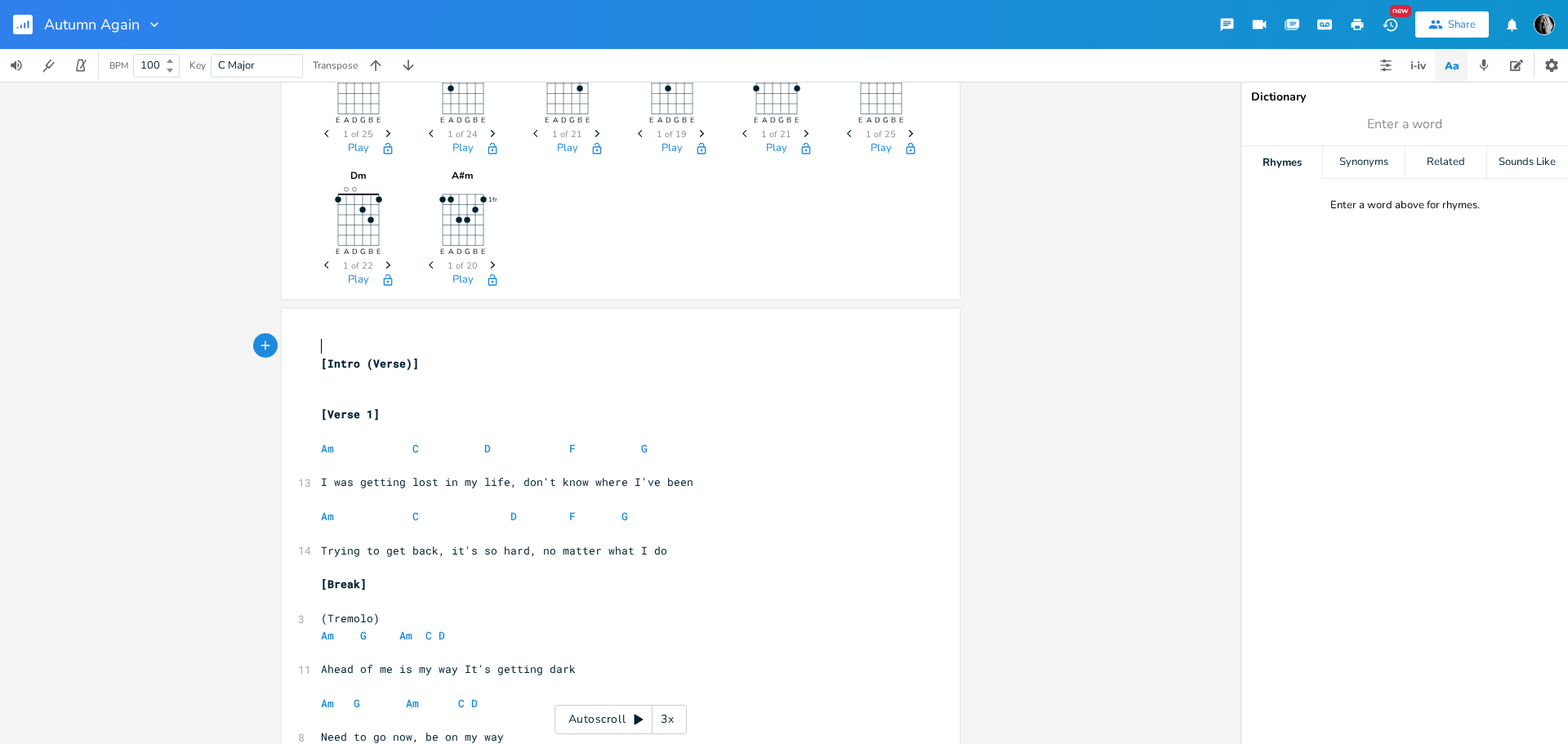
scroll to position [5, 0]
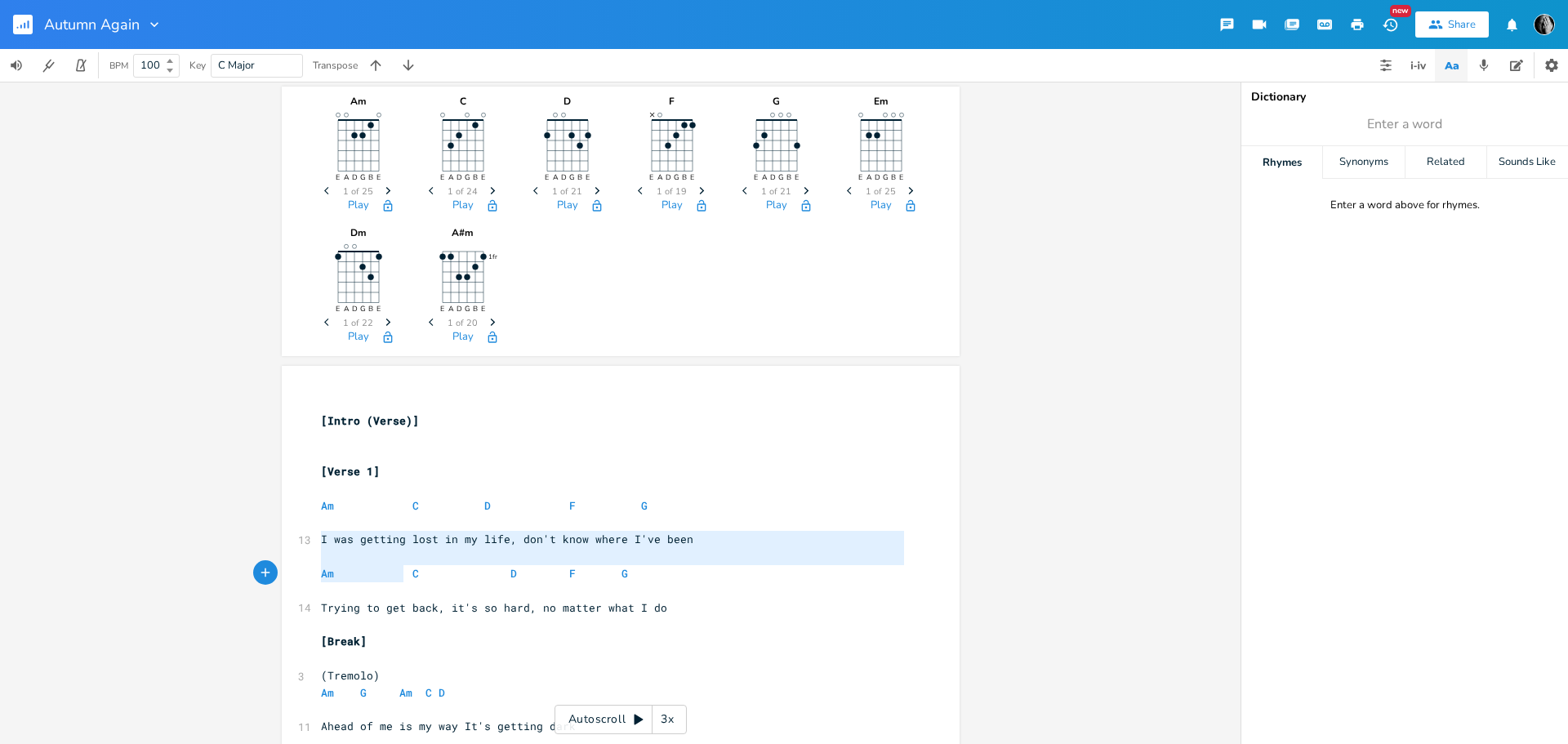
drag, startPoint x: 314, startPoint y: 538, endPoint x: 495, endPoint y: 605, distance: 193.0
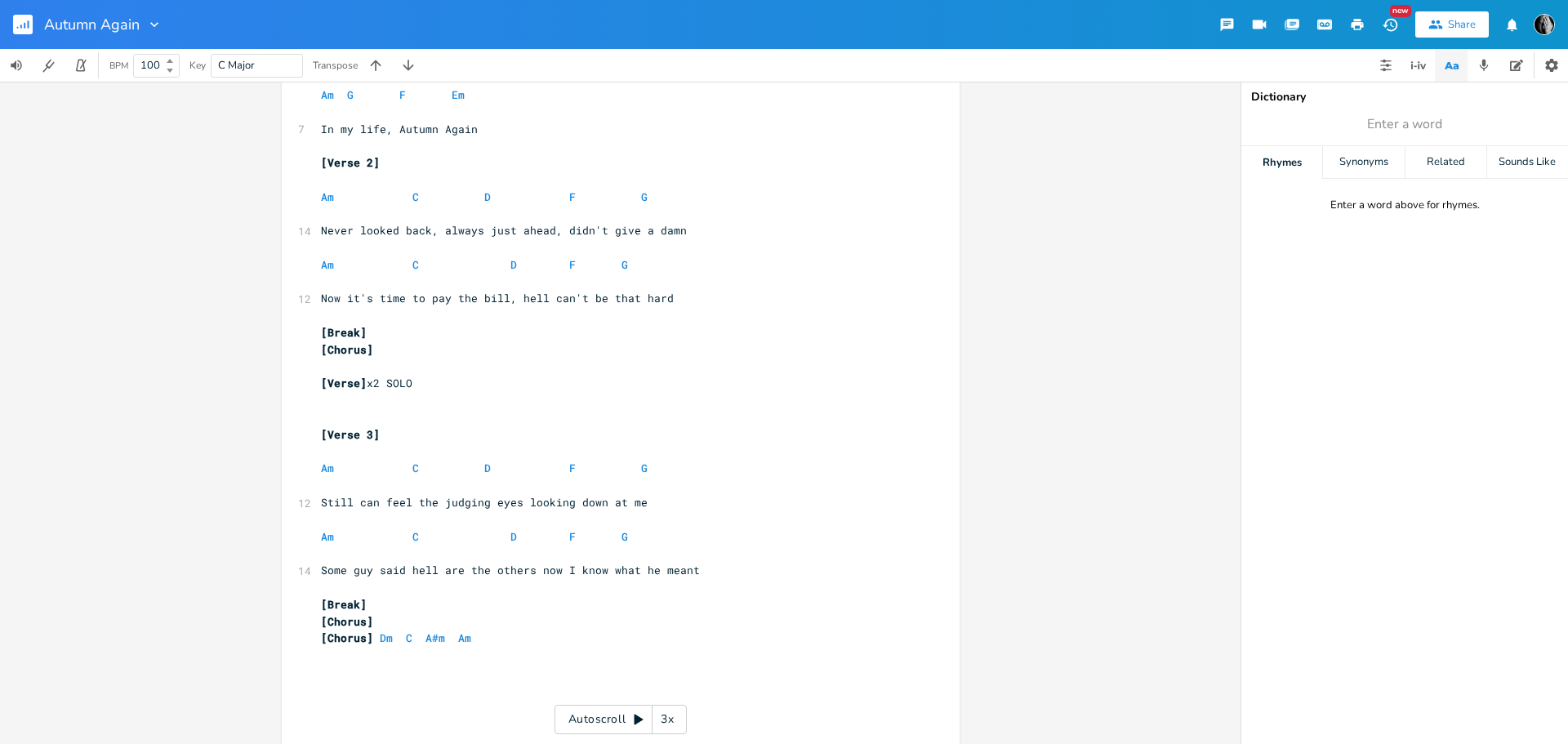
scroll to position [1965, 0]
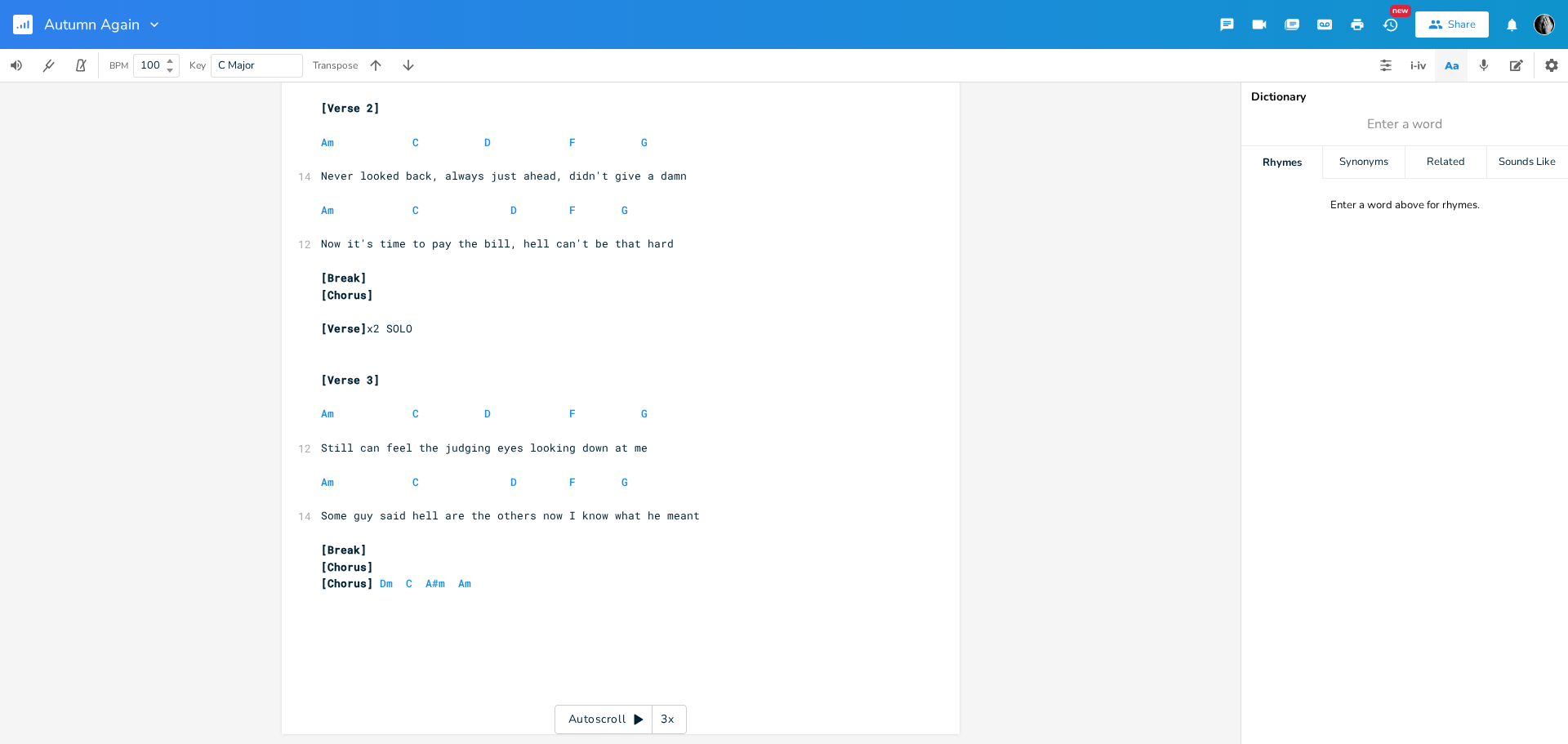
click at [714, 511] on pre "Some guy said hell are the others now I know what he meant" at bounding box center [612, 516] width 589 height 17
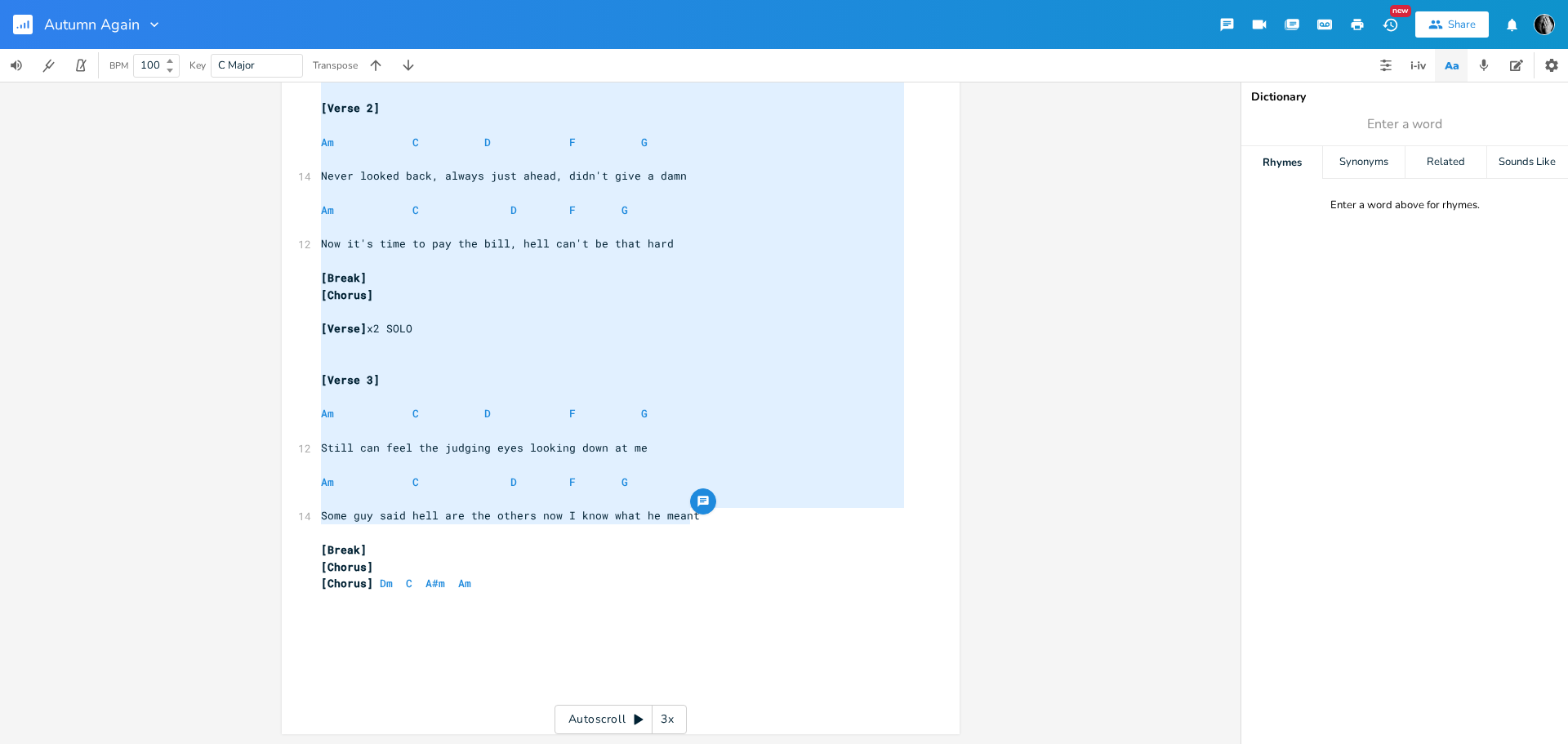
type textarea "I was getting lost in my life, don't know where I've been Am C D F G Trying to …"
click at [492, 588] on pre "[Chorus] Dm C A#m Am" at bounding box center [612, 584] width 589 height 17
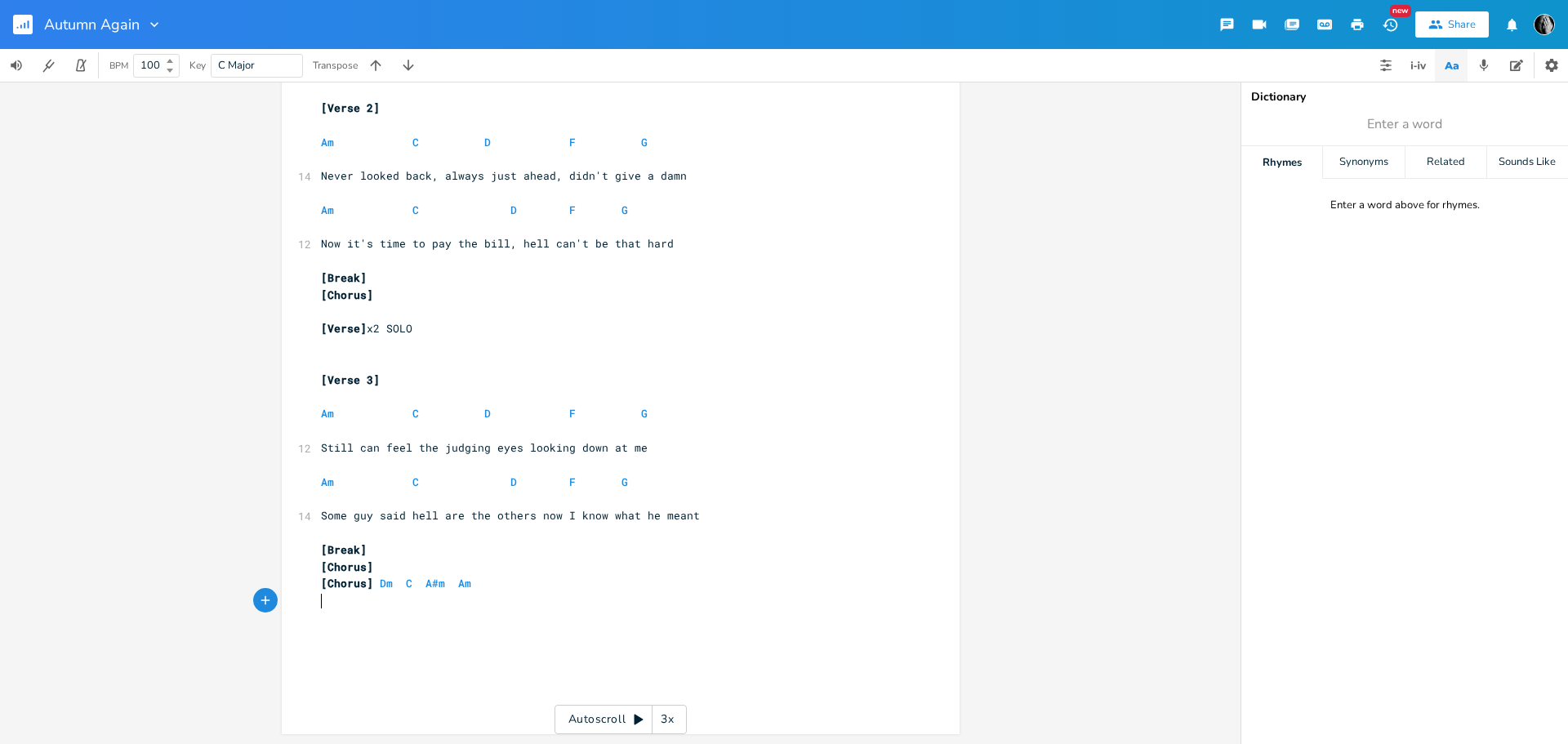
click at [507, 593] on pre "​" at bounding box center [612, 601] width 589 height 17
type textarea "[Prompt]"
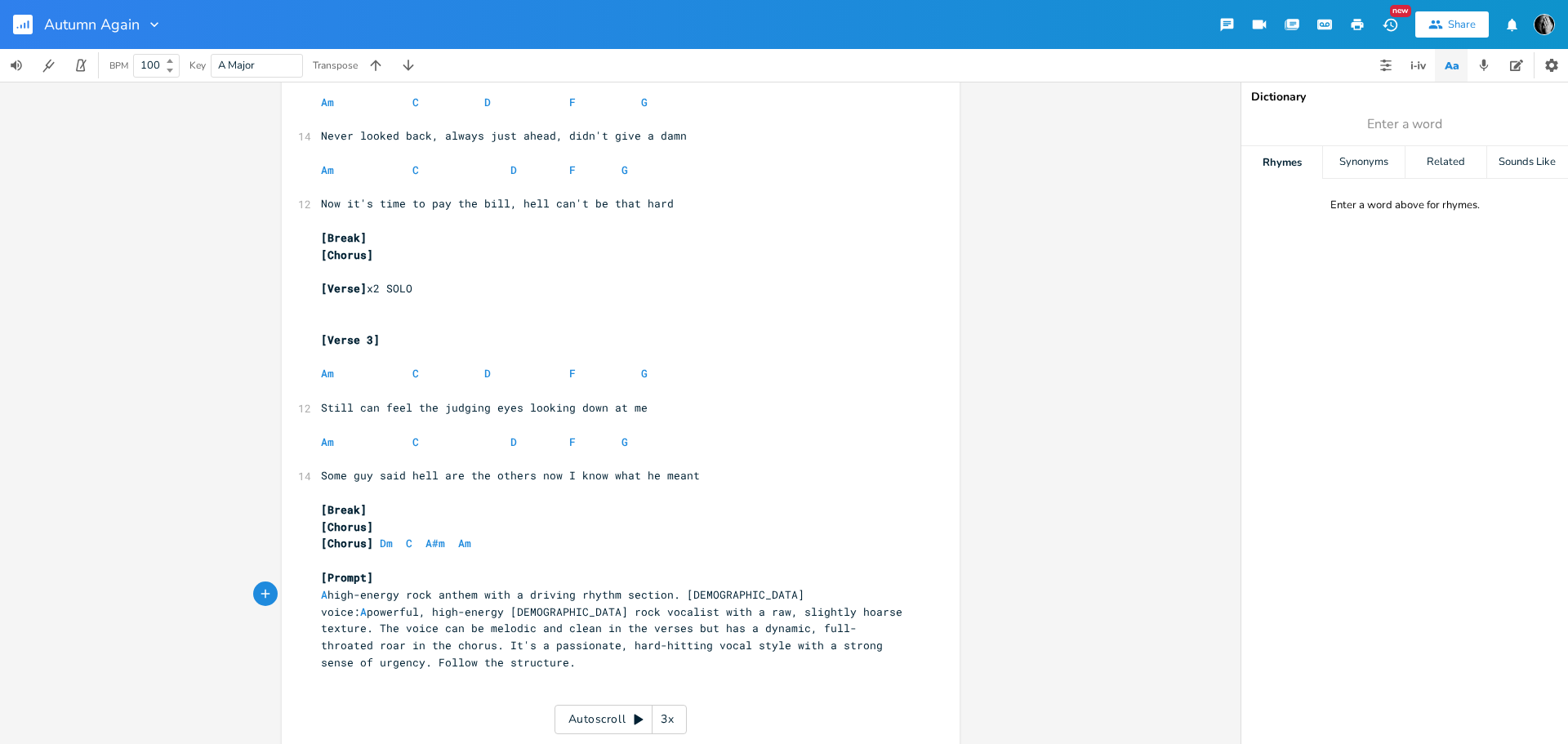
scroll to position [2050, 0]
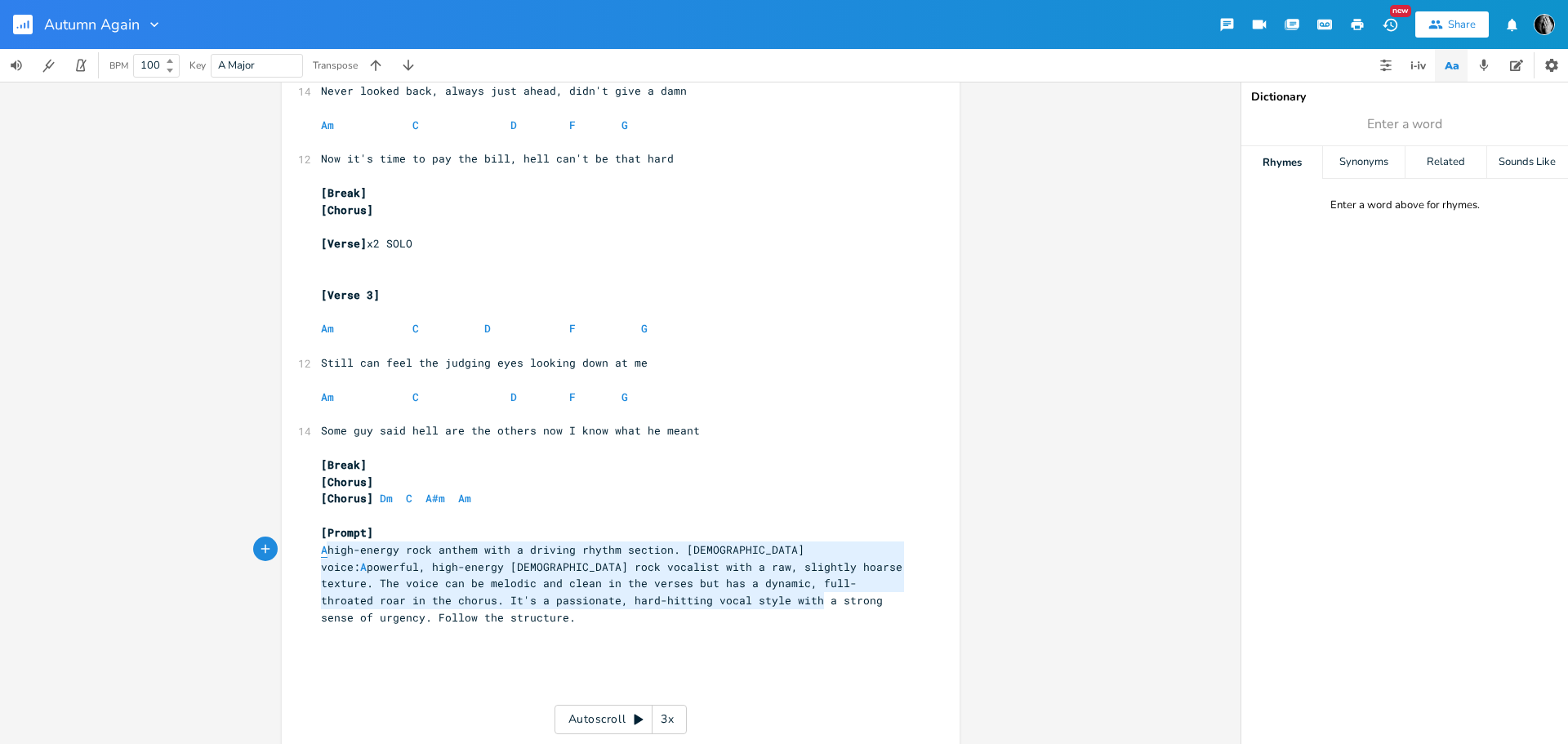
type textarea "A high-energy rock anthem with a driving rhythm section. [DEMOGRAPHIC_DATA] voi…"
drag, startPoint x: 827, startPoint y: 601, endPoint x: 318, endPoint y: 555, distance: 511.1
click at [318, 555] on pre "A high-energy rock anthem with a driving rhythm section. [DEMOGRAPHIC_DATA] voi…" at bounding box center [612, 584] width 589 height 85
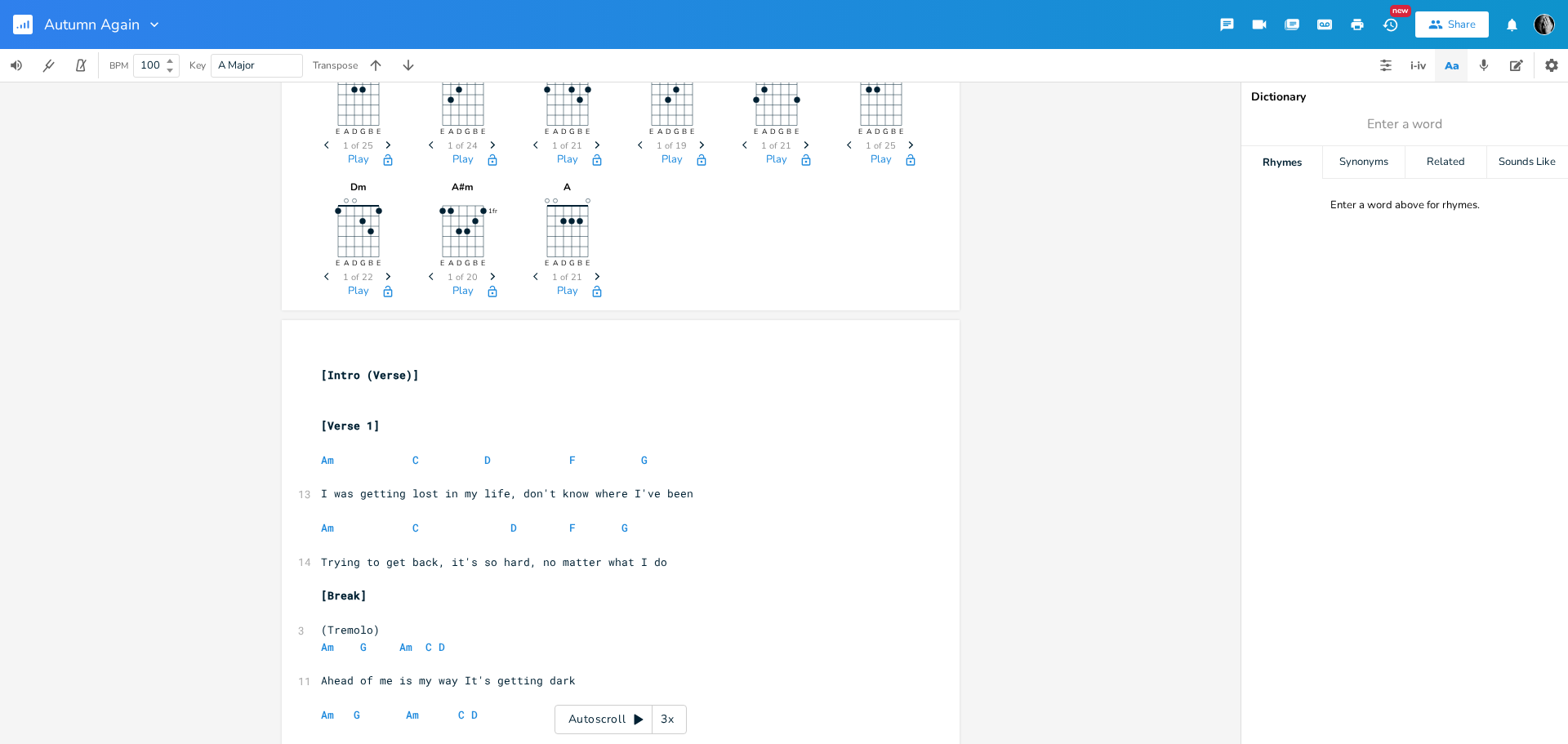
scroll to position [0, 0]
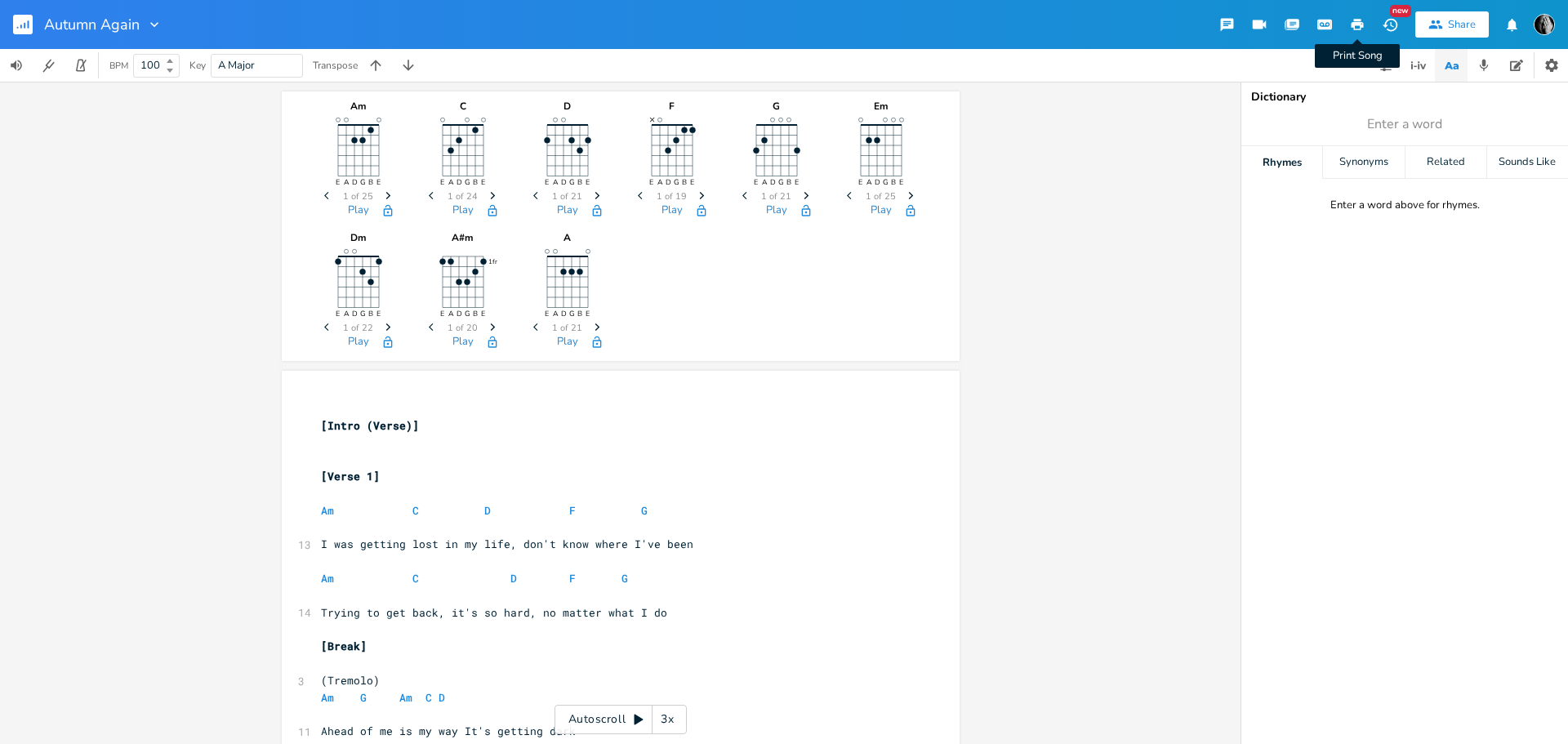
click at [1359, 20] on icon "button" at bounding box center [1357, 25] width 12 height 11
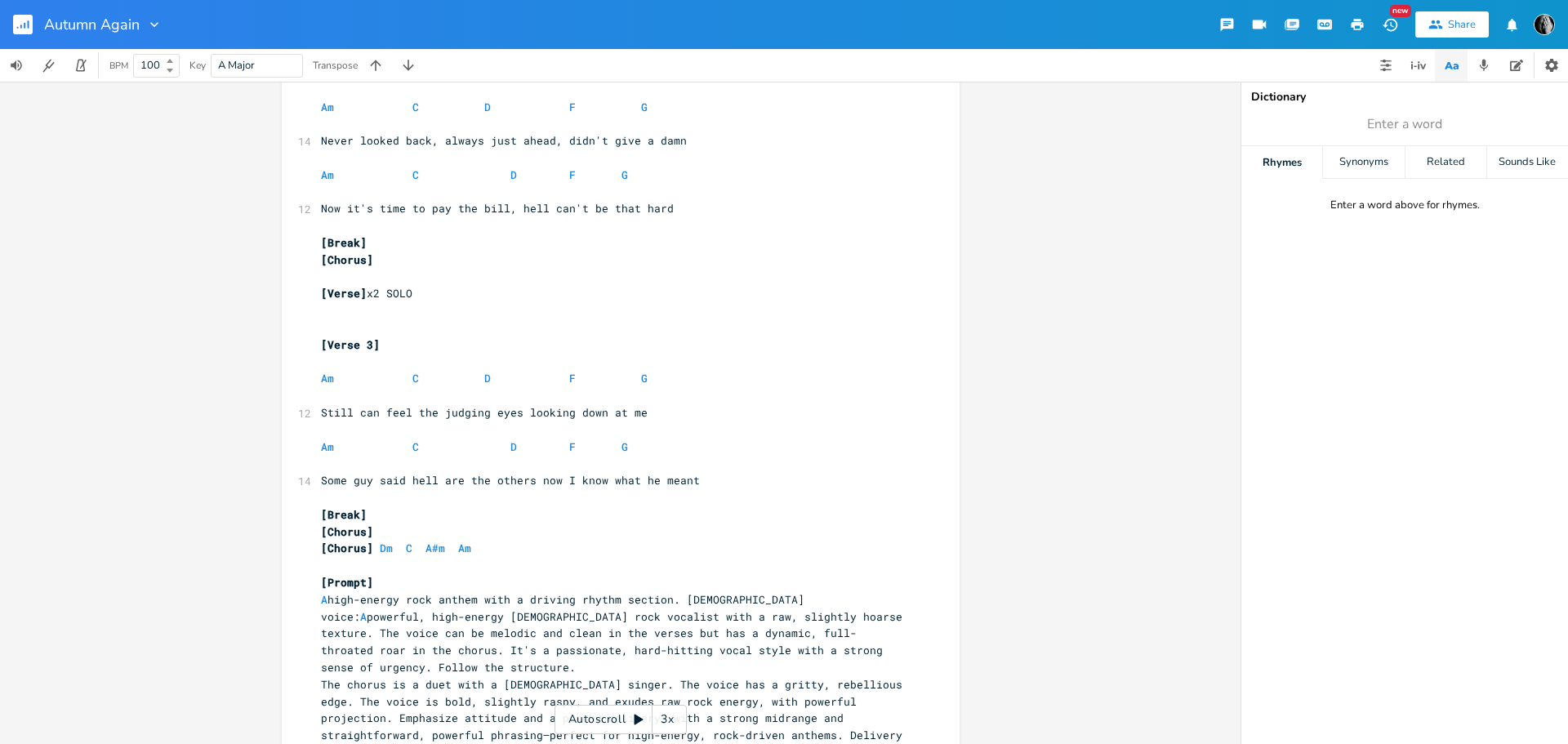
scroll to position [2186, 0]
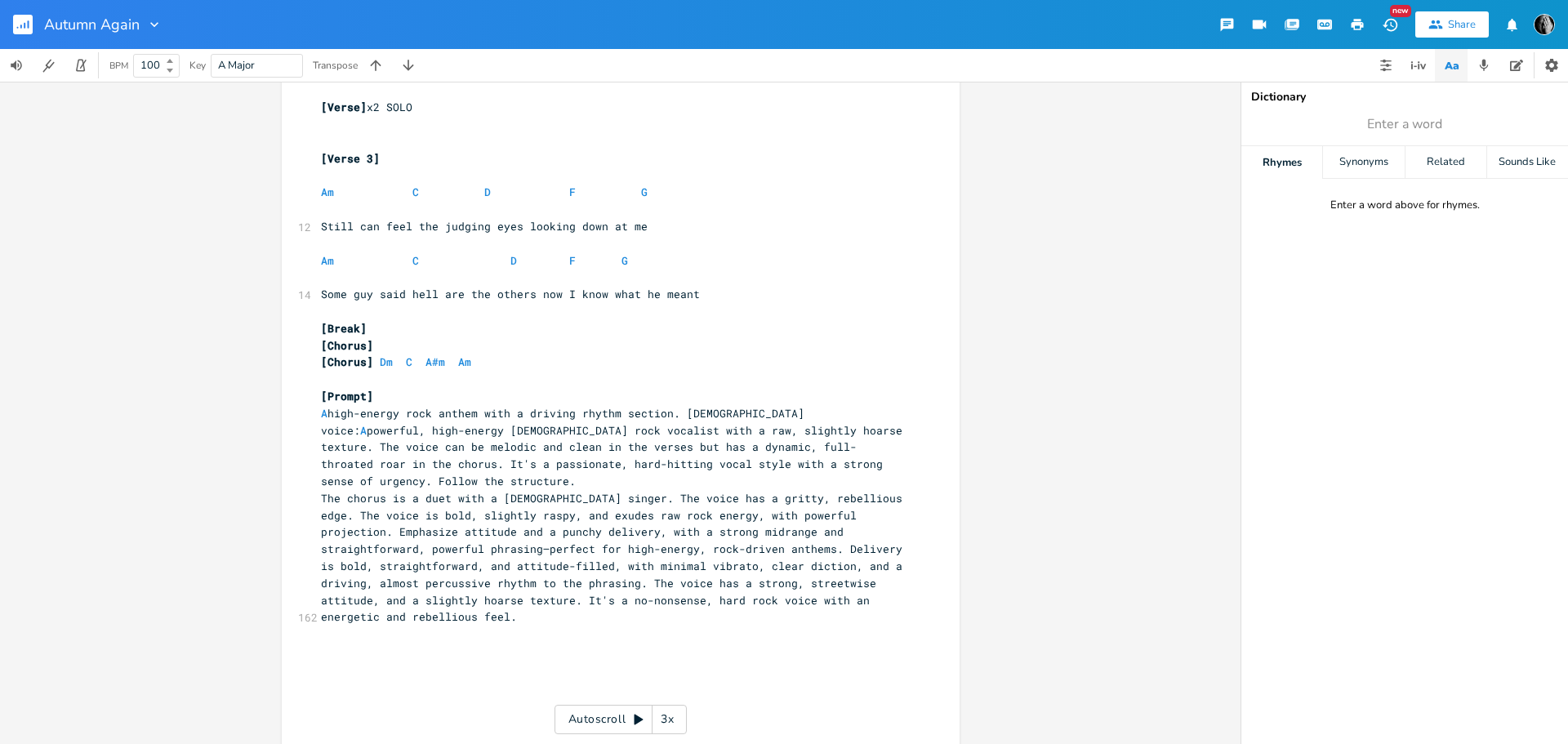
click at [678, 410] on span "A high-energy rock anthem with a driving rhythm section. [DEMOGRAPHIC_DATA] voi…" at bounding box center [614, 446] width 588 height 82
click at [593, 501] on span "The chorus is a duet with a [DEMOGRAPHIC_DATA] singer. The voice has a gritty, …" at bounding box center [614, 558] width 588 height 134
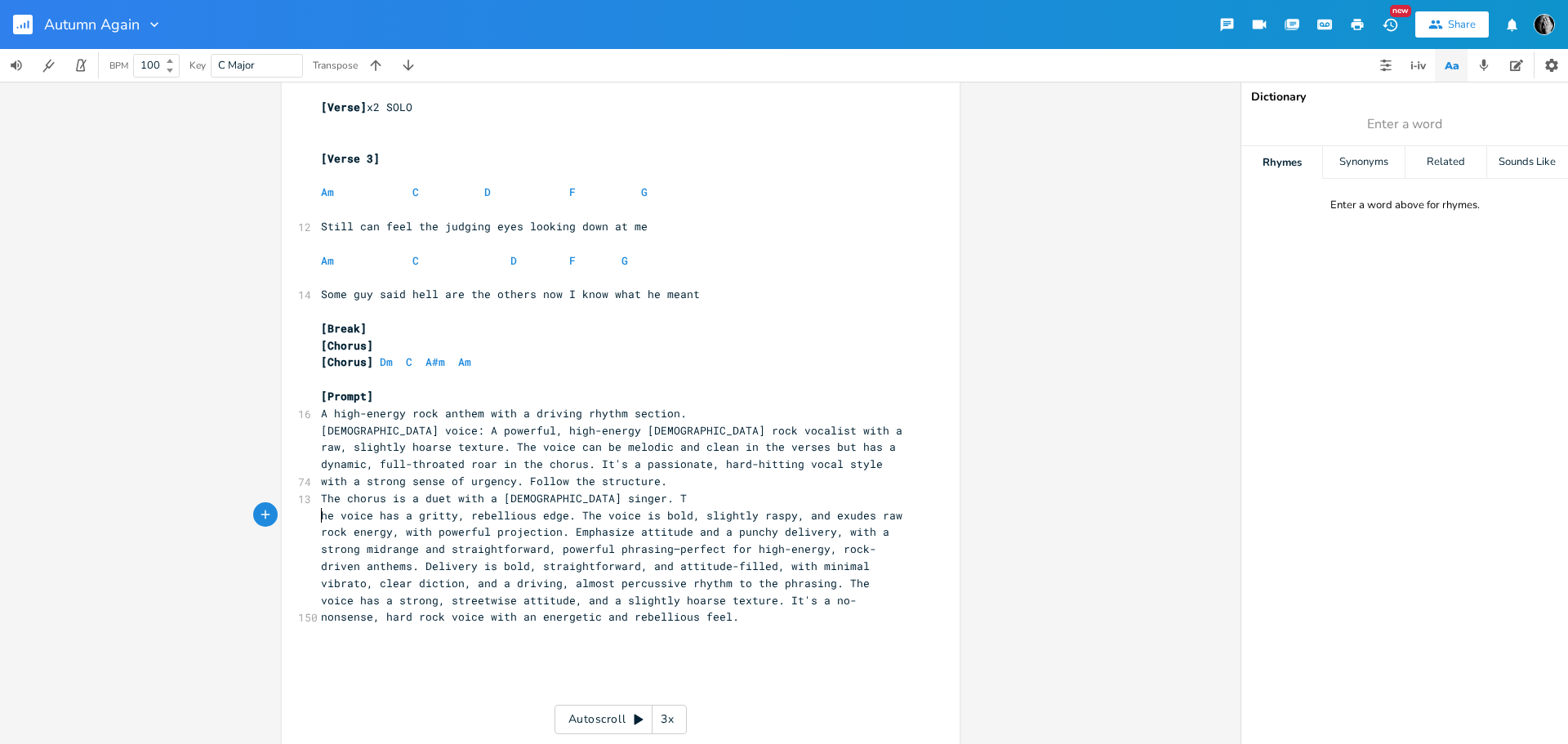
click at [775, 585] on span "he voice has a gritty, rebellious edge. The voice is bold, slightly raspy, and …" at bounding box center [614, 566] width 588 height 116
click at [1356, 27] on icon "button" at bounding box center [1356, 24] width 14 height 14
click at [1544, 70] on icon "button" at bounding box center [1551, 65] width 16 height 16
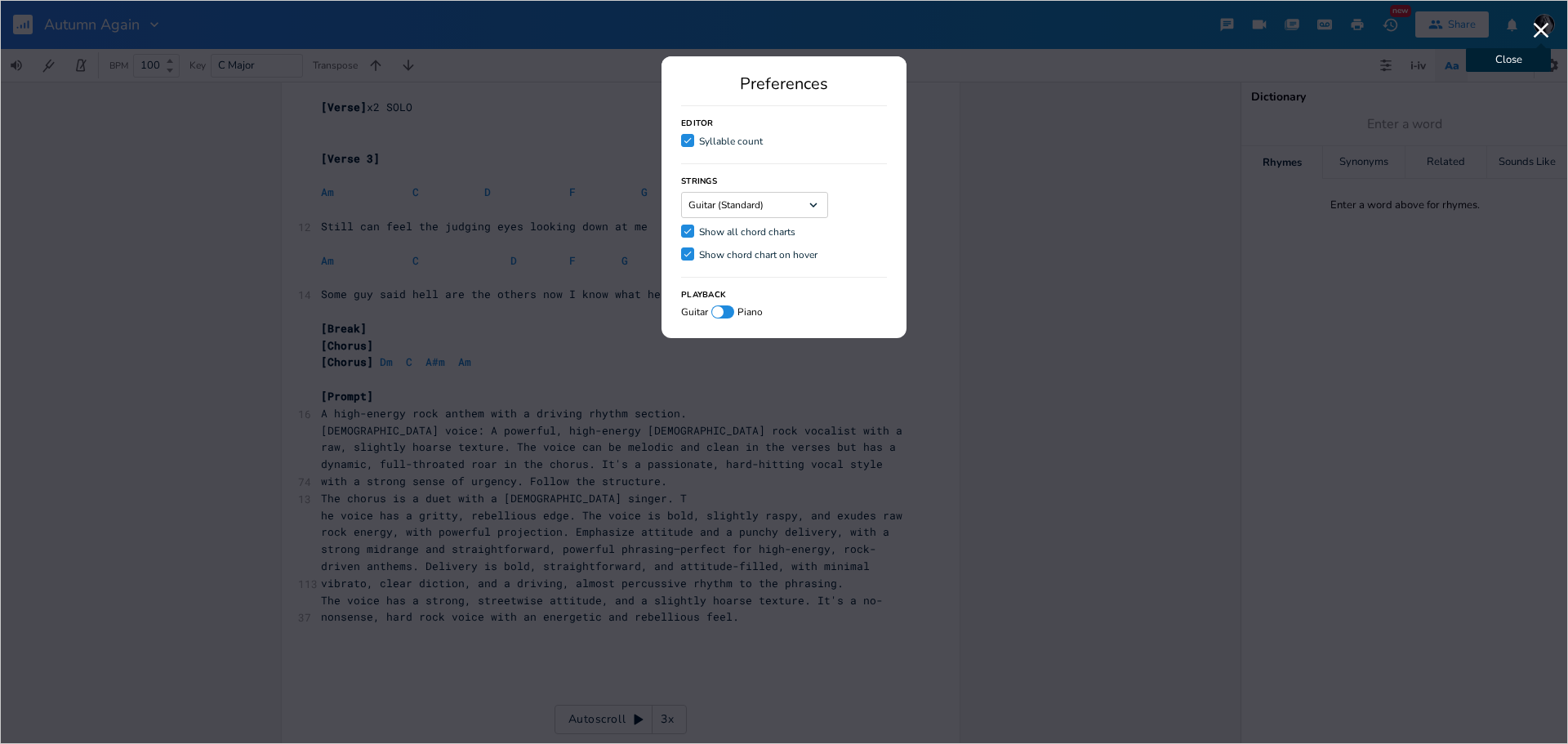
click at [1542, 32] on icon "button" at bounding box center [1541, 31] width 15 height 15
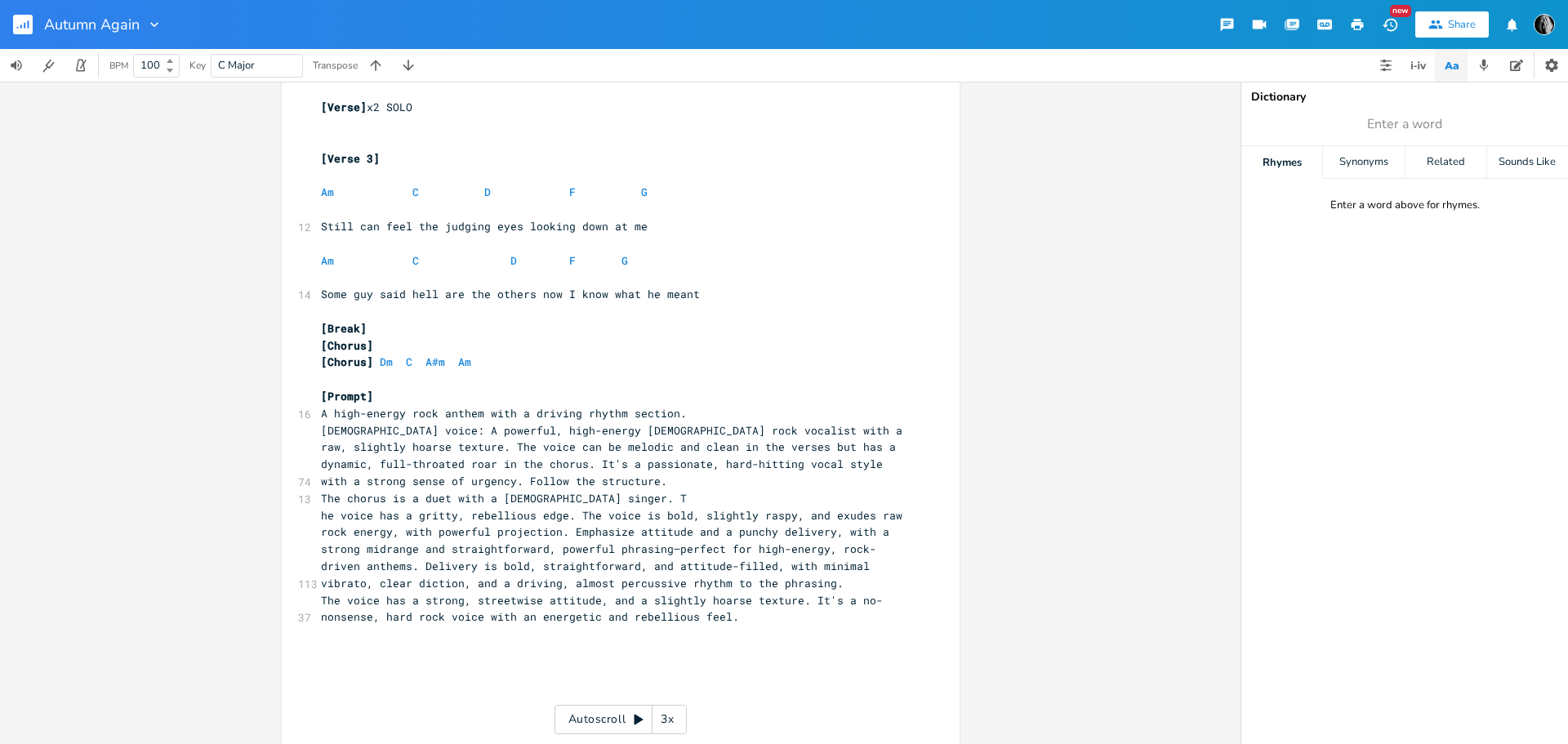
click at [1356, 28] on icon "button" at bounding box center [1356, 24] width 14 height 14
click at [18, 31] on rect "button" at bounding box center [23, 24] width 20 height 20
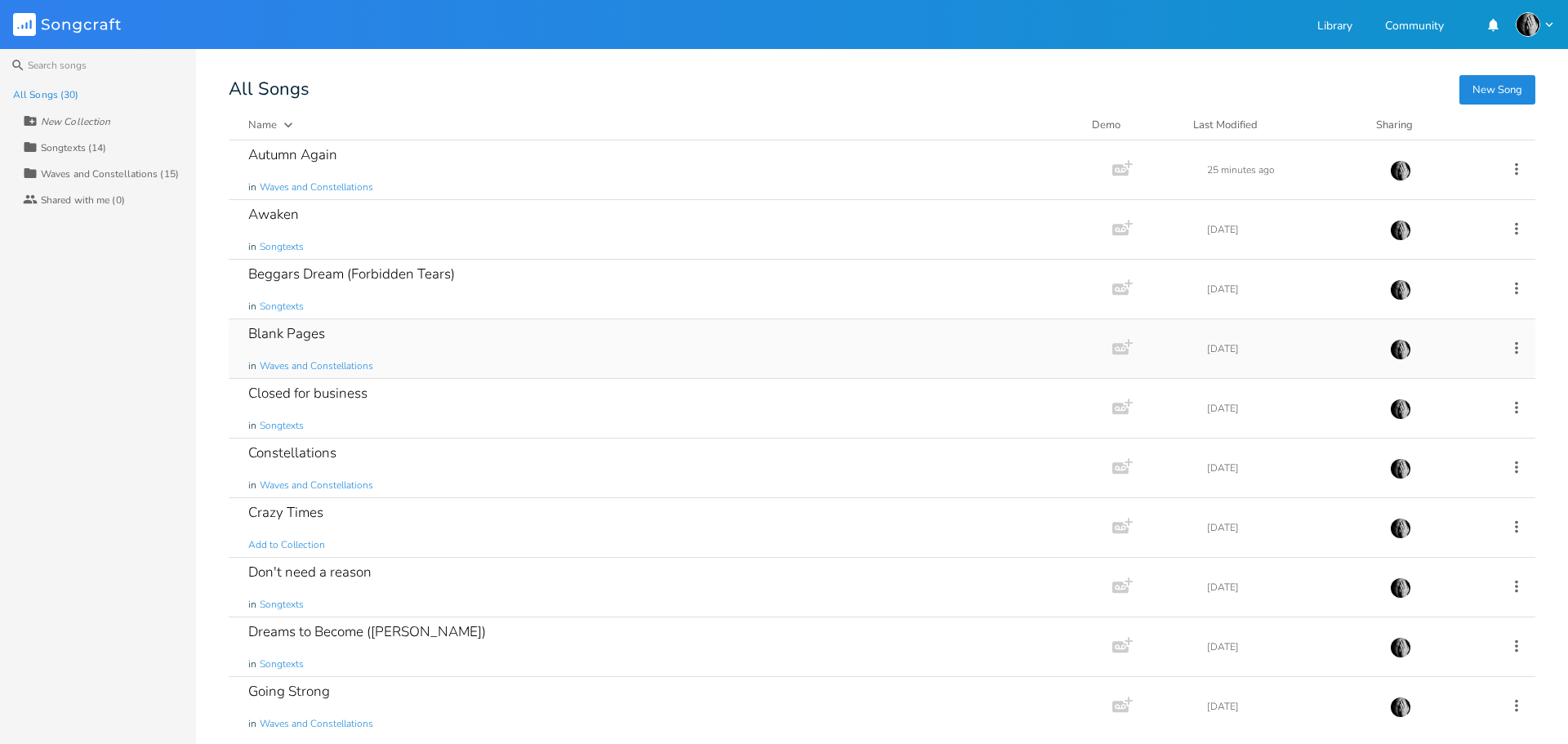
click at [492, 351] on div "Blank Pages in Waves and Constellations" at bounding box center [667, 349] width 837 height 59
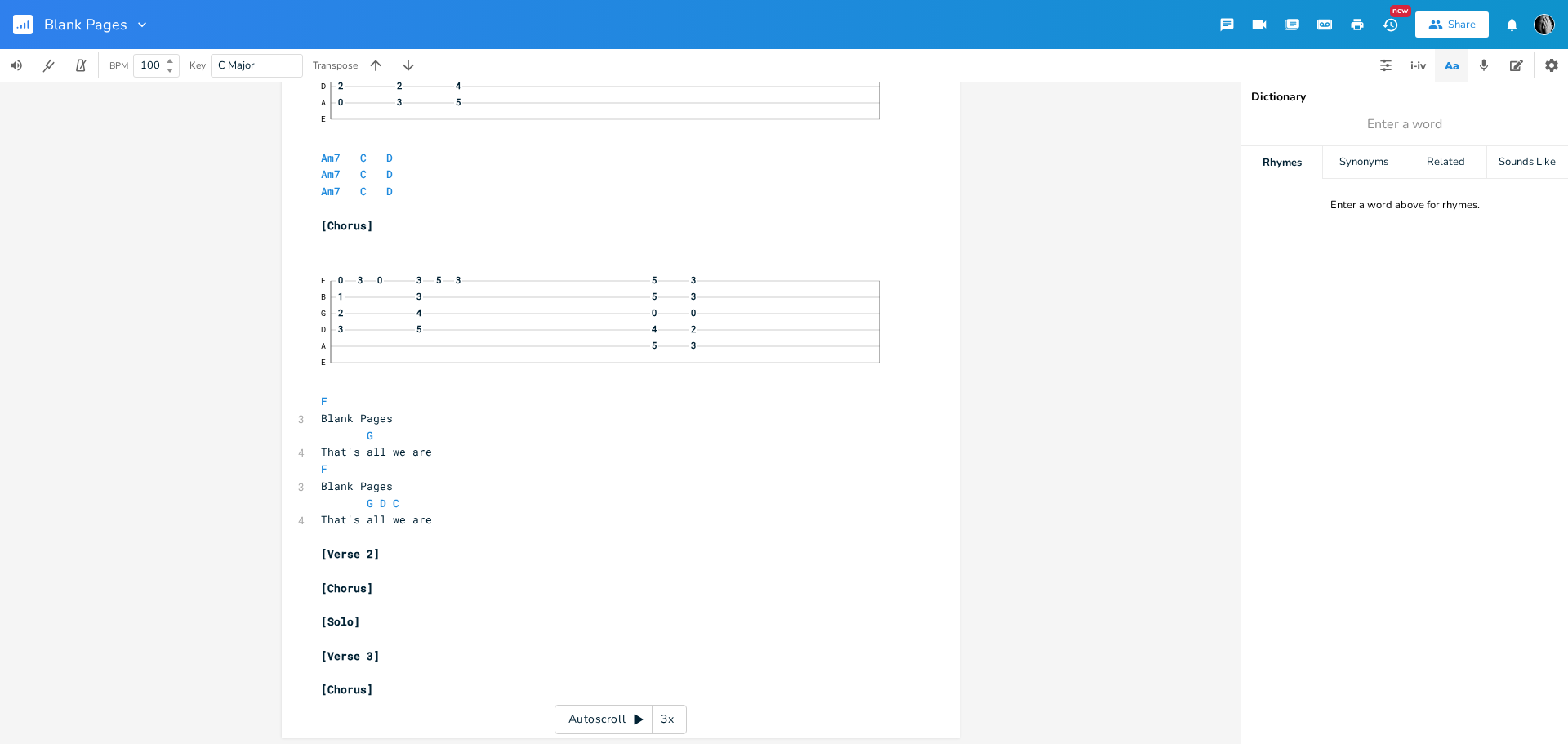
scroll to position [844, 0]
type textarea "hat's all we are"
drag, startPoint x: 424, startPoint y: 515, endPoint x: 320, endPoint y: 513, distance: 104.0
click at [320, 513] on pre "That's all we are" at bounding box center [612, 516] width 589 height 17
drag, startPoint x: 423, startPoint y: 447, endPoint x: 315, endPoint y: 443, distance: 108.1
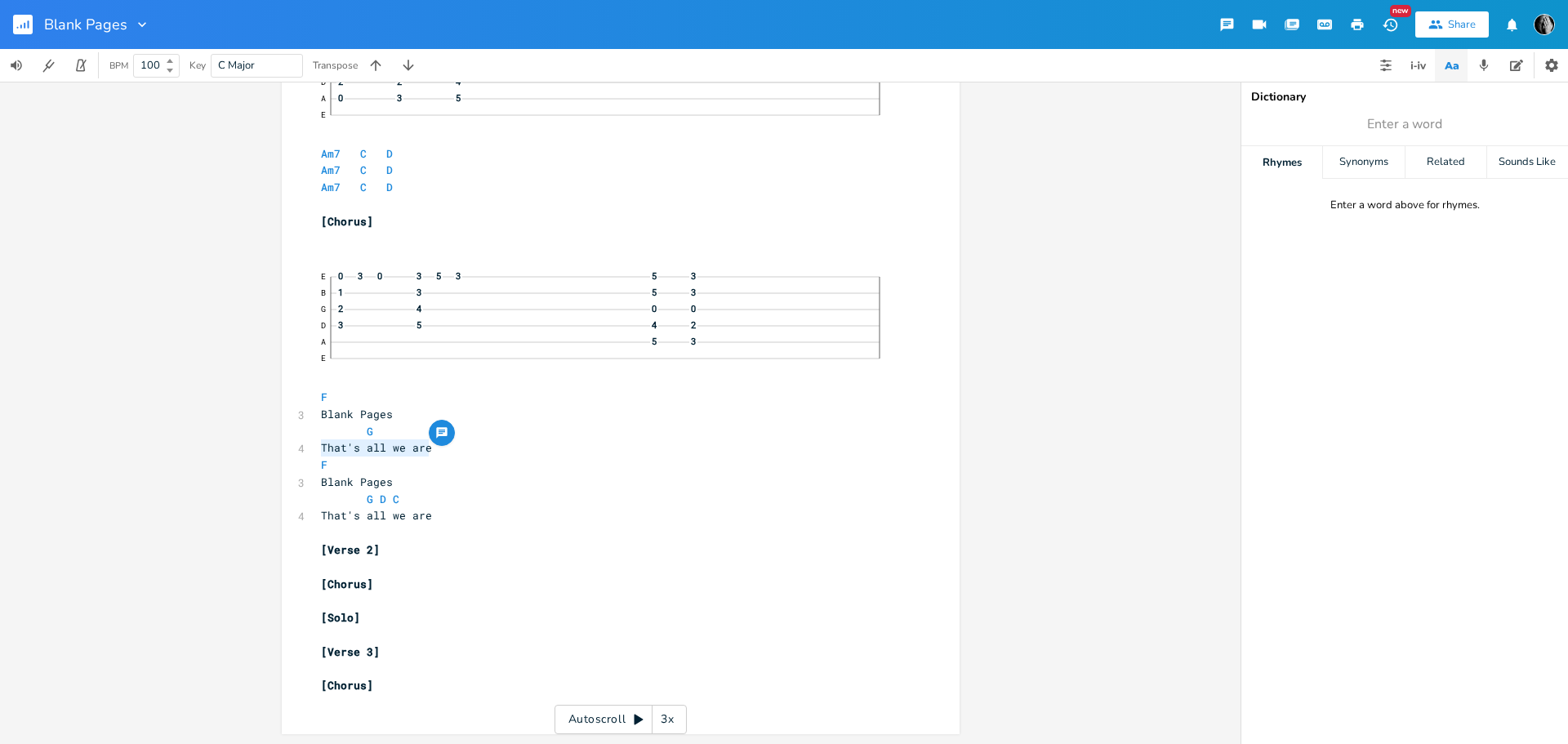
click at [318, 443] on pre "That's all we are" at bounding box center [612, 448] width 589 height 17
type textarea "Flying with the wind Never to be found"
click at [440, 519] on pre "That's all we are" at bounding box center [612, 516] width 589 height 17
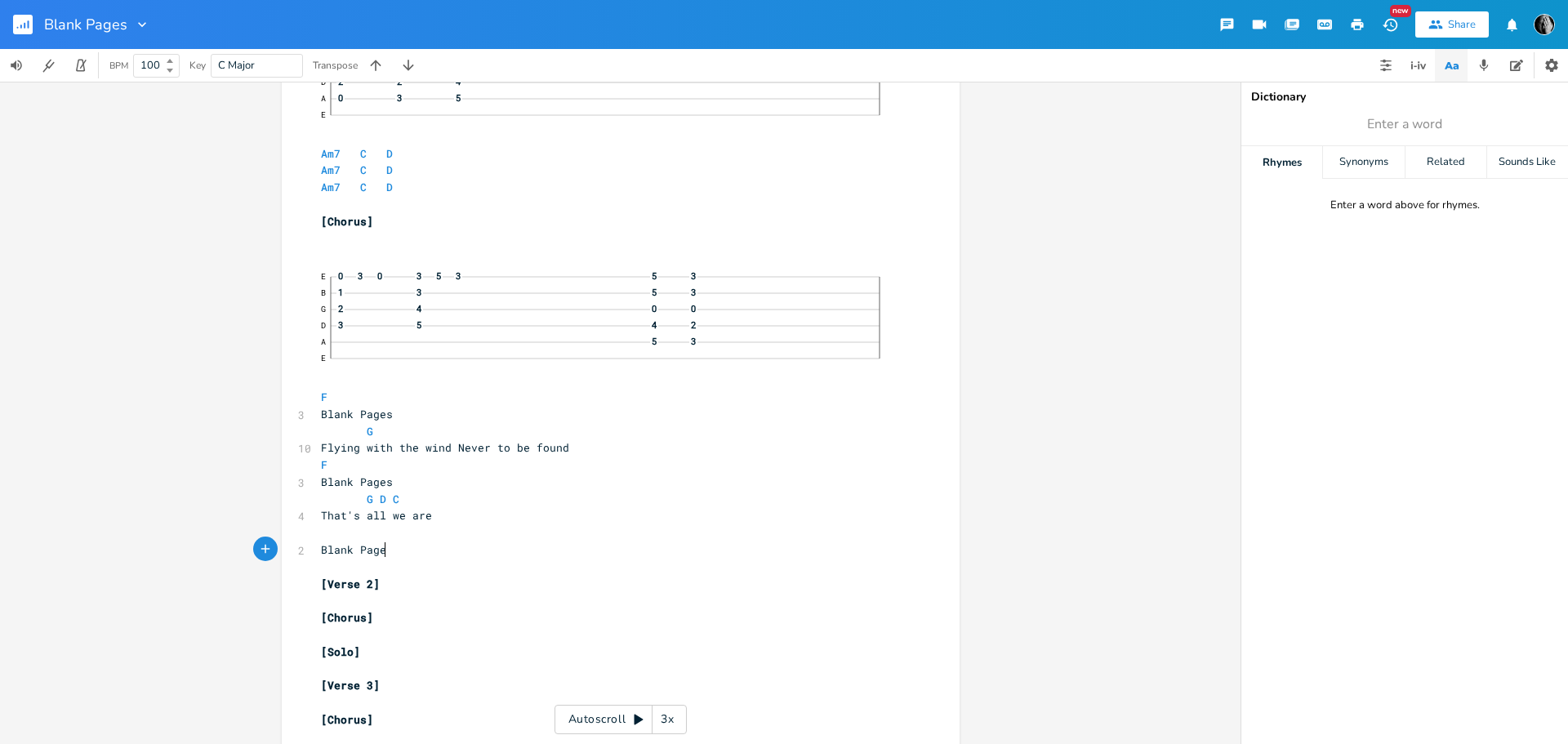
type textarea "Blank Pages"
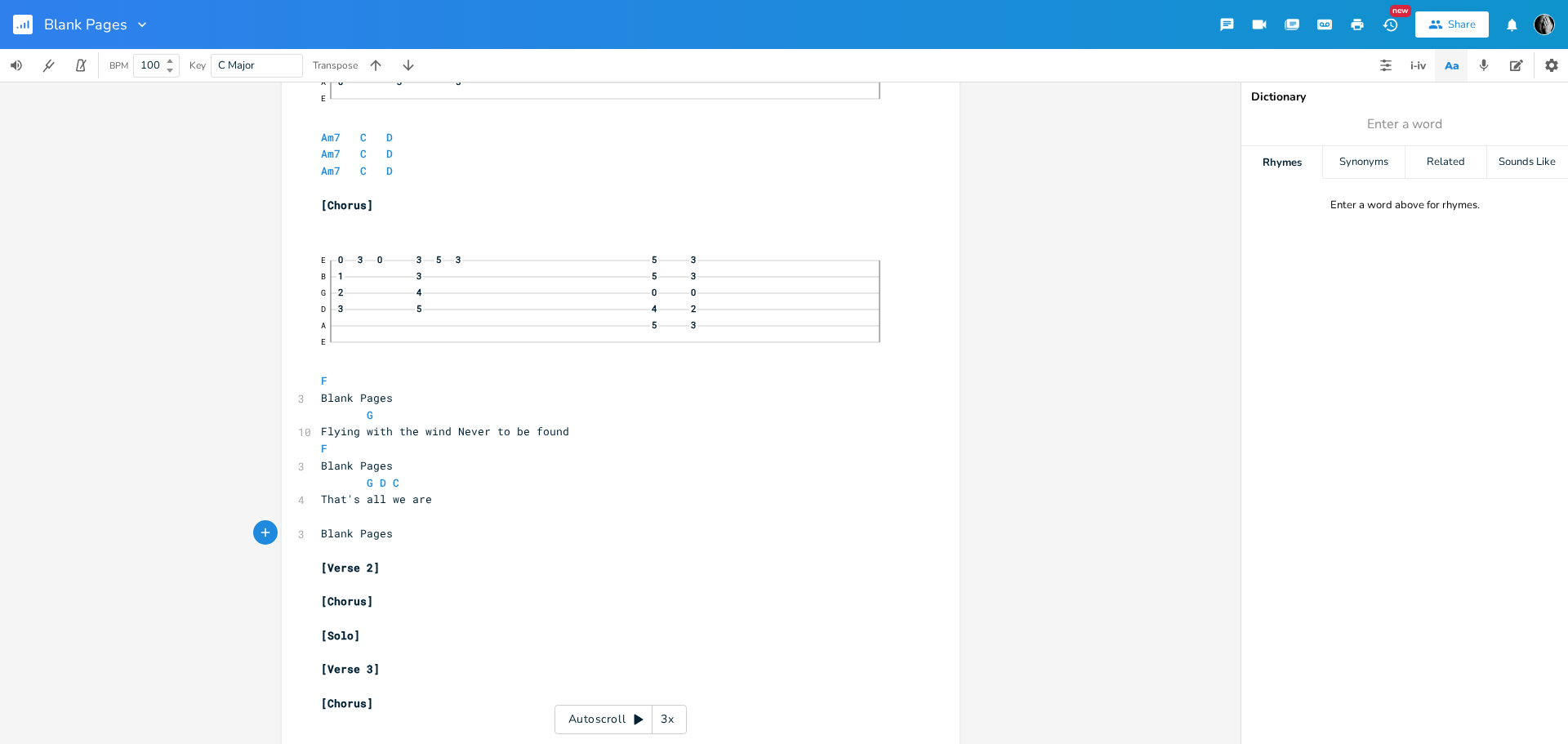
scroll to position [878, 0]
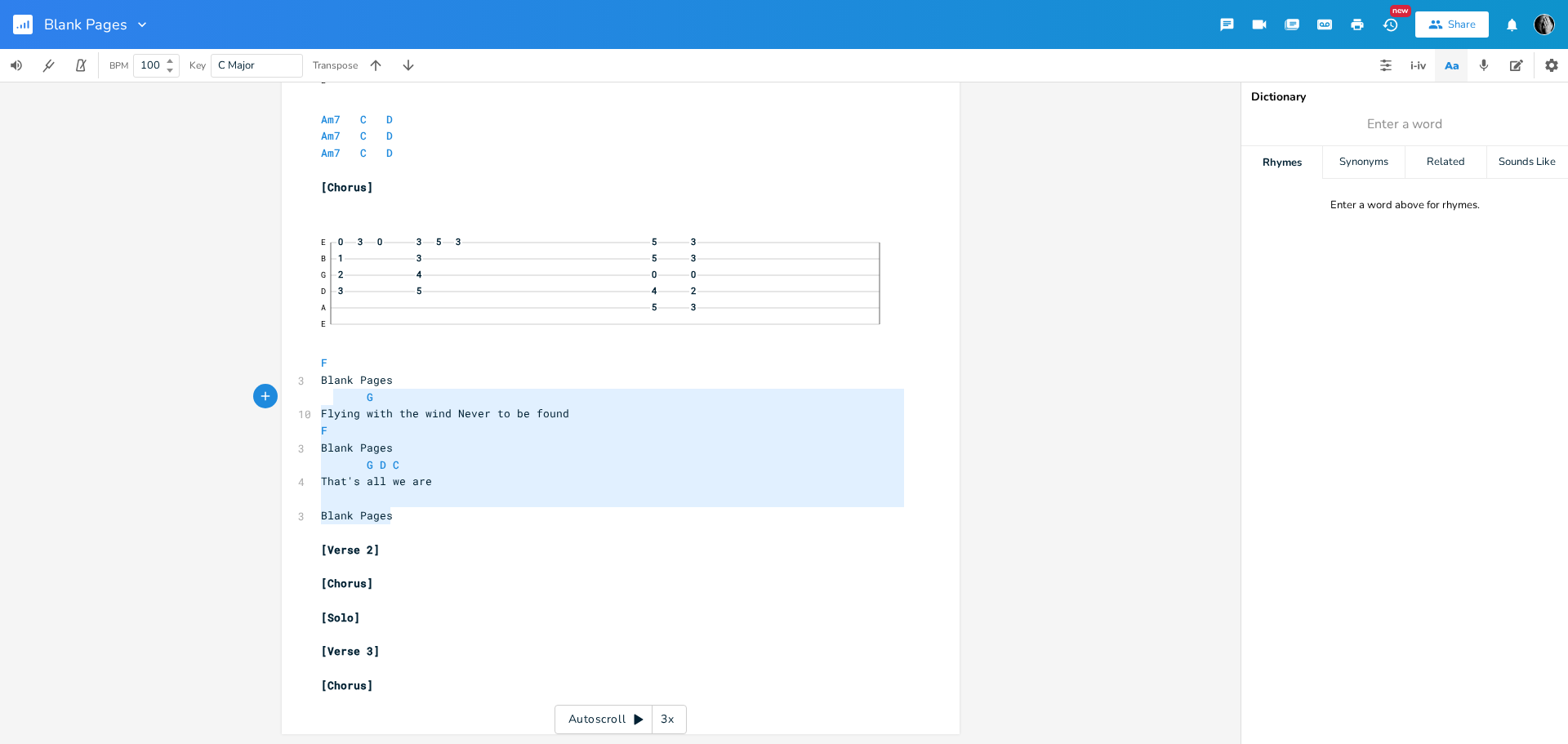
type textarea "Blank Pages G Flying with the wind Never to be found F Blank Pages G D C That's…"
drag, startPoint x: 406, startPoint y: 512, endPoint x: 312, endPoint y: 381, distance: 161.2
click at [318, 381] on div "[Structure] ​ [4 bars] intro instrumental [4 bars] verse 1 [4 bars] chorus [4 b…" at bounding box center [612, 115] width 589 height 1189
click at [428, 684] on pre "[Chorus]" at bounding box center [612, 686] width 589 height 17
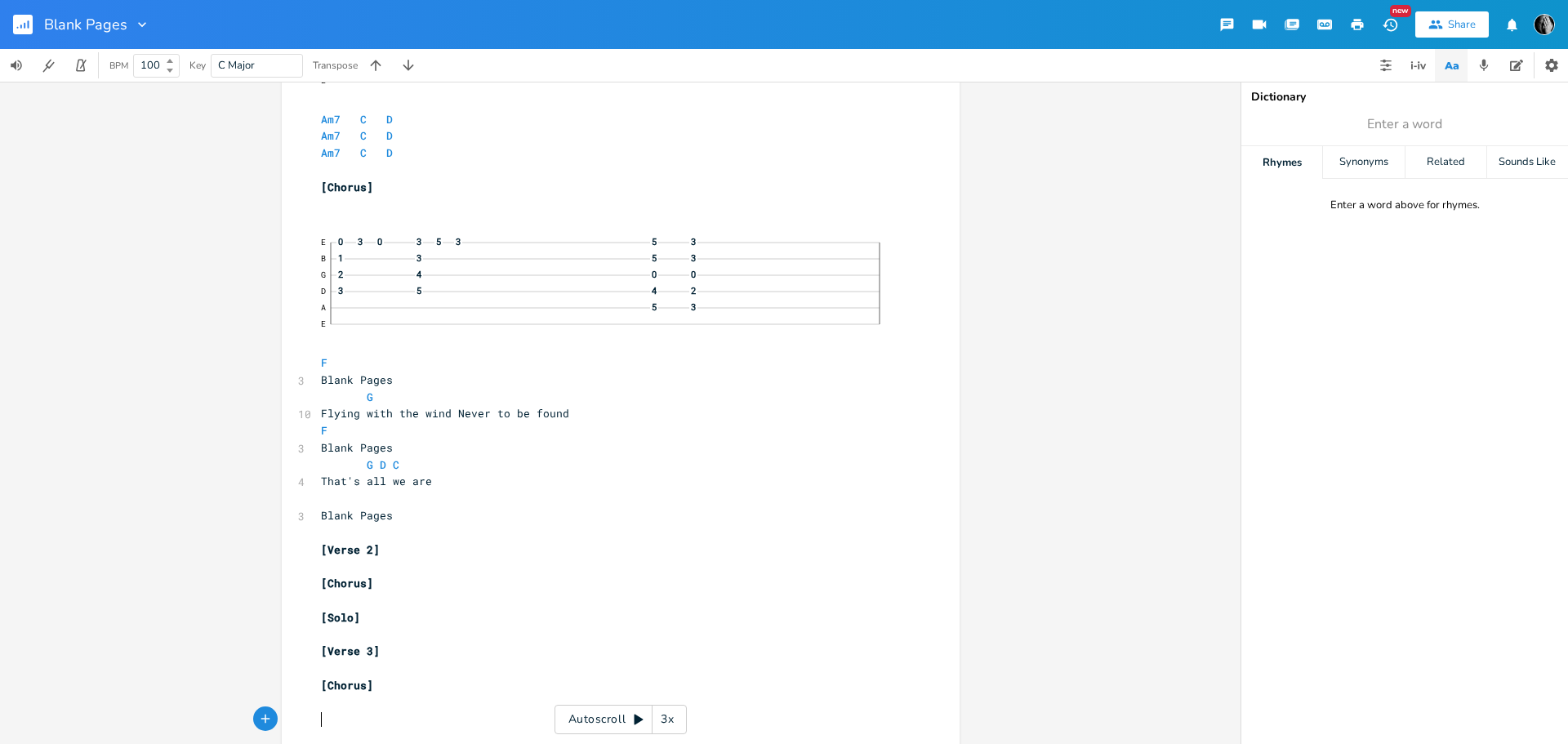
scroll to position [920, 0]
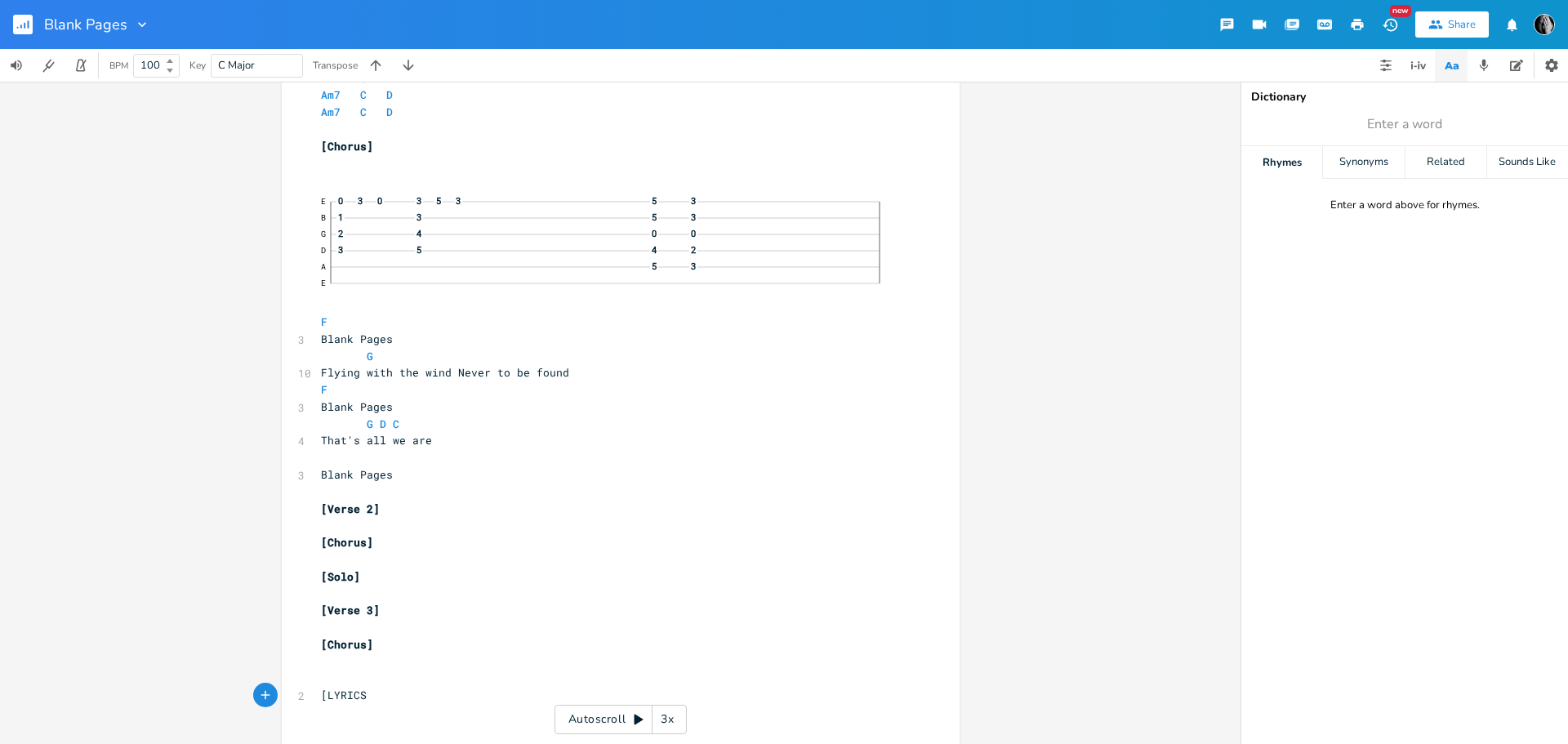
type textarea "[LYRICS]"
type textarea "[Verse 1]"
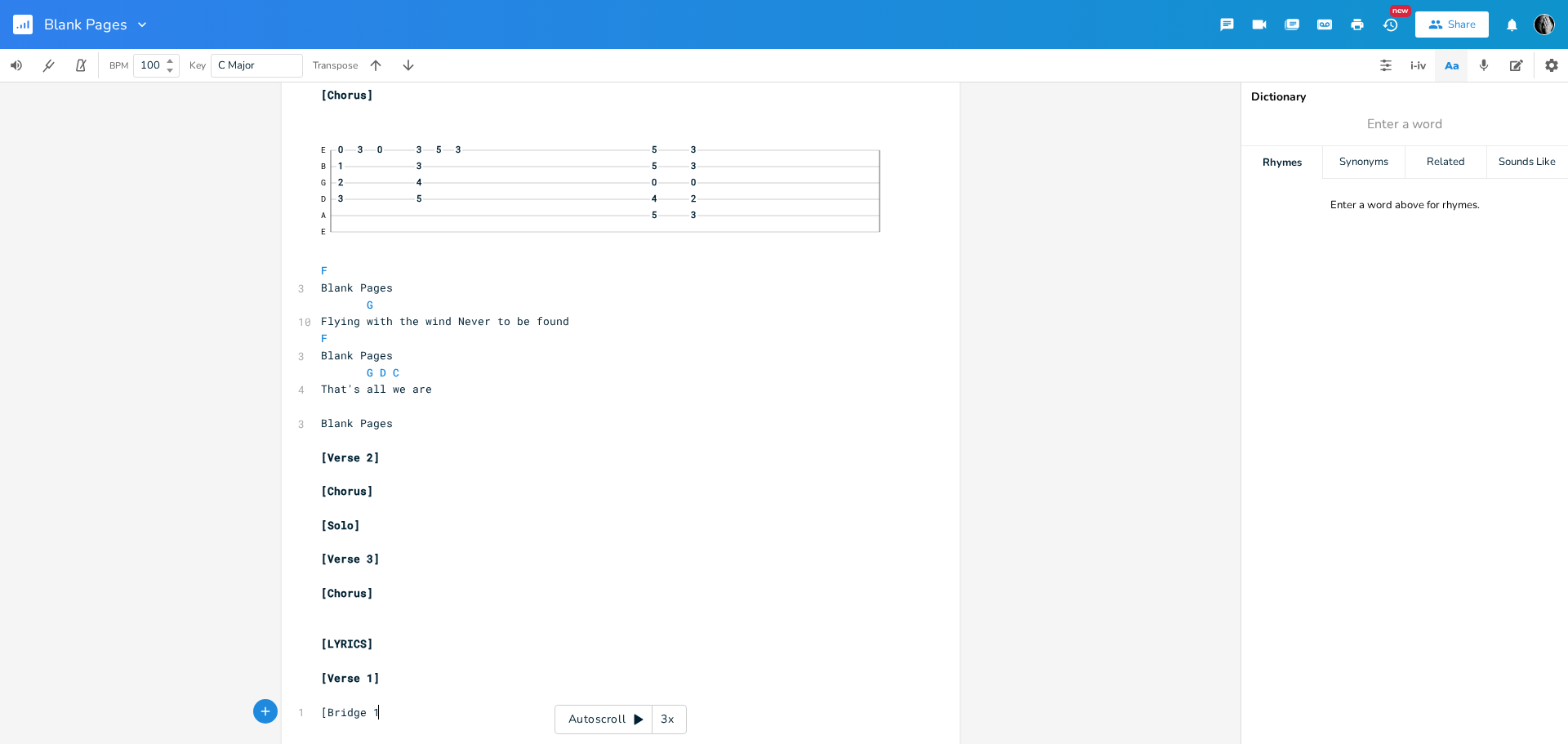
type textarea "[Bridge 1]"
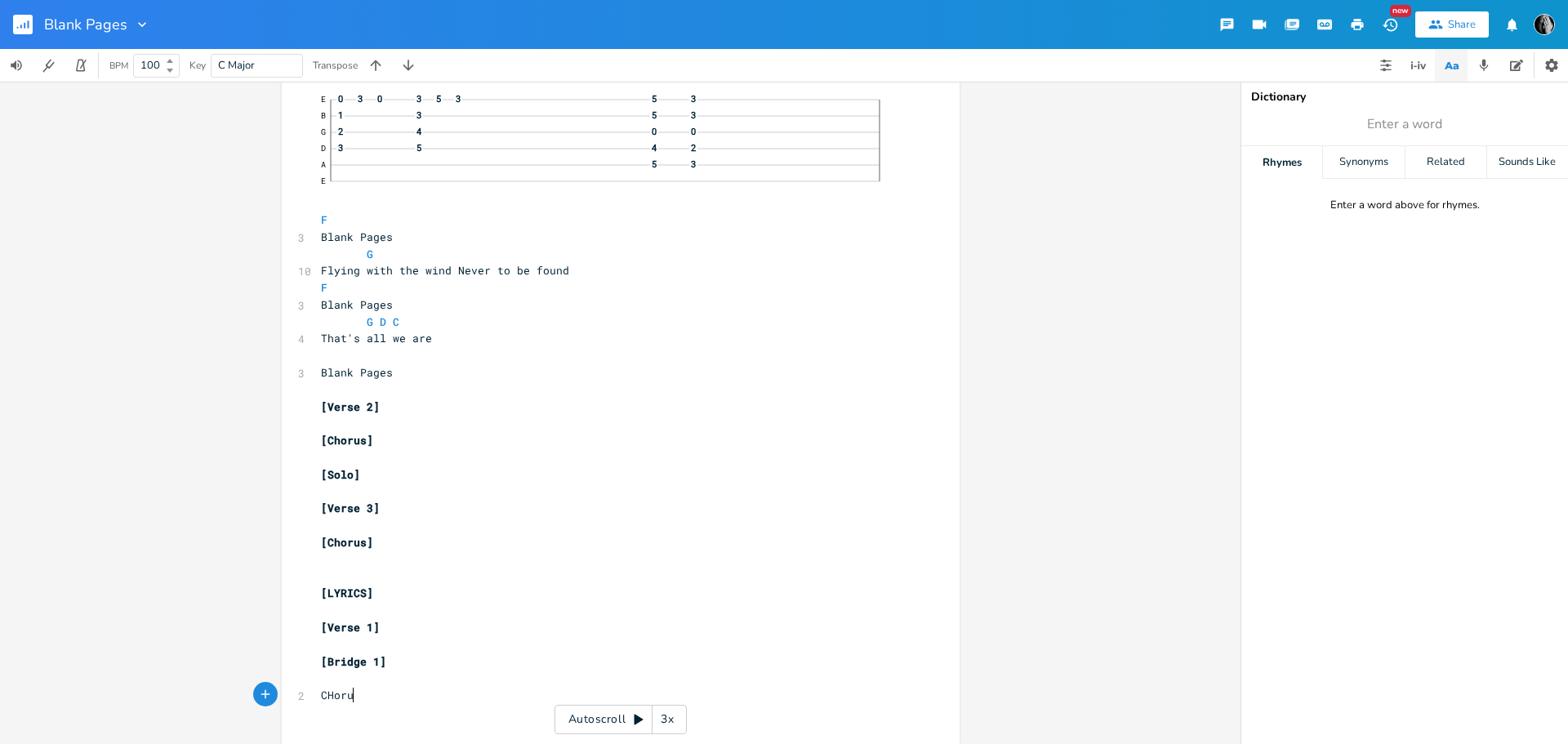
scroll to position [0, 37]
type textarea "CHorus"
type textarea "[CHorus]"
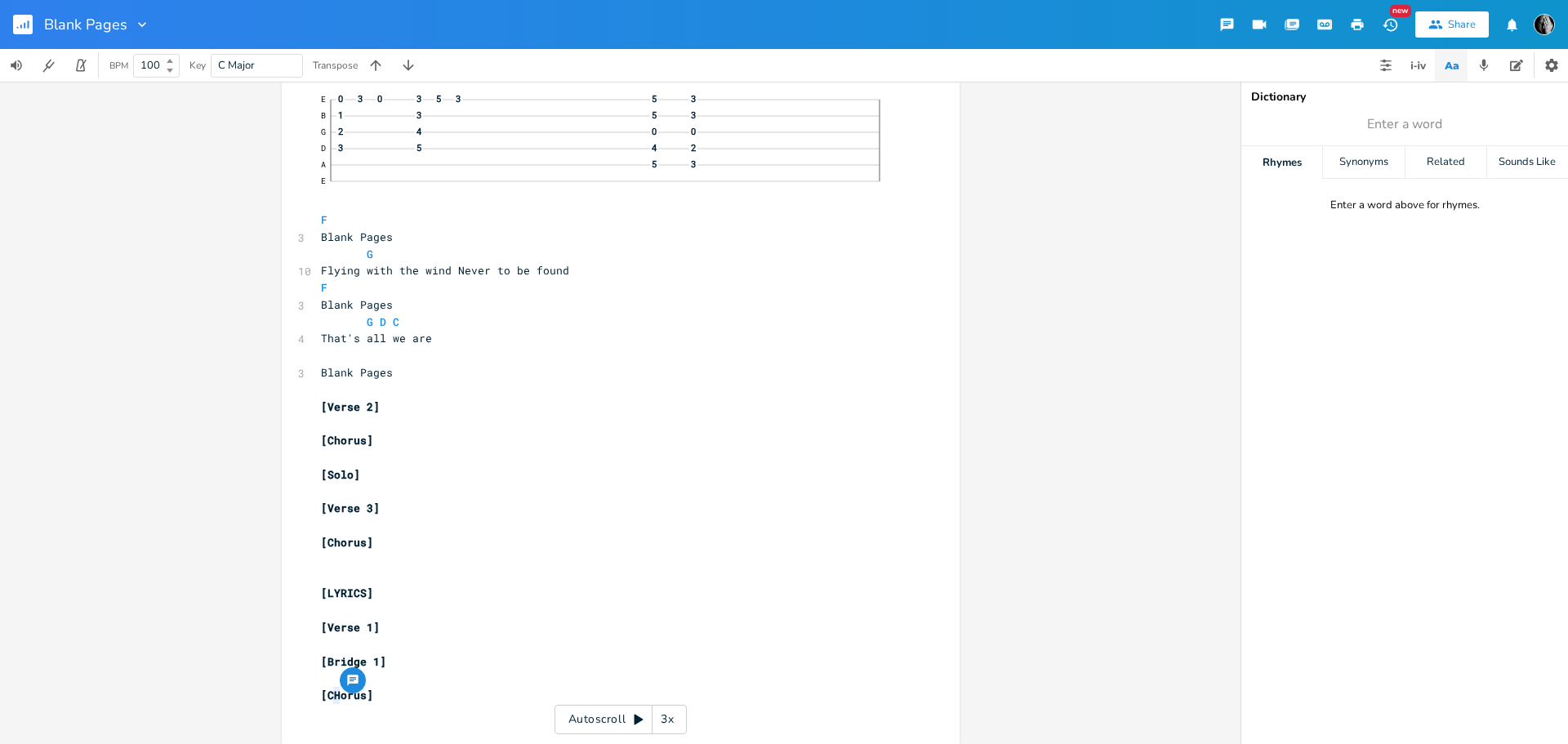
type textarea "h"
type textarea "[Verse 2]"
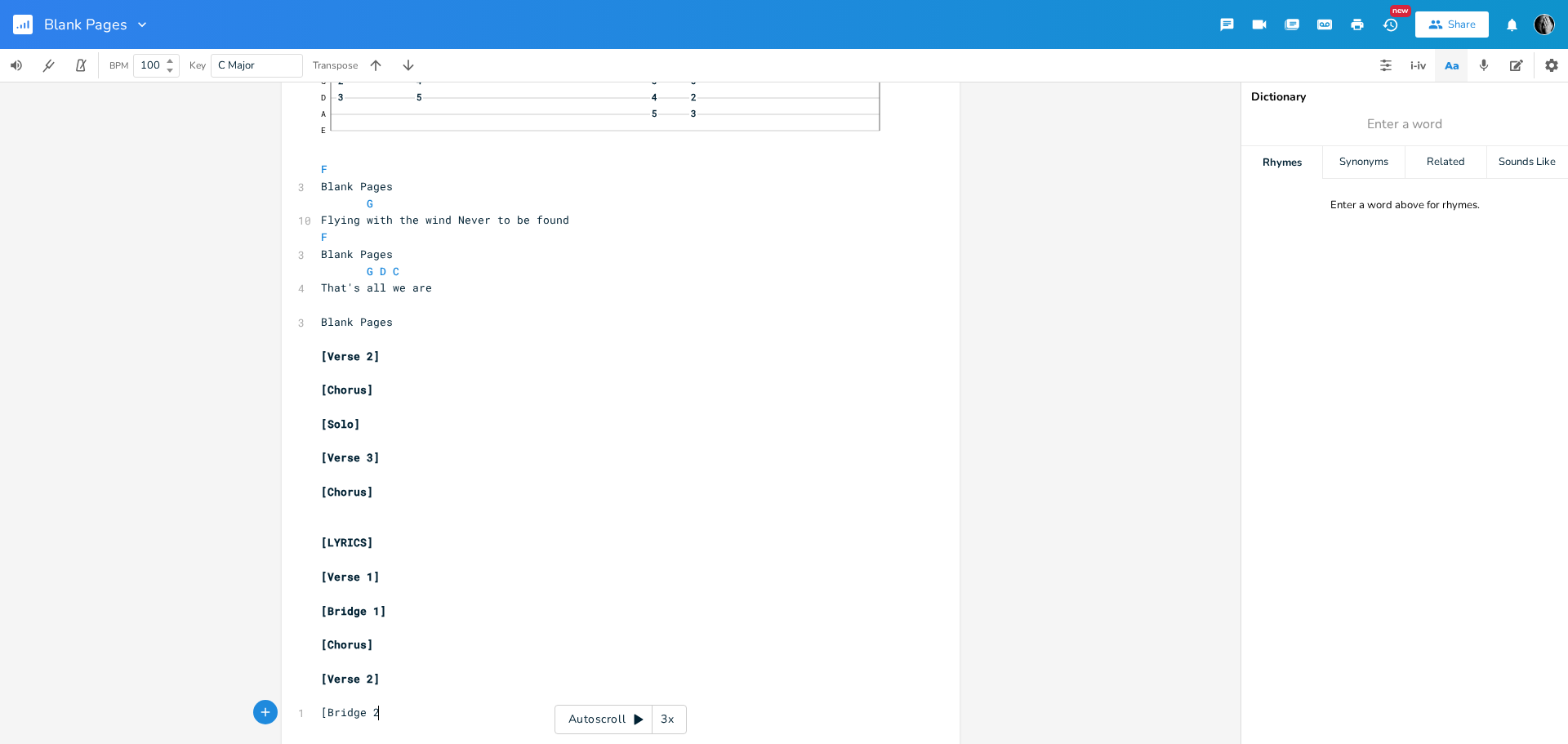
type textarea "[Bridge 2]"
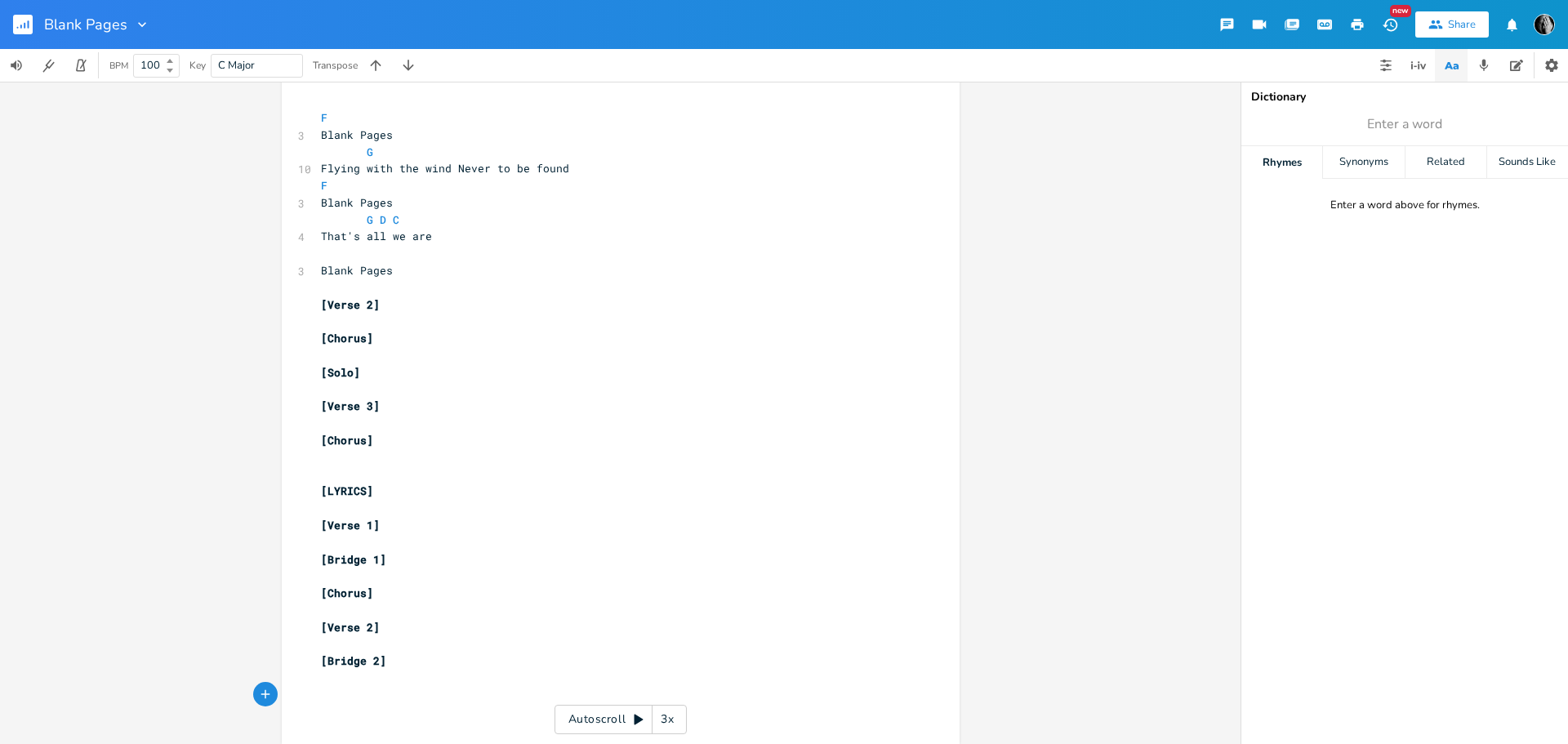
type textarea "C"
type textarea "[Chorus]"
type textarea "[Solo]"
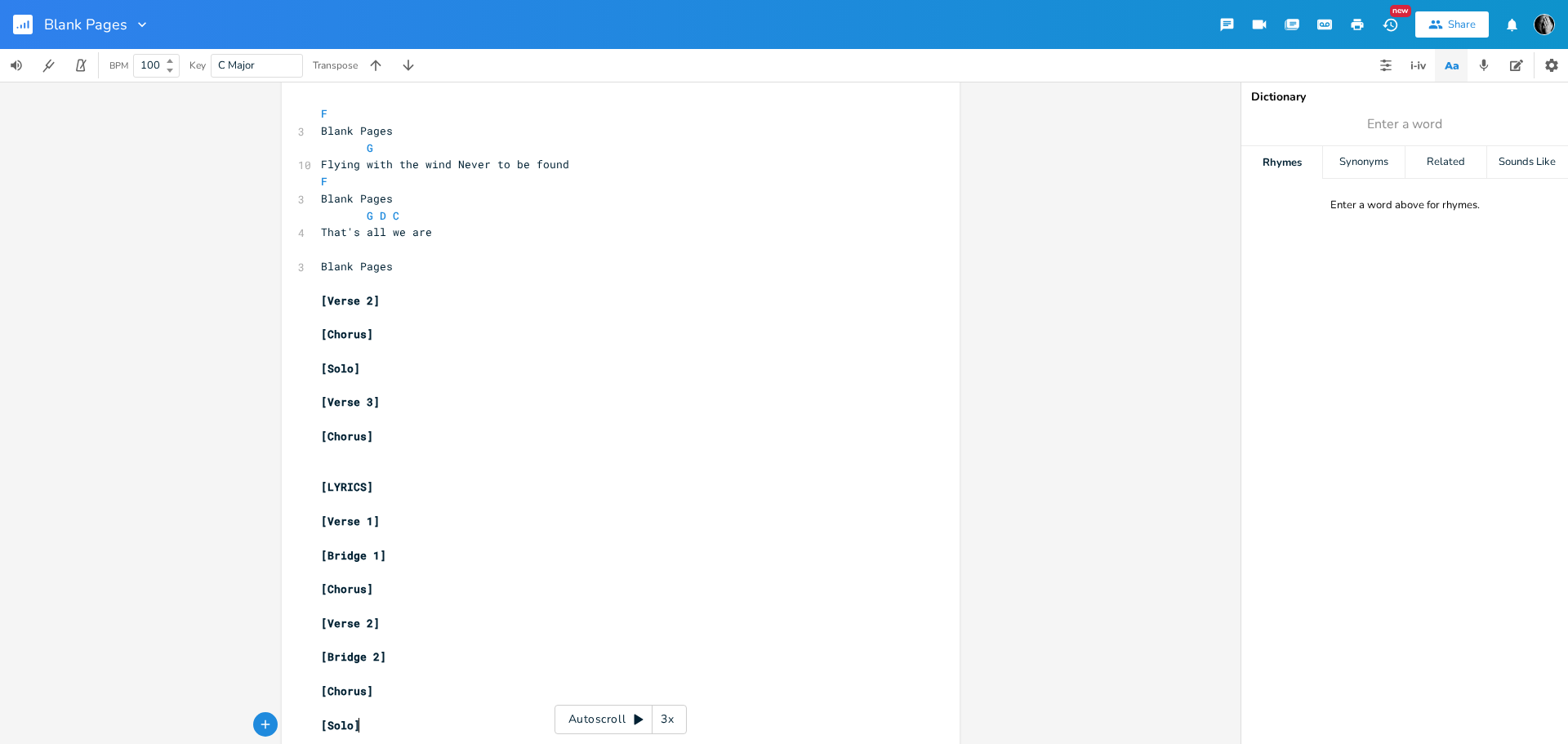
scroll to position [0, 0]
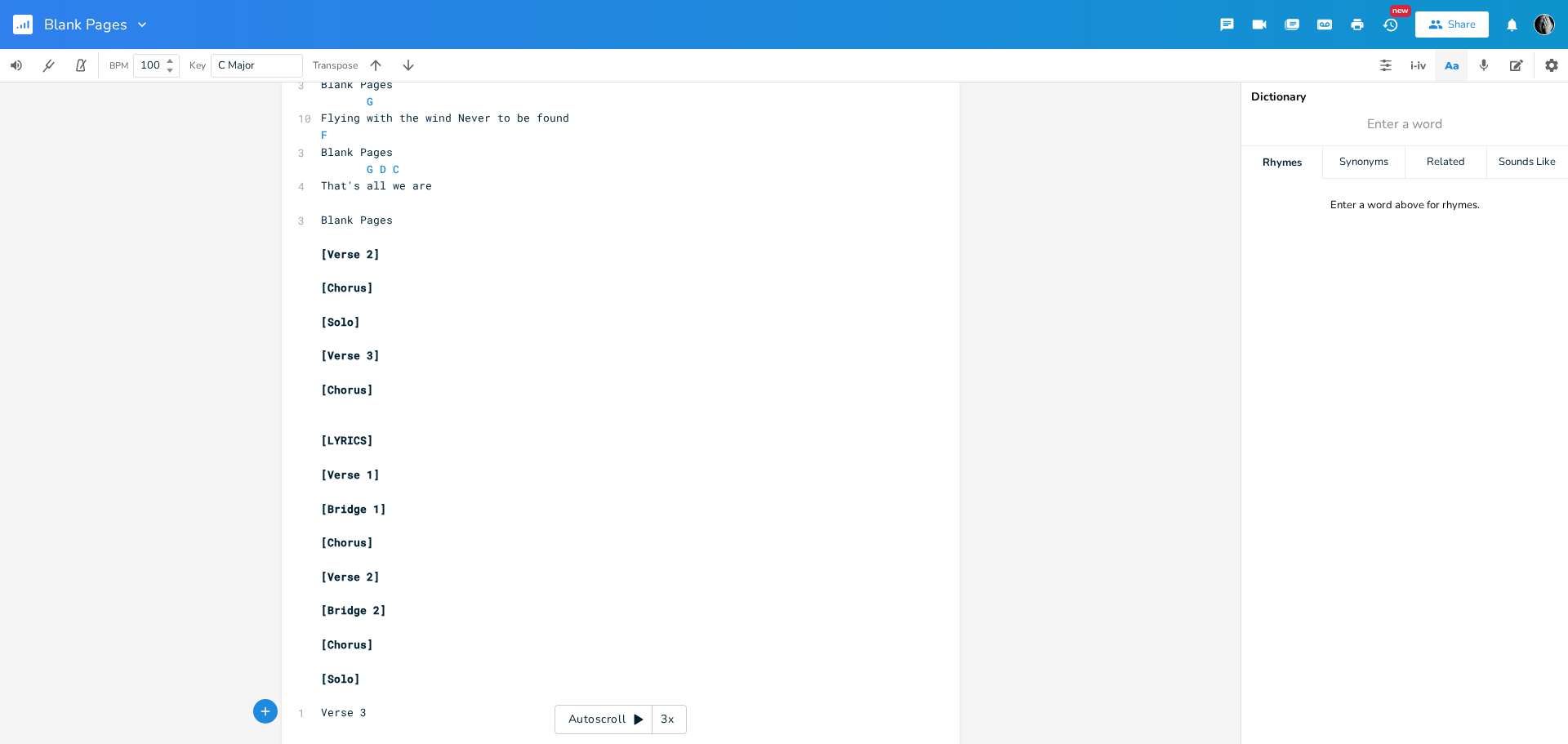
type textarea "Verse 3]"
type textarea "["
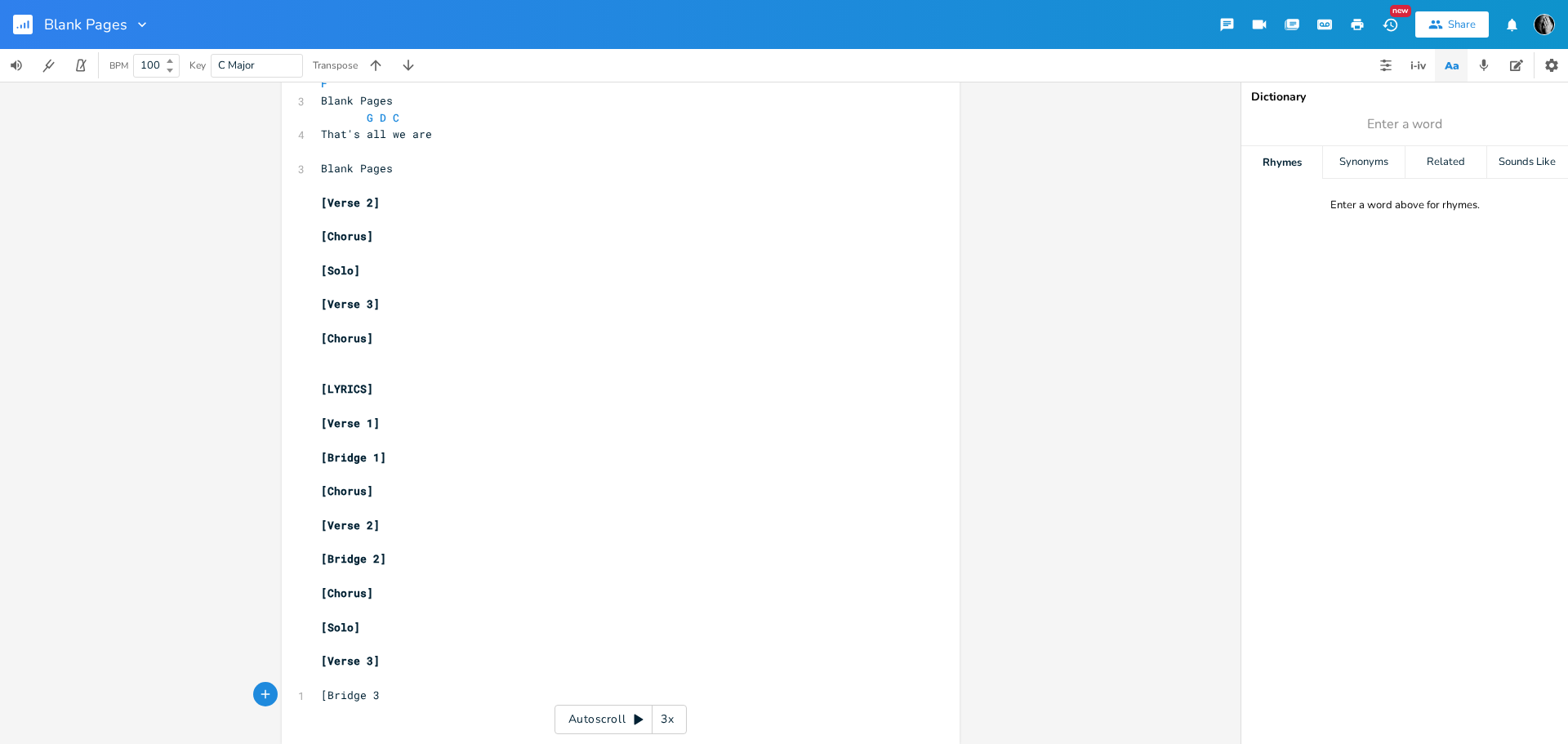
type textarea "[Bridge 3]"
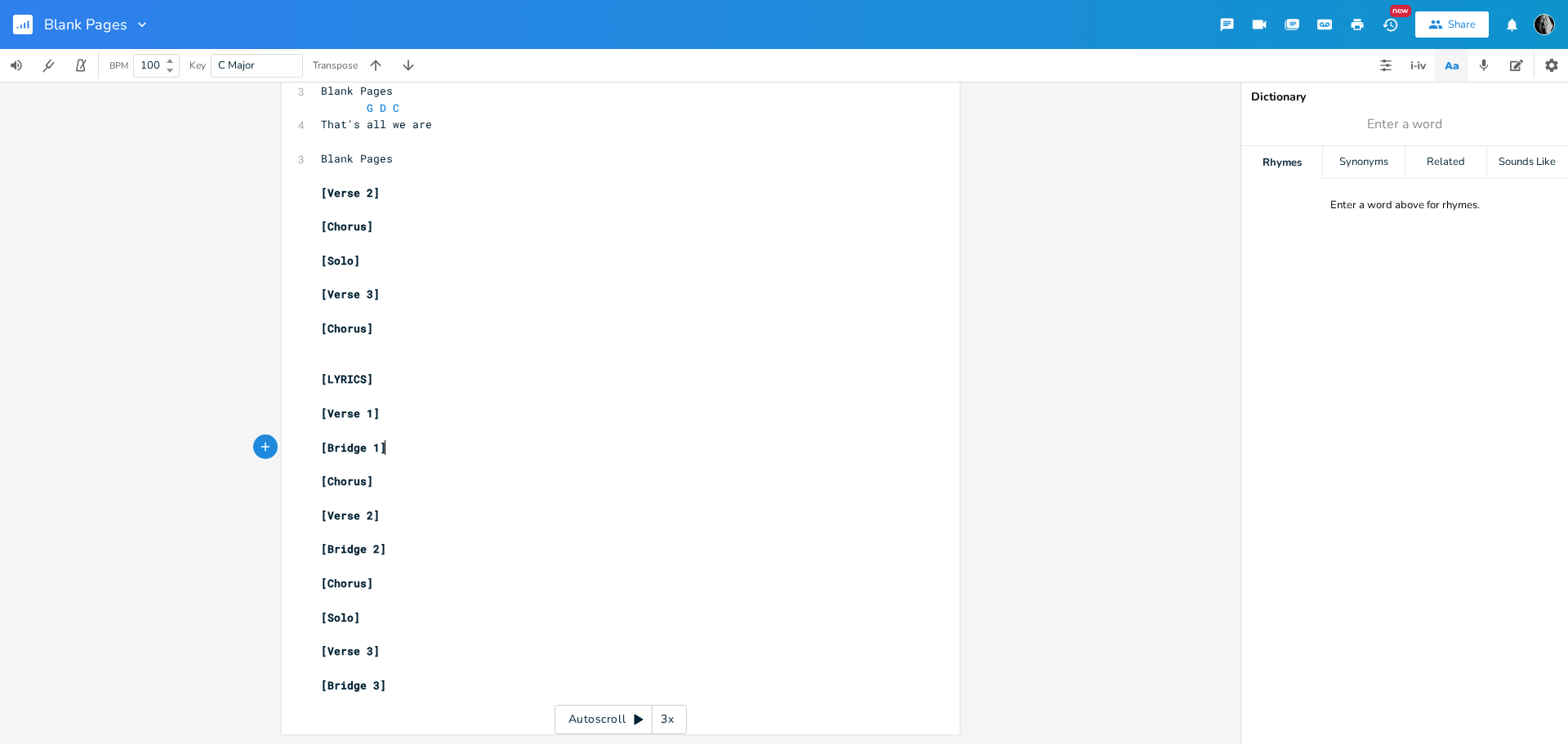
type textarea "[Bridge 1]"
drag, startPoint x: 396, startPoint y: 446, endPoint x: 305, endPoint y: 443, distance: 91.0
type textarea "[Bridge 2]"
drag, startPoint x: 427, startPoint y: 548, endPoint x: 298, endPoint y: 545, distance: 129.0
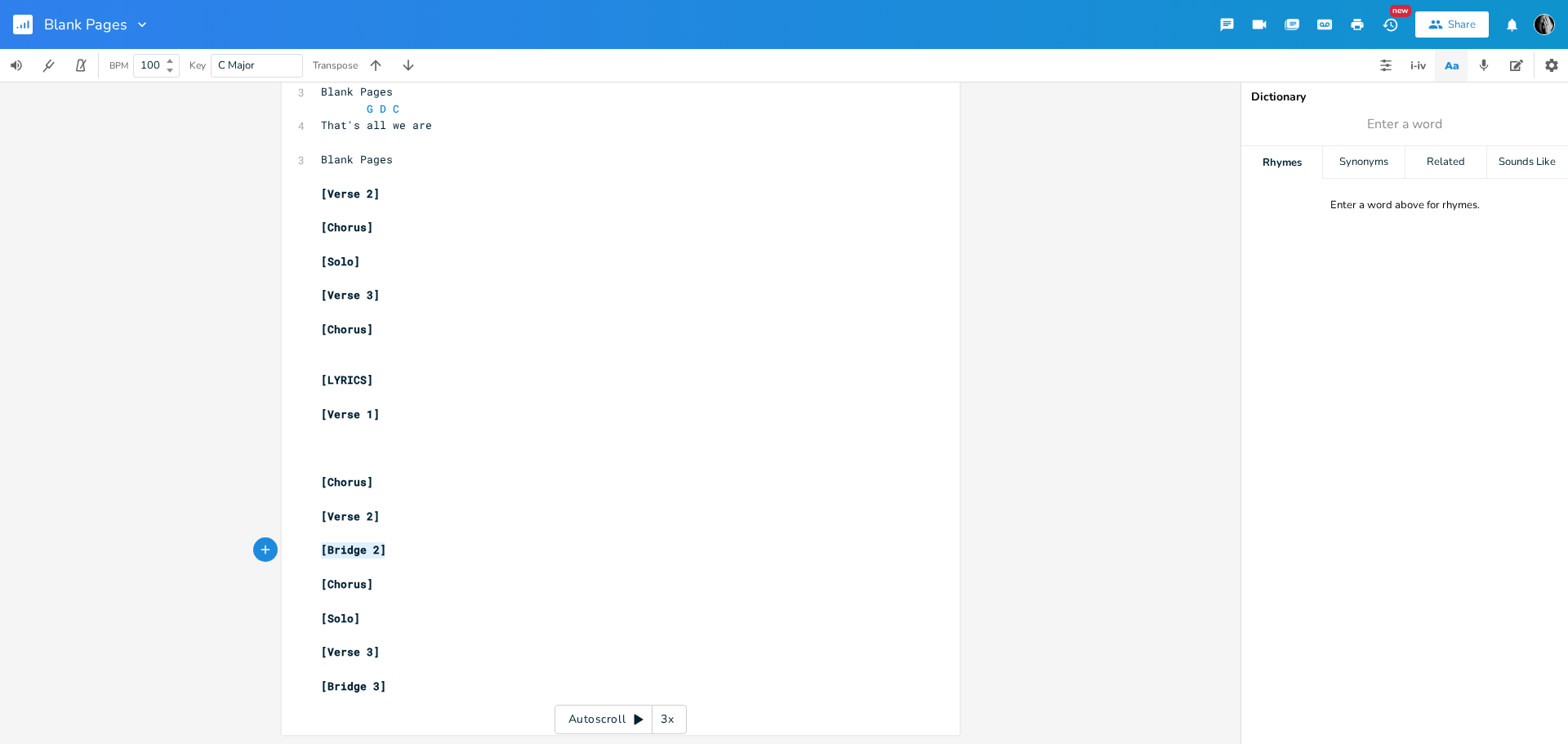
type textarea "[Bridge 3]"
drag, startPoint x: 396, startPoint y: 690, endPoint x: 317, endPoint y: 686, distance: 79.1
click at [318, 686] on pre "[Bridge 3]" at bounding box center [612, 687] width 589 height 17
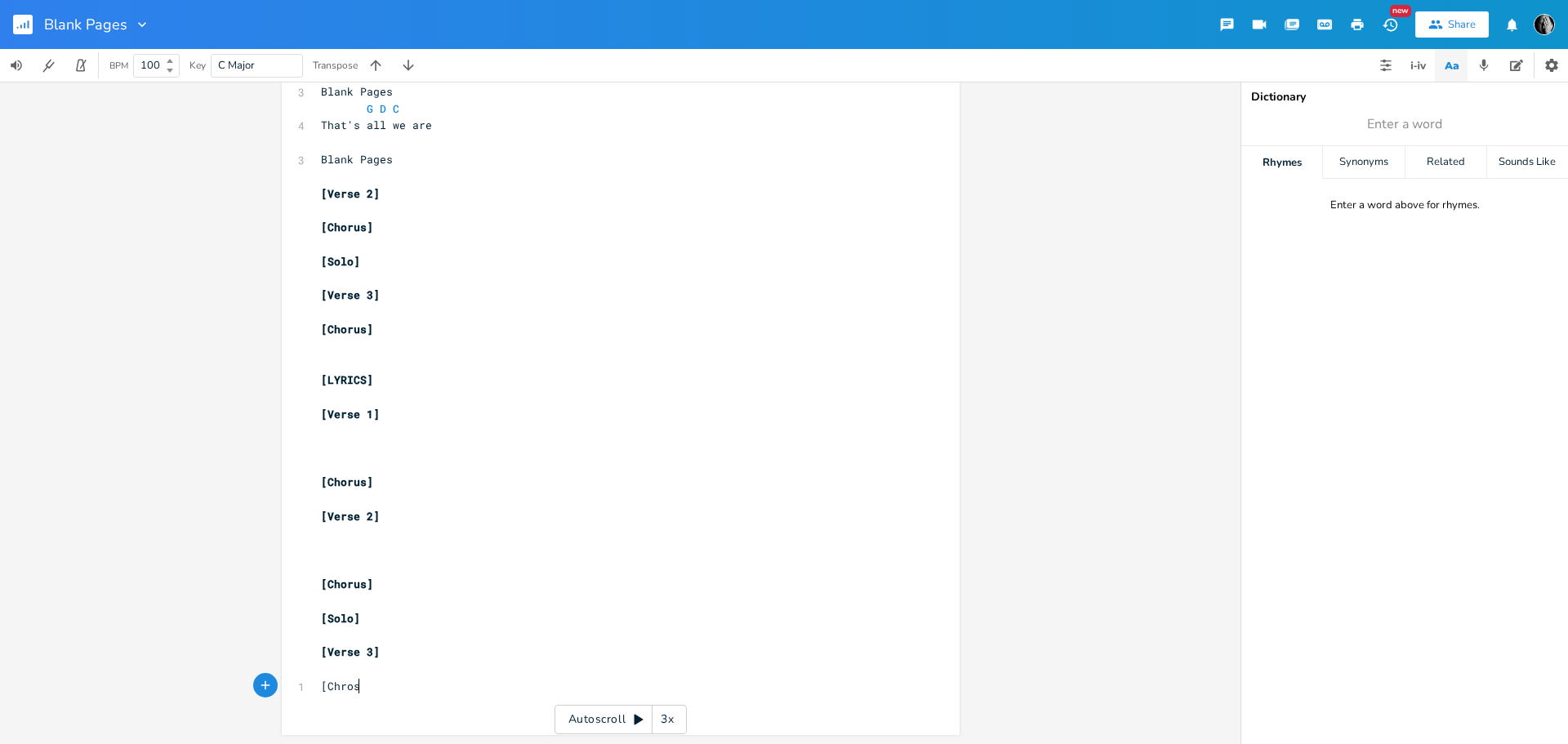
type textarea "[Chrosu"
type textarea "orus]"
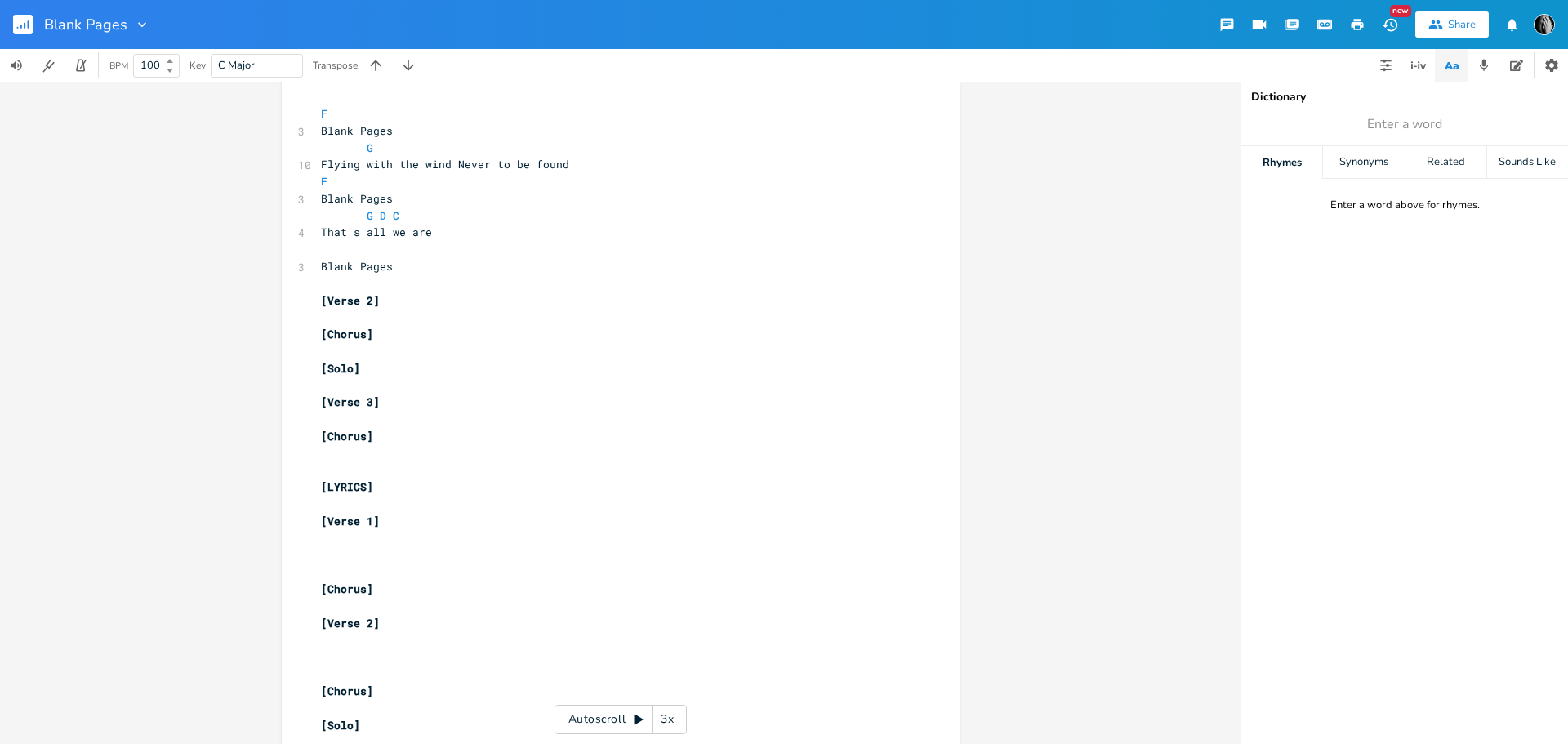
scroll to position [826, 0]
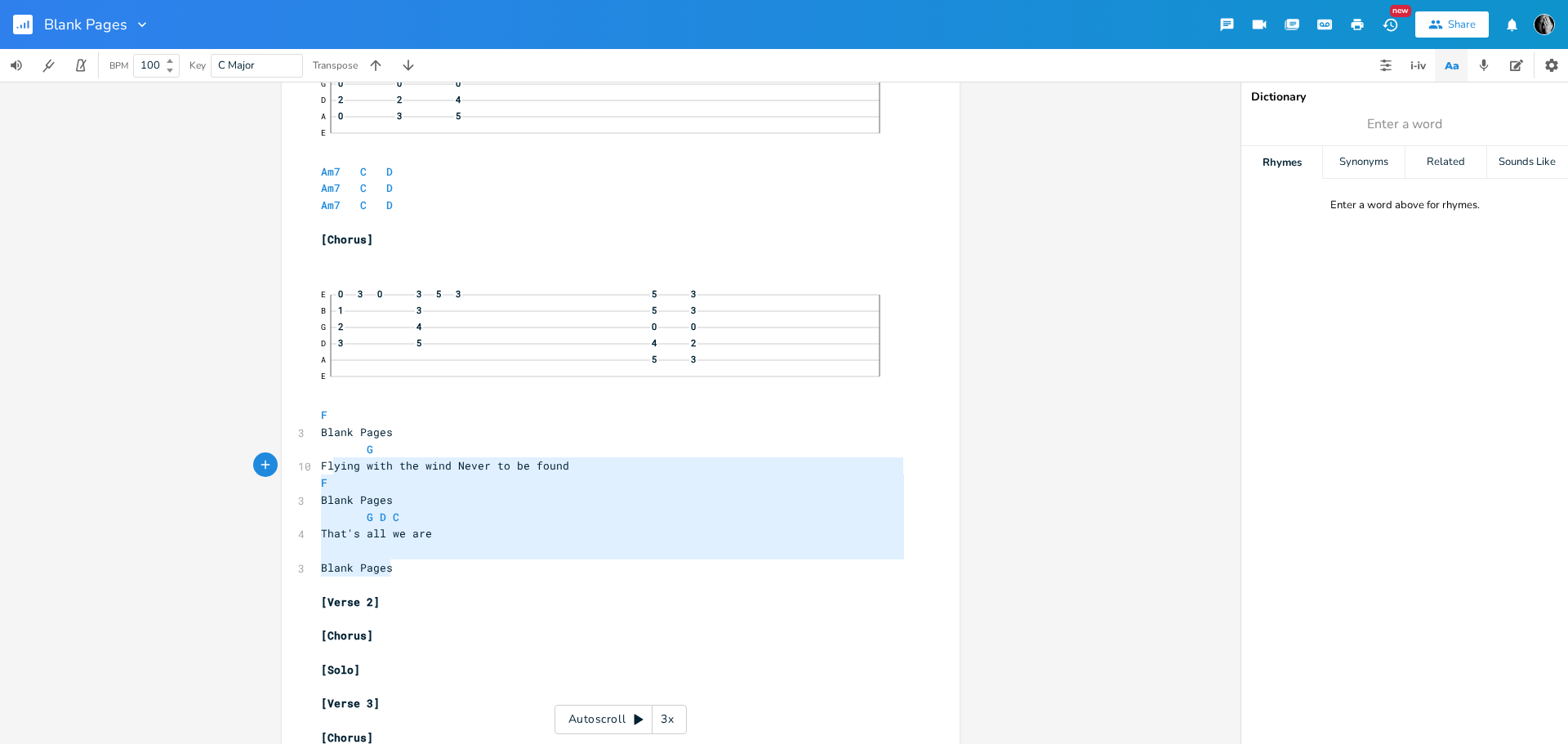
type textarea "Blank Pages G Flying with the wind Never to be found F Blank Pages G D C That's…"
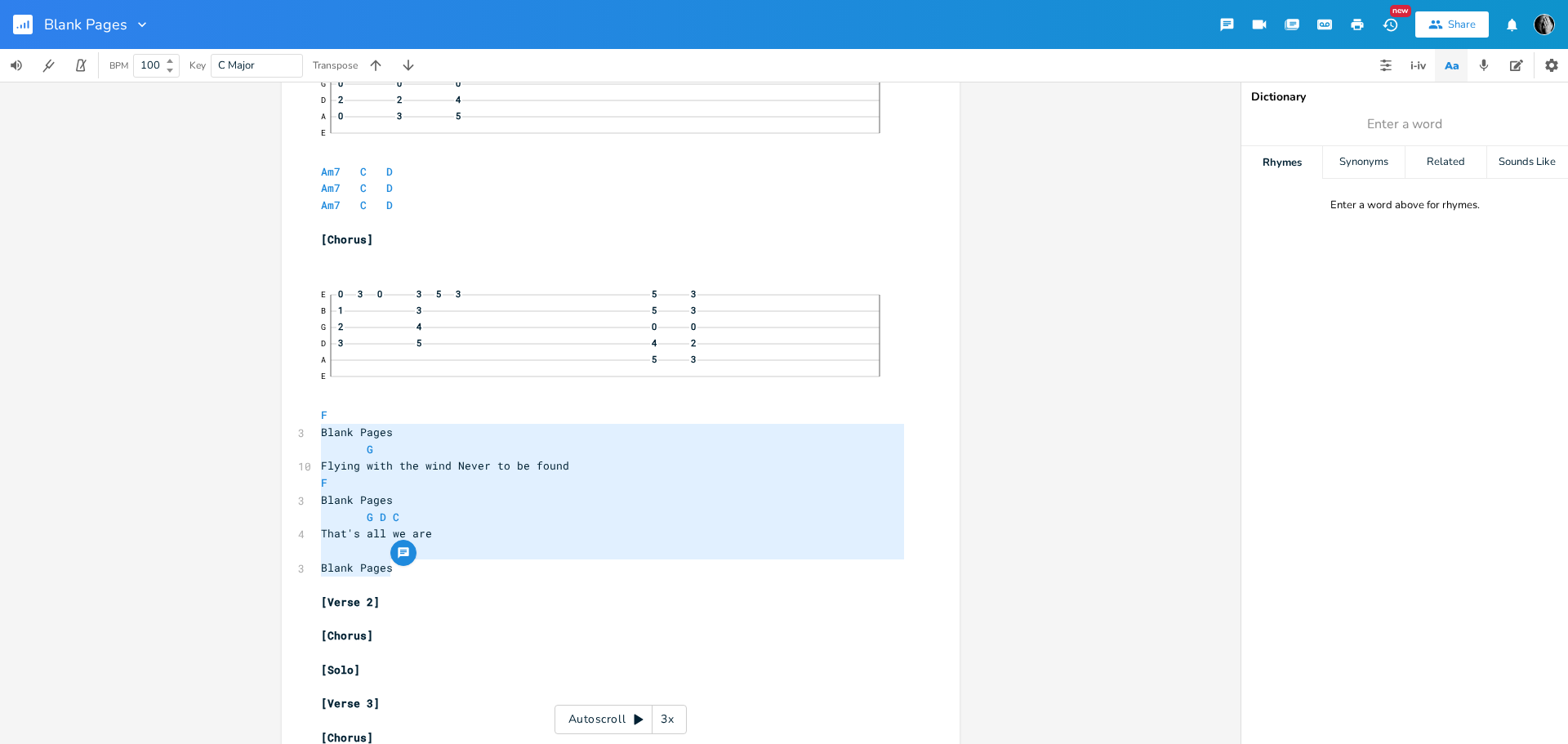
drag, startPoint x: 396, startPoint y: 566, endPoint x: 317, endPoint y: 440, distance: 148.7
click at [318, 440] on div "[Structure] ​ [4 bars] intro instrumental [4 bars] verse 1 [4 bars] chorus [4 b…" at bounding box center [612, 355] width 589 height 1563
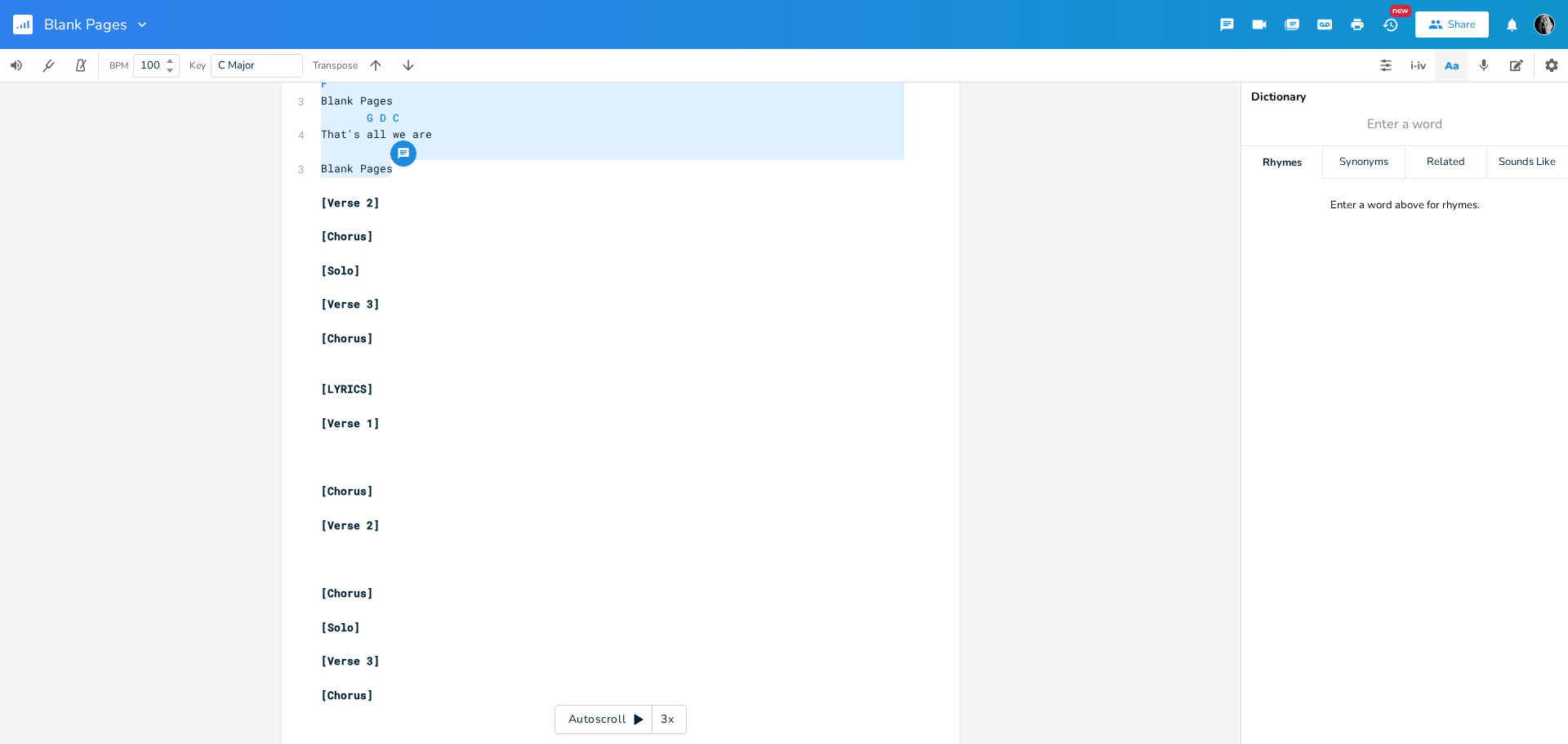
scroll to position [1251, 0]
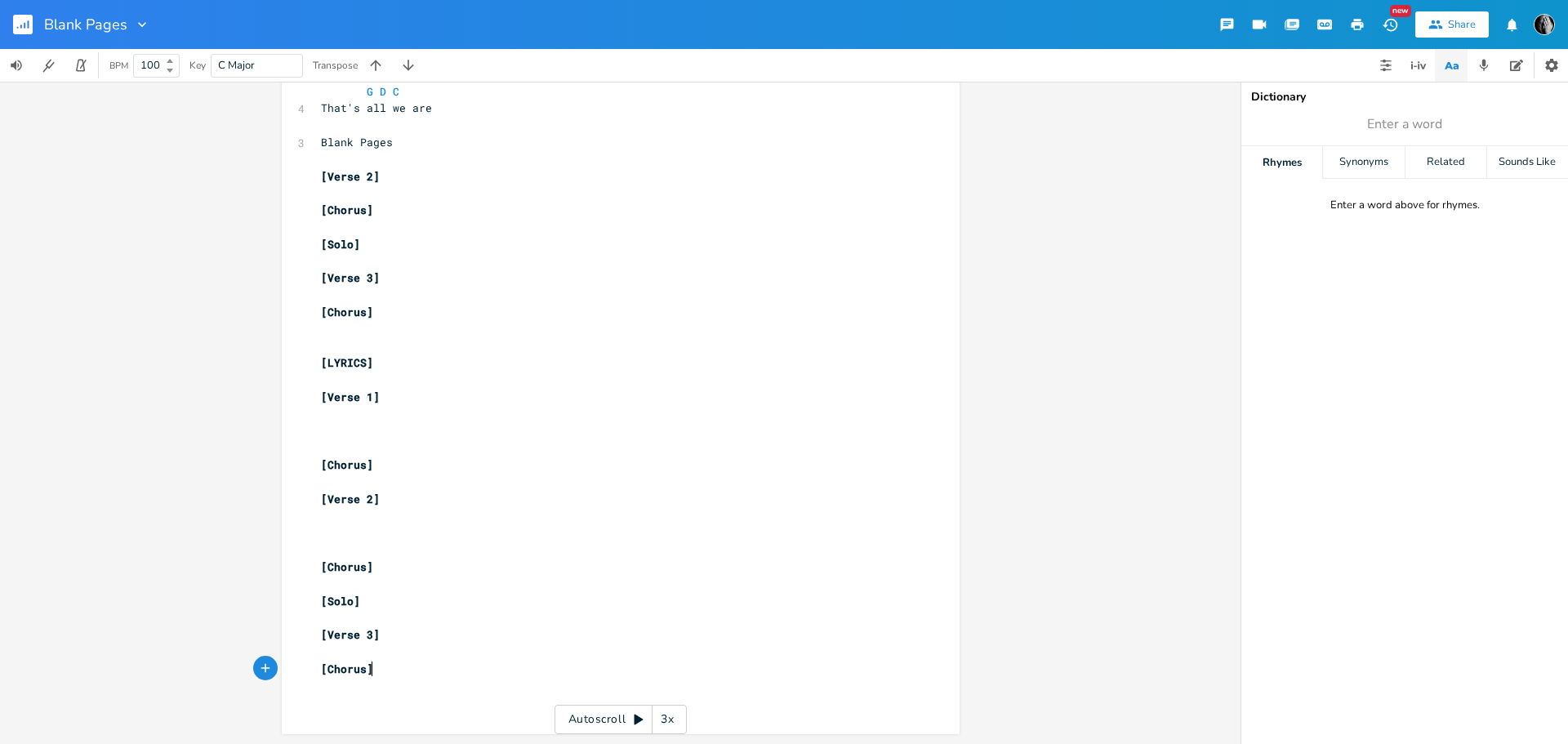
click at [372, 669] on pre "[Chorus]" at bounding box center [612, 670] width 589 height 17
paste textarea
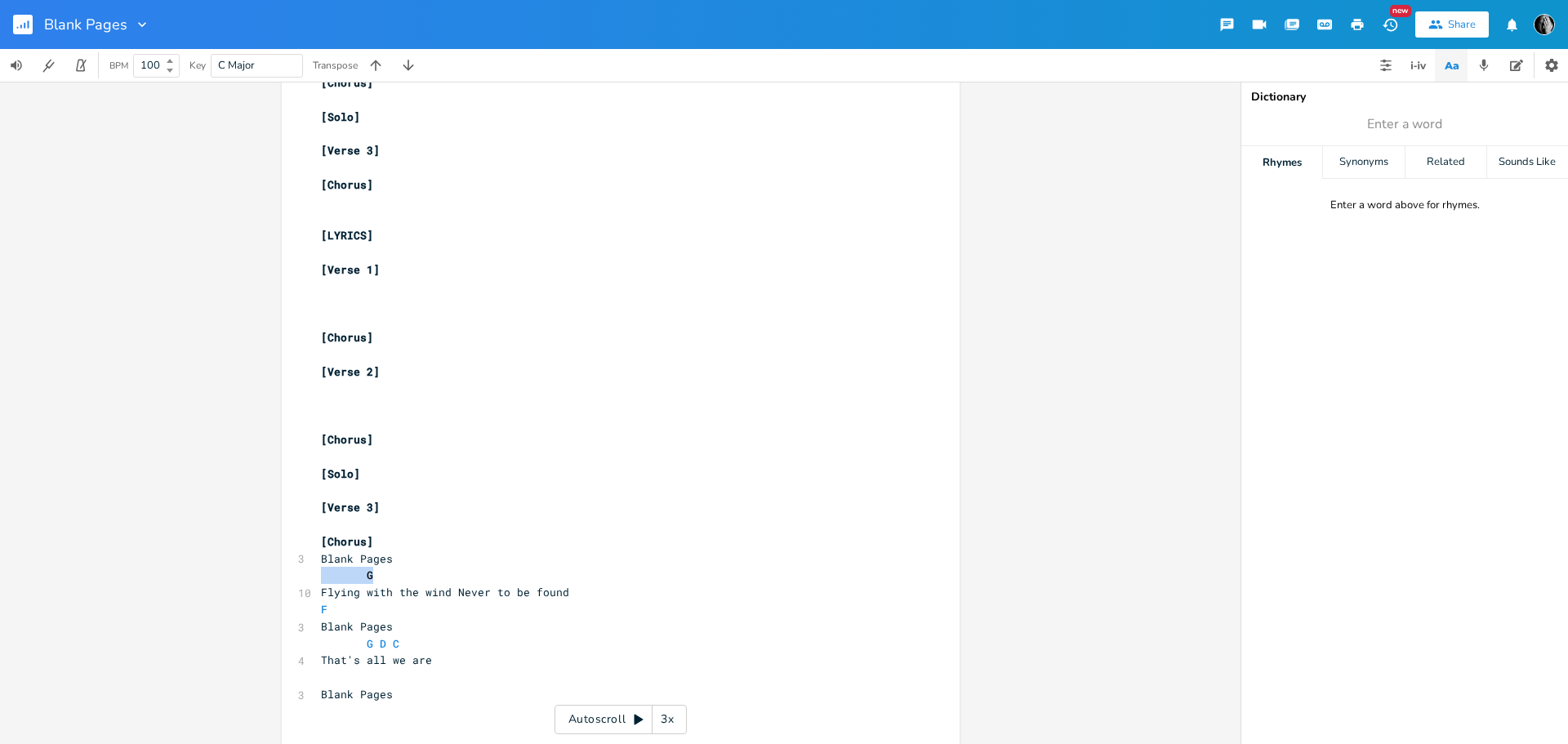
drag, startPoint x: 322, startPoint y: 576, endPoint x: 377, endPoint y: 577, distance: 55.0
click at [475, 568] on pre "G" at bounding box center [612, 575] width 589 height 17
type textarea "G"
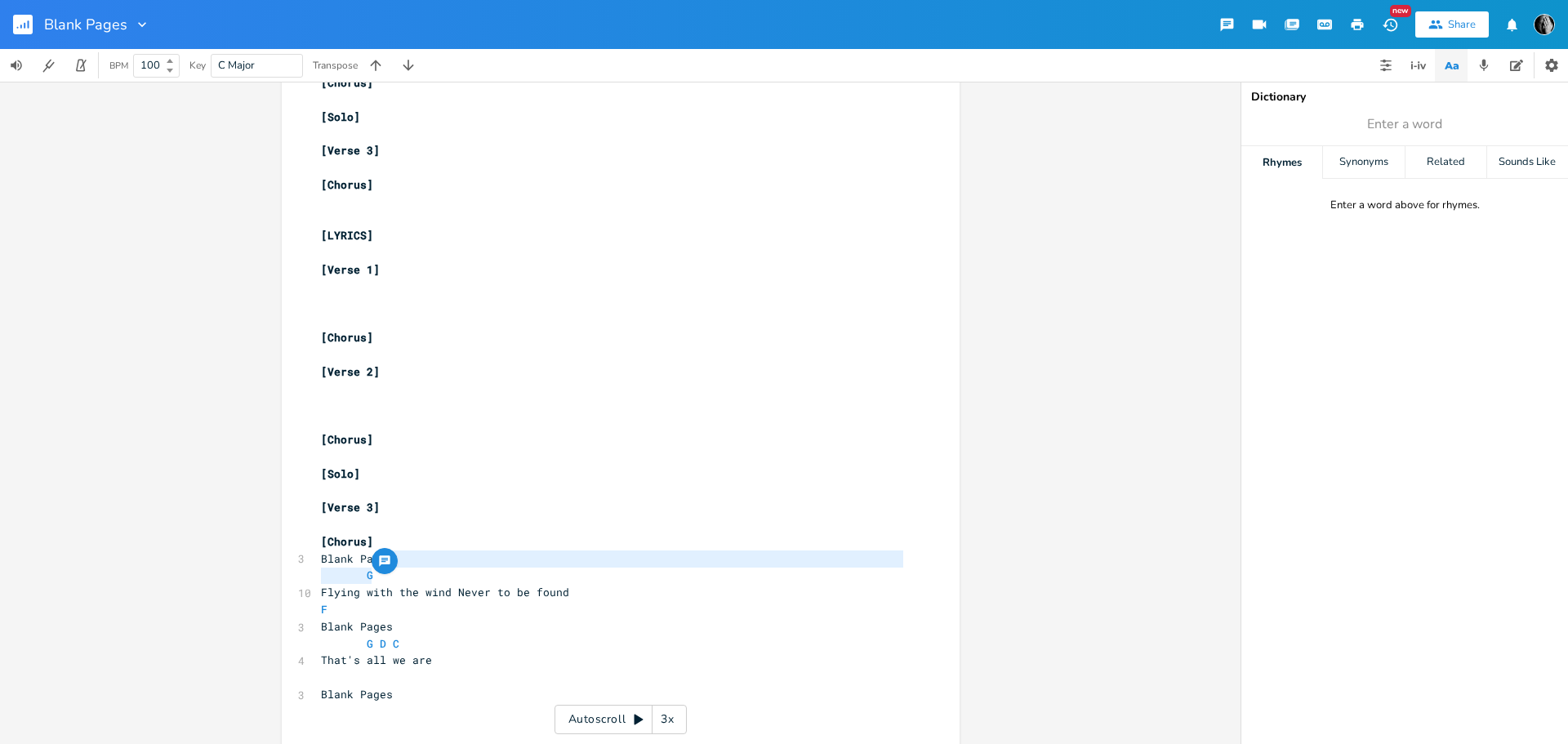
drag, startPoint x: 410, startPoint y: 556, endPoint x: 416, endPoint y: 569, distance: 14.3
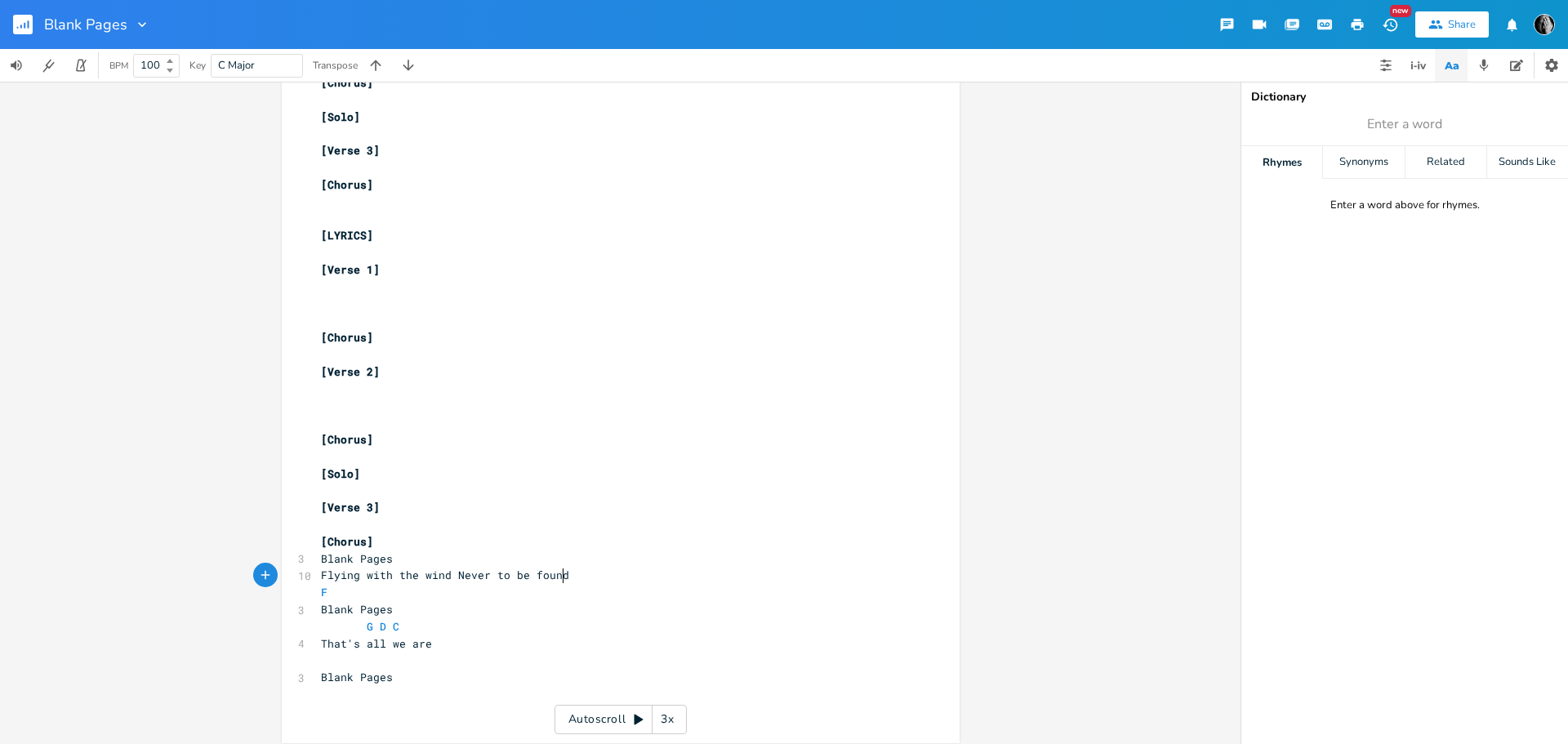
type textarea "F"
drag, startPoint x: 571, startPoint y: 572, endPoint x: 576, endPoint y: 585, distance: 13.9
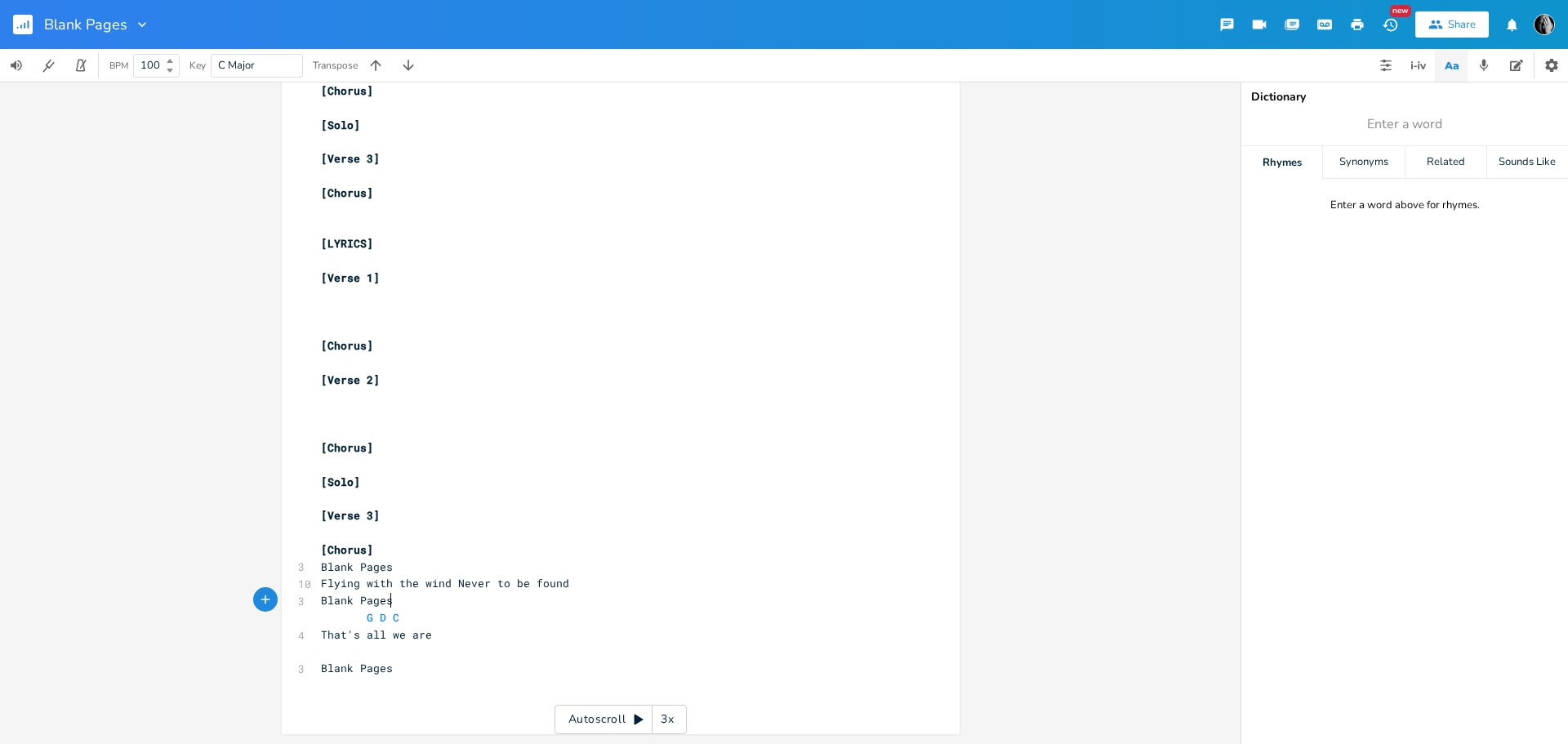
type textarea "G D C"
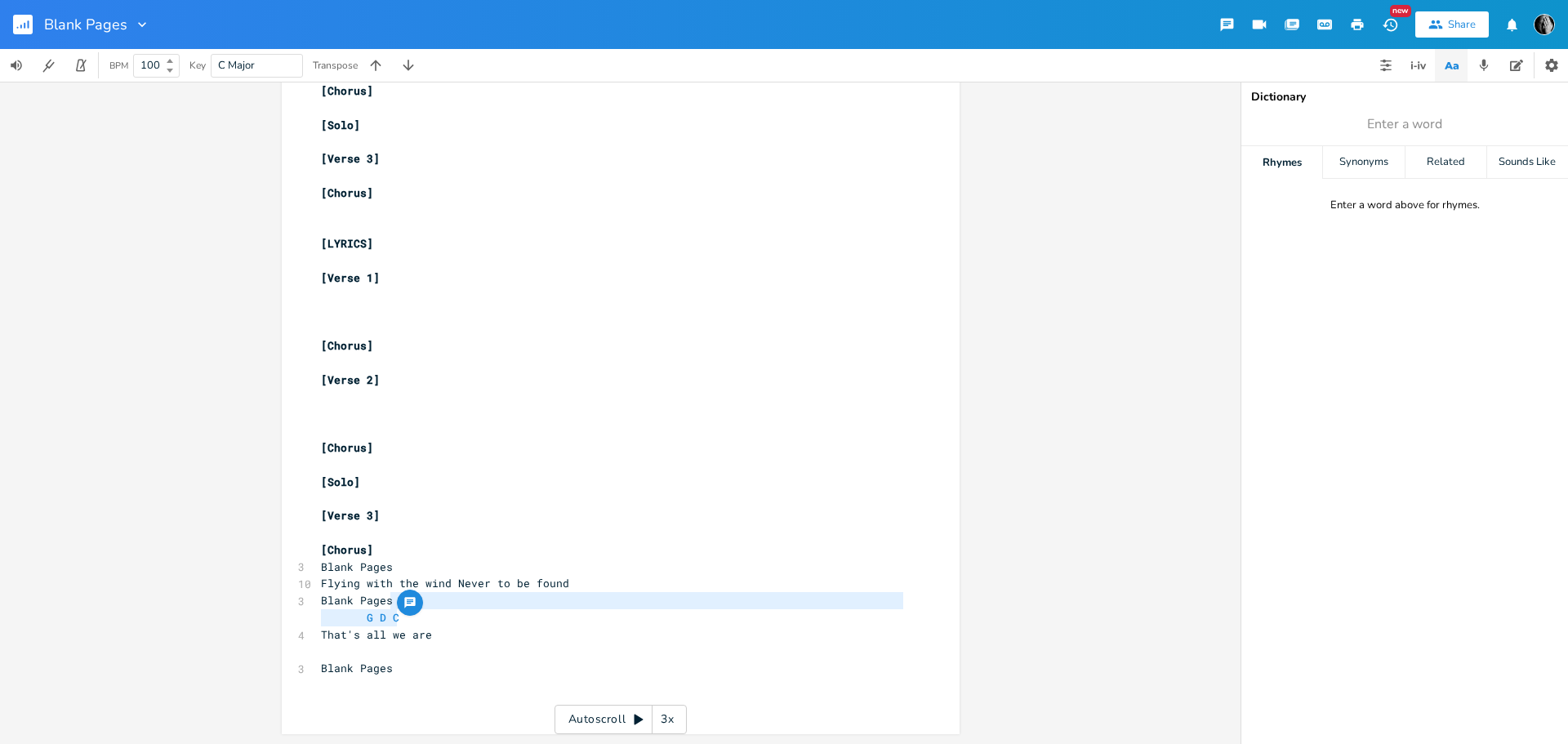
drag, startPoint x: 395, startPoint y: 599, endPoint x: 406, endPoint y: 611, distance: 16.3
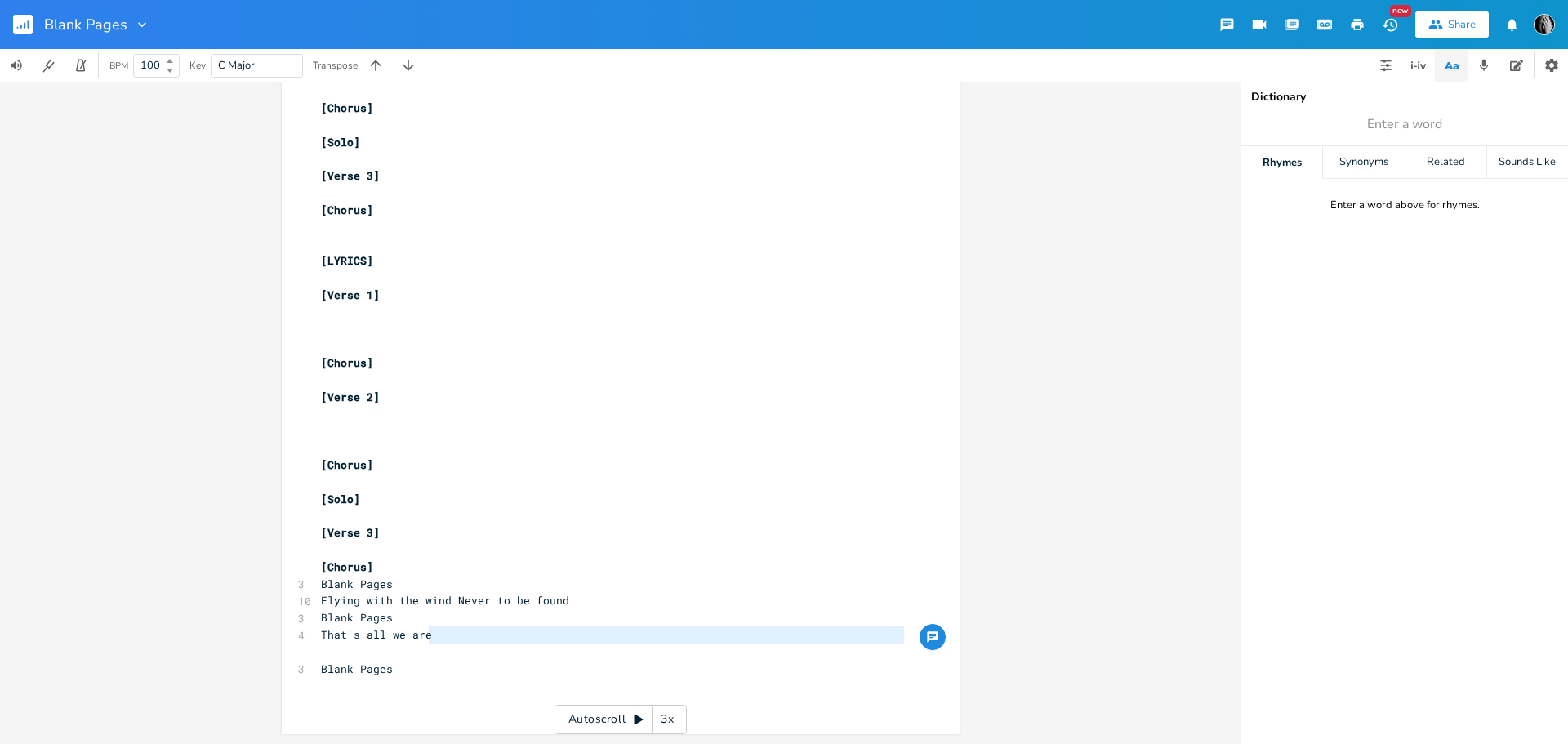
drag, startPoint x: 429, startPoint y: 634, endPoint x: 432, endPoint y: 649, distance: 15.3
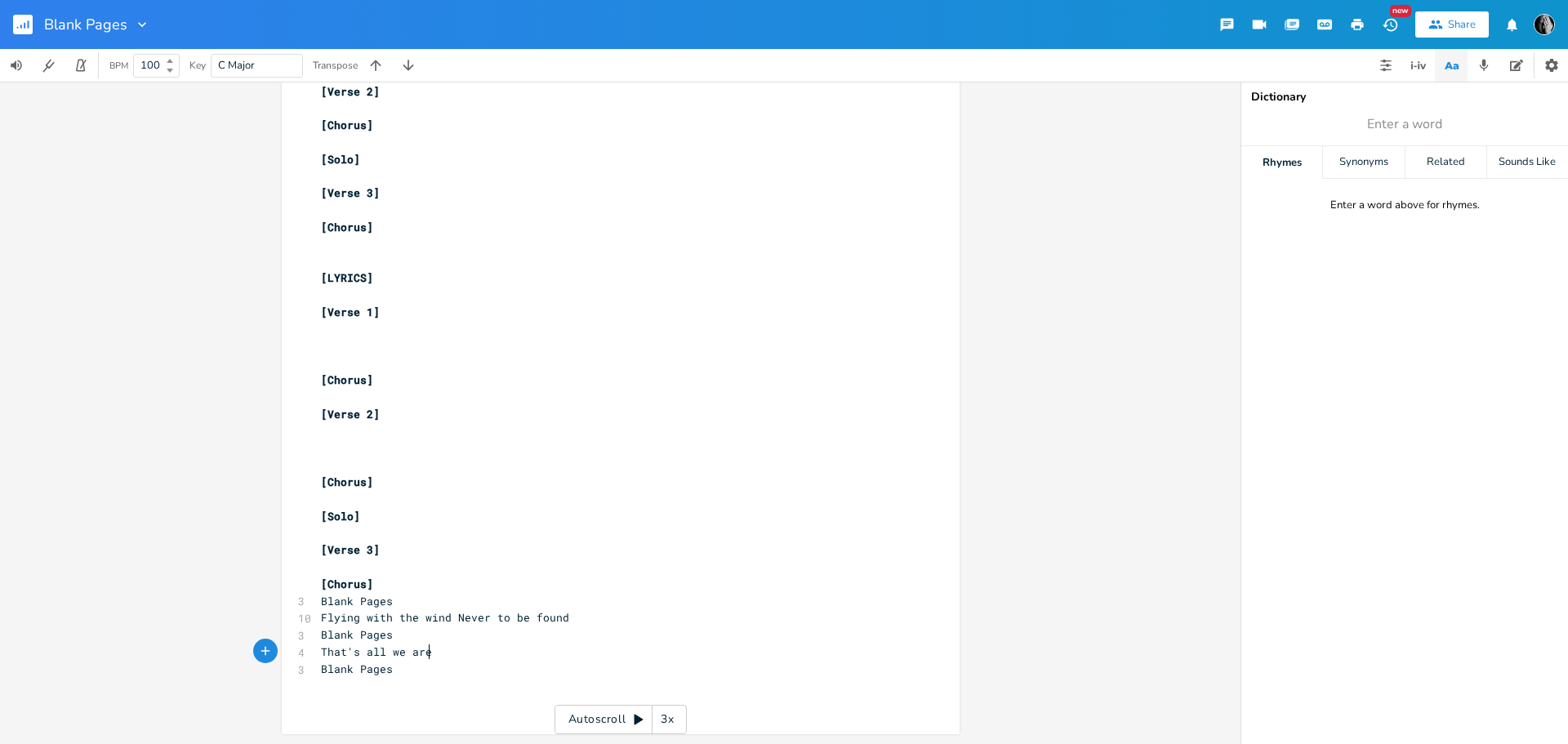
scroll to position [1336, 0]
click at [449, 616] on span "Flying with the wind Never to be found" at bounding box center [444, 616] width 248 height 14
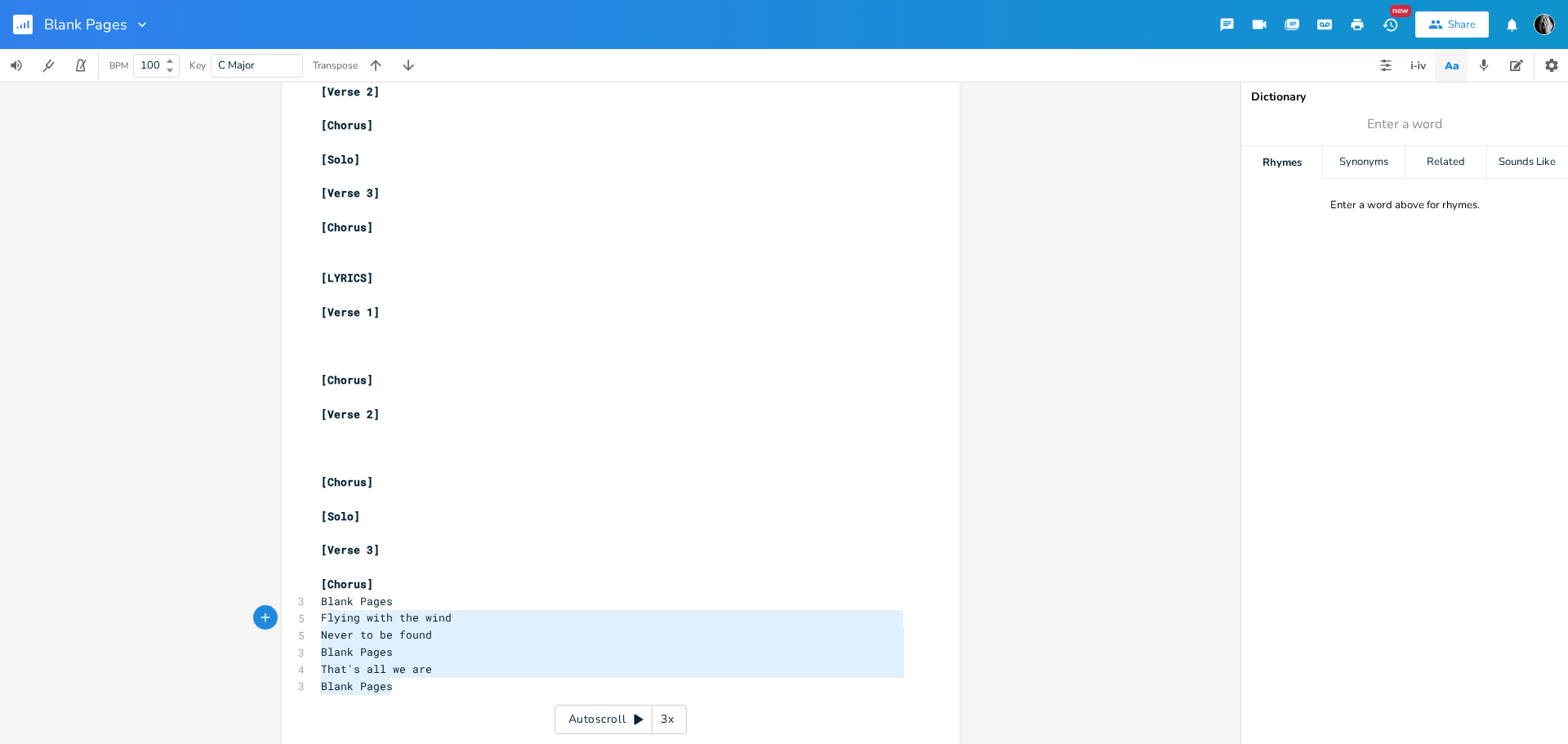
type textarea "Blank Pages Flying with the wind Never to be found Blank Pages That's all we ar…"
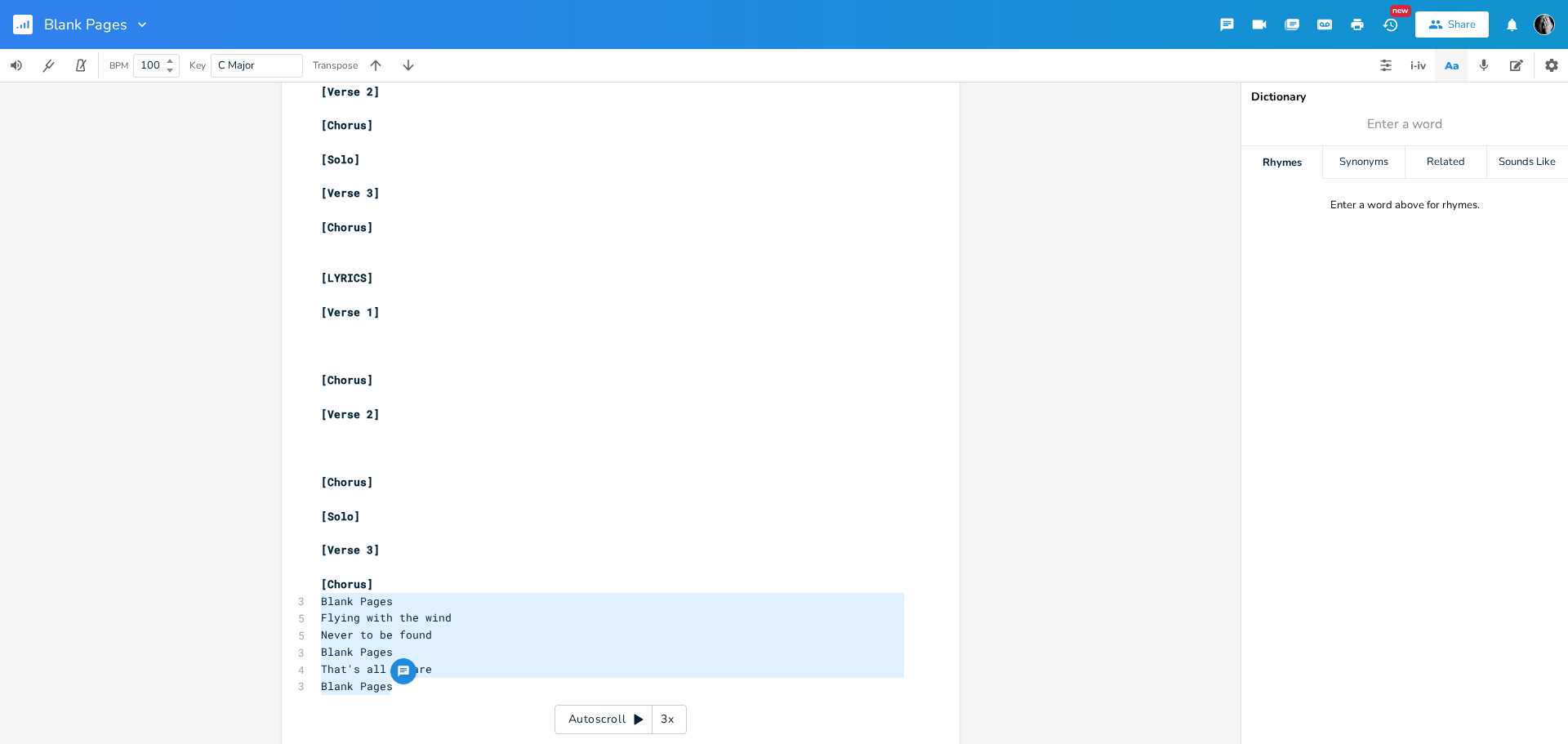
drag, startPoint x: 393, startPoint y: 686, endPoint x: 316, endPoint y: 605, distance: 111.8
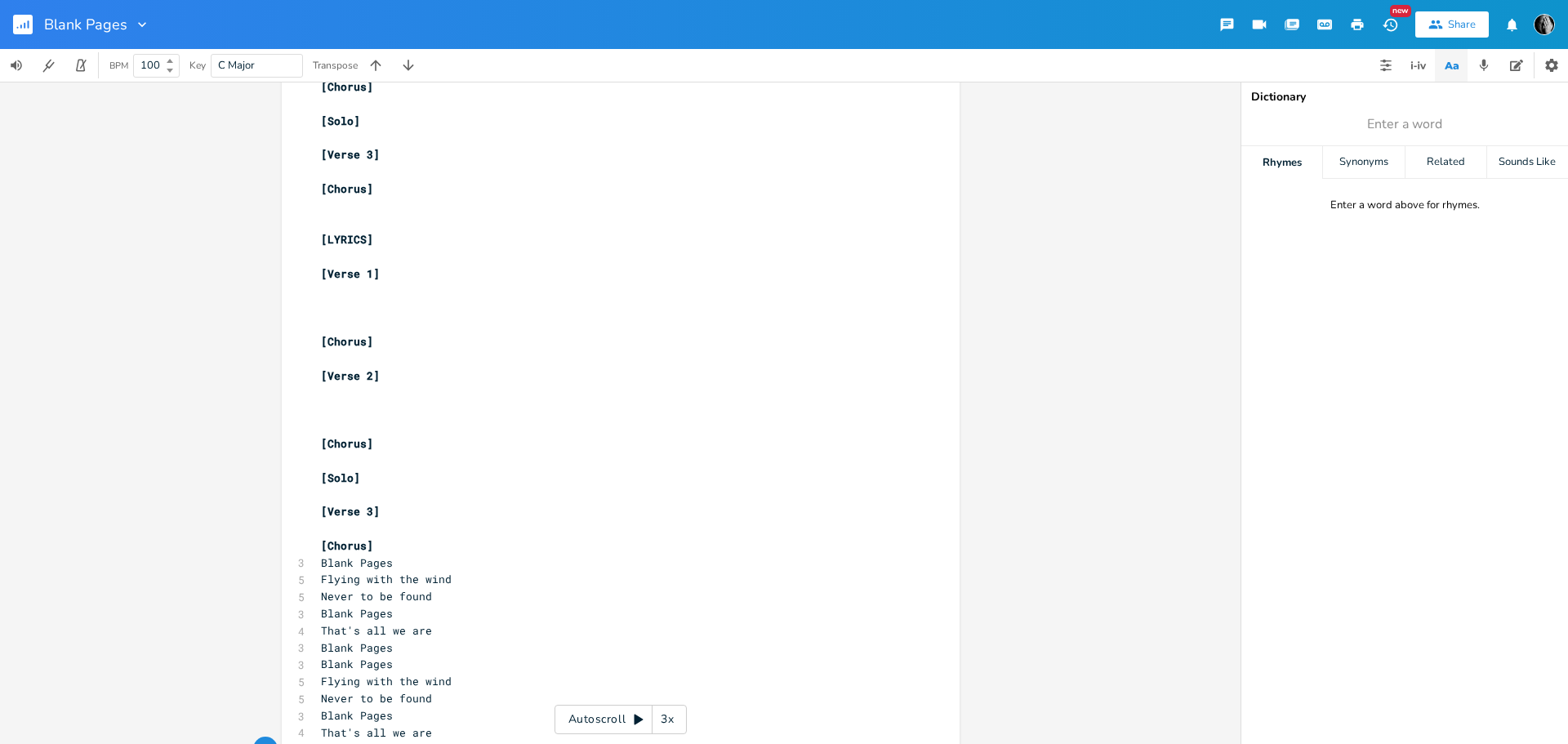
scroll to position [1348, 0]
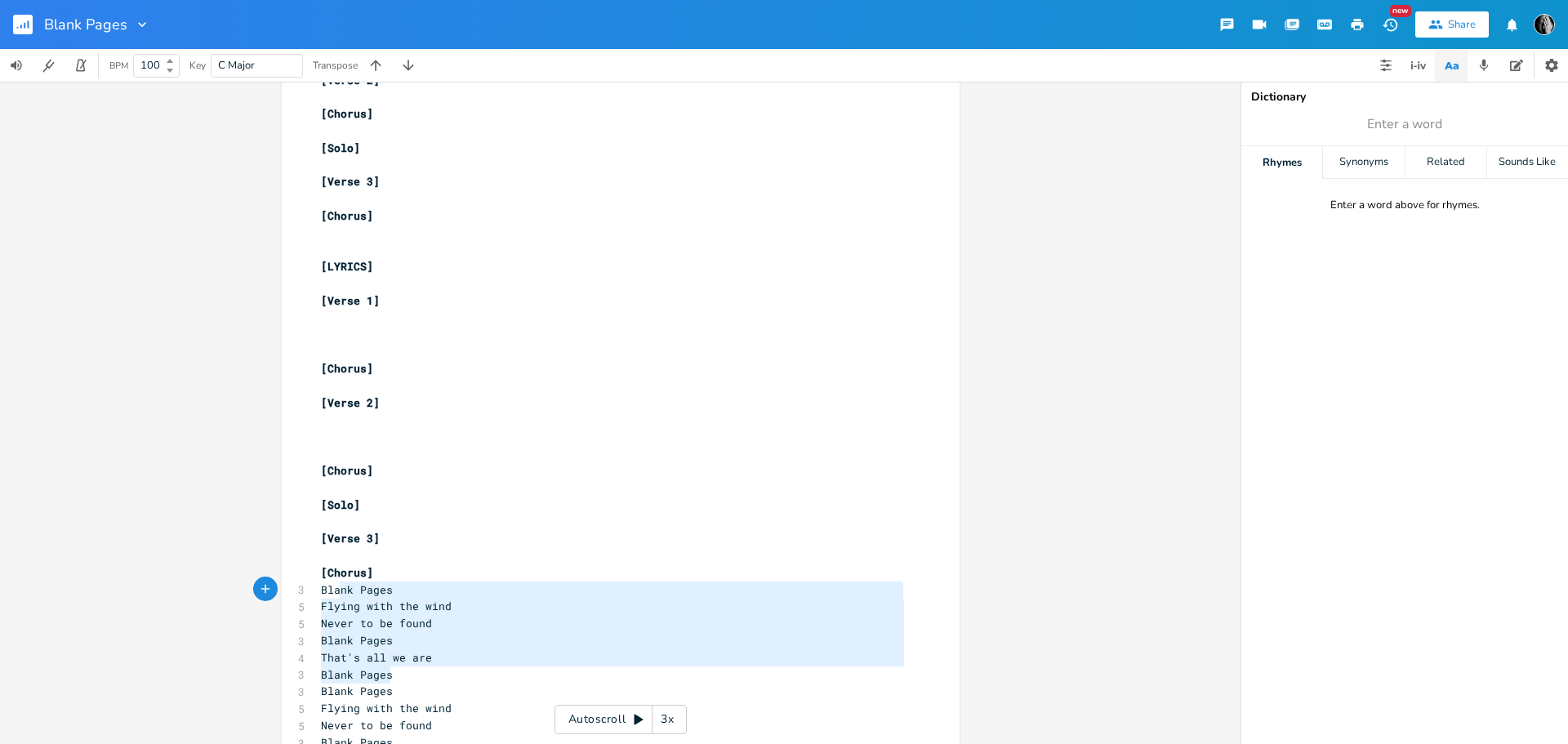
type textarea "Blank Pages Flying with the wind Never to be found Blank Pages That's all we ar…"
drag, startPoint x: 388, startPoint y: 672, endPoint x: 316, endPoint y: 591, distance: 108.4
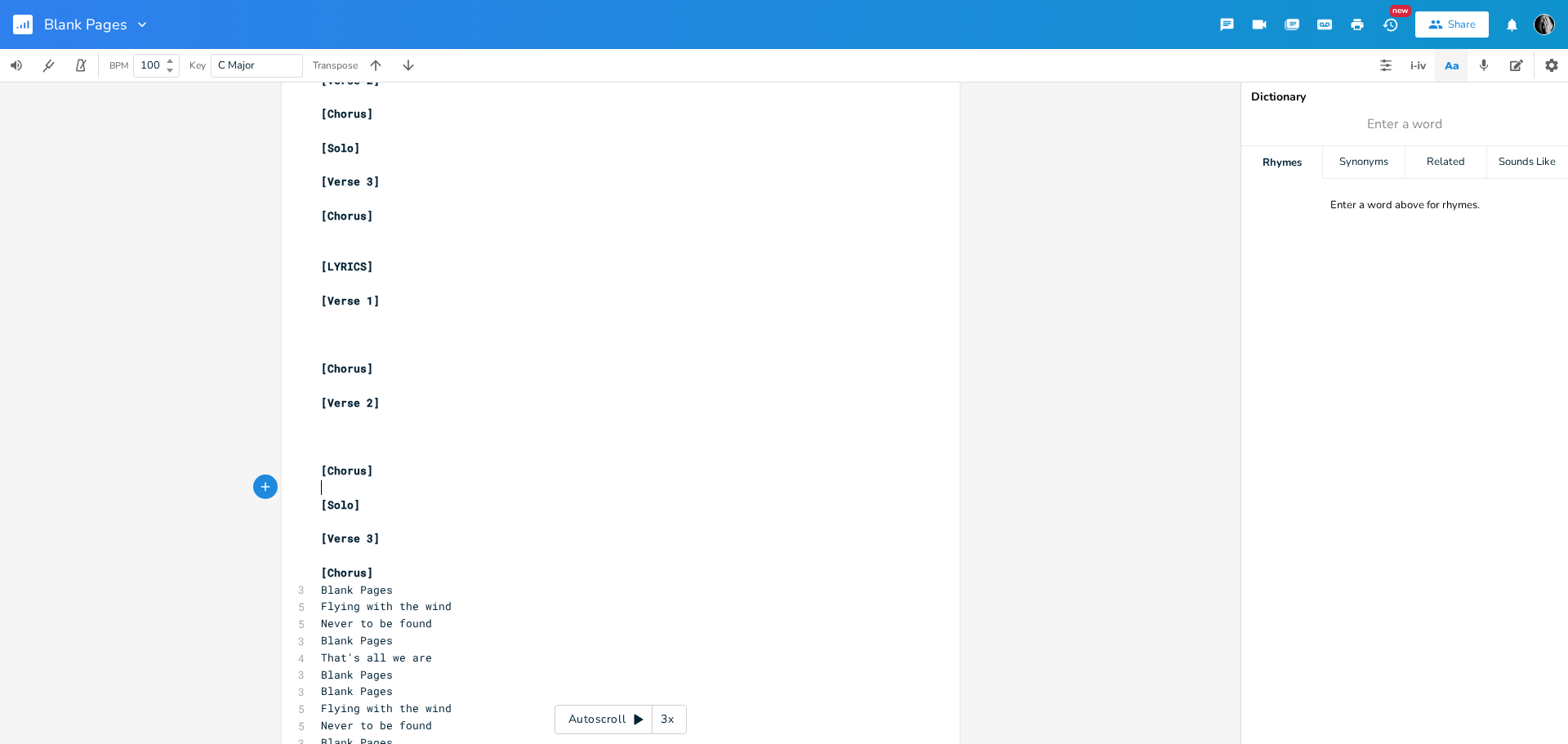
click at [335, 484] on pre "​" at bounding box center [612, 488] width 589 height 17
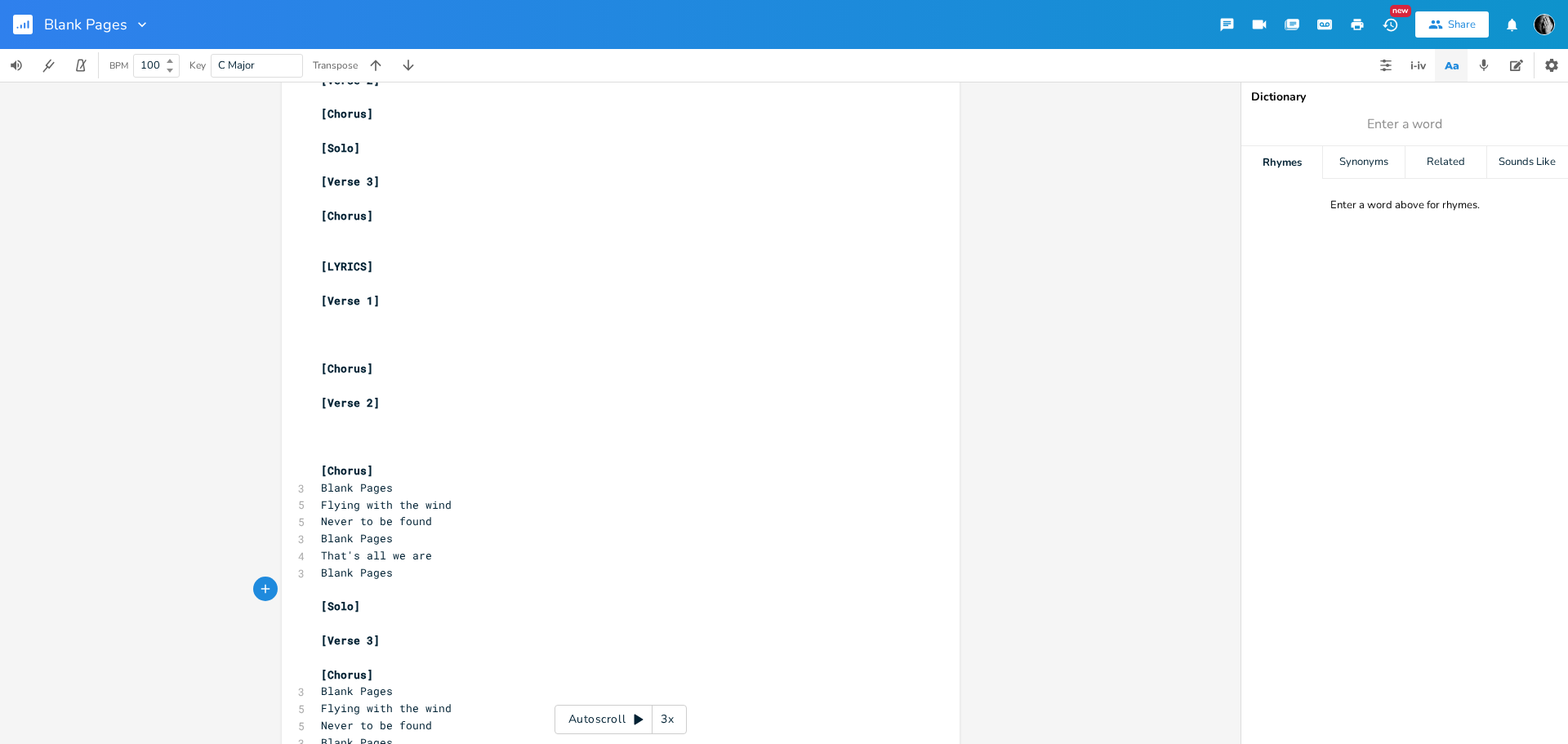
click at [318, 384] on pre "​" at bounding box center [612, 386] width 589 height 17
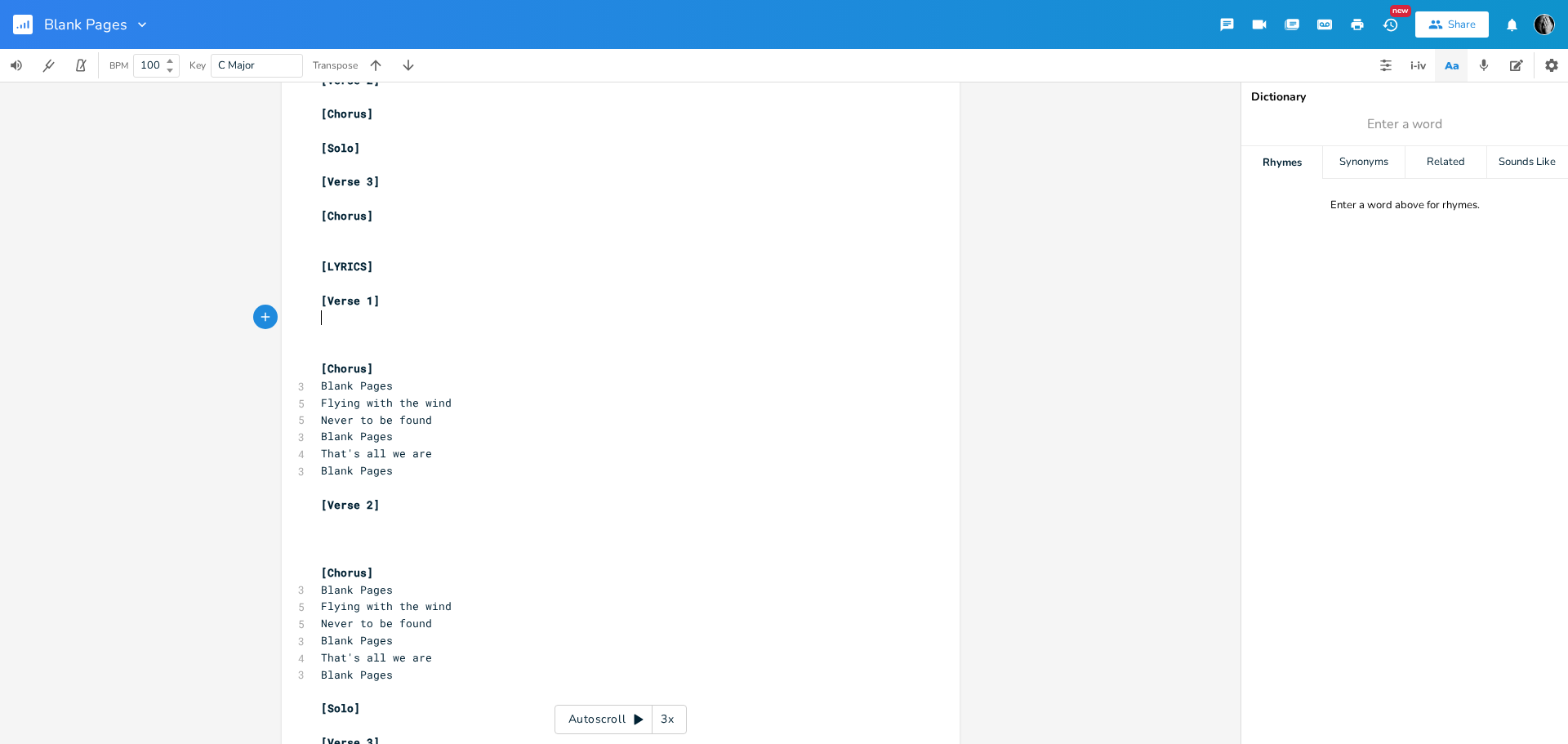
click at [318, 317] on pre "​" at bounding box center [612, 318] width 589 height 17
type textarea "Drivi"
type textarea "REstleeness"
type textarea "e"
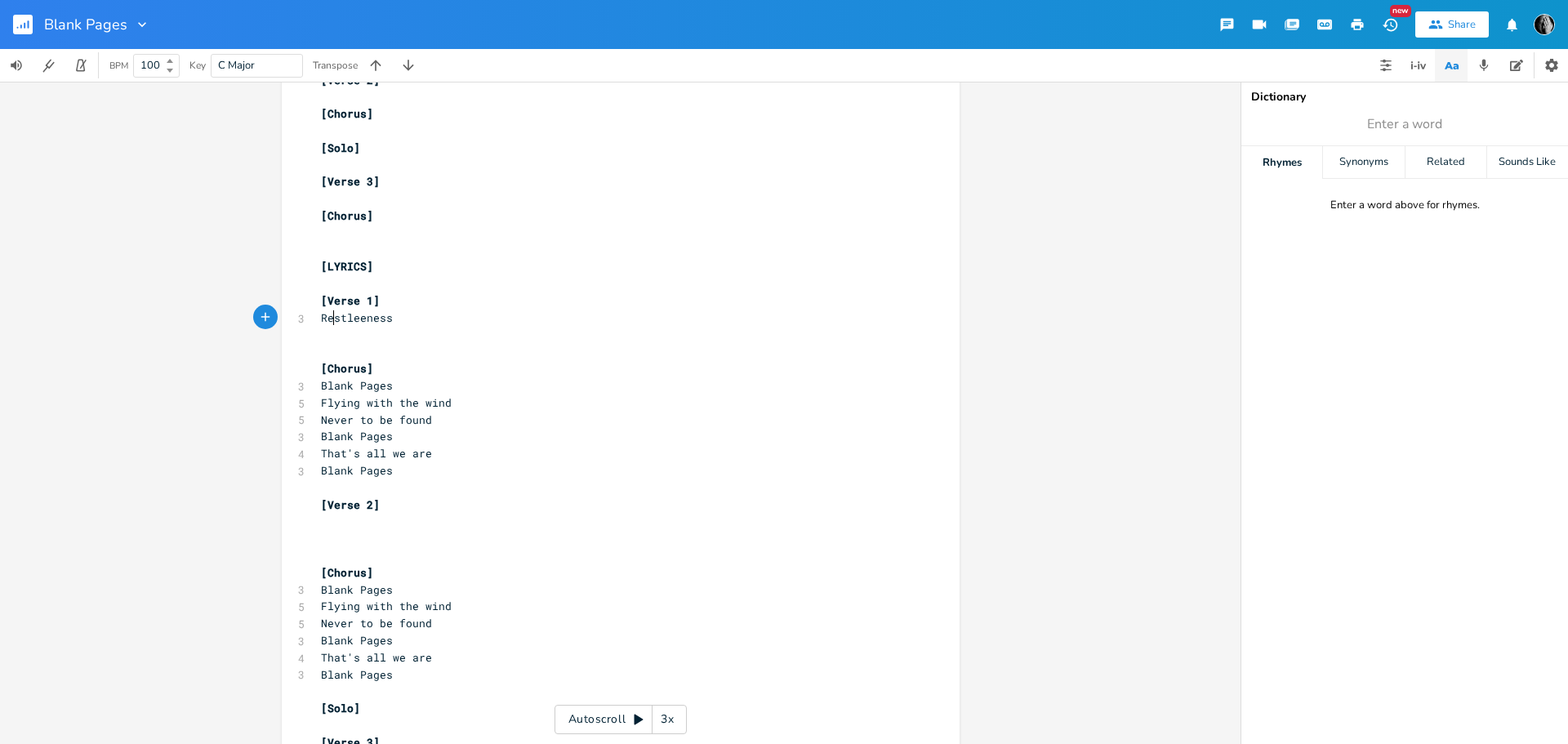
scroll to position [0, 7]
type textarea "ss"
type textarea "is all I feel"
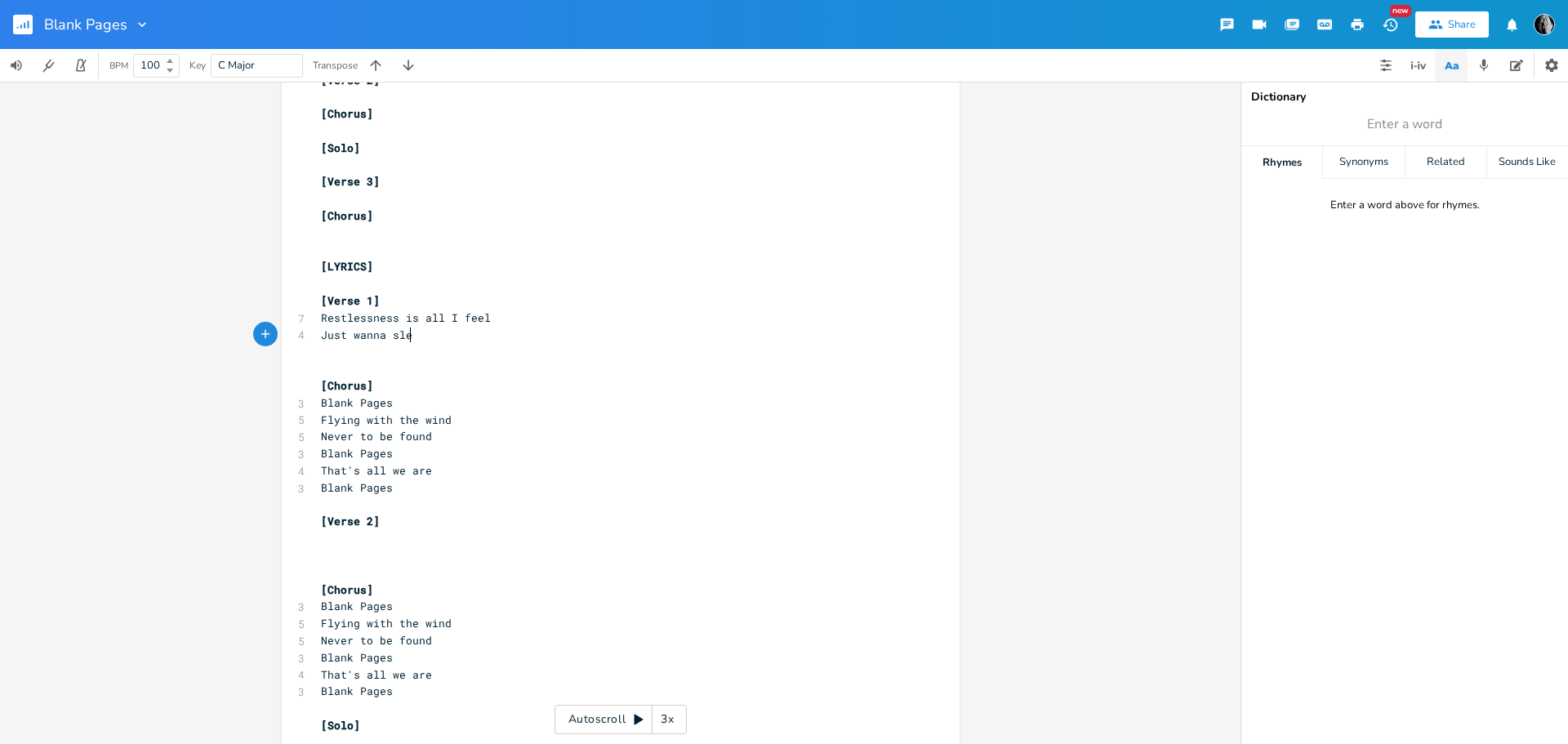
scroll to position [0, 76]
type textarea "Just wanna sleepp"
type textarea ", but"
type textarea "(but no]"
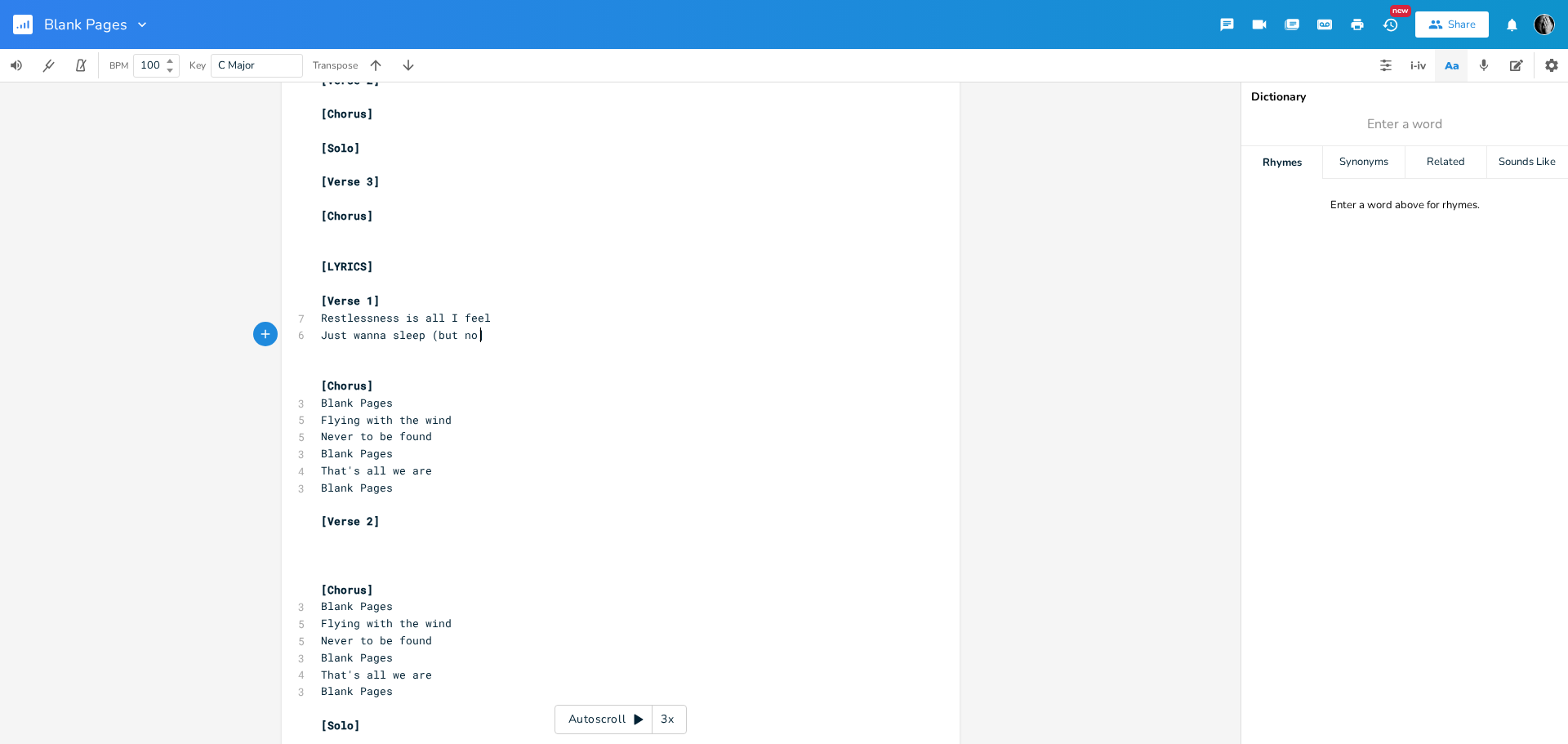
scroll to position [0, 40]
type textarea "]"
type textarea ")"
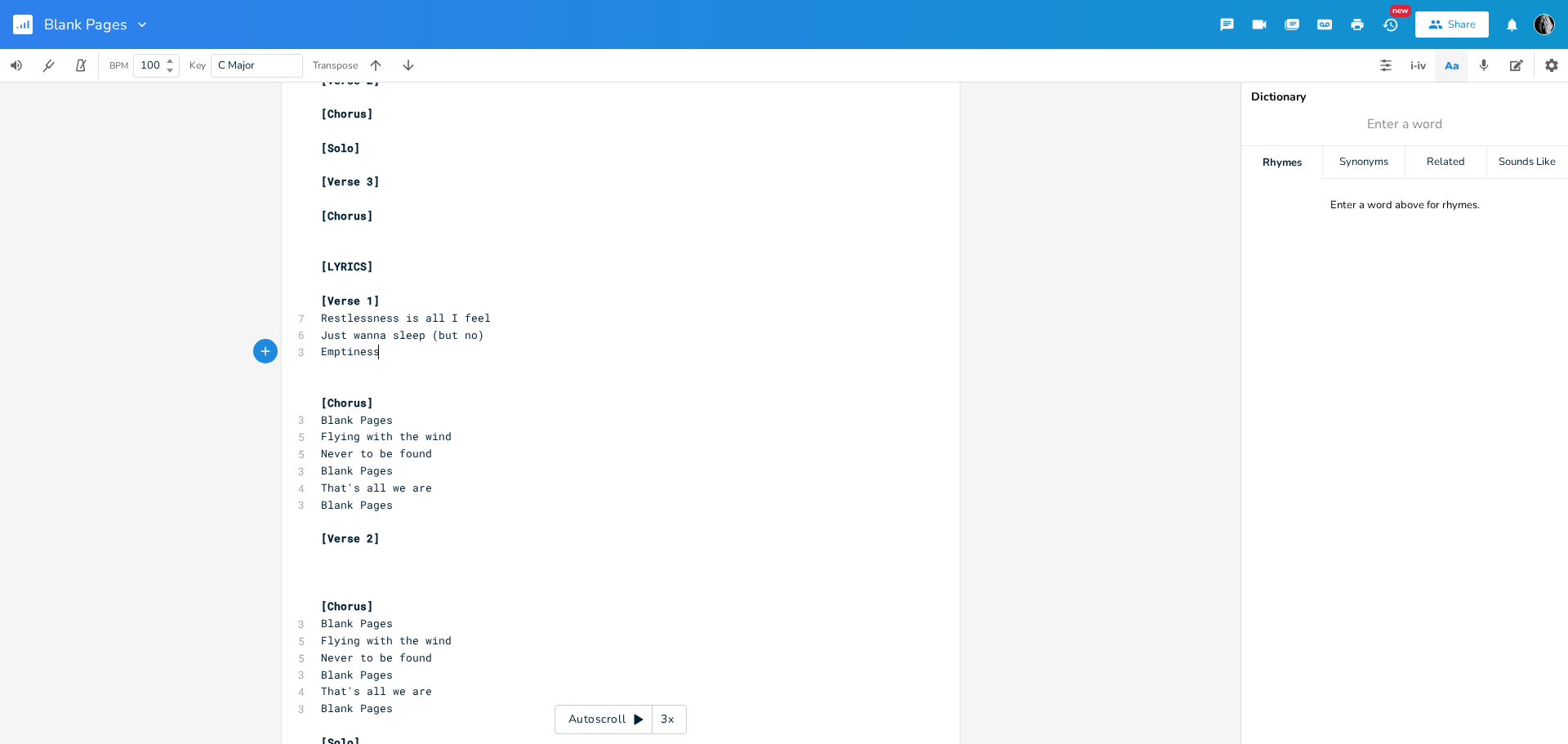
scroll to position [0, 52]
type textarea "Emptiness din"
type textarea "finds me always"
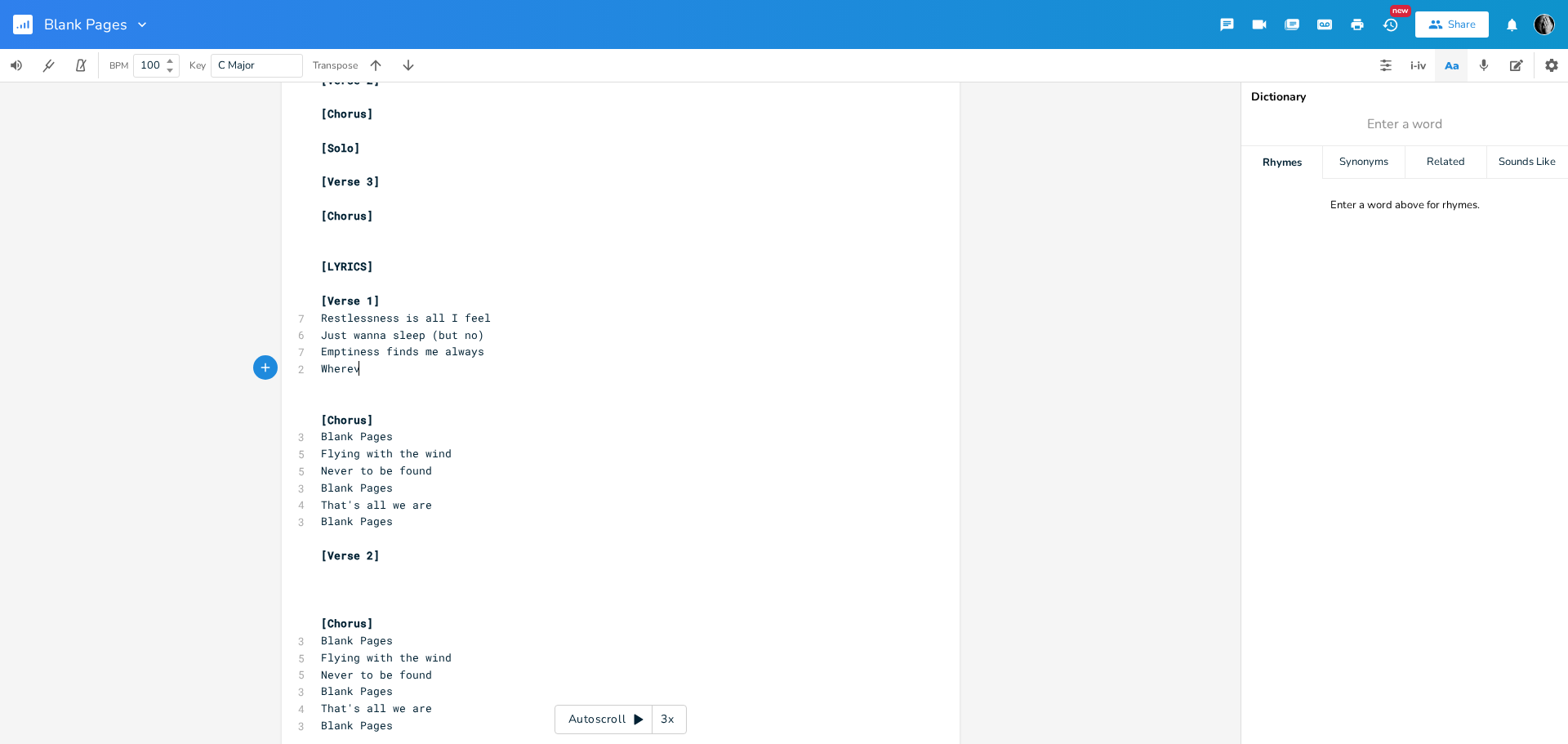
type textarea "Whereve"
type textarea "r I am"
click at [675, 466] on pre "Never to be found" at bounding box center [612, 471] width 589 height 17
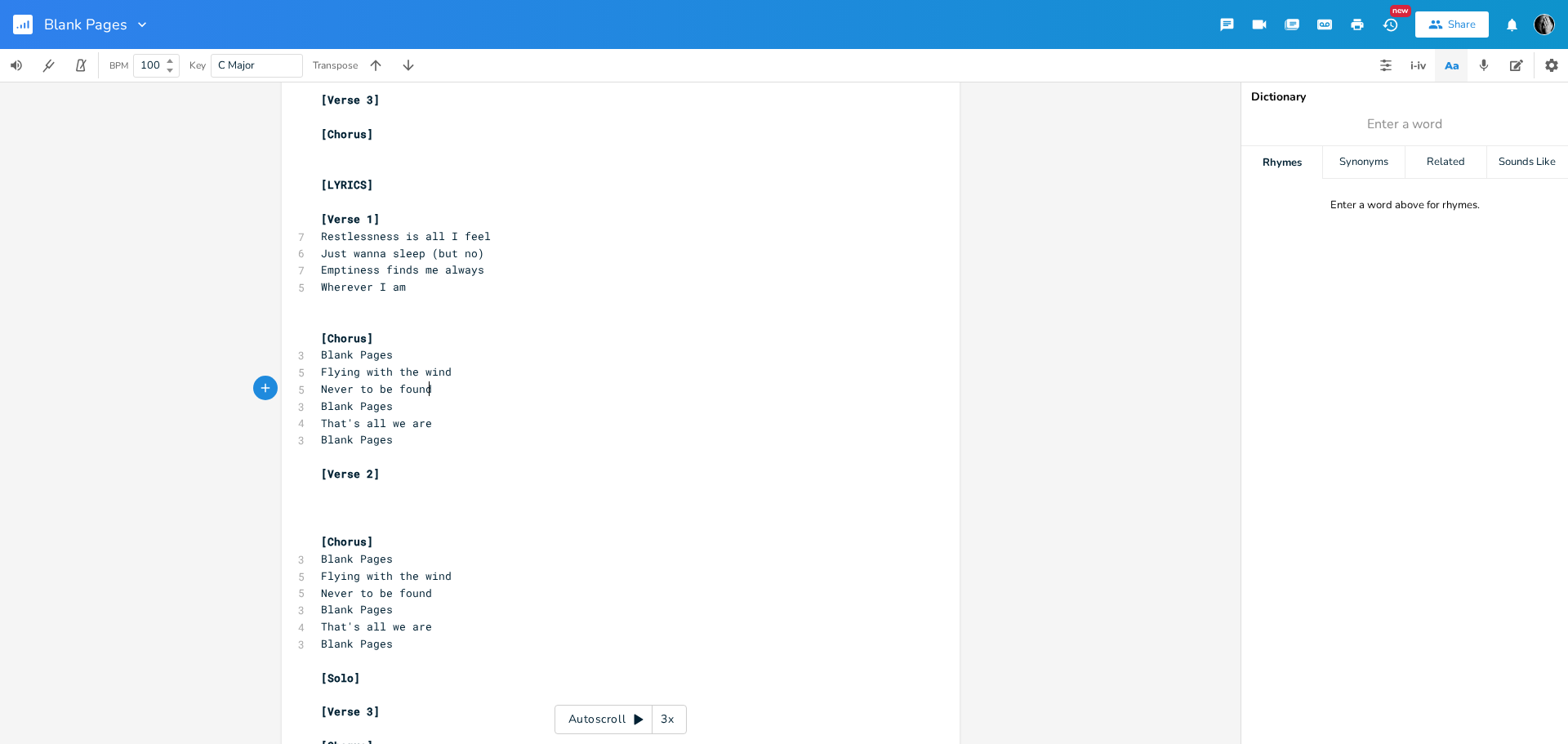
scroll to position [1512, 0]
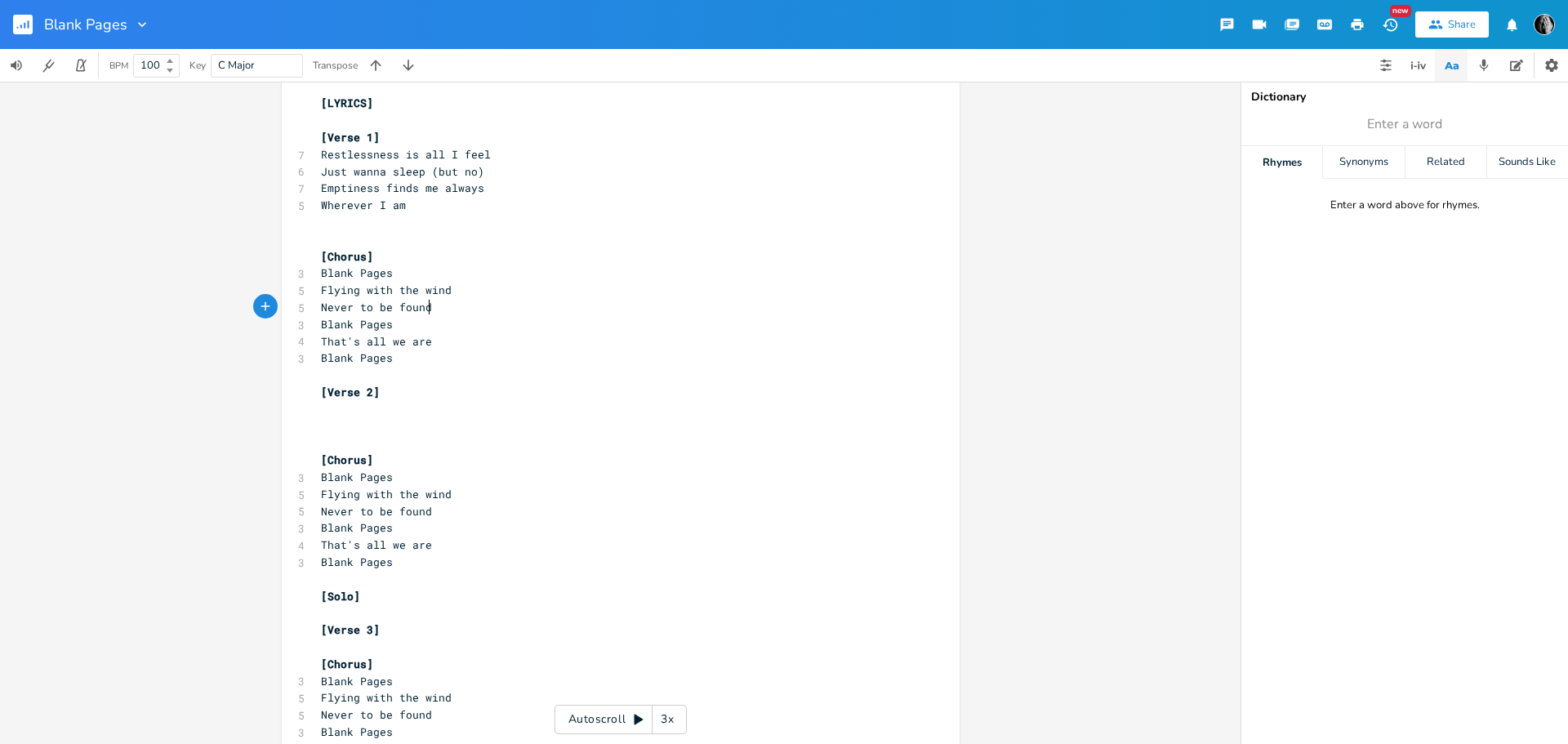
click at [322, 409] on pre "​" at bounding box center [612, 409] width 589 height 17
type textarea "L"
type textarea "Living my life day to day"
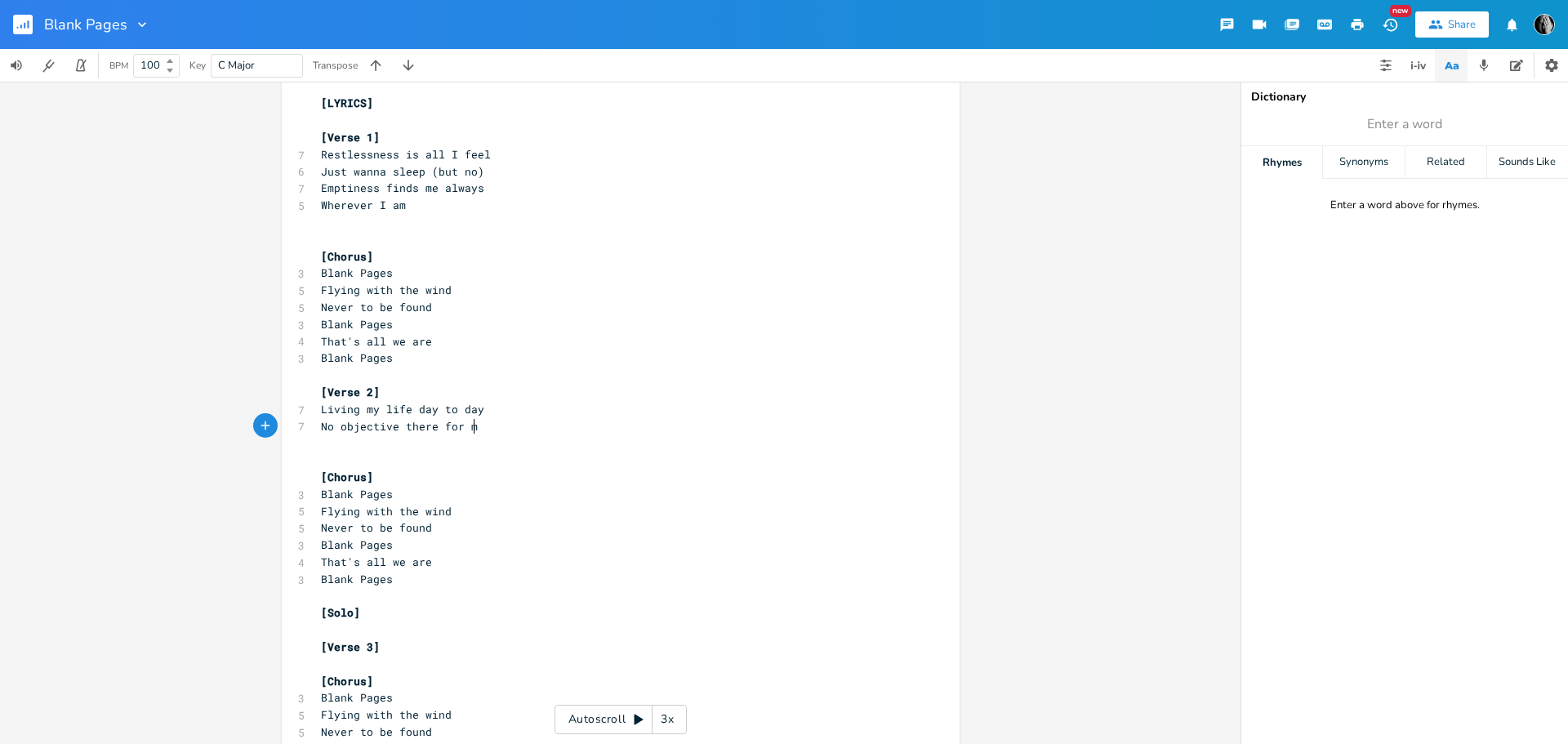
scroll to position [0, 122]
type textarea "No objective there for me"
type textarea "Where am I gonna be"
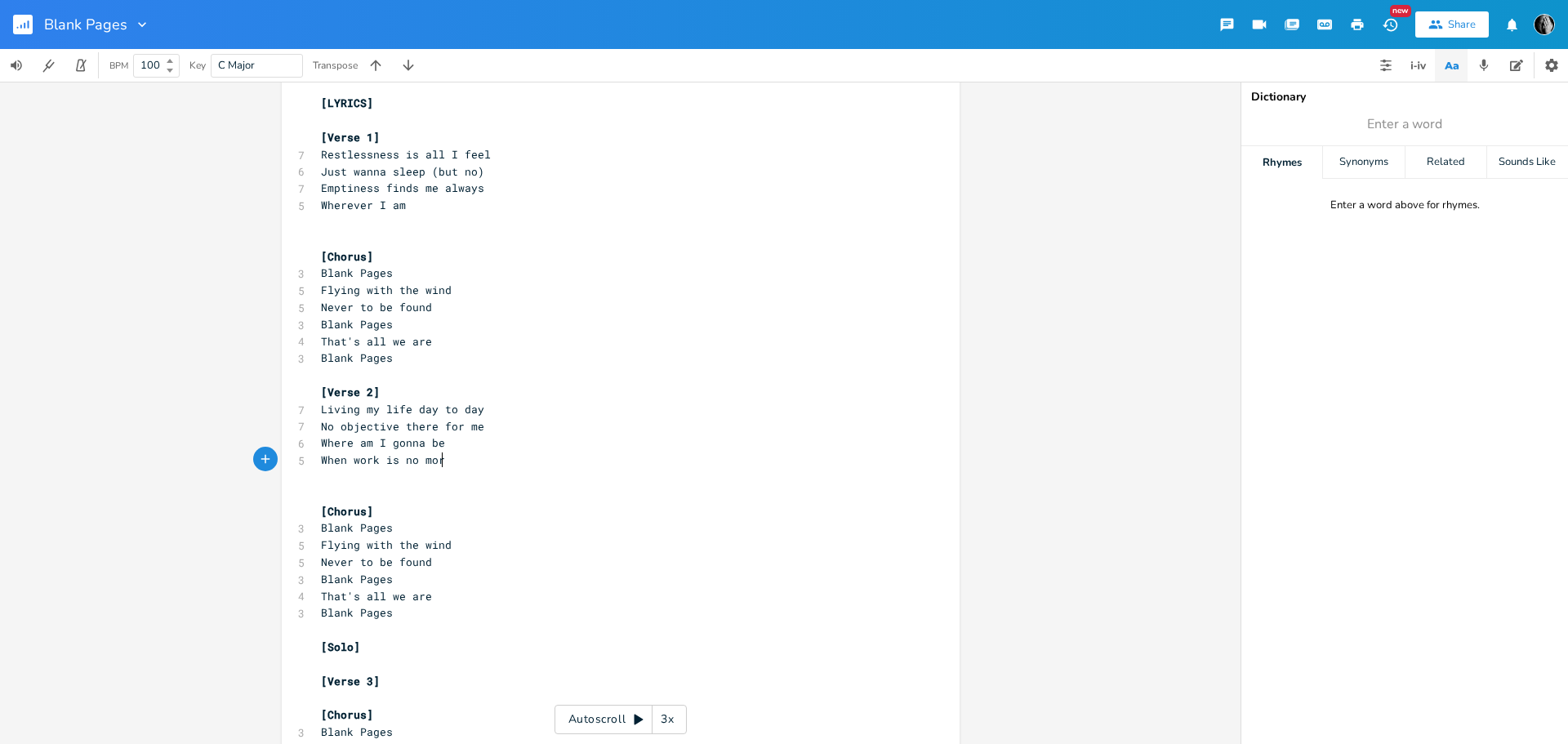
type textarea "When work is no more"
click at [338, 224] on pre "​" at bounding box center [612, 222] width 589 height 17
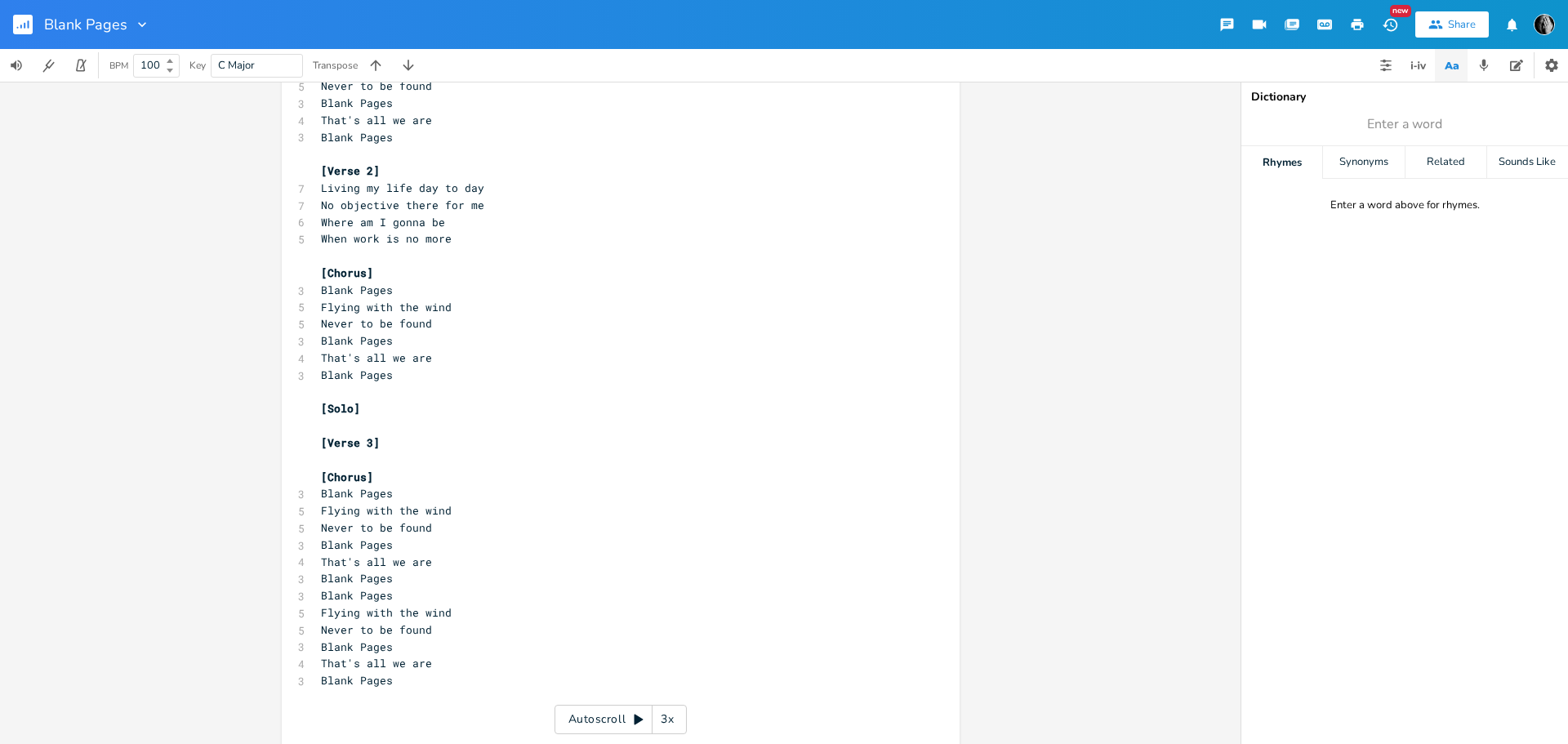
scroll to position [1727, 0]
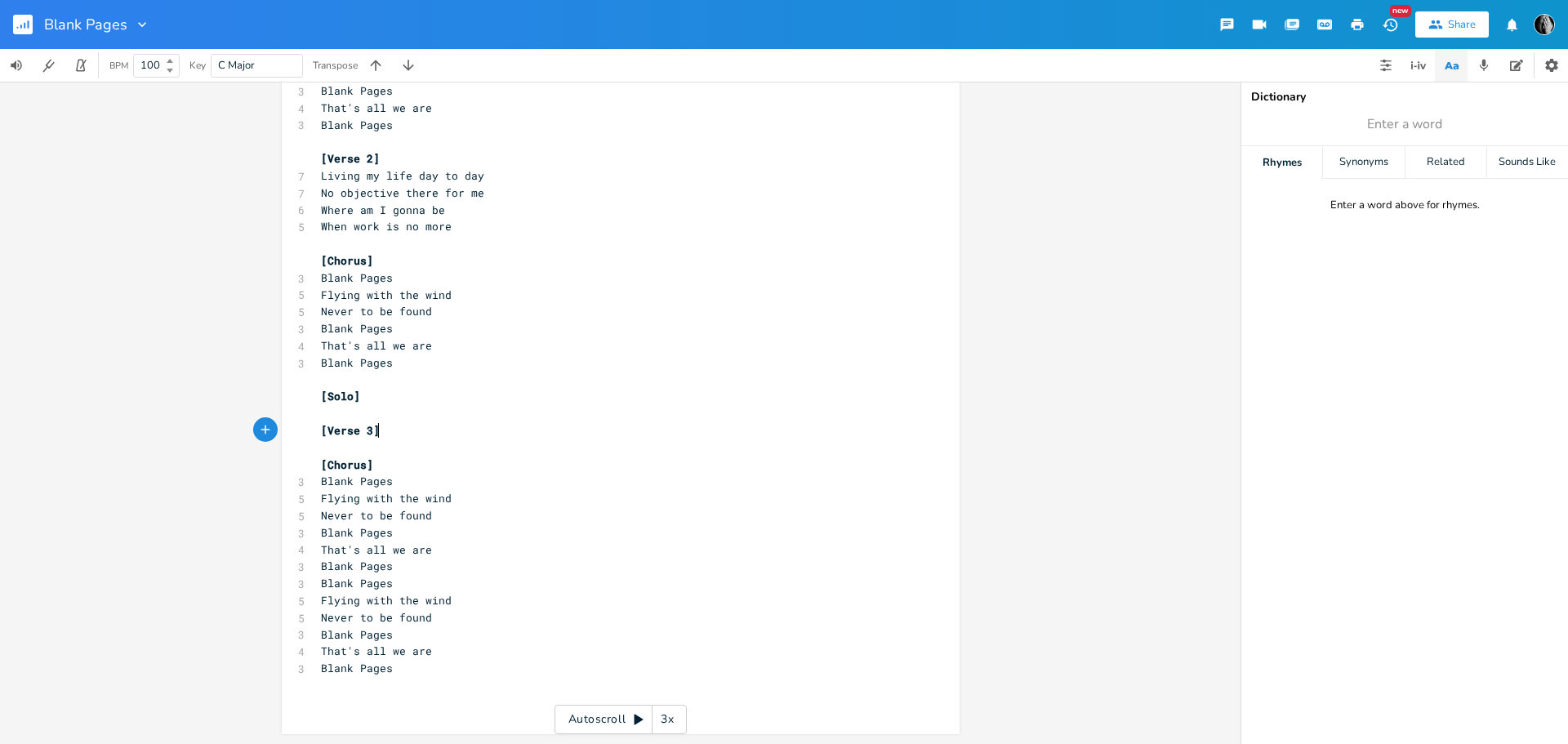
click at [382, 432] on pre "[Verse 3]" at bounding box center [612, 431] width 589 height 17
type textarea "Thought I had fa"
type textarea "ulfilled life"
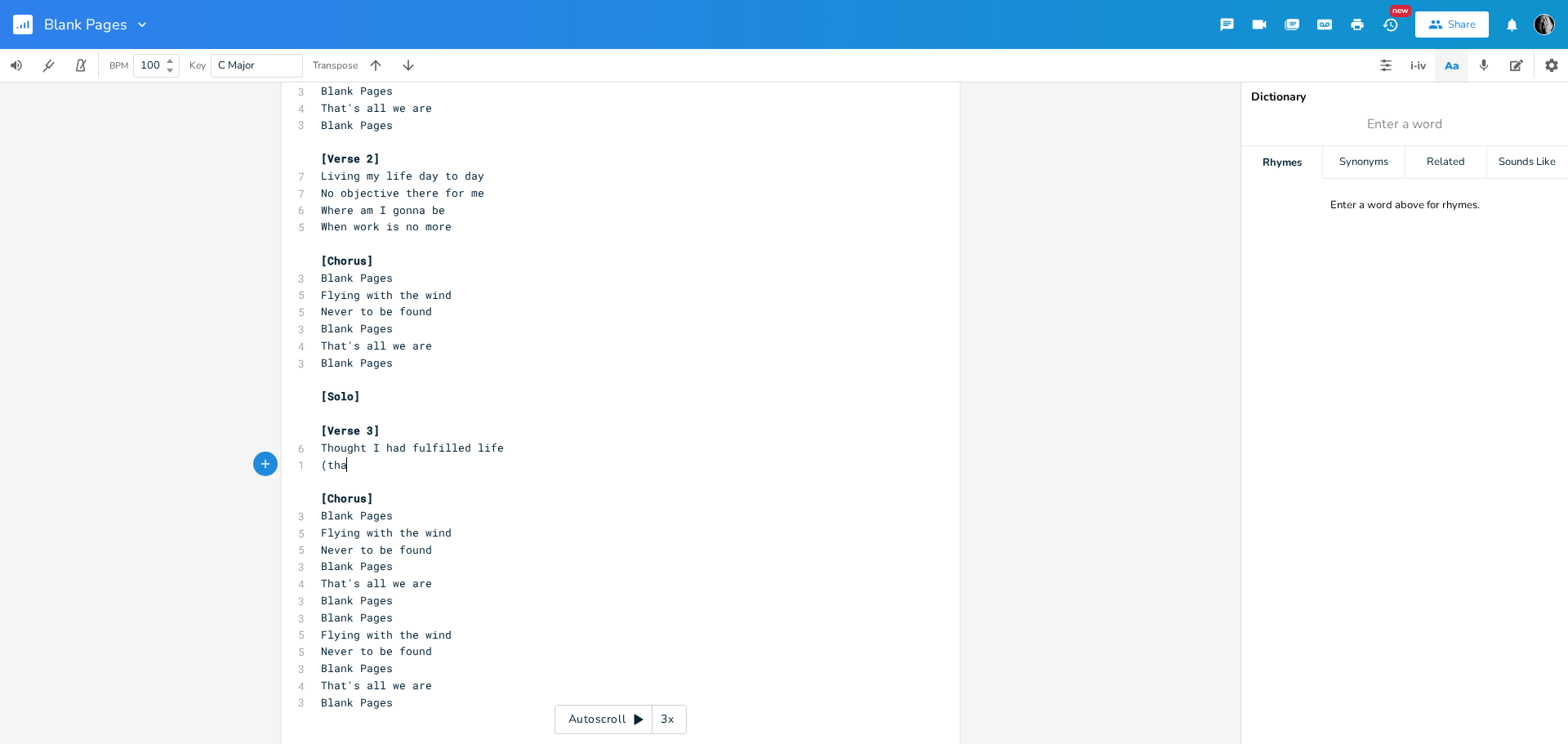
type textarea "(that"
type textarea "'s what everyone said)"
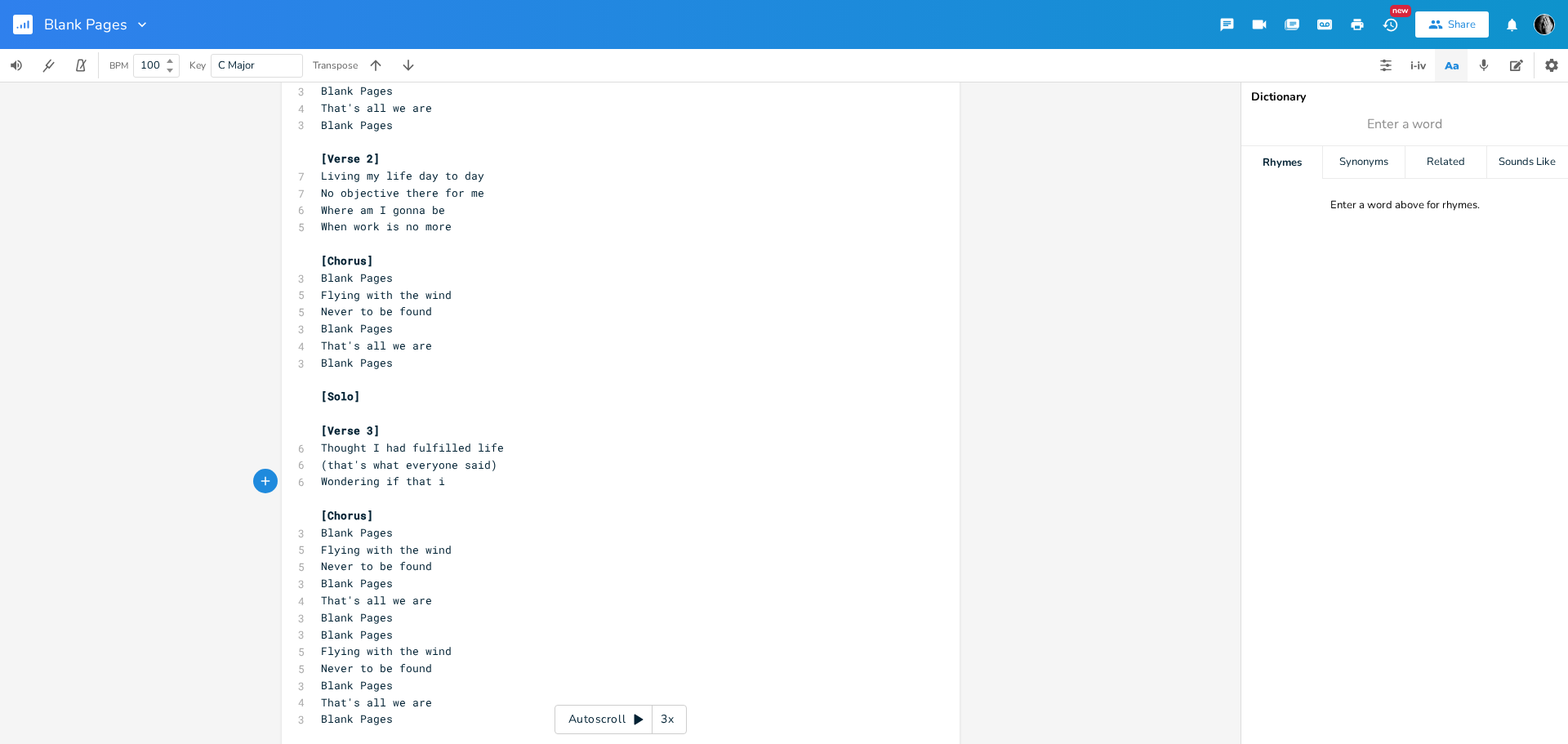
type textarea "Wondering if that i"
type textarea "s so"
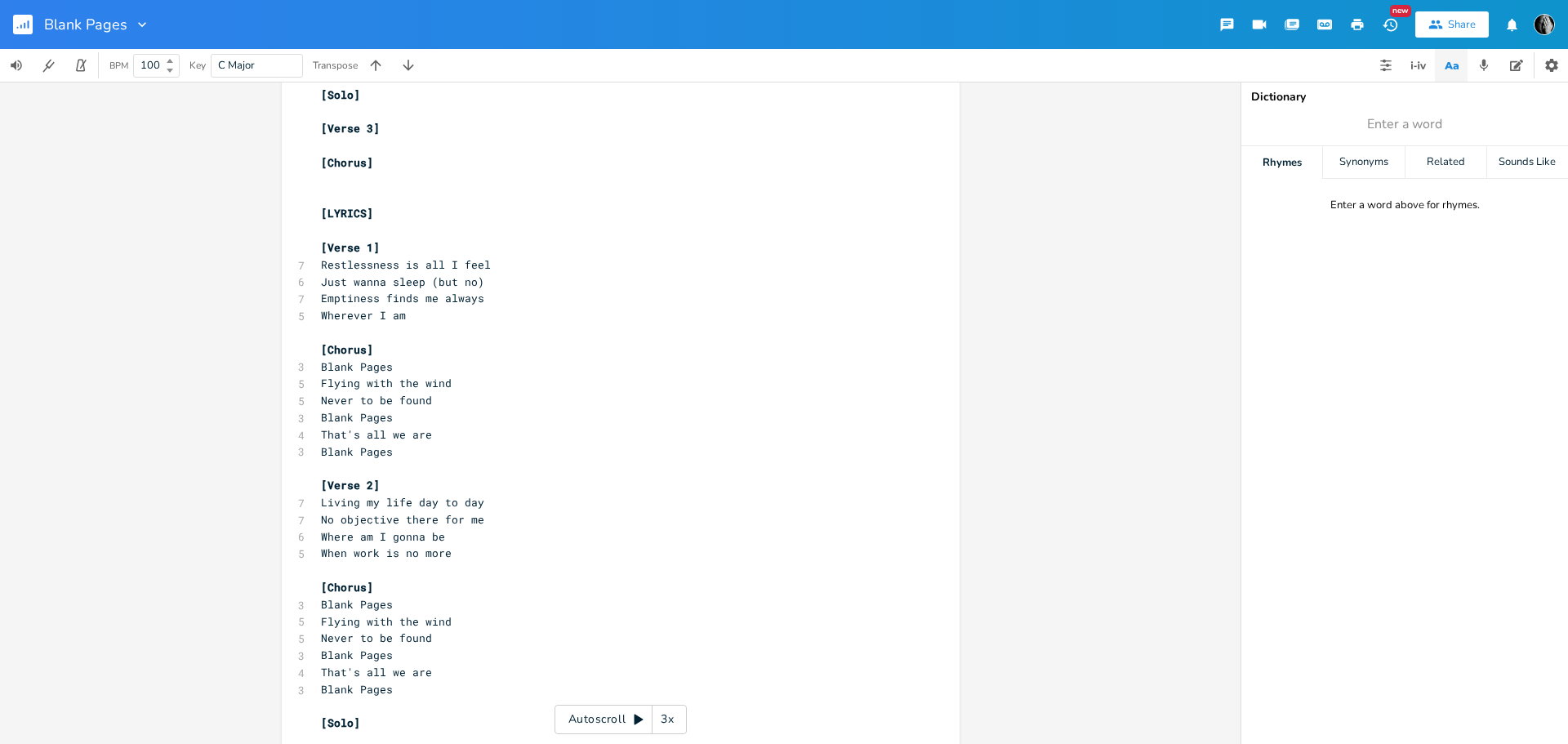
scroll to position [1319, 0]
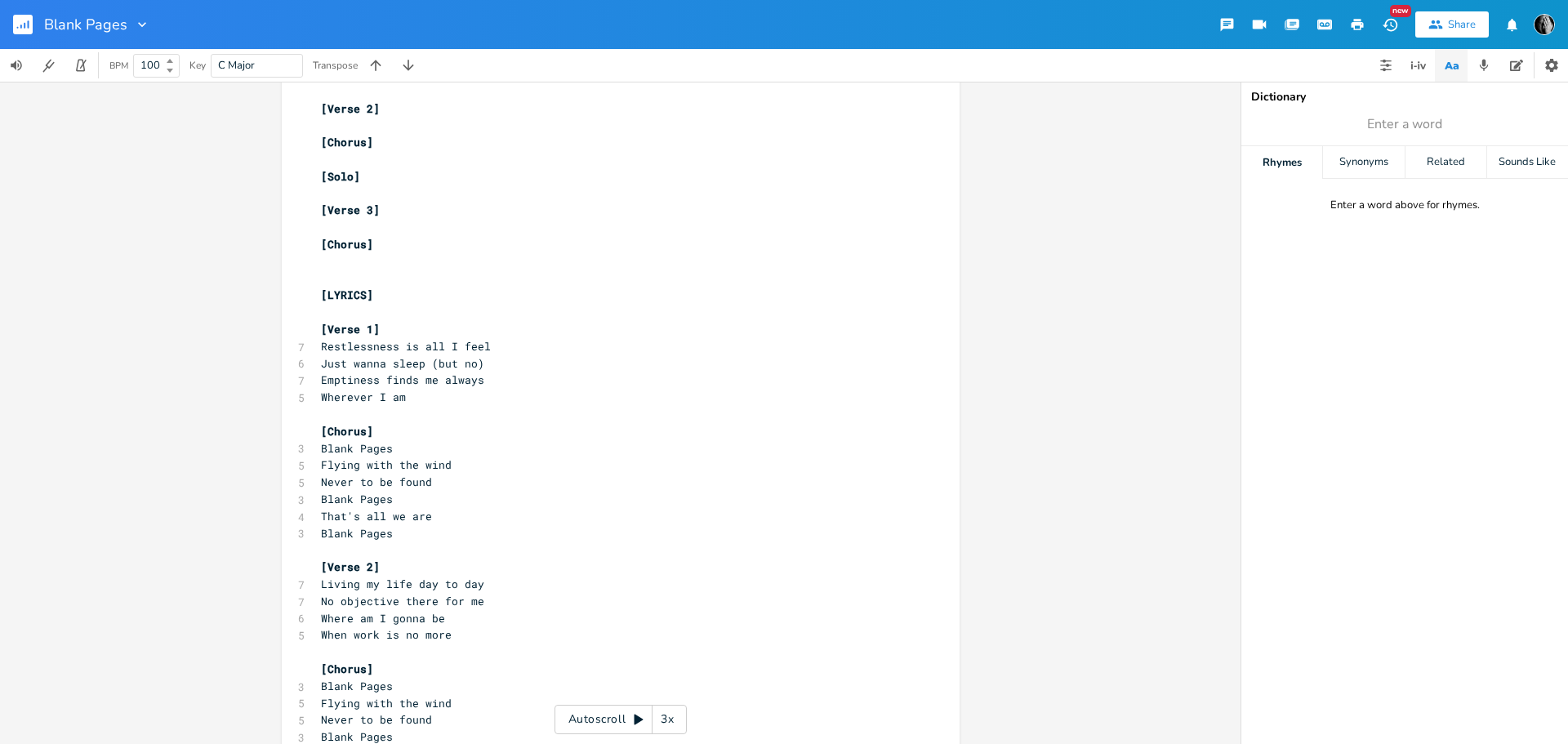
type textarea "Don't know what I want"
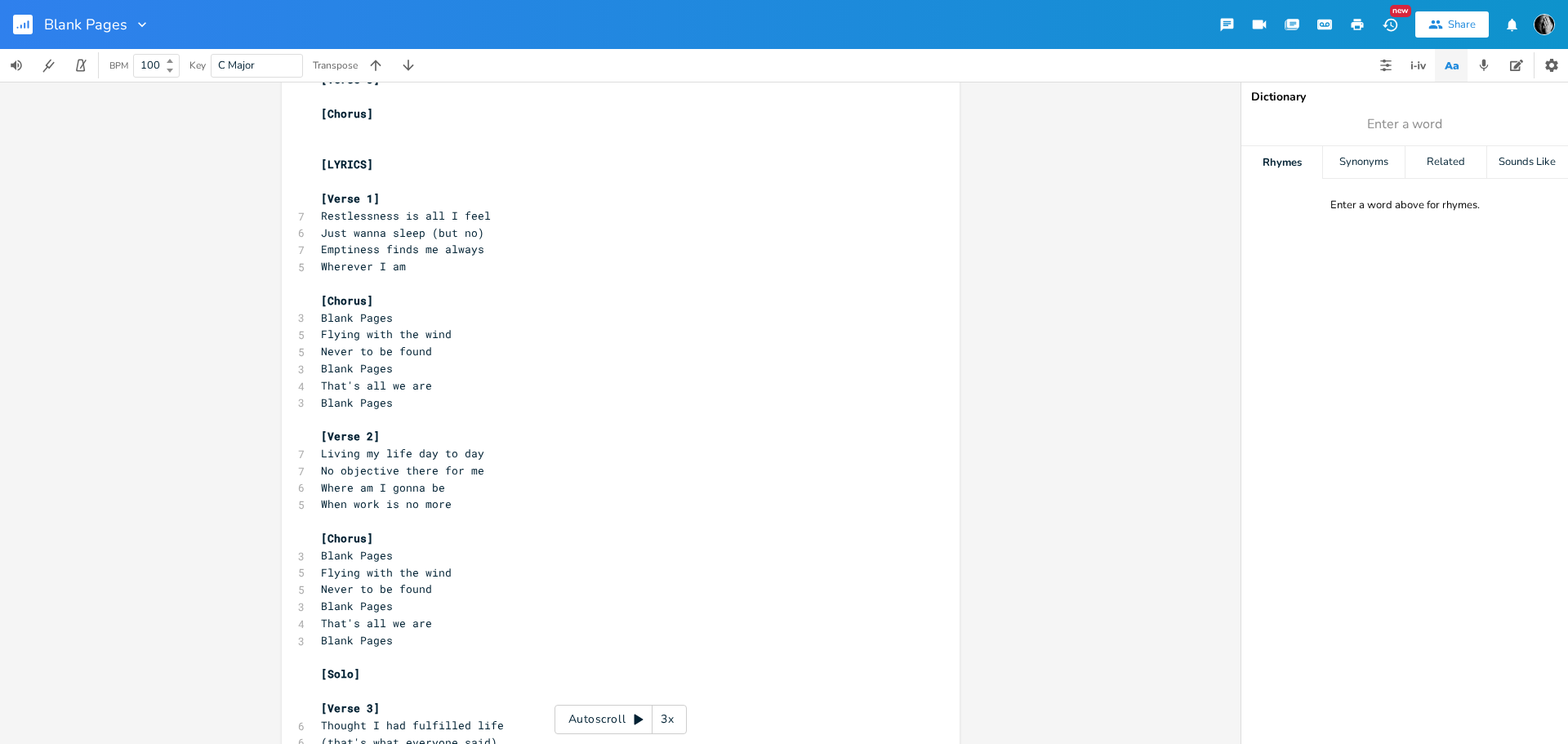
scroll to position [1369, 0]
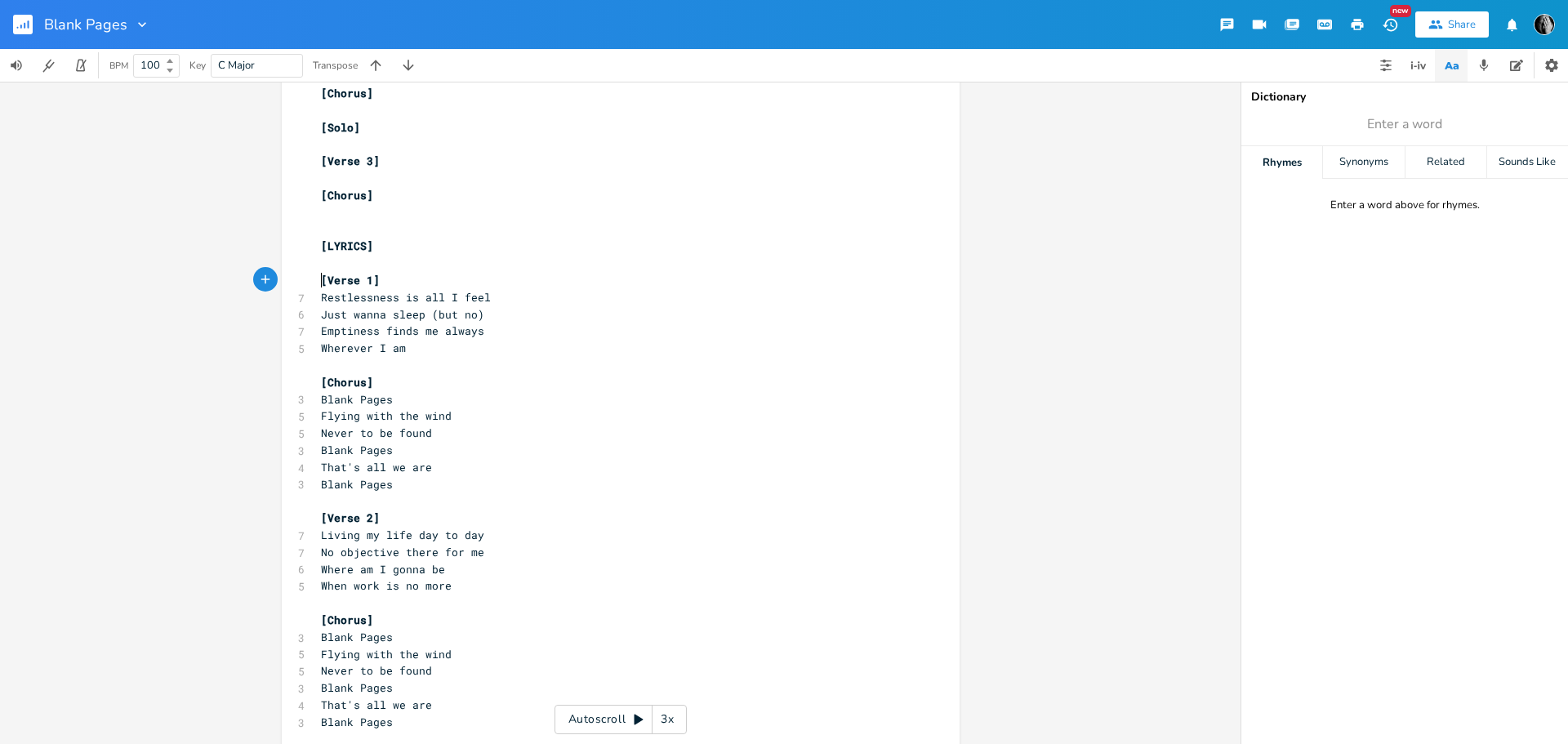
type textarea "[Verse 1] Restlessness is all I feel Just wanna sleep (but no) Emptiness finds …"
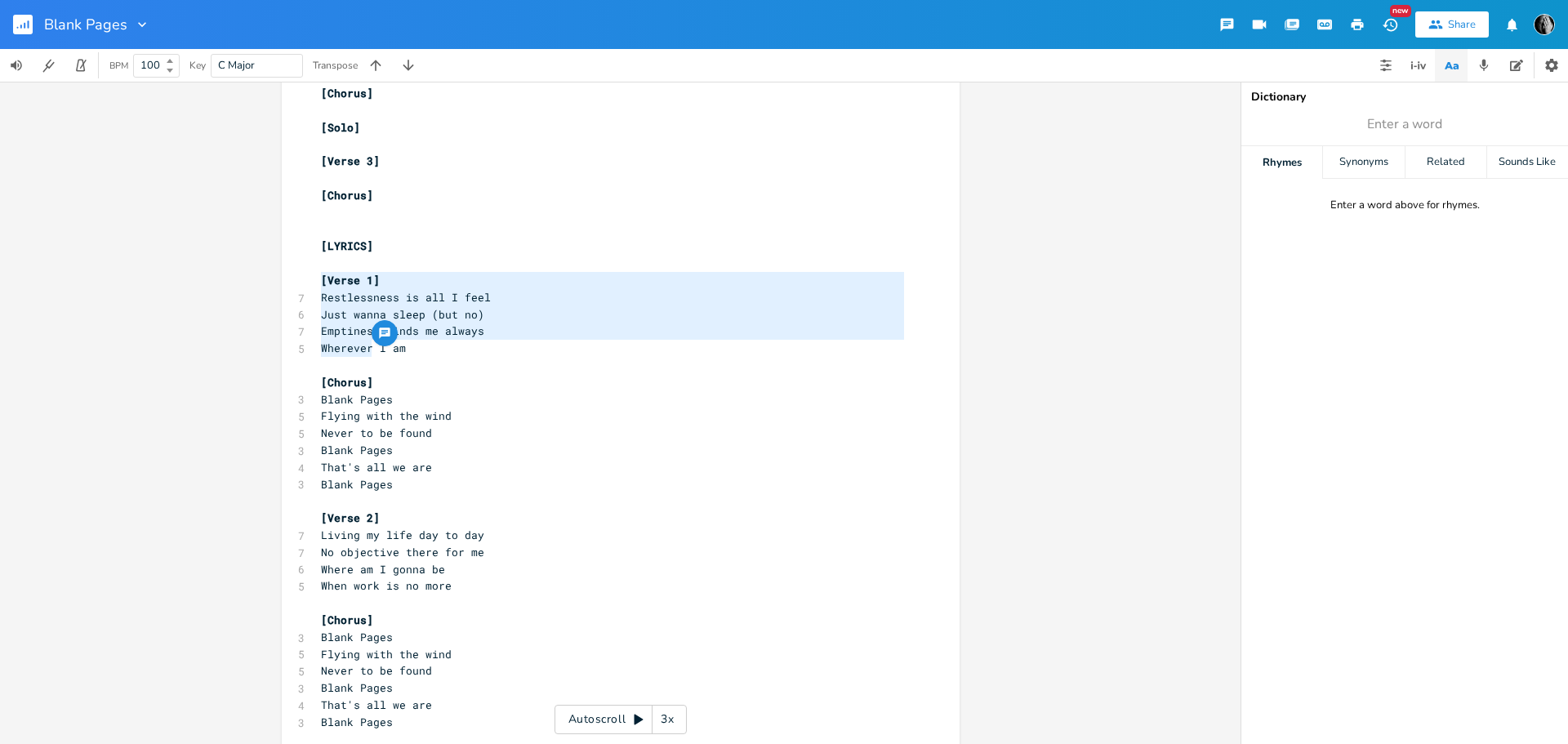
drag, startPoint x: 315, startPoint y: 281, endPoint x: 366, endPoint y: 344, distance: 81.1
click at [366, 344] on div "[Verse 1] Restlessness is all I feel Just wanna sleep (but no) Emptiness finds …" at bounding box center [620, 82] width 678 height 2160
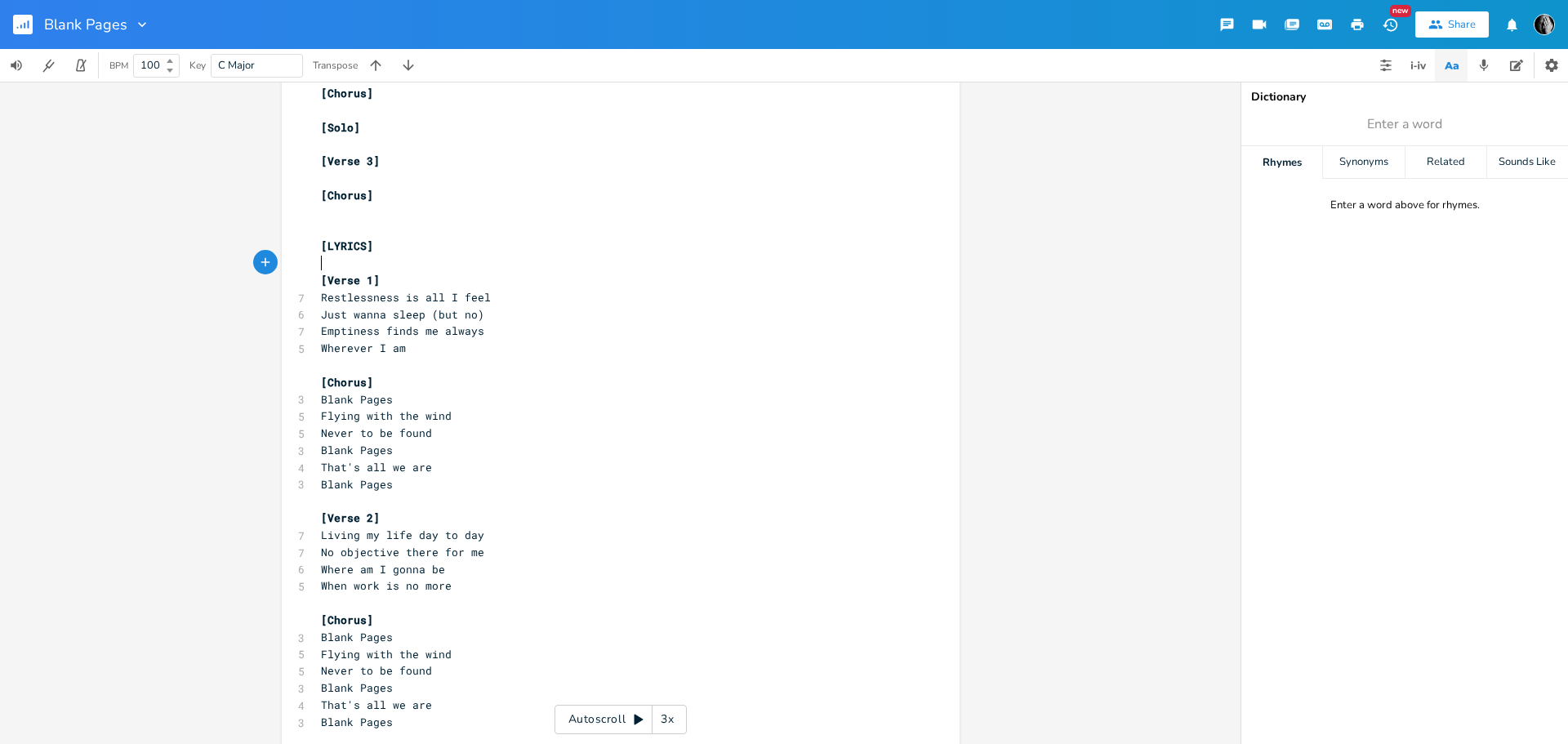
click at [326, 264] on pre "​" at bounding box center [612, 263] width 589 height 17
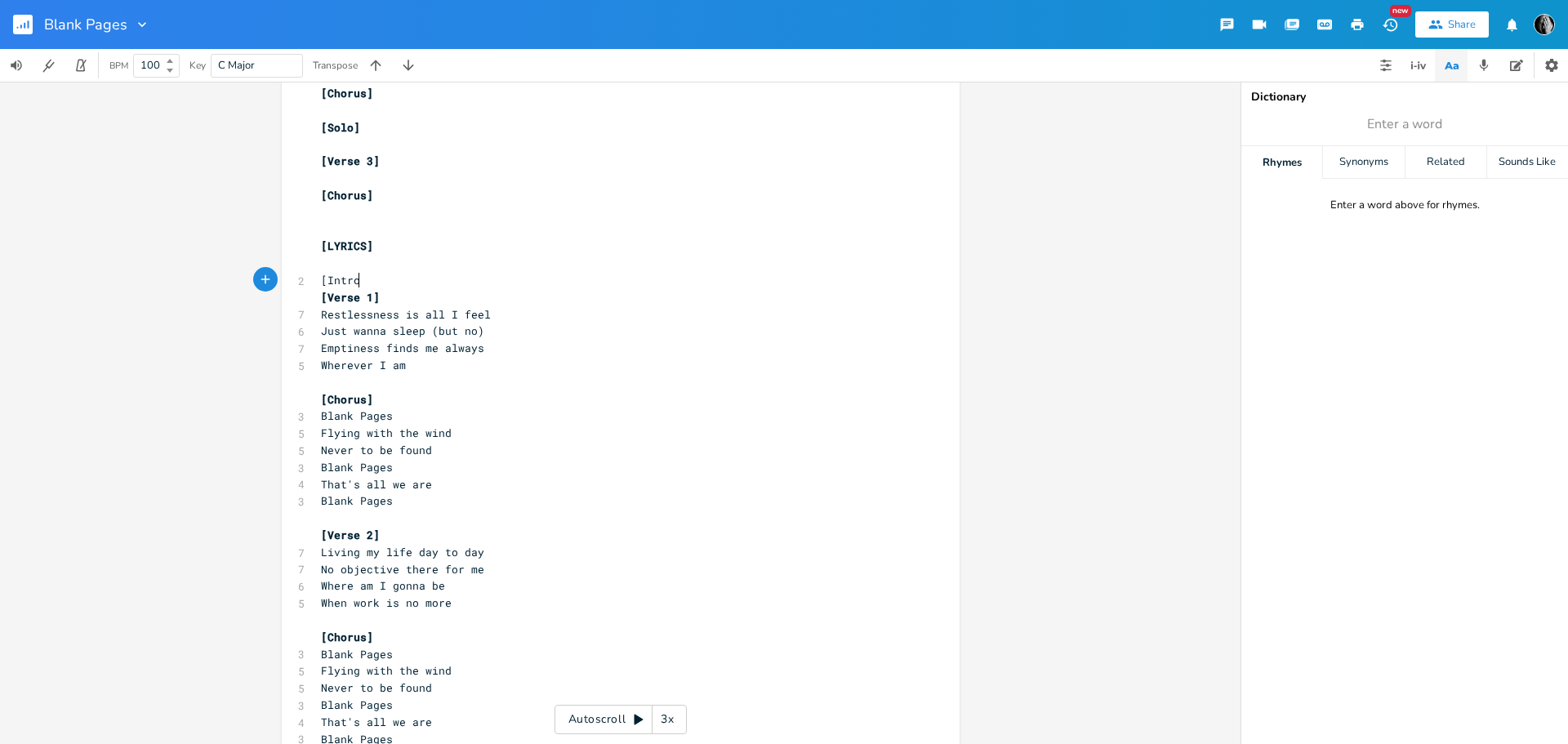
type textarea "[Intro]"
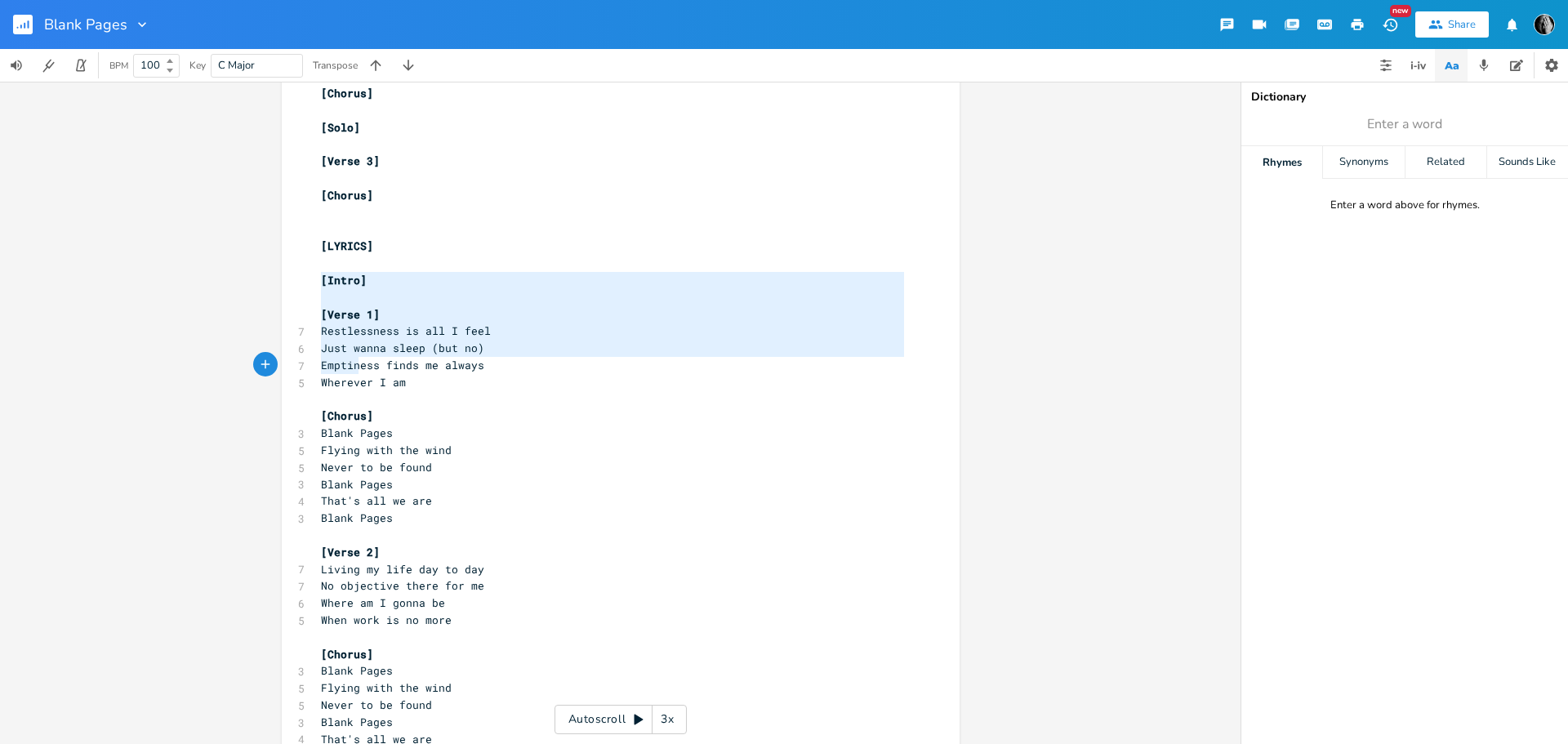
drag, startPoint x: 315, startPoint y: 280, endPoint x: 355, endPoint y: 373, distance: 101.2
click at [355, 373] on div "[Structure] ​ [4 bars] intro instrumental [4 bars] verse 1 [4 bars] chorus [4 b…" at bounding box center [612, 102] width 589 height 2140
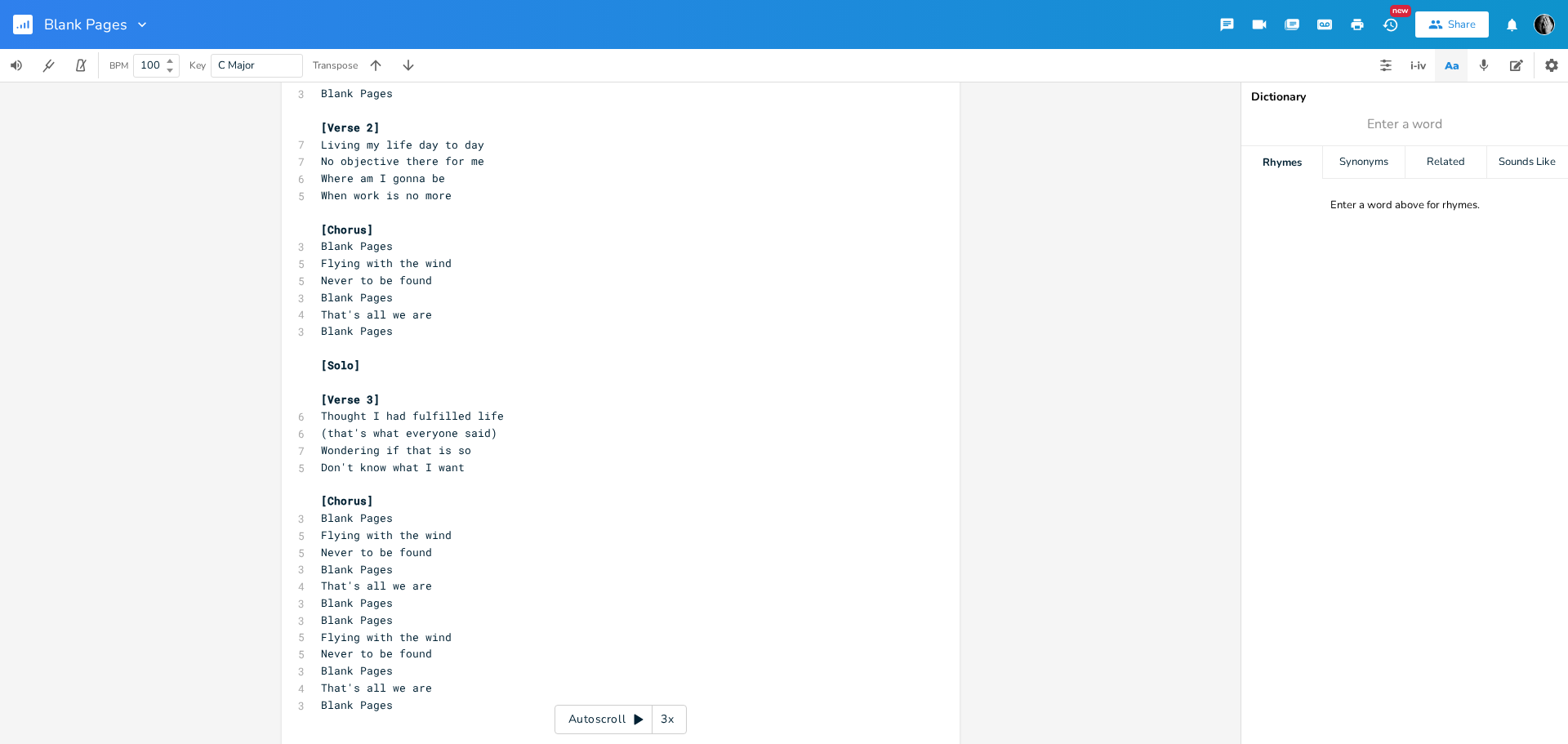
scroll to position [1829, 0]
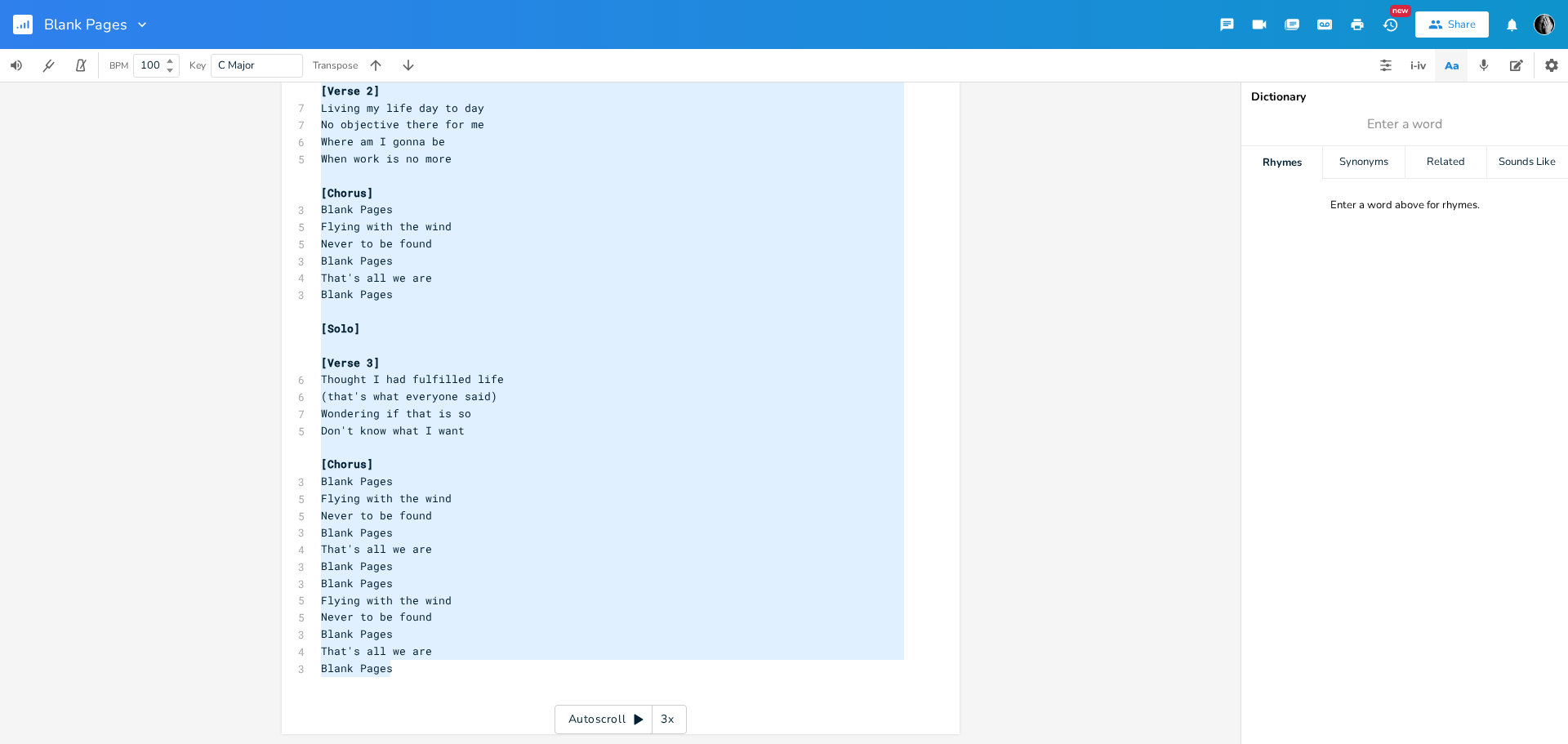
click at [398, 667] on pre "Blank Pages" at bounding box center [612, 669] width 589 height 17
type textarea "[Intro] [Verse 1] Restlessness is all I feel Just wanna sleep (but no) Emptines…"
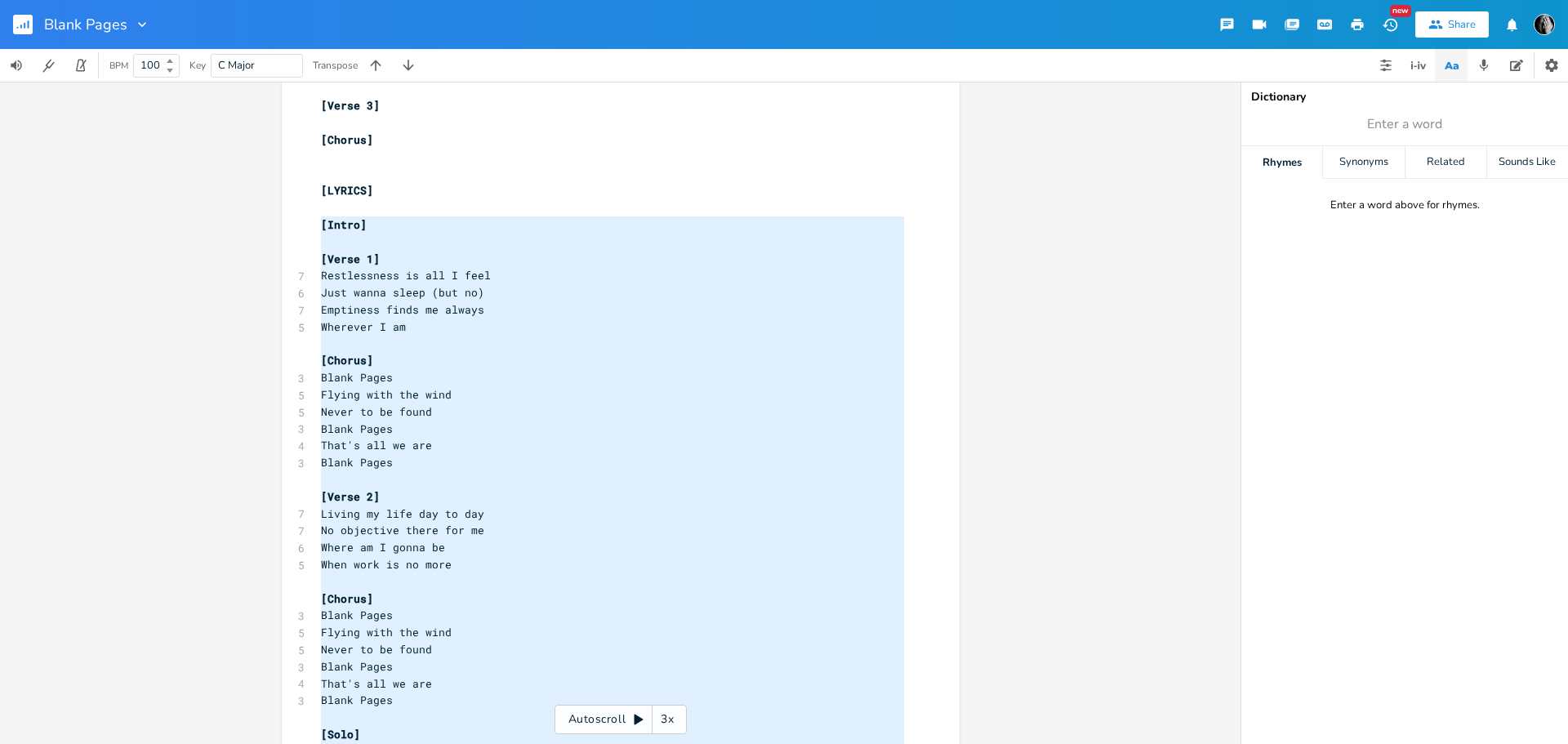
scroll to position [1421, 0]
click at [415, 302] on pre "Just wanna sleep (but no)" at bounding box center [612, 295] width 589 height 17
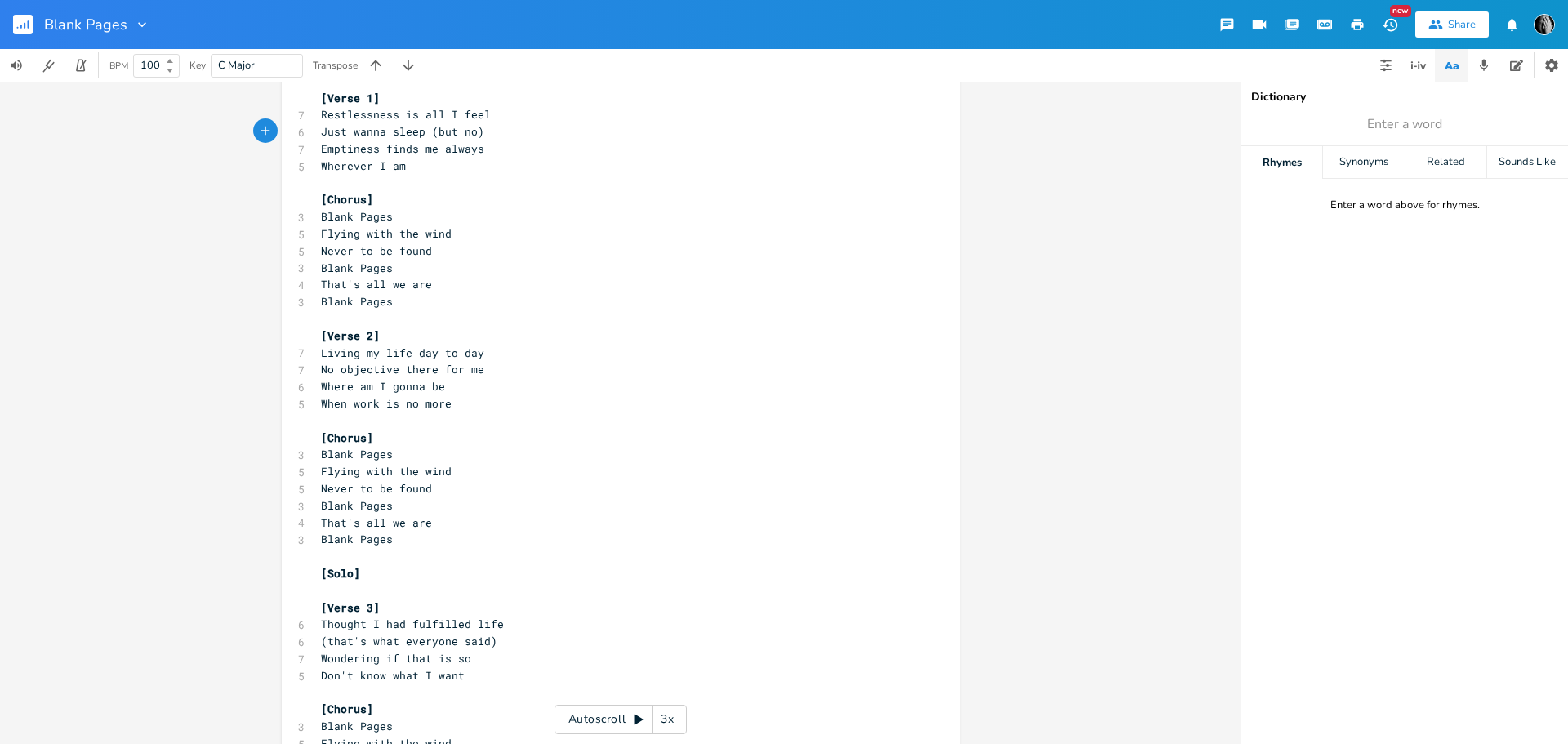
scroll to position [1829, 0]
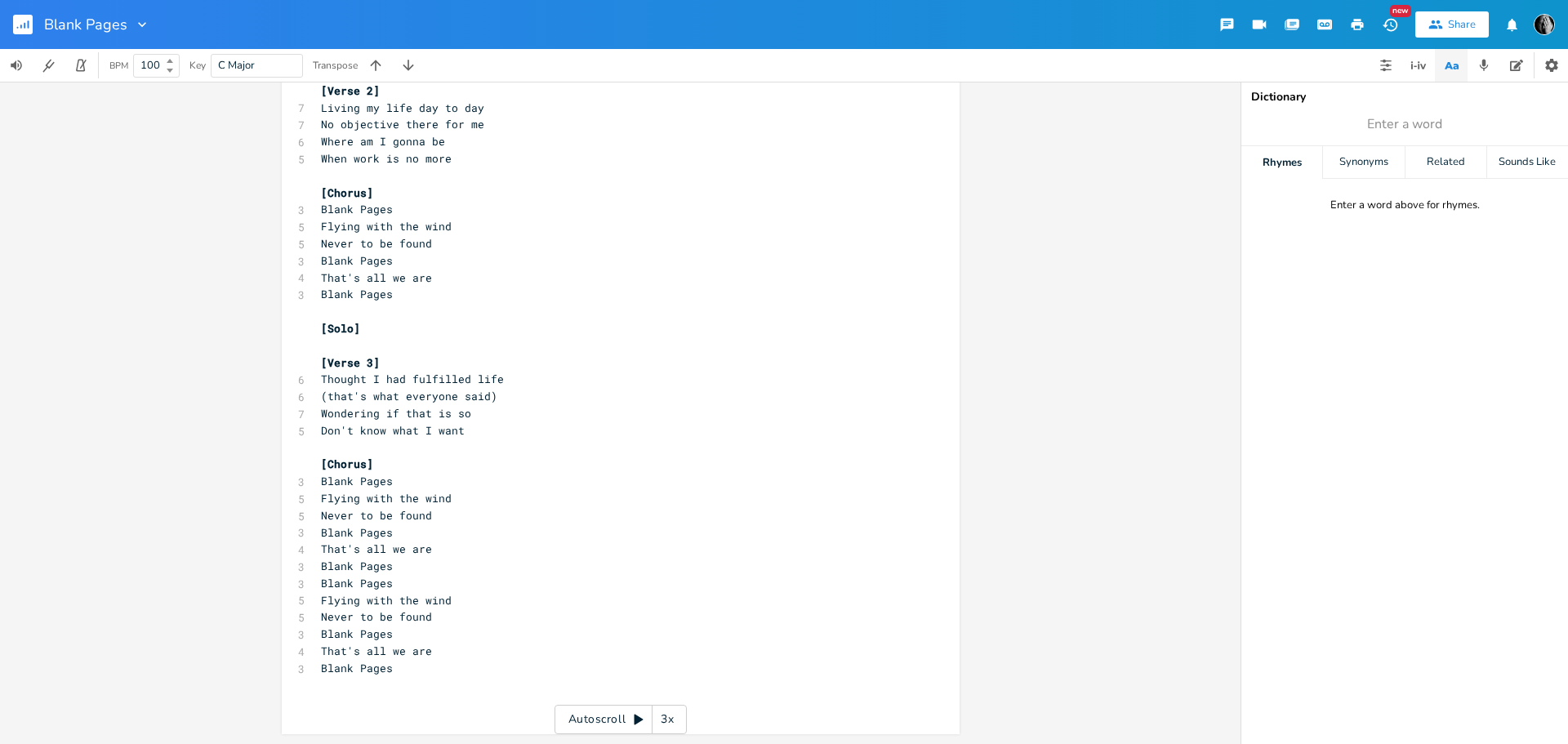
click at [457, 675] on pre "Blank Pages" at bounding box center [612, 669] width 589 height 17
type textarea "[Prompt]"
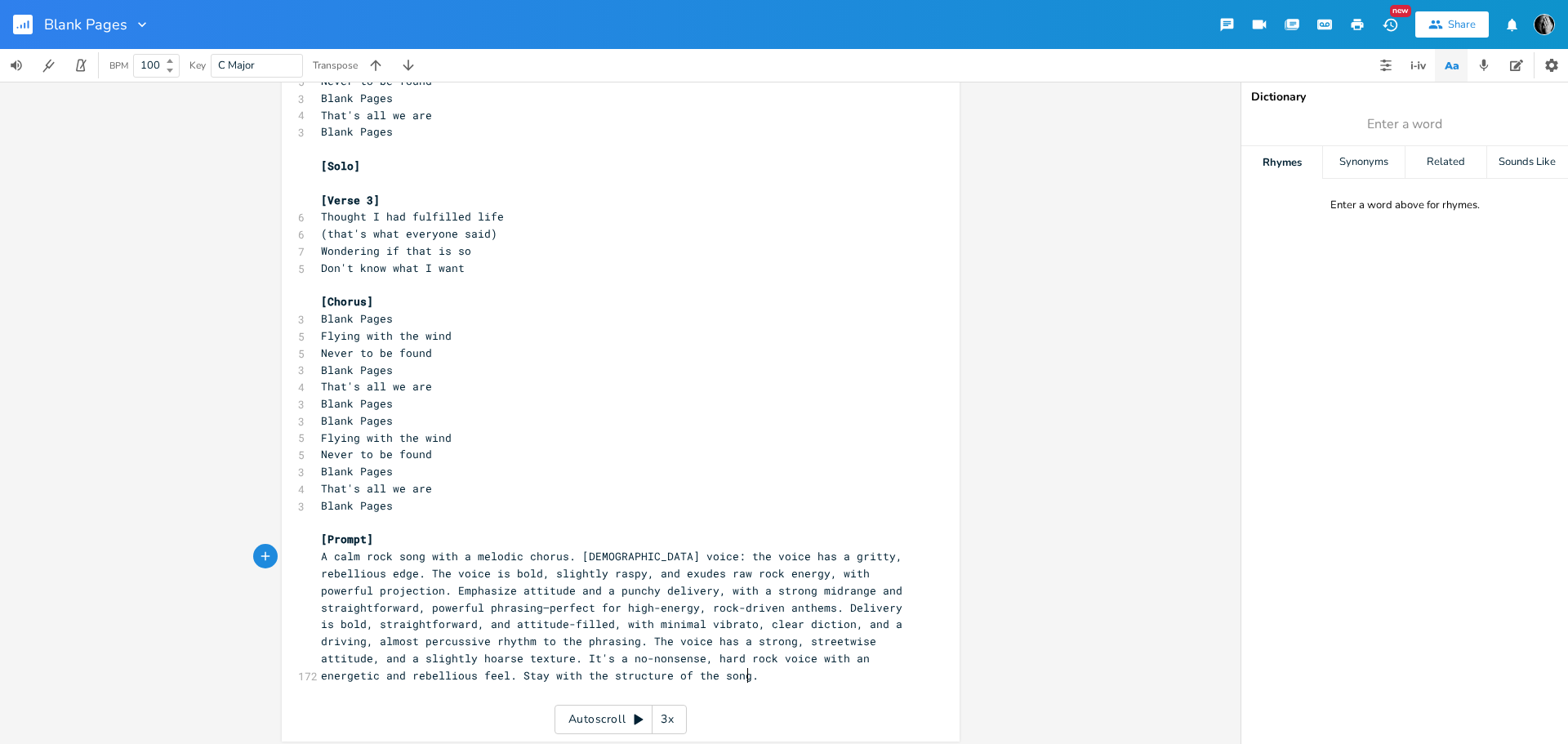
scroll to position [2000, 0]
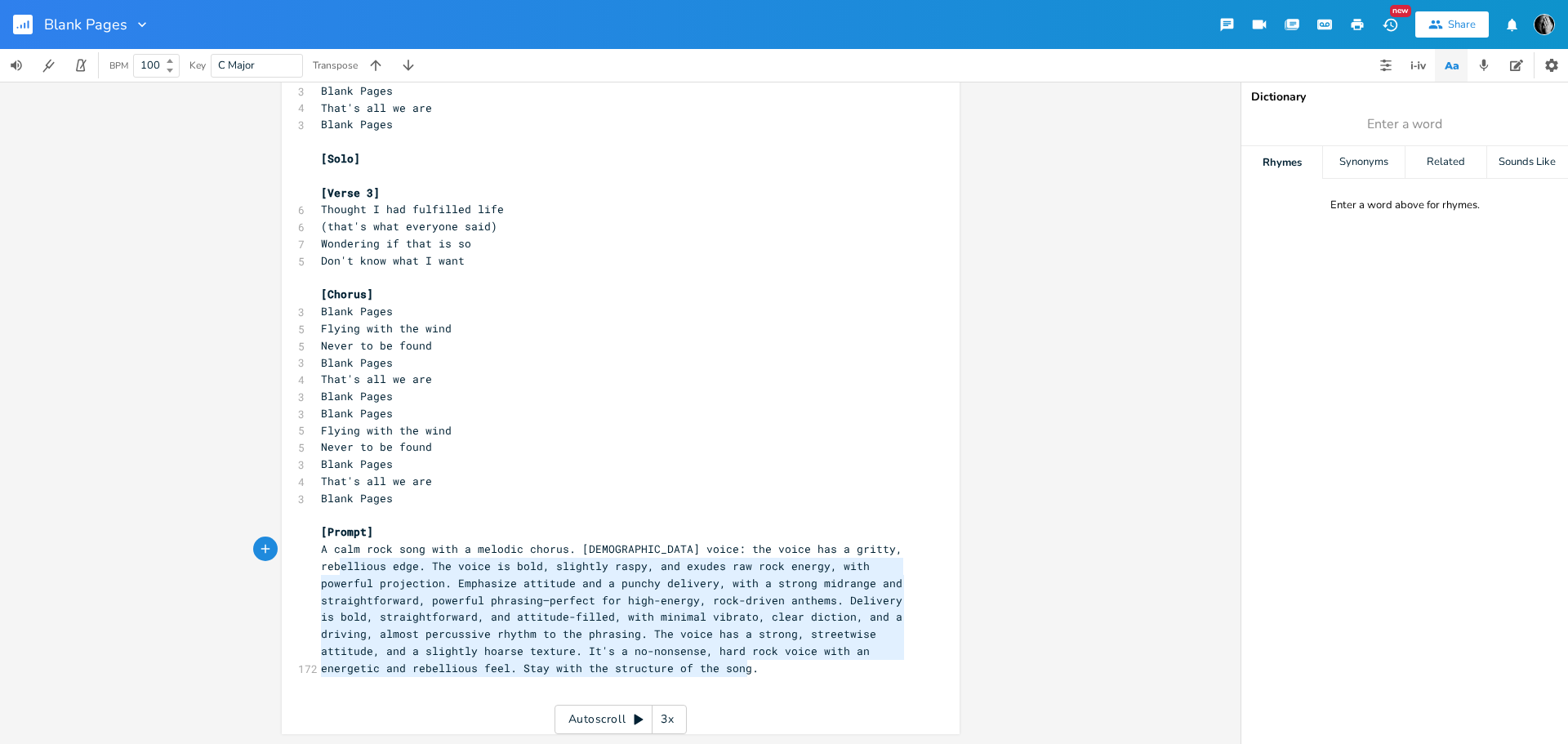
type textarea "A calm rock song with a melodic chorus. [DEMOGRAPHIC_DATA] voice: the voice has…"
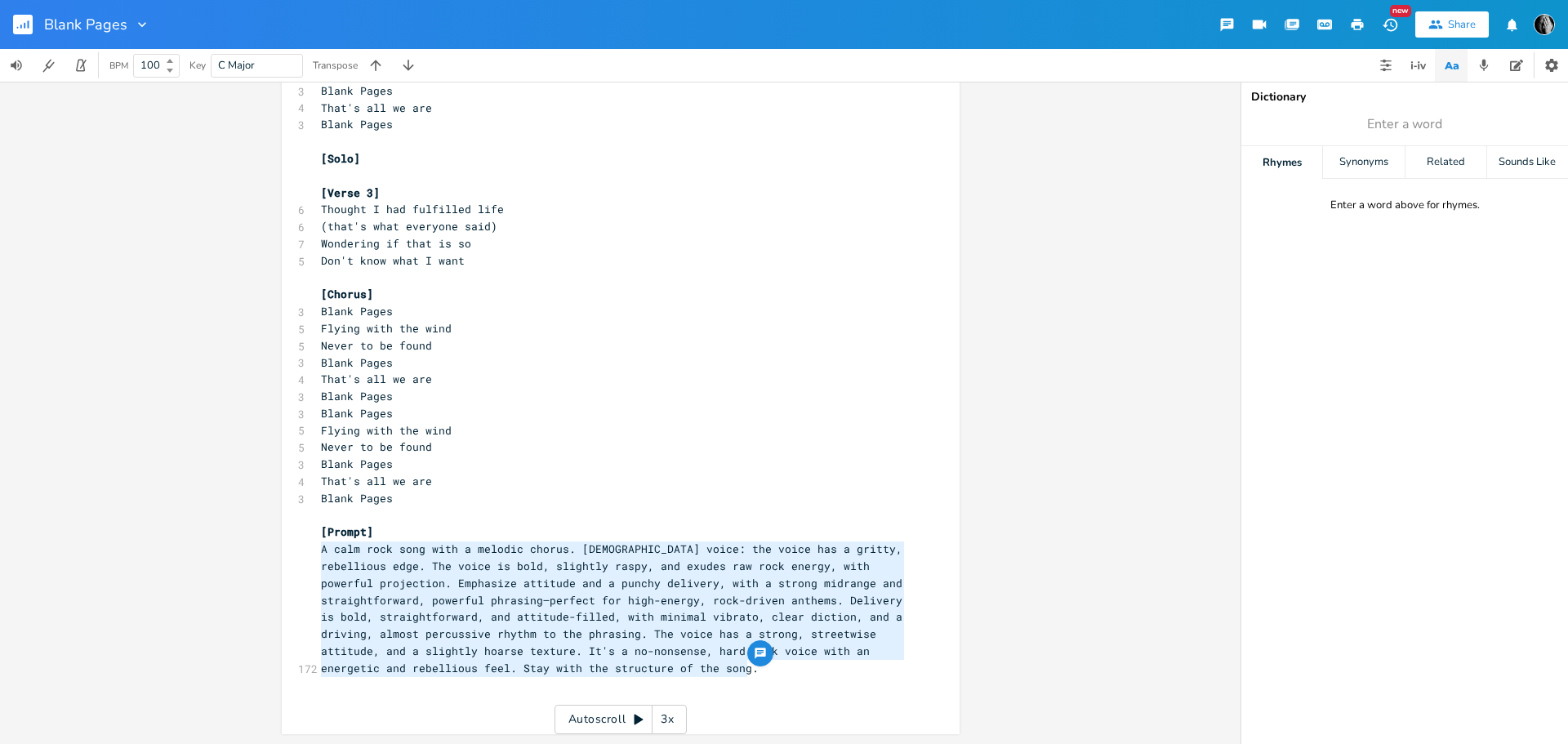
drag, startPoint x: 750, startPoint y: 674, endPoint x: 314, endPoint y: 554, distance: 452.2
click at [318, 554] on pre "A calm rock song with a melodic chorus. [DEMOGRAPHIC_DATA] voice: the voice has…" at bounding box center [612, 609] width 589 height 135
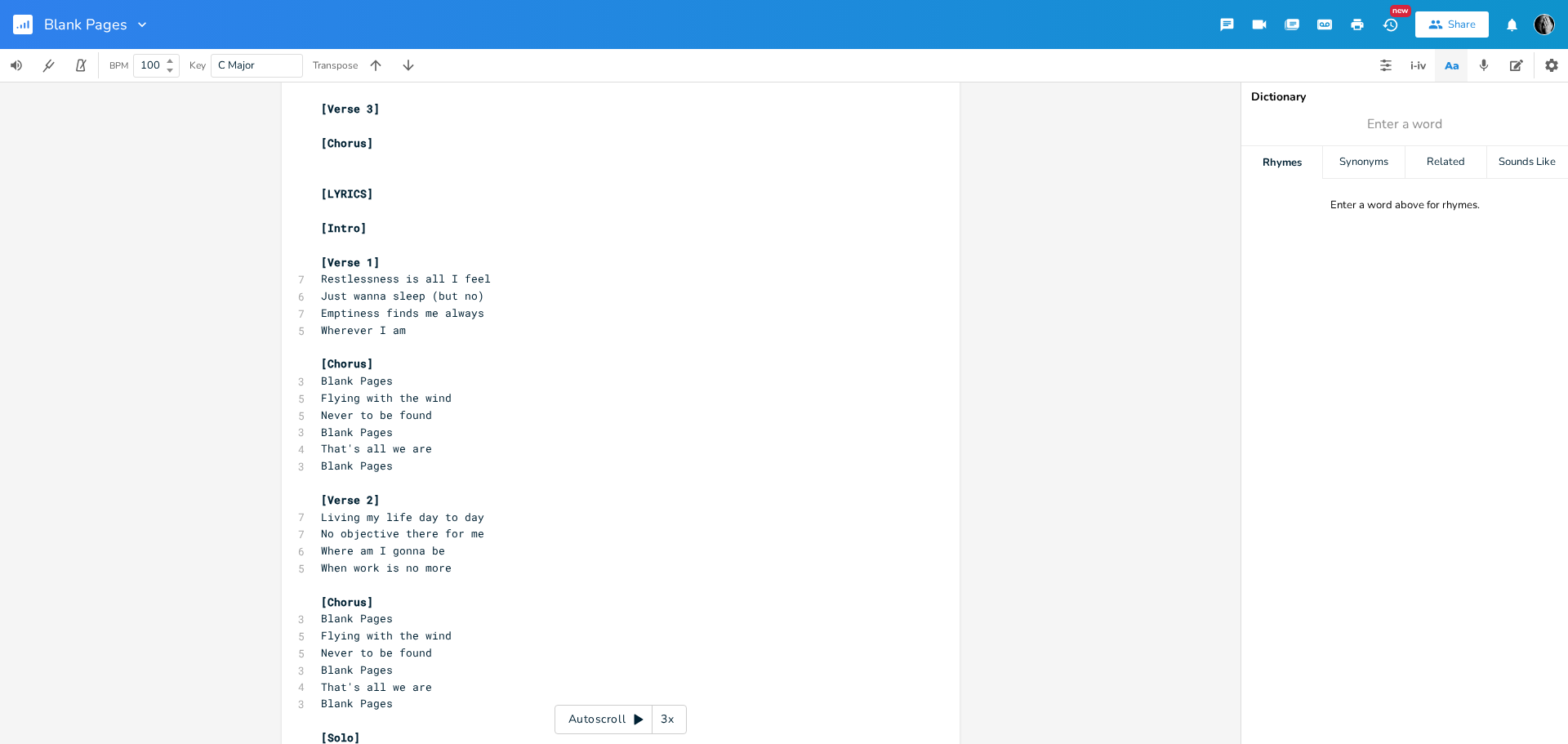
scroll to position [1446, 0]
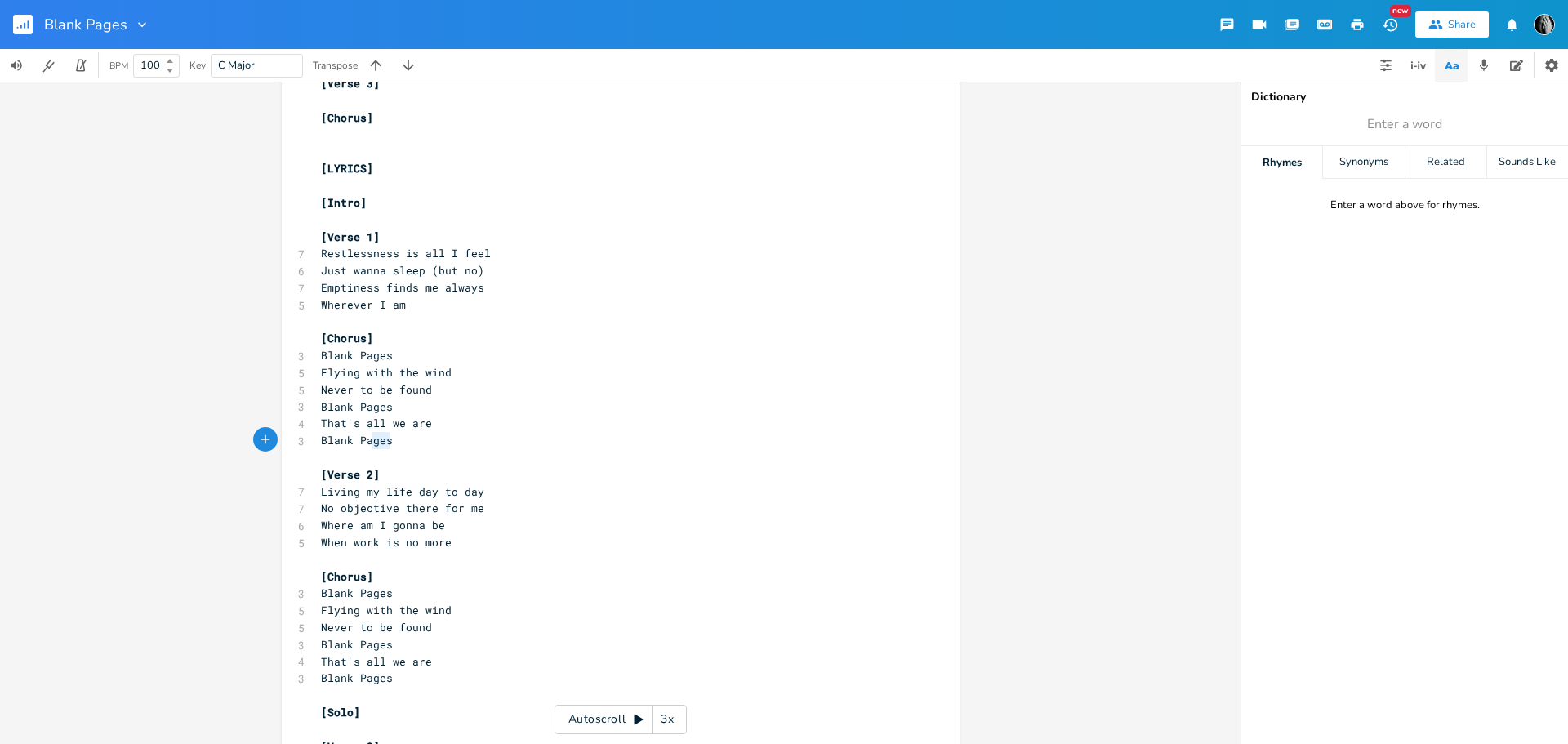
type textarea "Blank Pages"
drag, startPoint x: 395, startPoint y: 440, endPoint x: 314, endPoint y: 440, distance: 81.0
click at [318, 440] on pre "Blank Pages" at bounding box center [612, 441] width 589 height 17
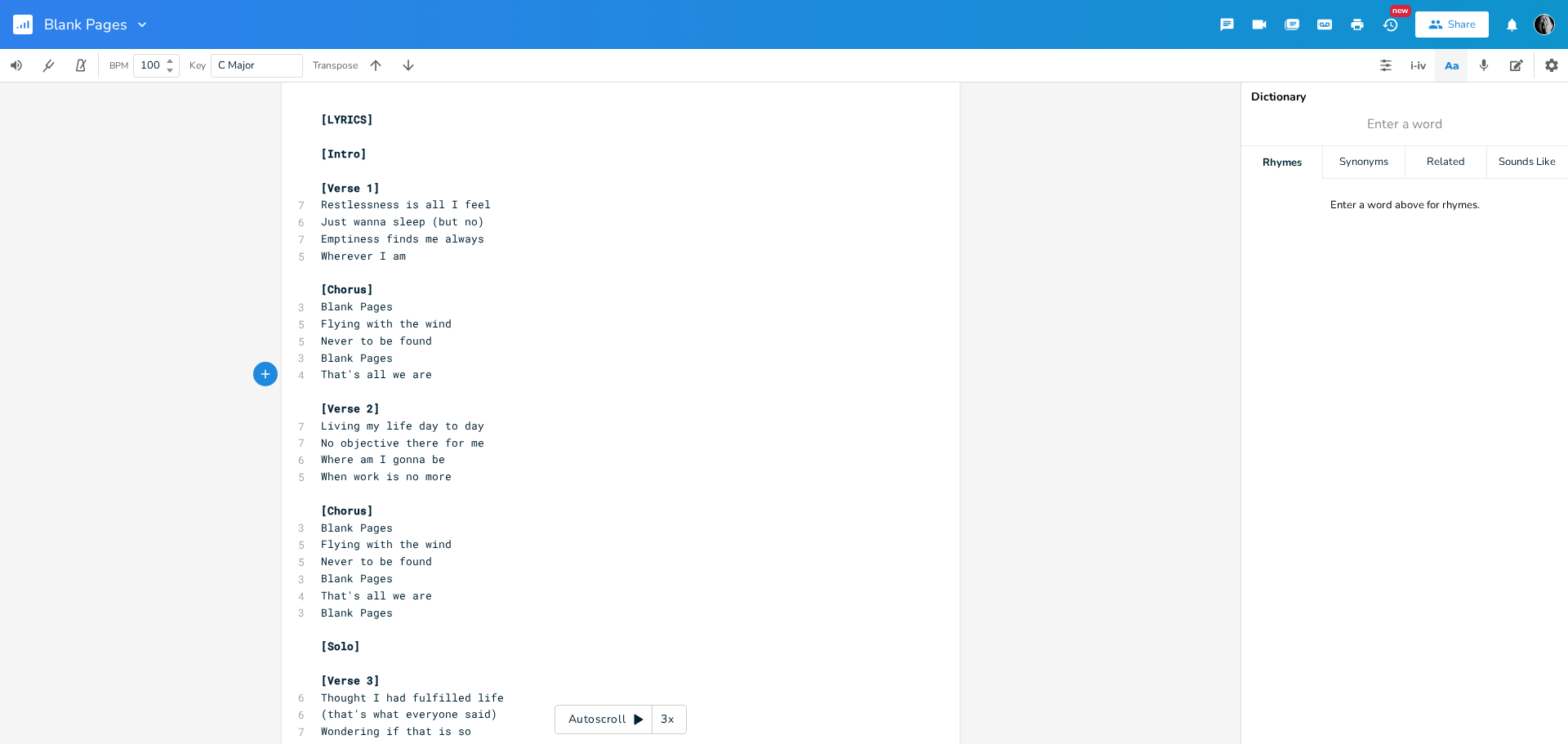
scroll to position [1609, 0]
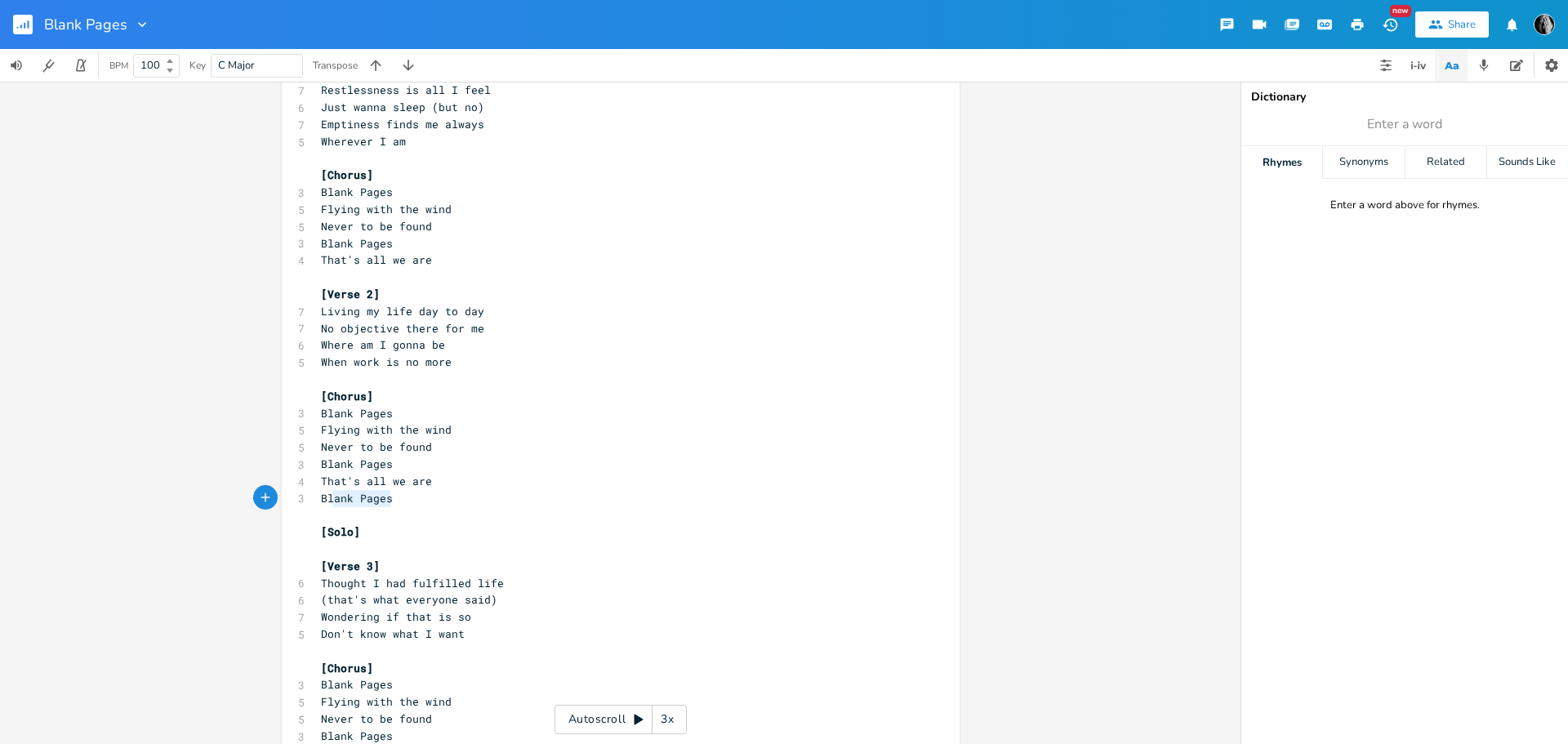
type textarea "Blank Pages"
drag, startPoint x: 393, startPoint y: 500, endPoint x: 307, endPoint y: 502, distance: 86.0
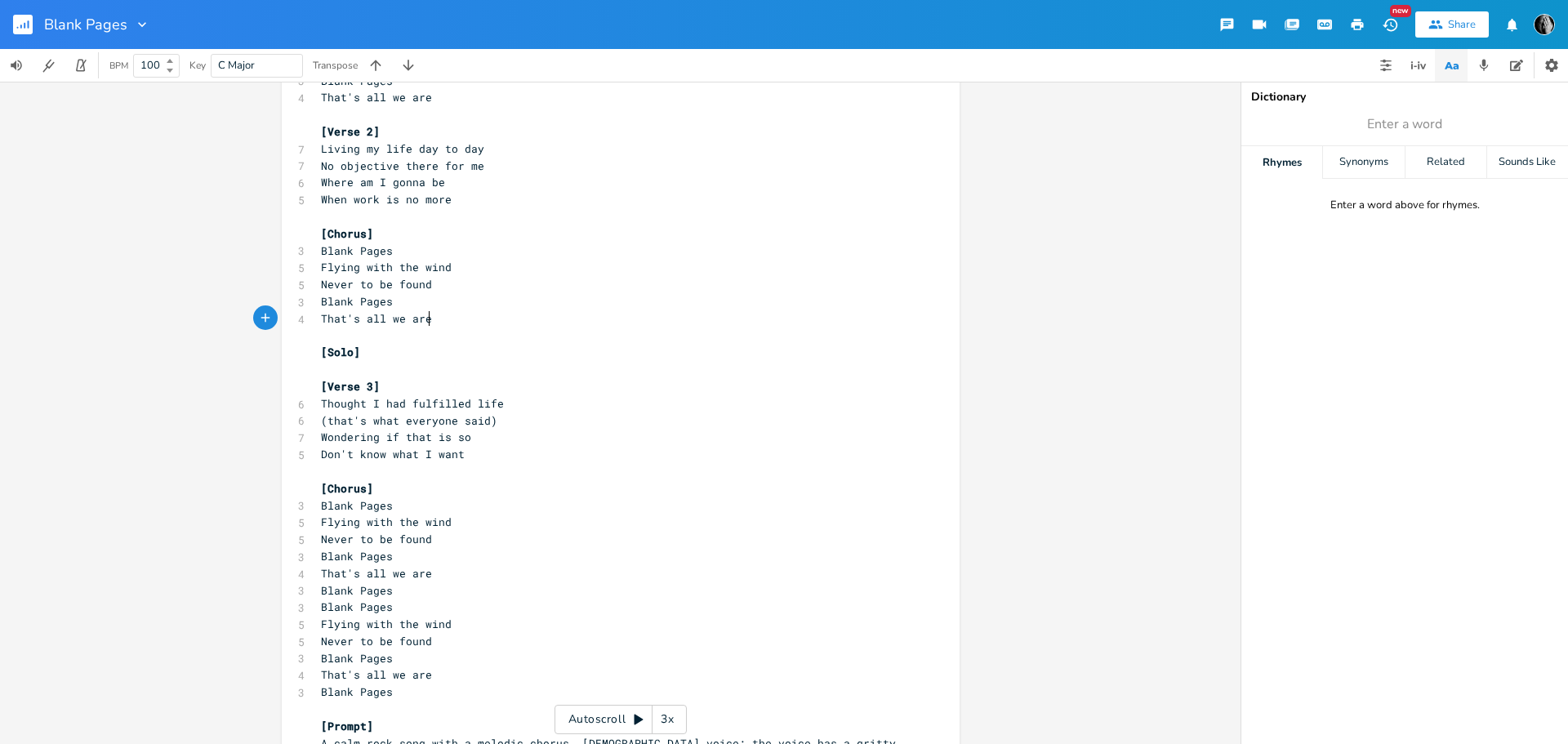
scroll to position [1773, 0]
type textarea "Blank Pages"
drag, startPoint x: 395, startPoint y: 593, endPoint x: 316, endPoint y: 592, distance: 79.0
click at [318, 592] on pre "Blank Pages" at bounding box center [612, 590] width 589 height 17
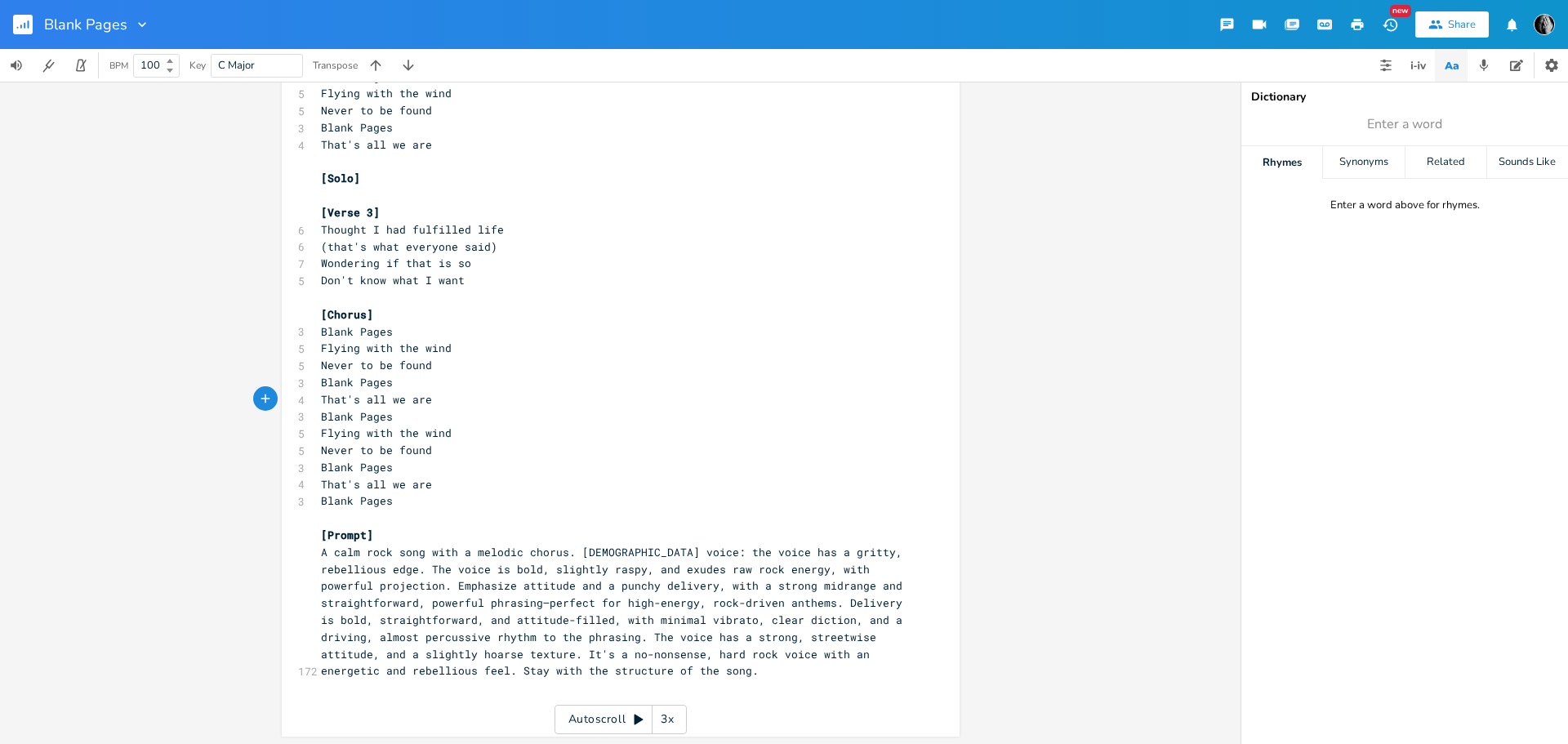
scroll to position [1949, 0]
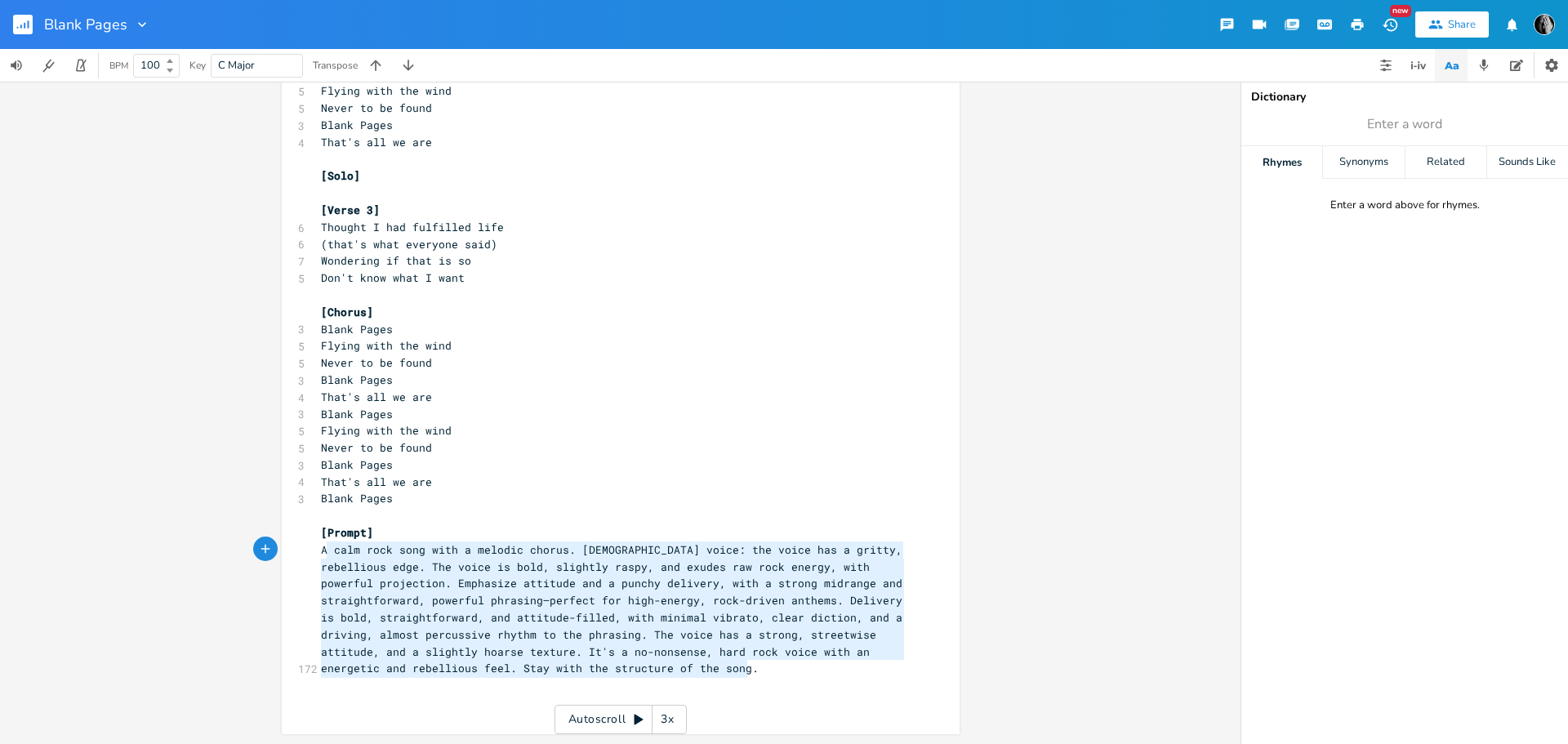
type textarea "A calm rock song with a melodic chorus. [DEMOGRAPHIC_DATA] voice: the voice has…"
drag, startPoint x: 752, startPoint y: 670, endPoint x: 316, endPoint y: 554, distance: 451.2
click at [318, 554] on pre "A calm rock song with a melodic chorus. [DEMOGRAPHIC_DATA] voice: the voice has…" at bounding box center [612, 610] width 589 height 135
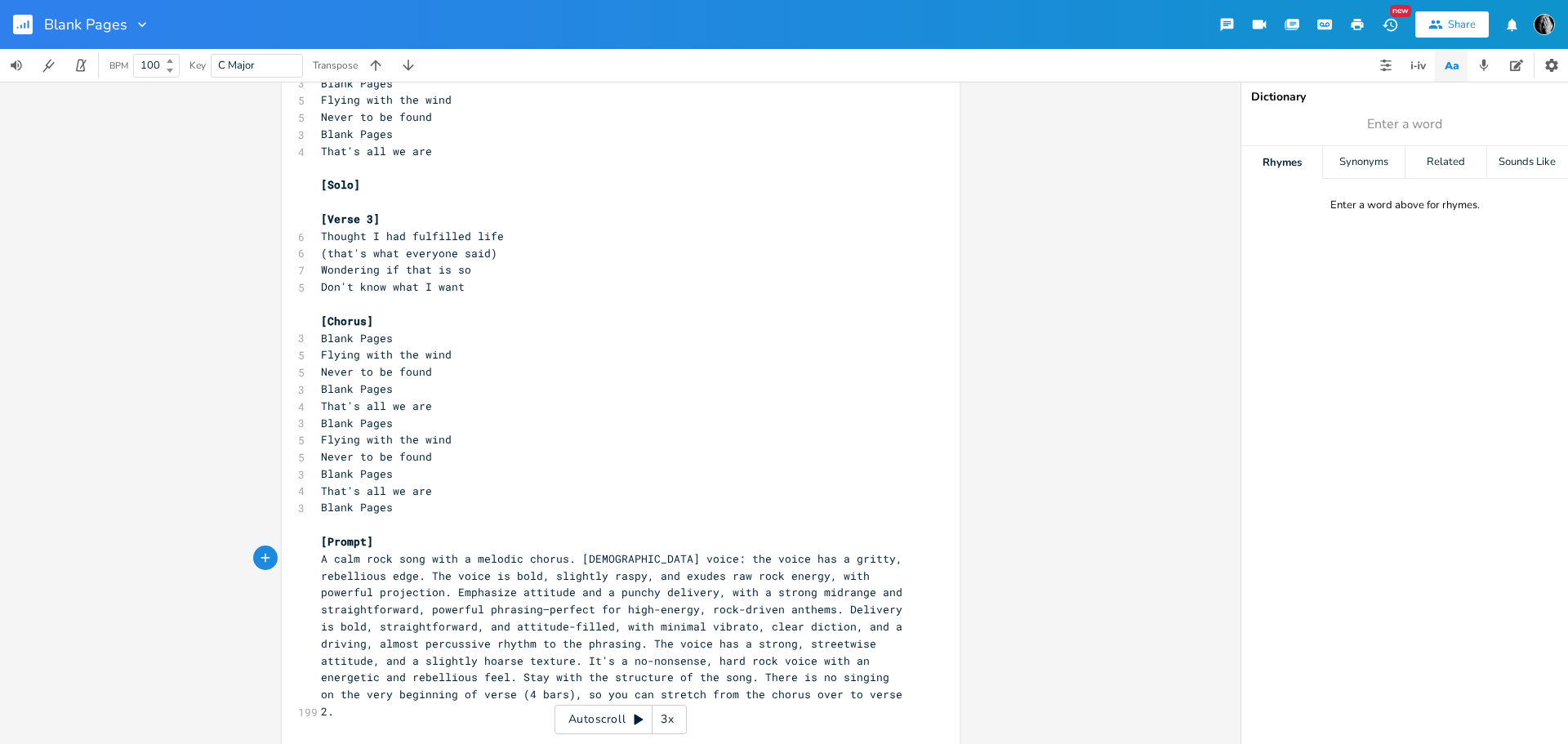
scroll to position [1966, 0]
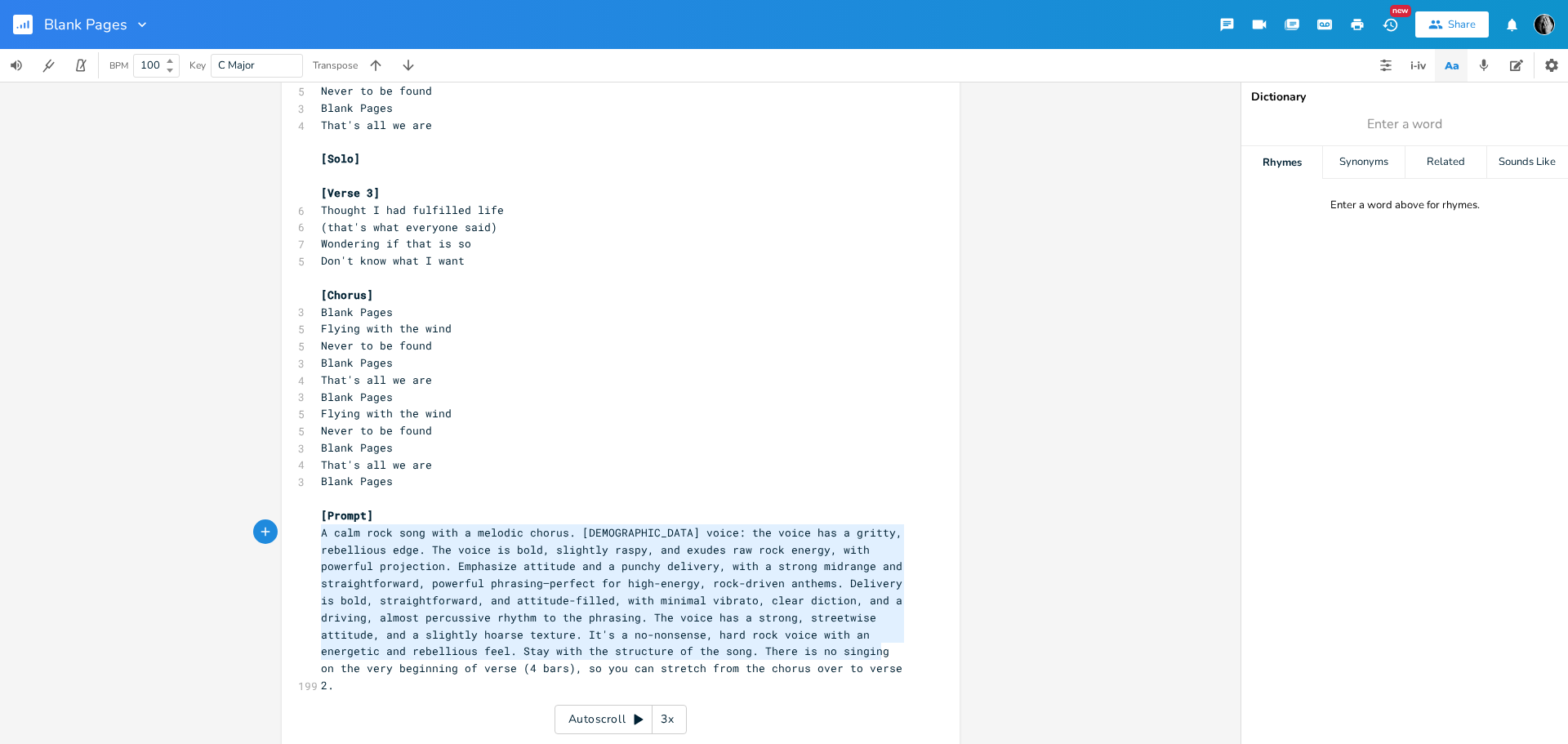
type textarea "A calm rock song with a melodic chorus. [DEMOGRAPHIC_DATA] voice: the voice has…"
drag, startPoint x: 317, startPoint y: 534, endPoint x: 882, endPoint y: 663, distance: 579.5
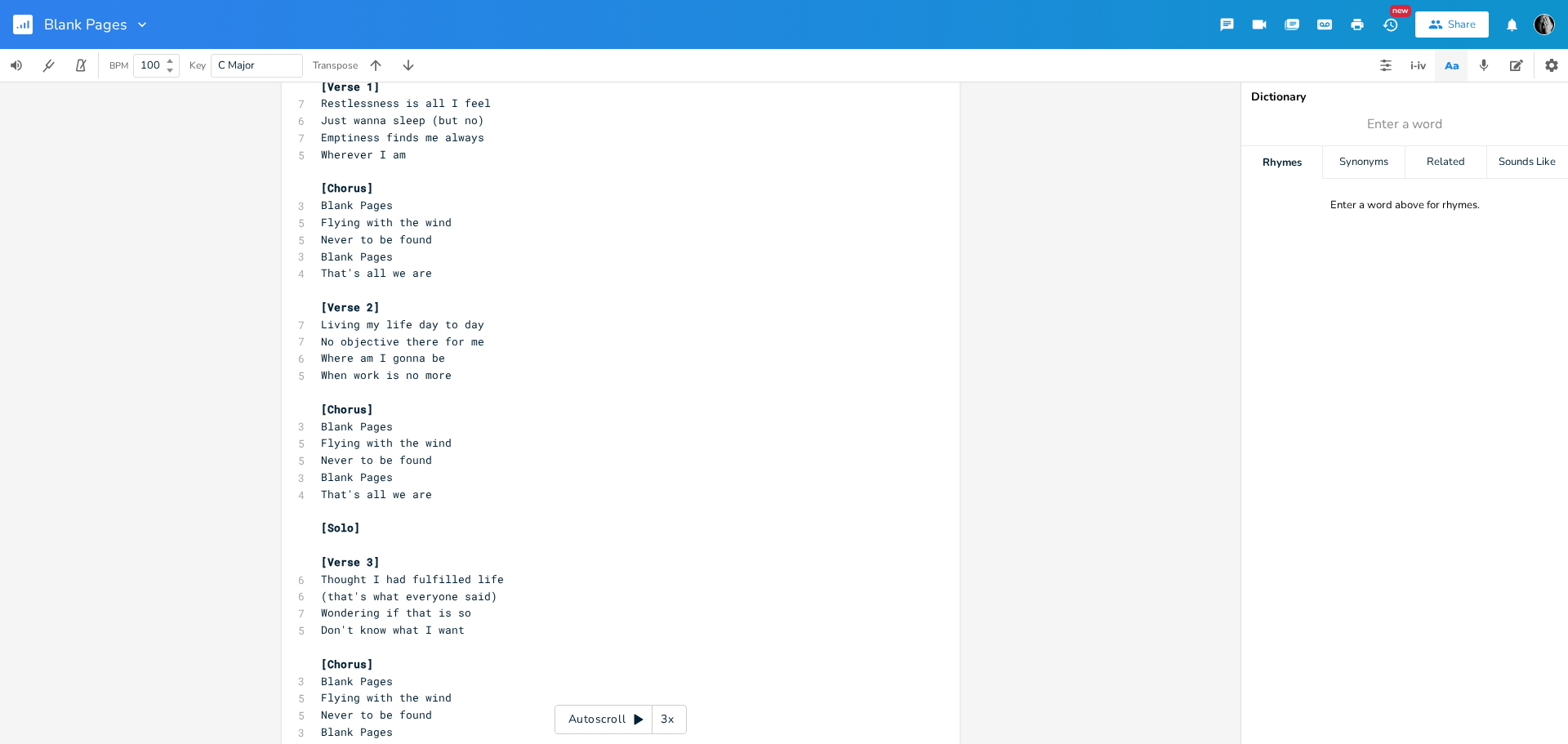
scroll to position [1433, 0]
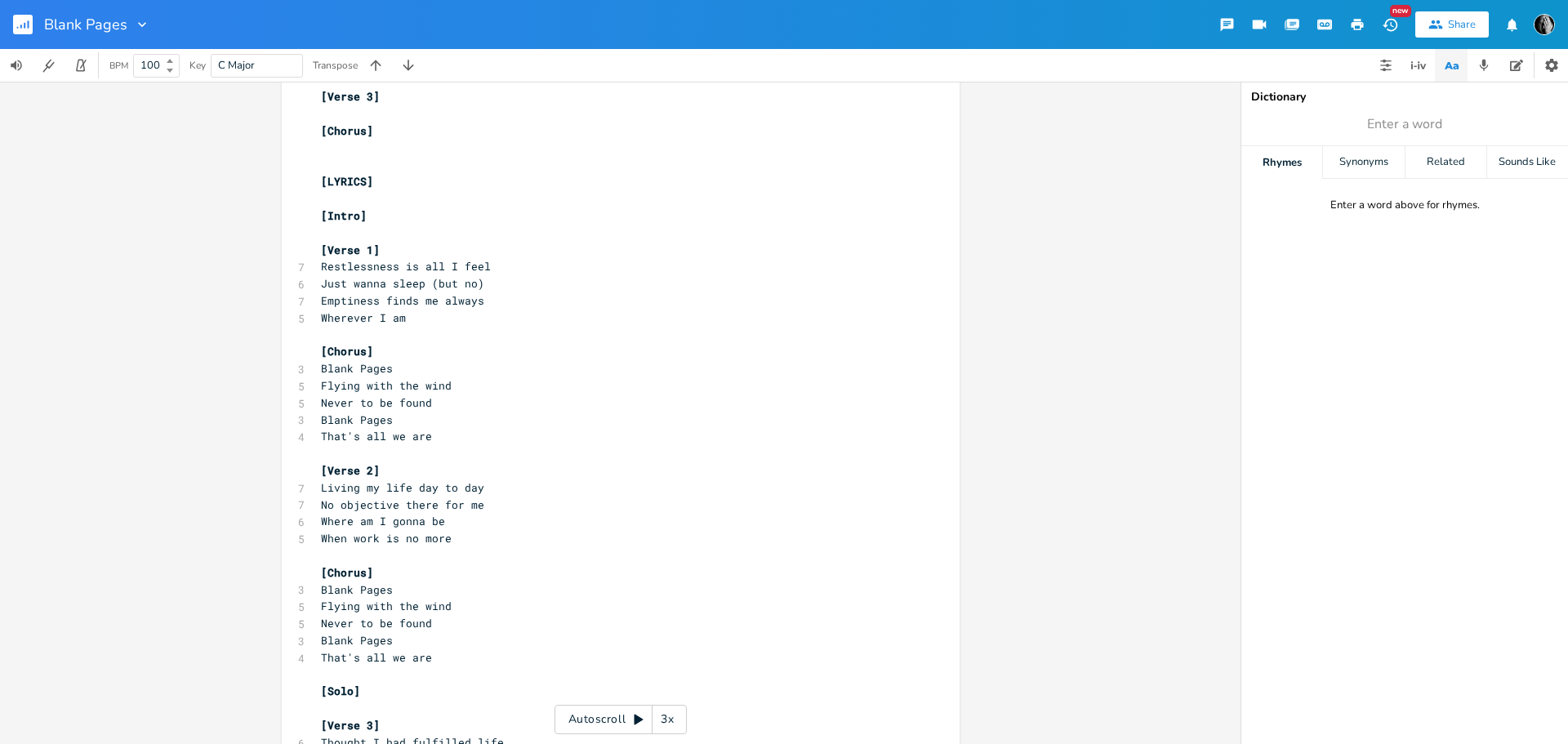
click at [455, 300] on span "Emptiness finds me always" at bounding box center [402, 300] width 163 height 14
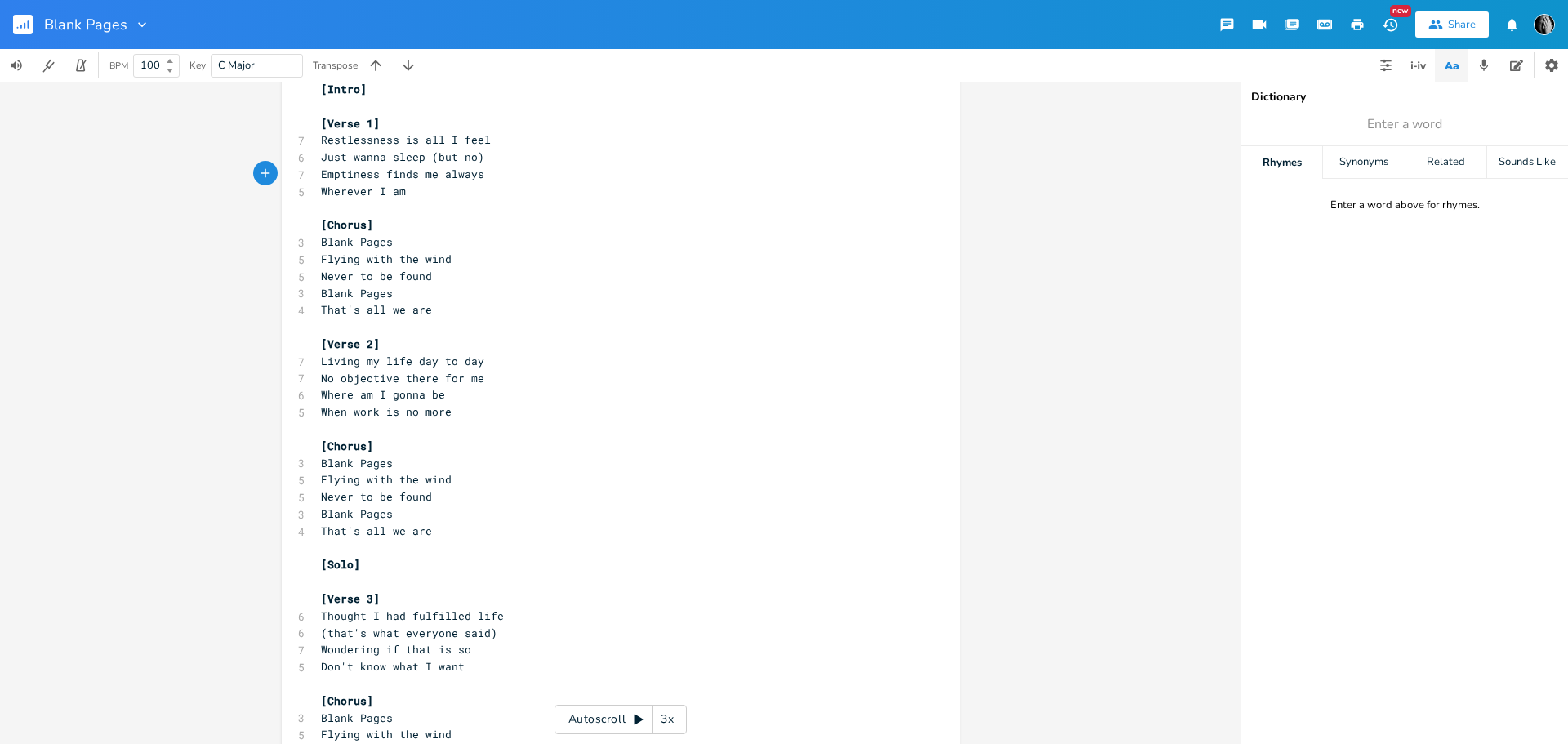
scroll to position [1597, 0]
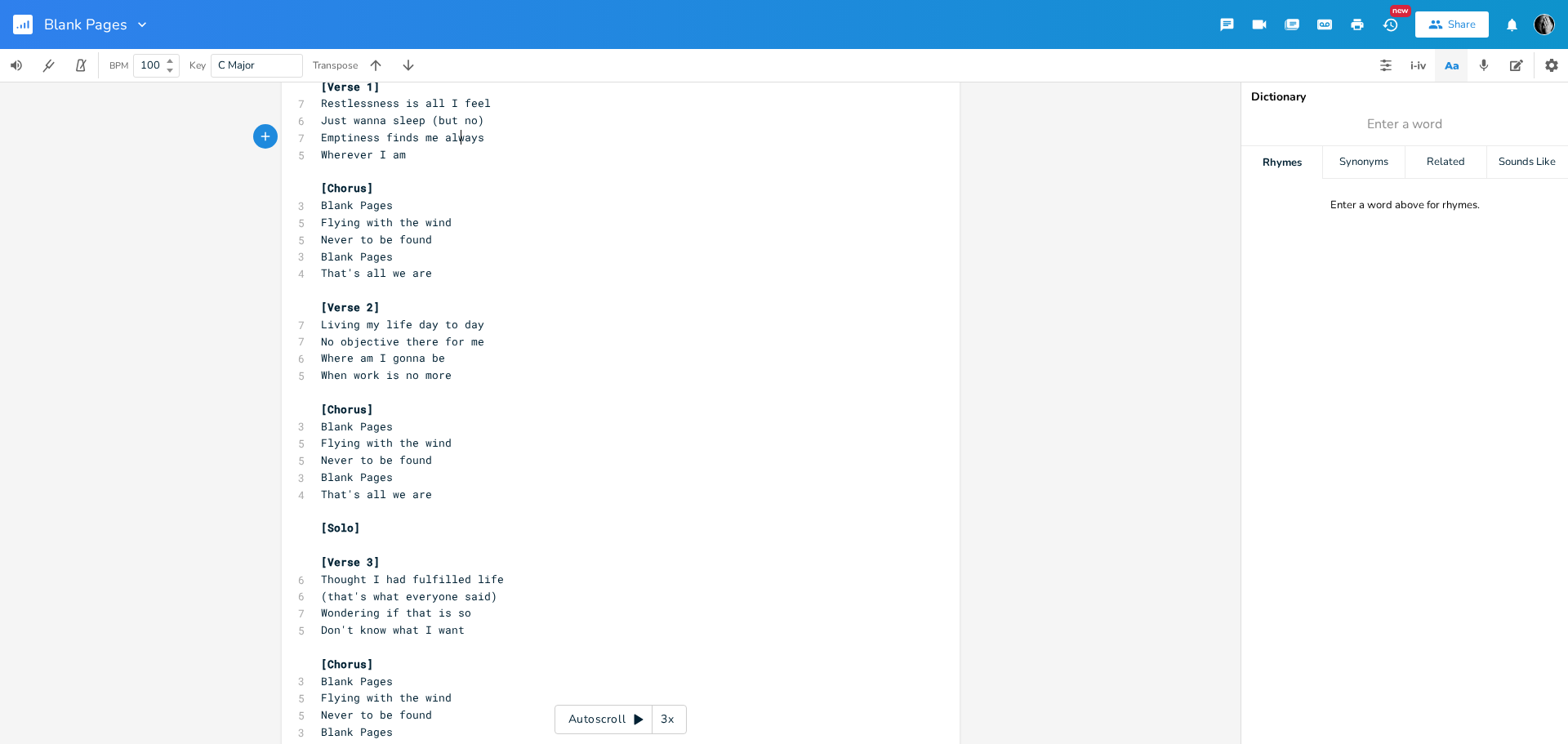
click at [397, 208] on pre "Blank Pages" at bounding box center [612, 205] width 589 height 17
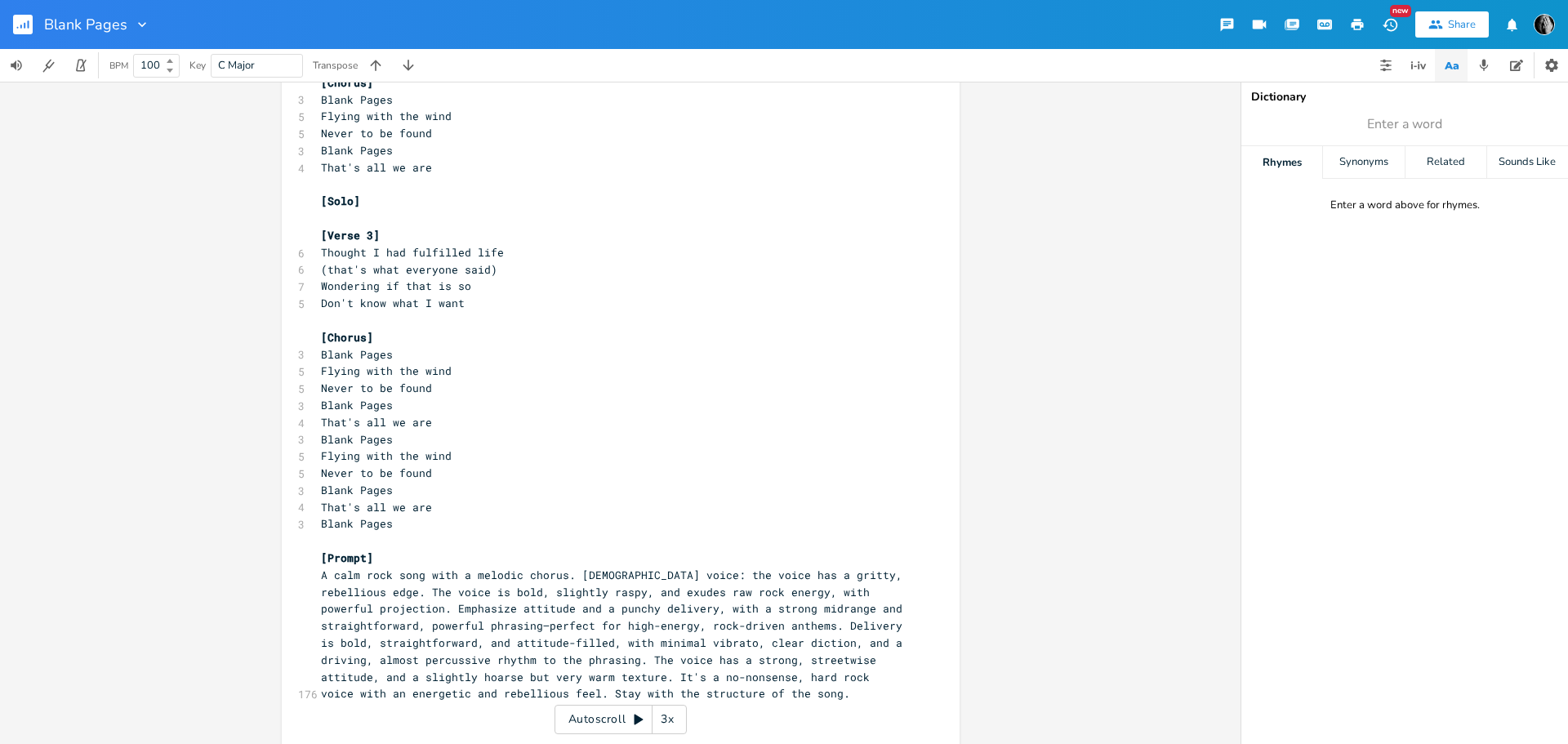
scroll to position [1949, 0]
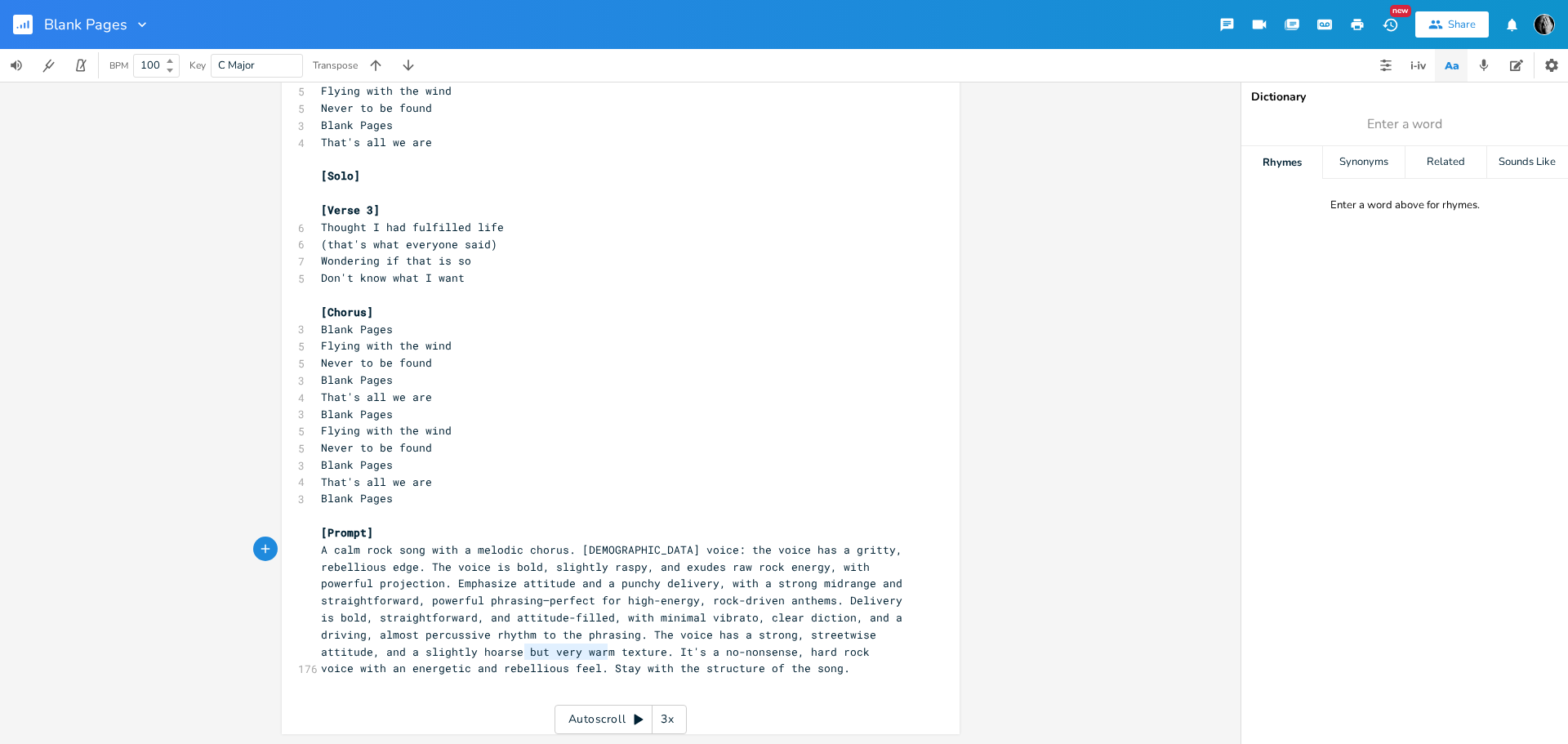
type textarea "but very warm"
drag, startPoint x: 520, startPoint y: 651, endPoint x: 609, endPoint y: 652, distance: 89.0
click at [609, 652] on span "A calm rock song with a melodic chorus. [DEMOGRAPHIC_DATA] voice: the voice has…" at bounding box center [614, 609] width 588 height 134
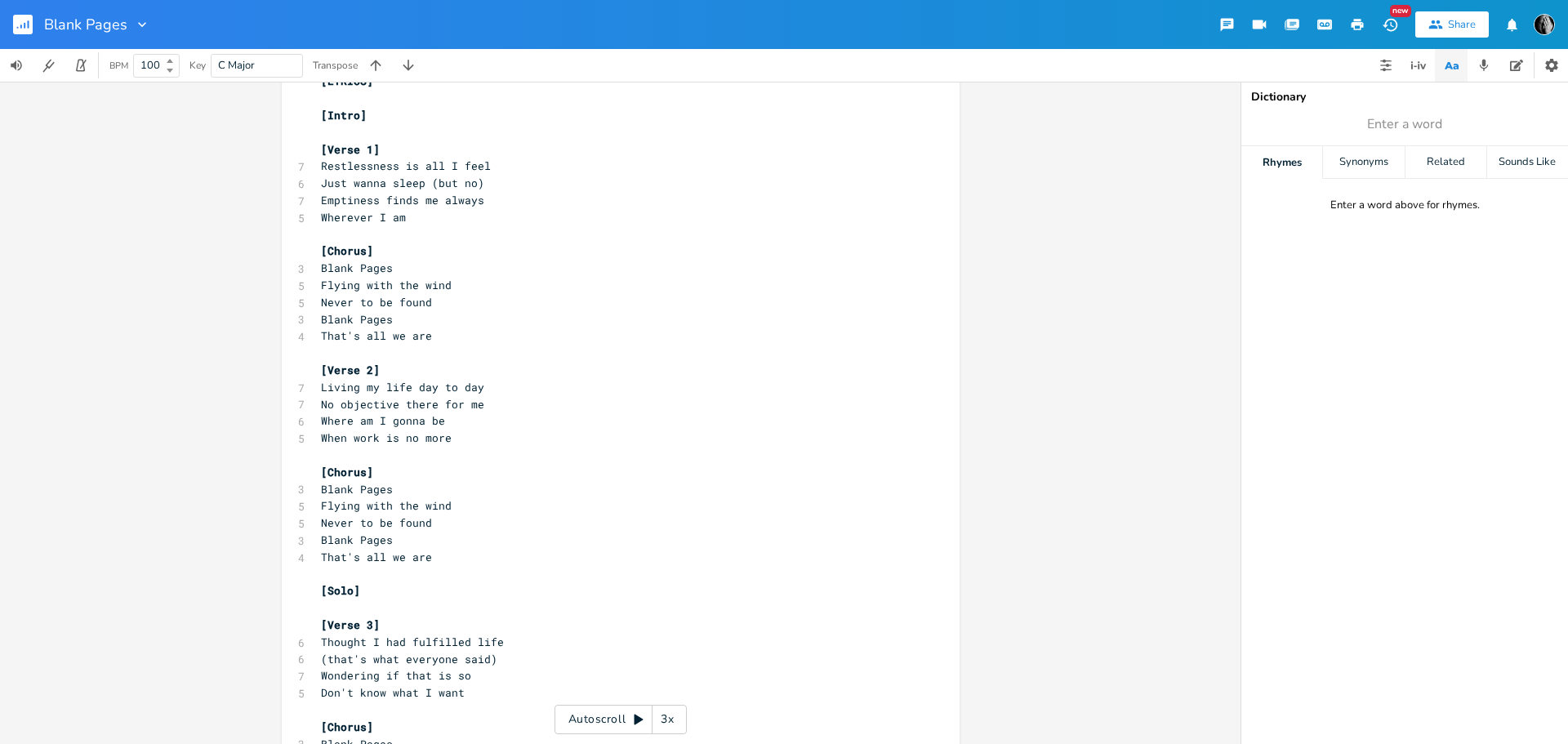
scroll to position [1540, 0]
click at [388, 270] on pre "Blank Pages" at bounding box center [612, 261] width 589 height 17
click at [451, 326] on pre "That's all we are" at bounding box center [612, 329] width 589 height 17
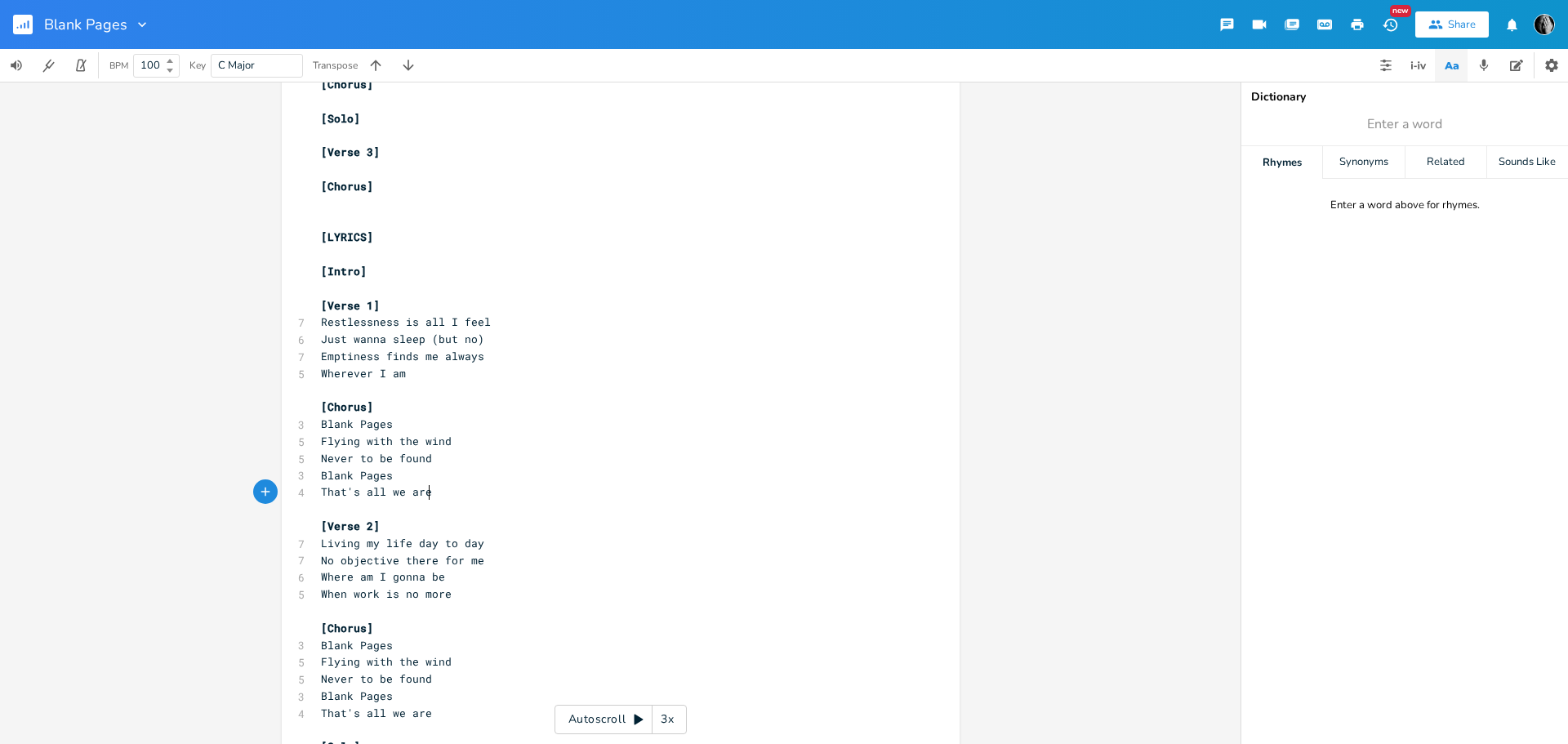
scroll to position [1376, 0]
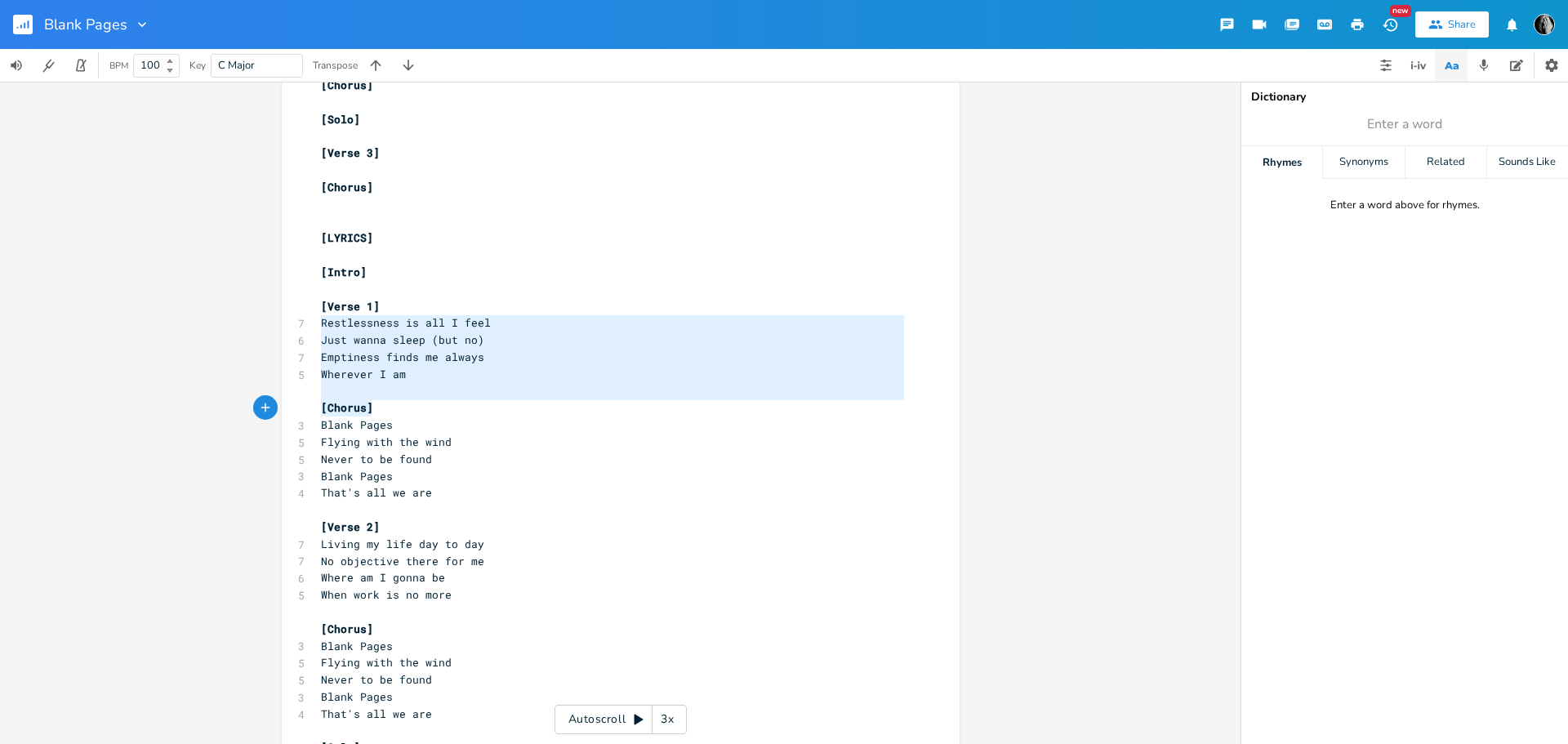
drag, startPoint x: 315, startPoint y: 320, endPoint x: 384, endPoint y: 419, distance: 120.7
click at [383, 417] on div "[Structure] ​ [4 bars] intro instrumental [4 bars] verse 1 [4 bars] chorus [4 b…" at bounding box center [612, 153] width 589 height 2260
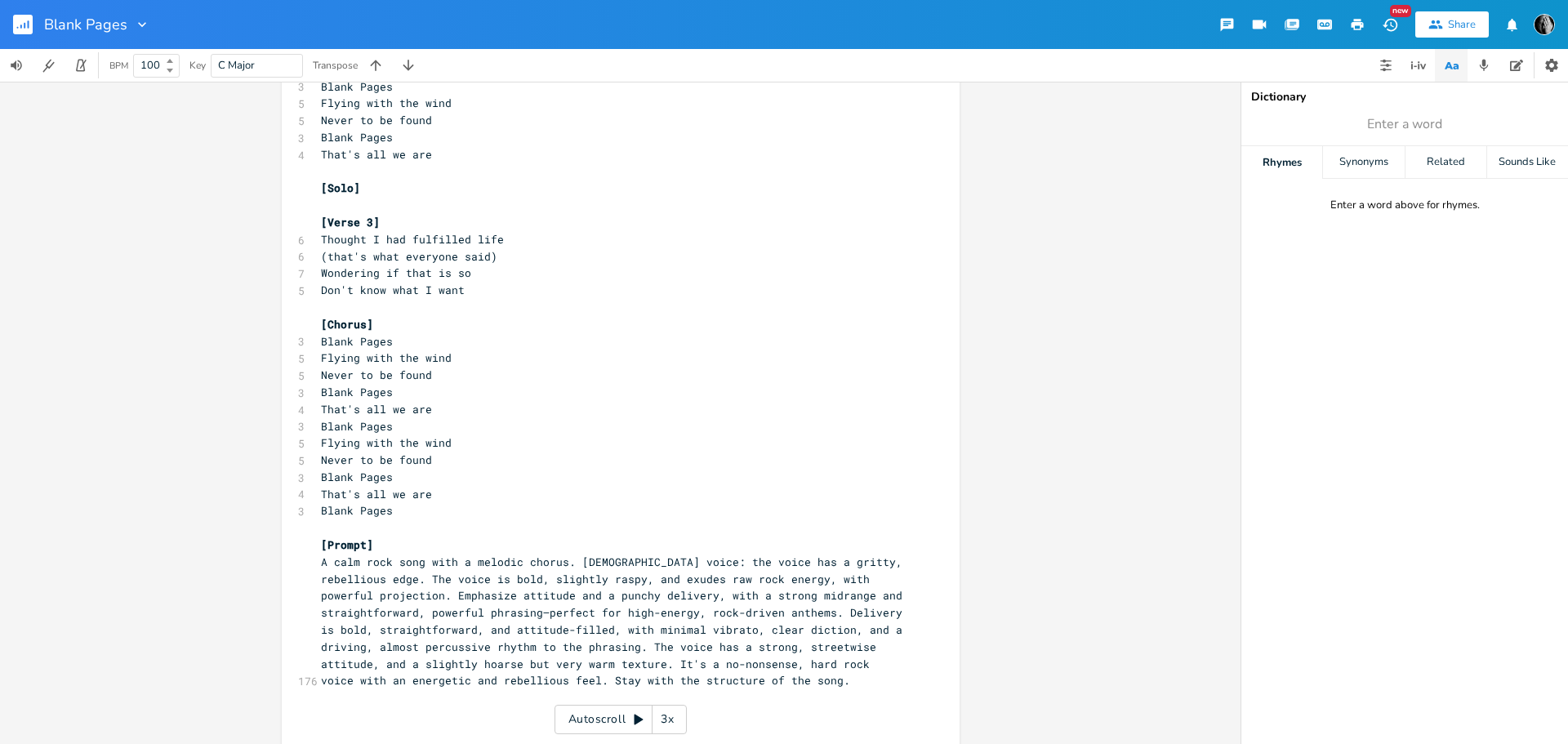
scroll to position [1949, 0]
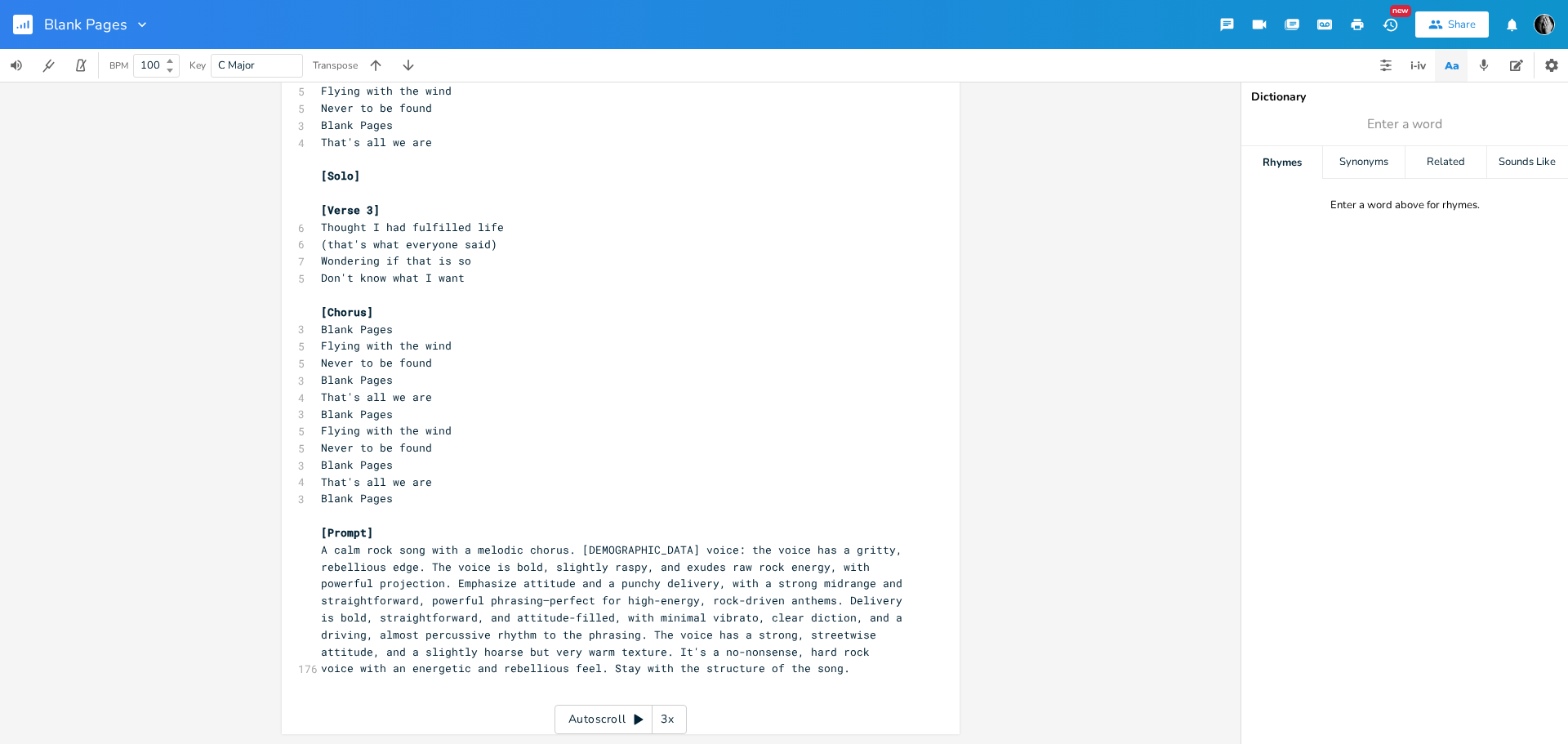
type textarea "Restlessness is all I feel Just wanna sleep (but no) Emptiness finds me always …"
click at [372, 313] on pre "[Chorus]" at bounding box center [612, 312] width 589 height 17
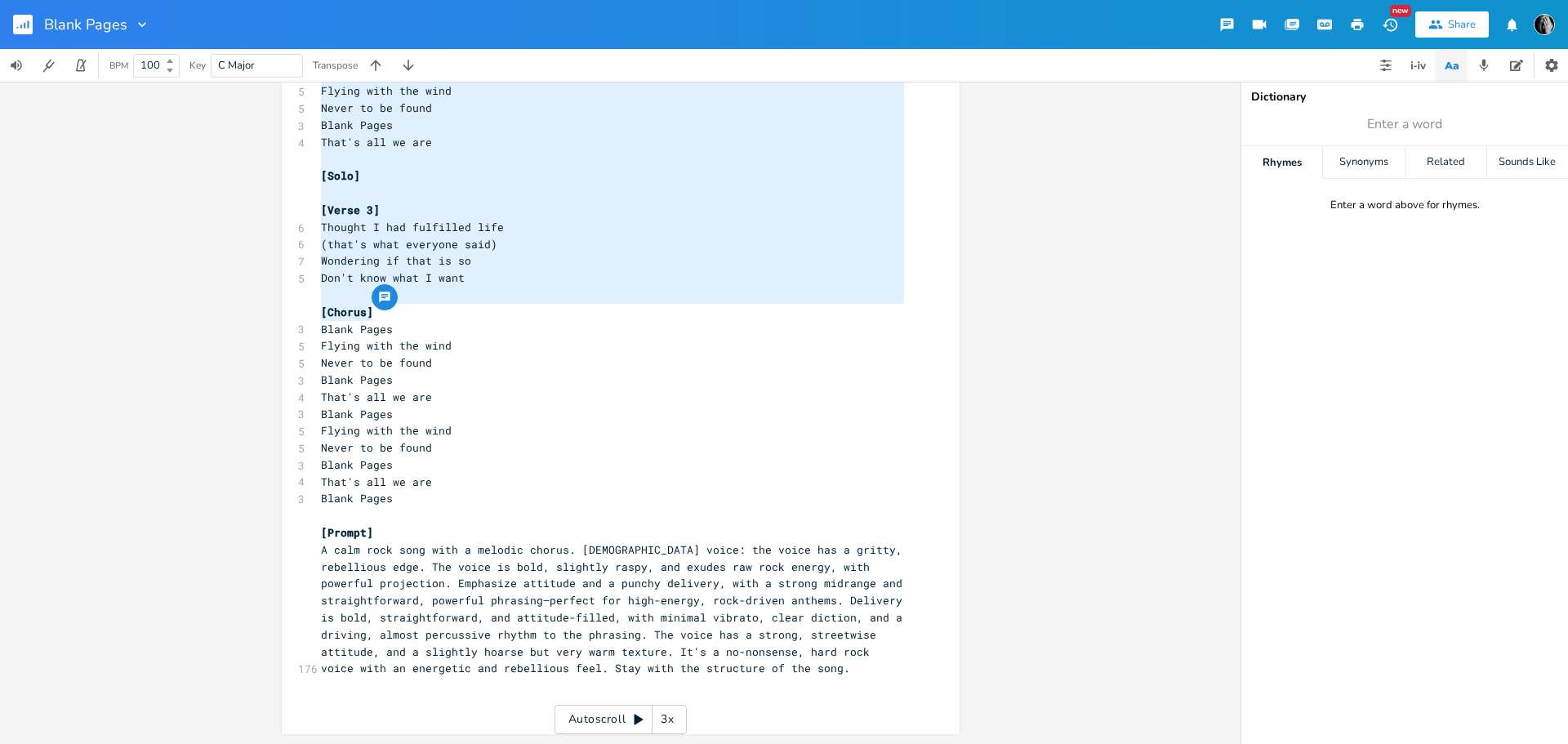
click at [22, 24] on rect "button" at bounding box center [23, 24] width 20 height 20
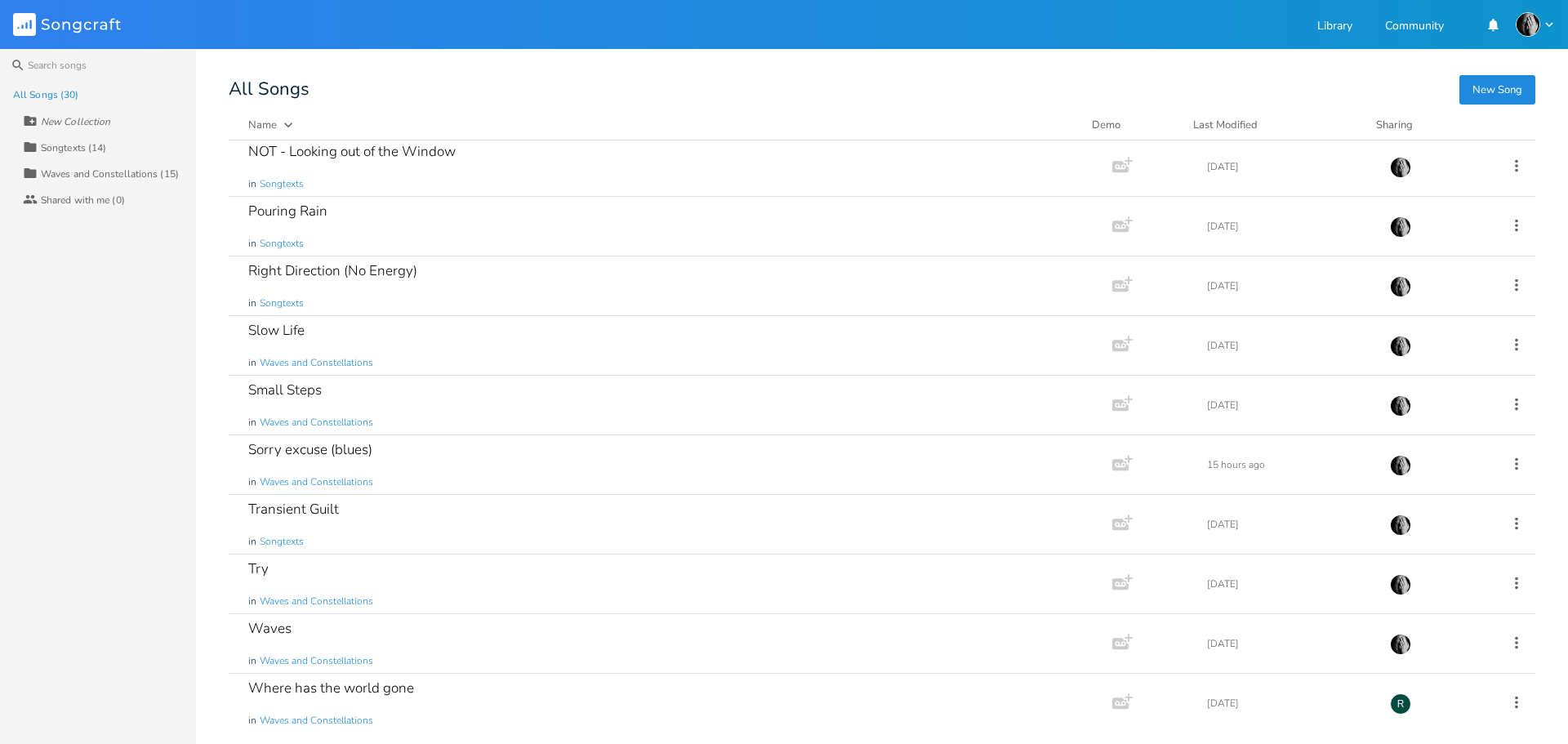
scroll to position [1198, 0]
click at [336, 527] on div "Transient Guilt in Songtexts" at bounding box center [667, 522] width 837 height 59
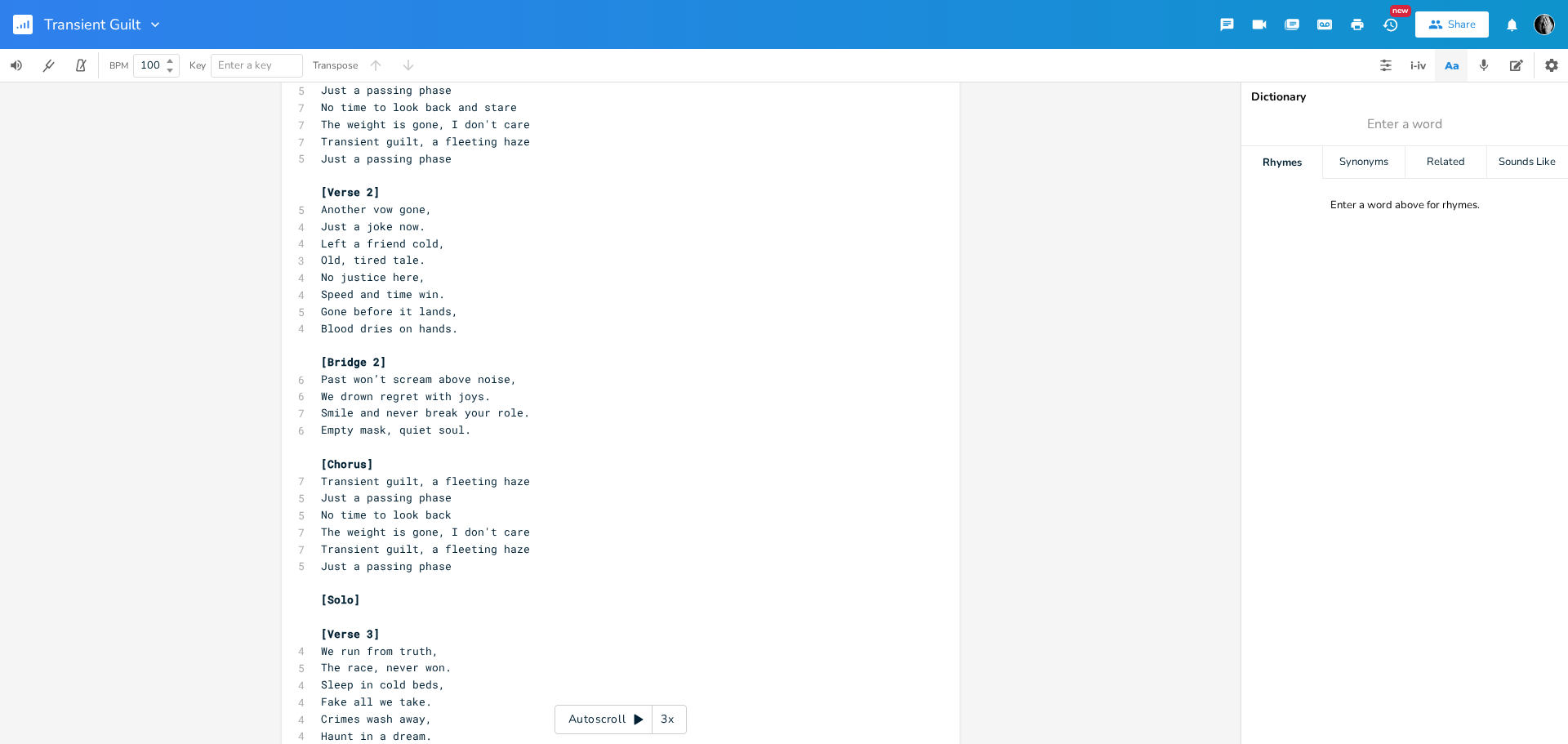
scroll to position [18, 0]
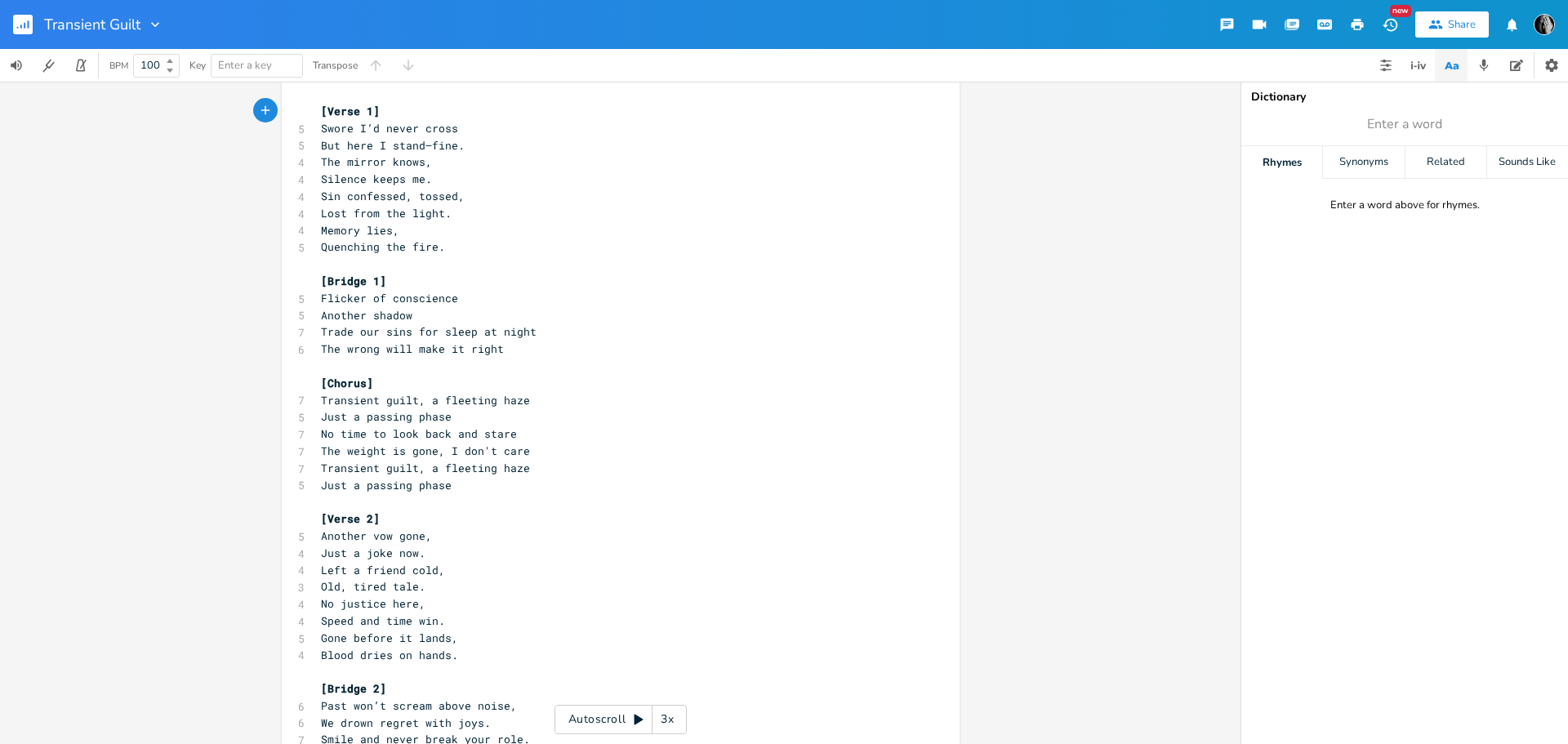
click at [25, 20] on rect "button" at bounding box center [23, 24] width 20 height 20
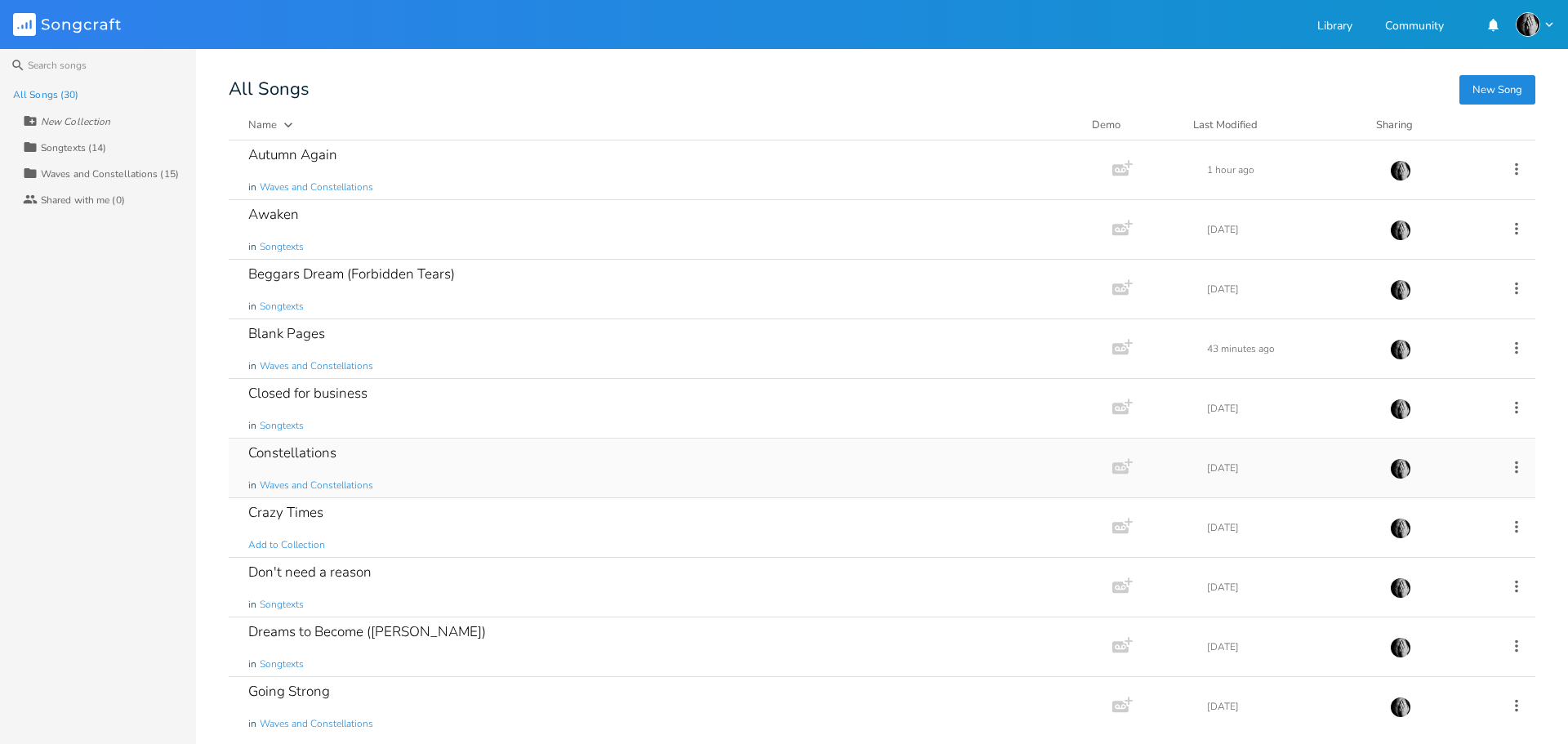
scroll to position [163, 0]
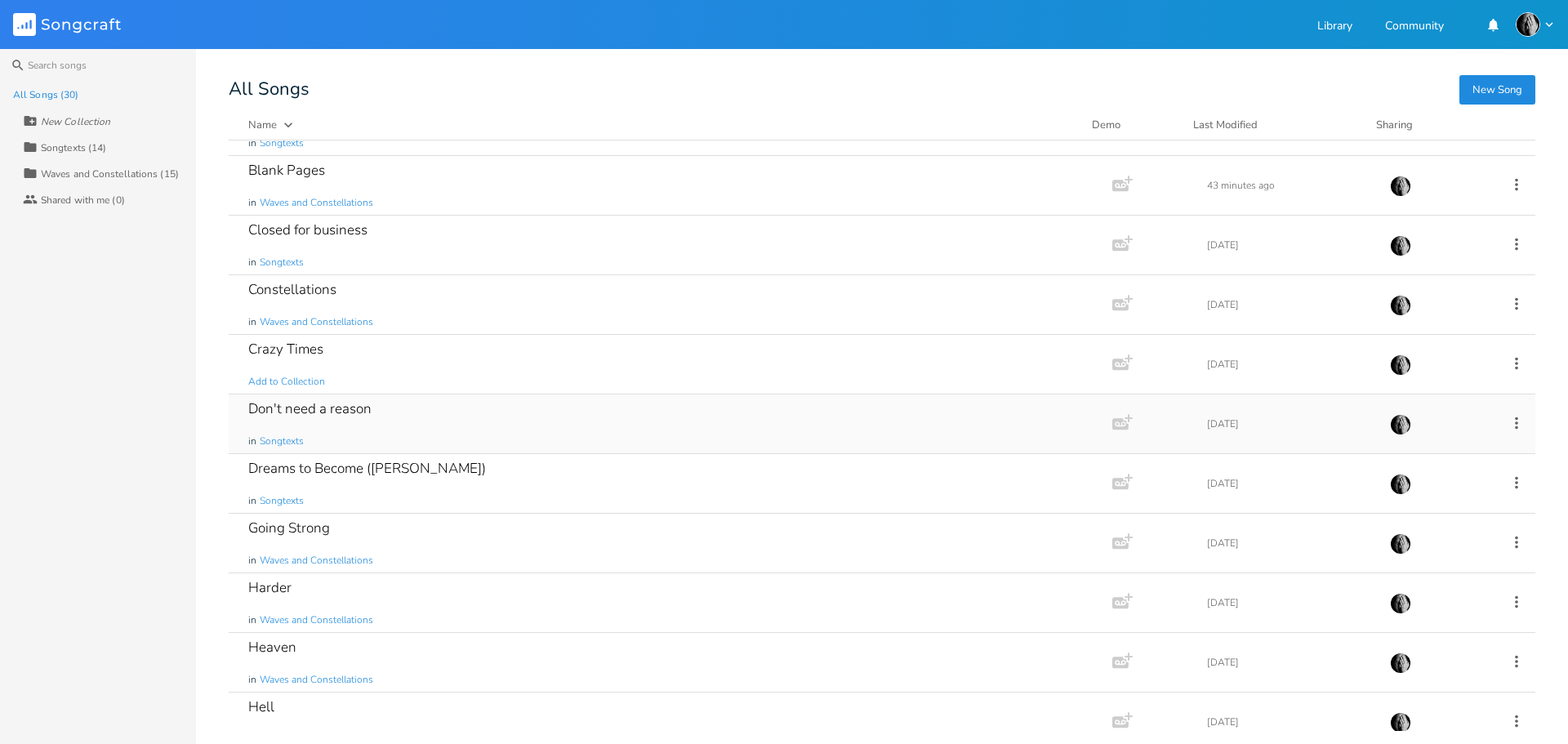
click at [454, 443] on div "Don't need a reason in Songtexts" at bounding box center [667, 424] width 837 height 59
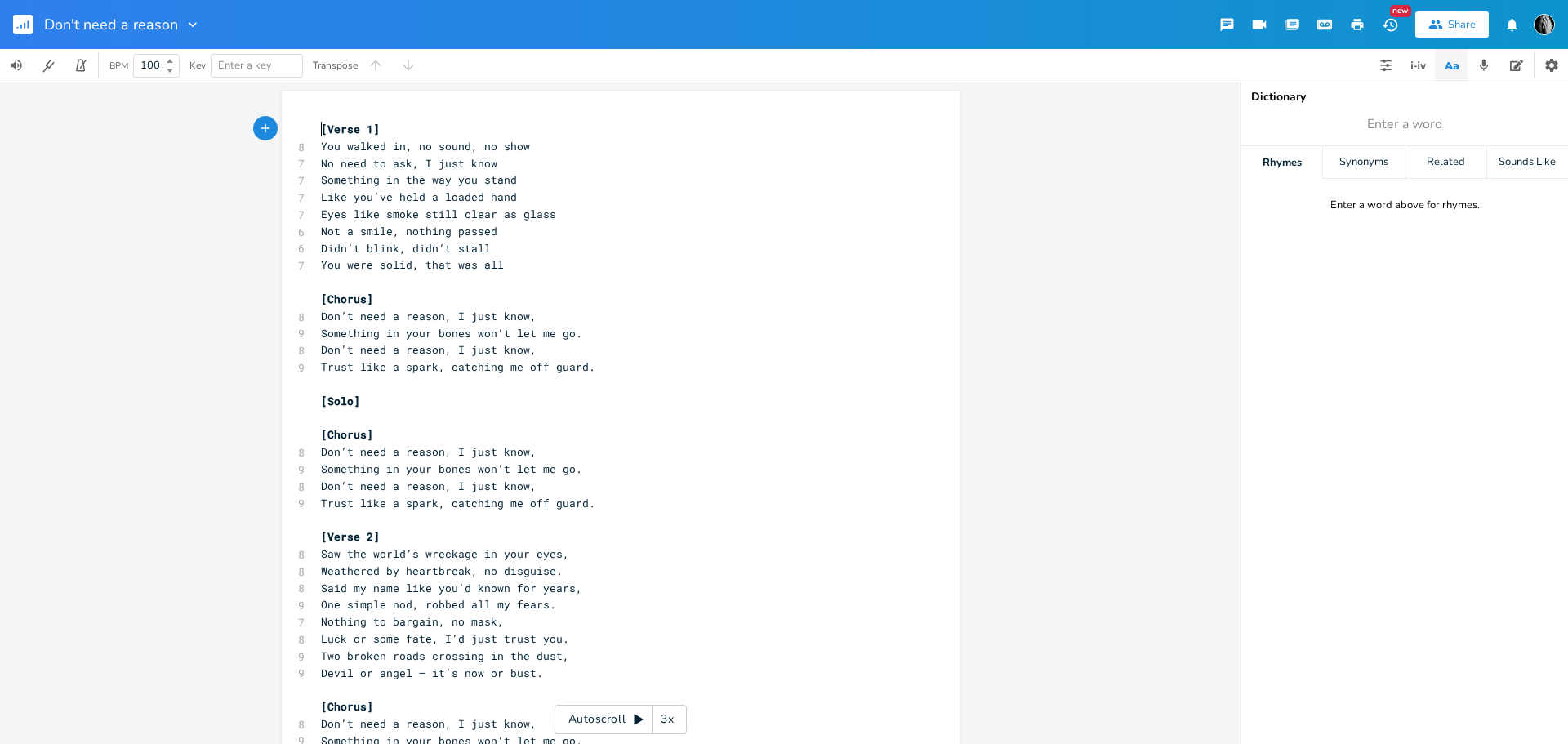
type textarea "[Verse 1] You walked in, no sound, no show No need to ask, I just know Somethin…"
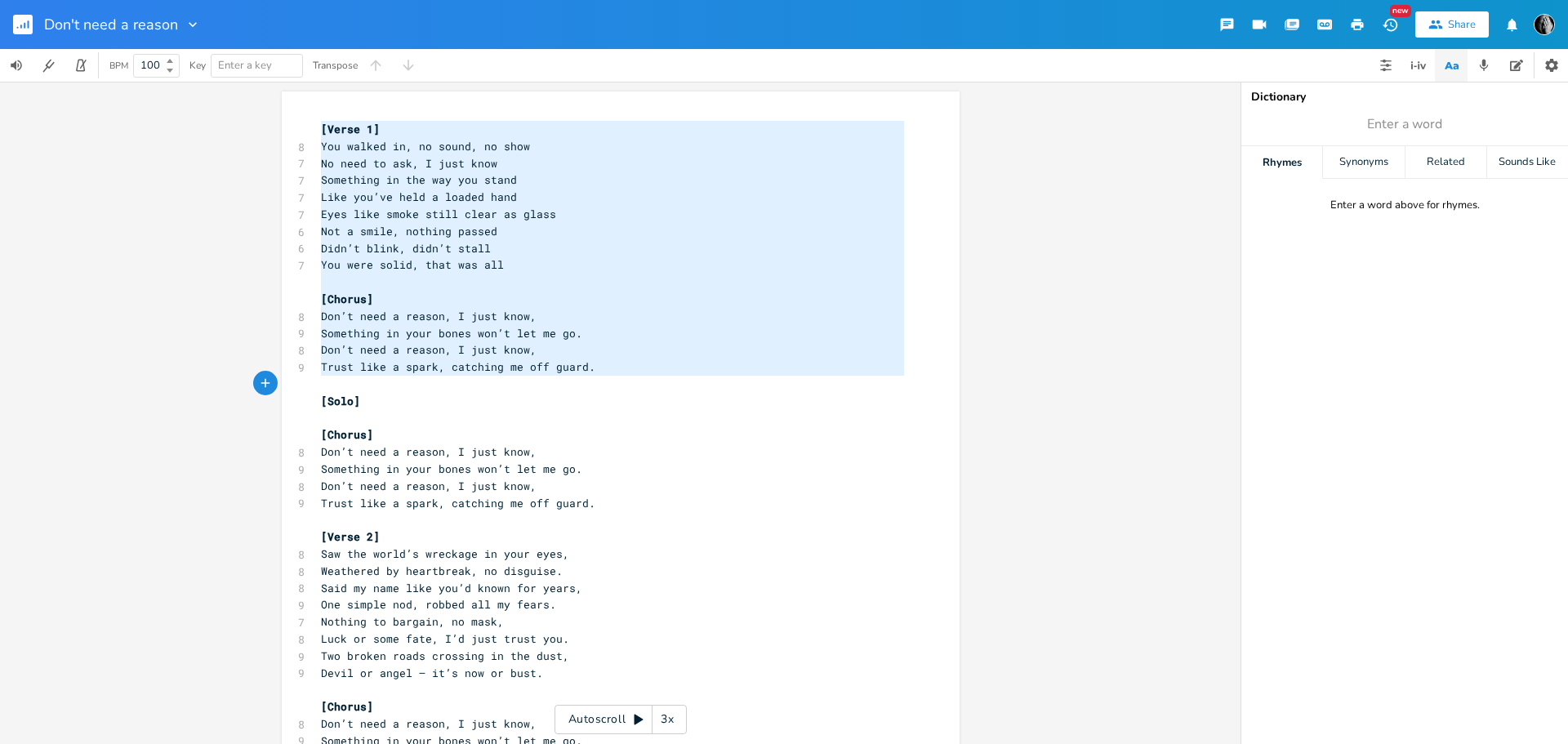
drag, startPoint x: 314, startPoint y: 128, endPoint x: 448, endPoint y: 385, distance: 289.8
click at [448, 385] on div "[Verse 1] 8 You walked in, no sound, no show 7 No need to ask, I just know 7 So…" at bounding box center [612, 588] width 589 height 934
click at [391, 197] on span "Like you’ve held a loaded hand" at bounding box center [418, 196] width 196 height 14
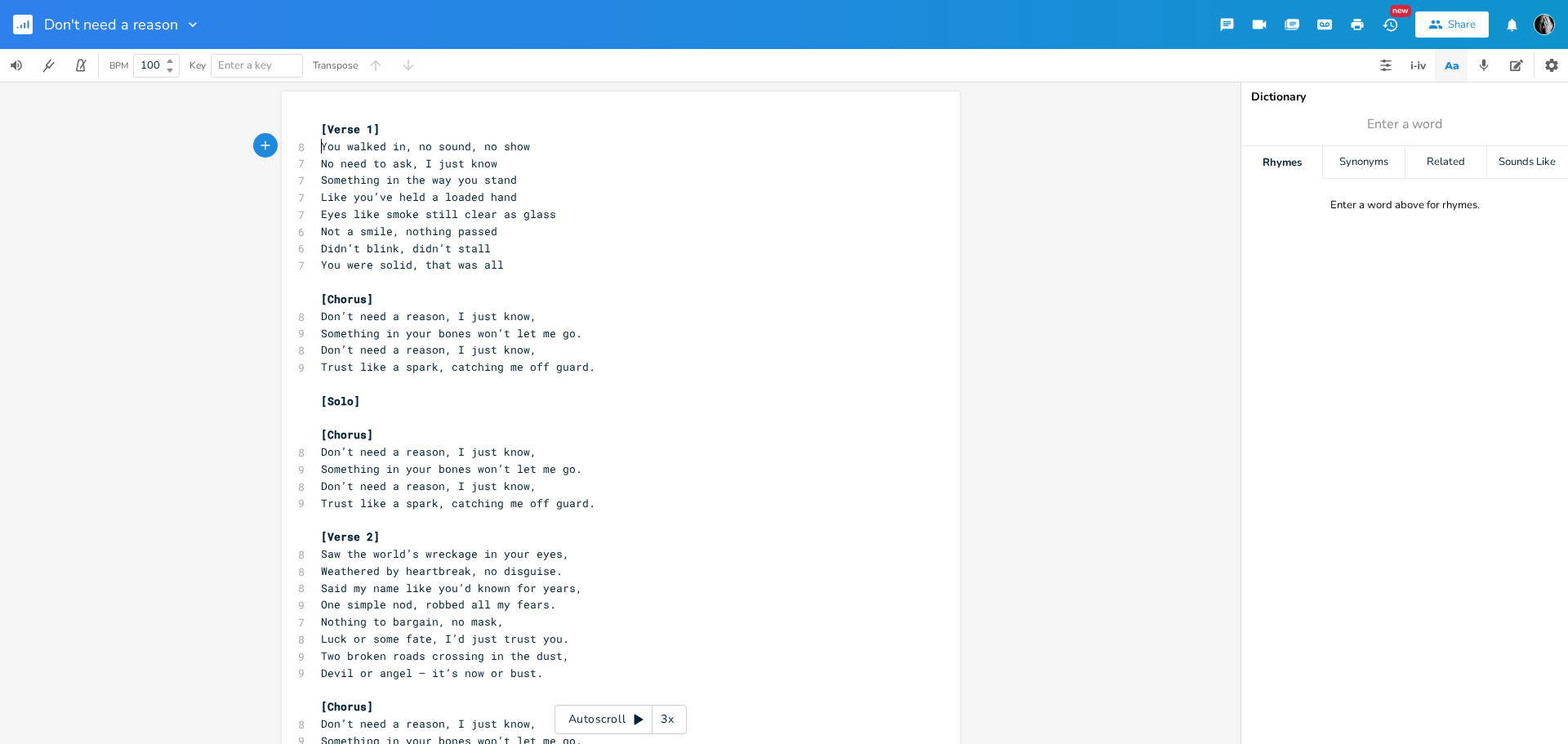
click at [320, 147] on span "You walked in, no sound, no show" at bounding box center [424, 146] width 209 height 14
type textarea "[[DEMOGRAPHIC_DATA] Voice]"
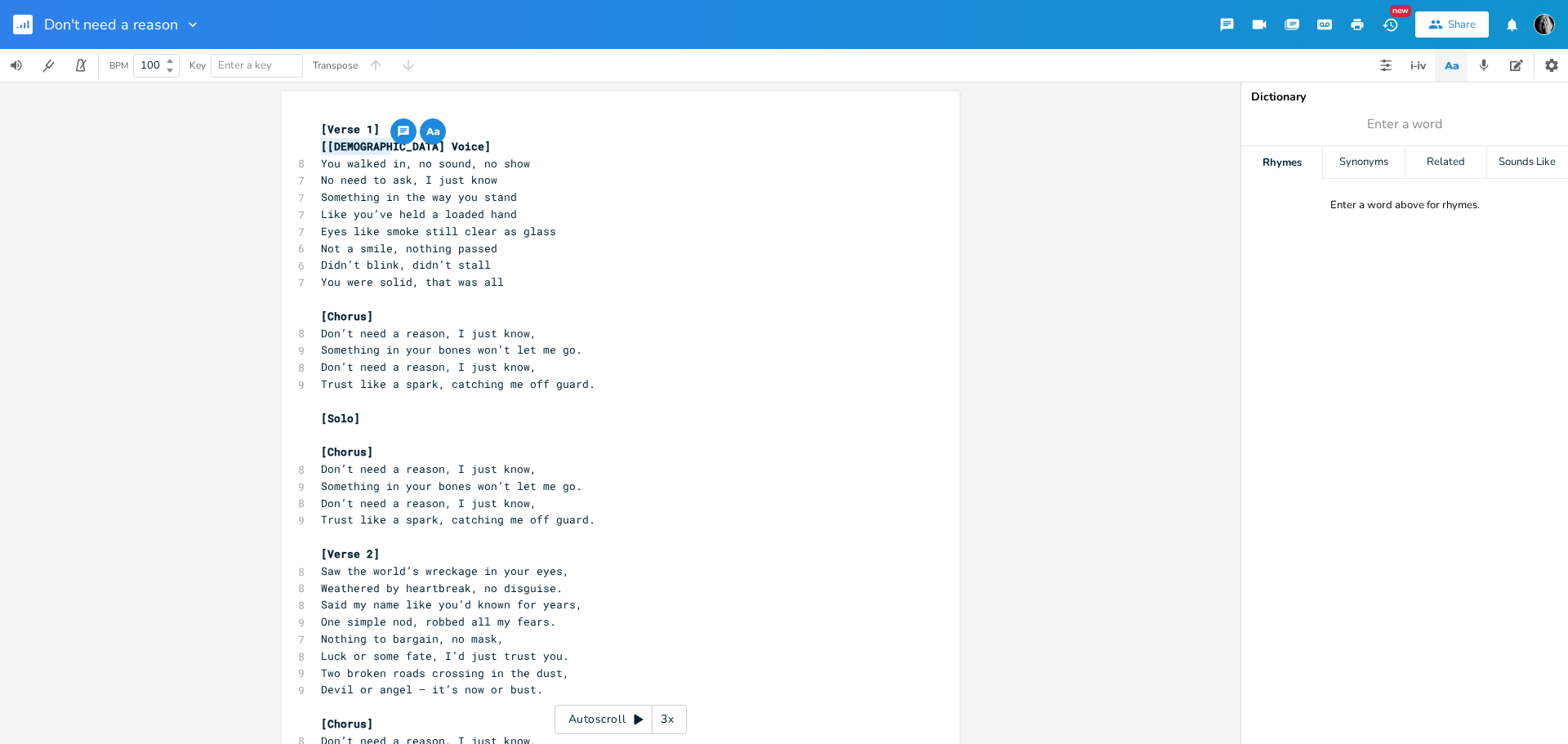
type textarea "[[DEMOGRAPHIC_DATA] Voice]"
paste textarea "M"
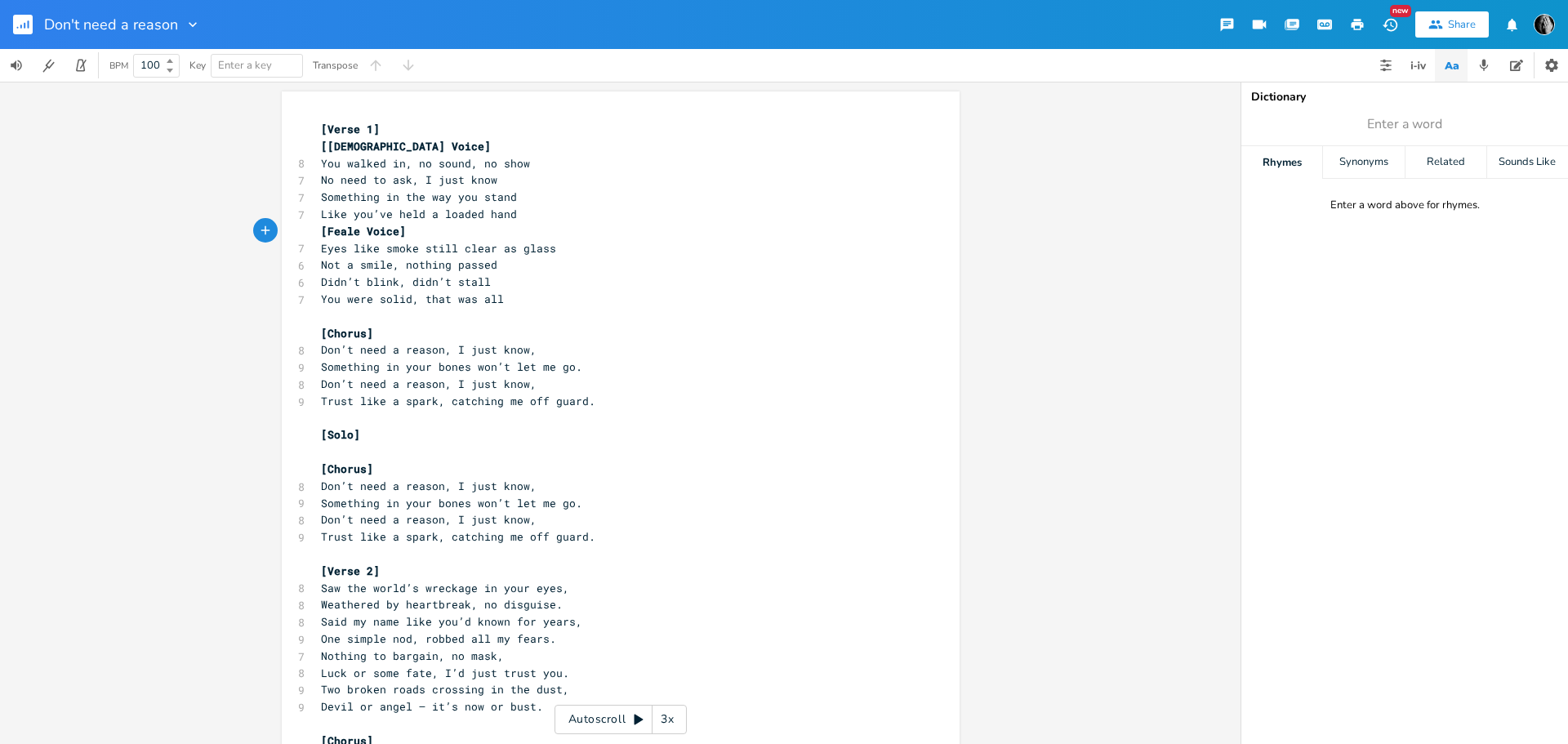
type textarea "Fem"
click at [373, 335] on pre "[Chorus]" at bounding box center [612, 334] width 589 height 17
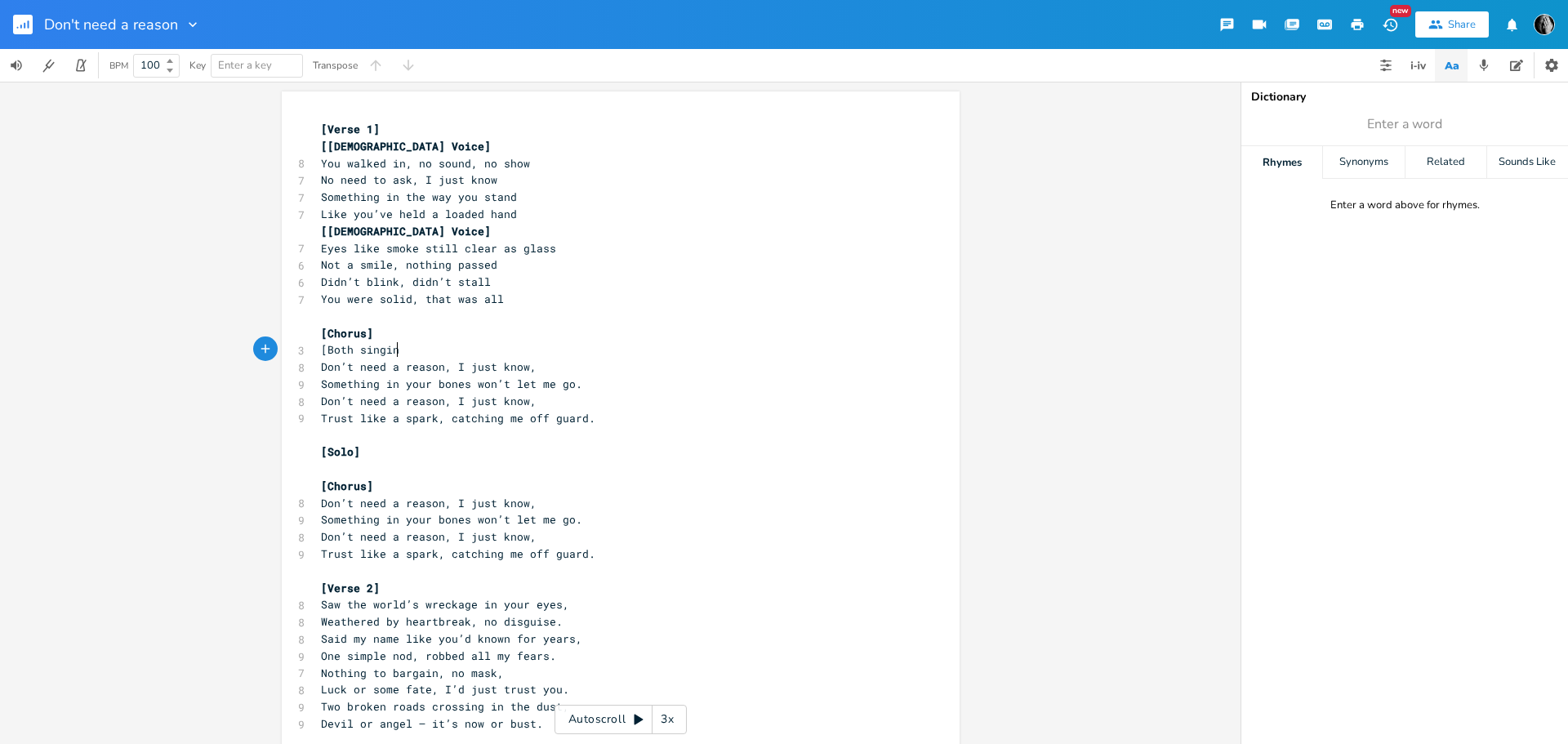
scroll to position [0, 64]
type textarea "[Both singing]"
type textarea "[[DEMOGRAPHIC_DATA] Voice]"
drag, startPoint x: 394, startPoint y: 145, endPoint x: 316, endPoint y: 148, distance: 78.1
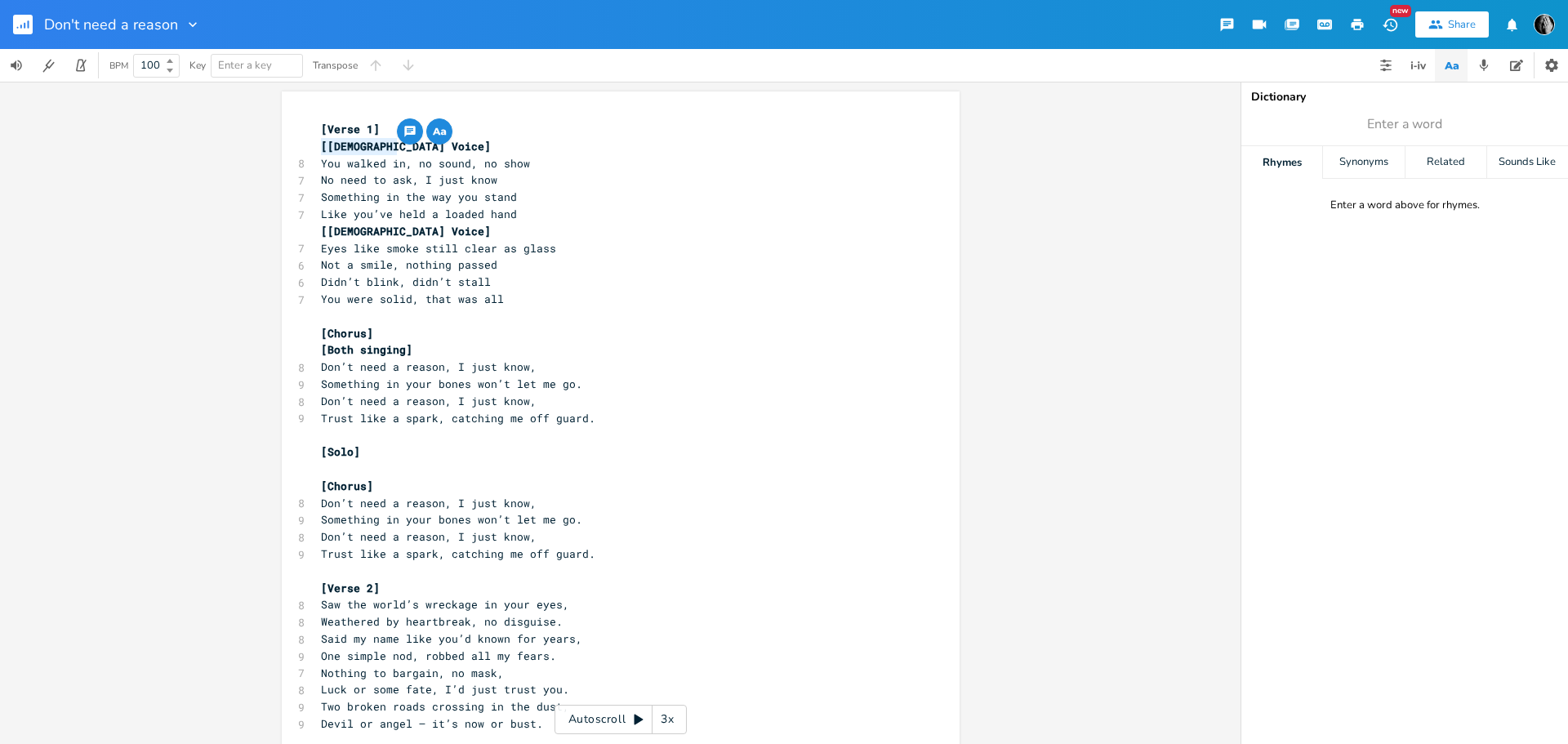
click at [320, 148] on span "[[DEMOGRAPHIC_DATA] Voice]" at bounding box center [408, 146] width 176 height 14
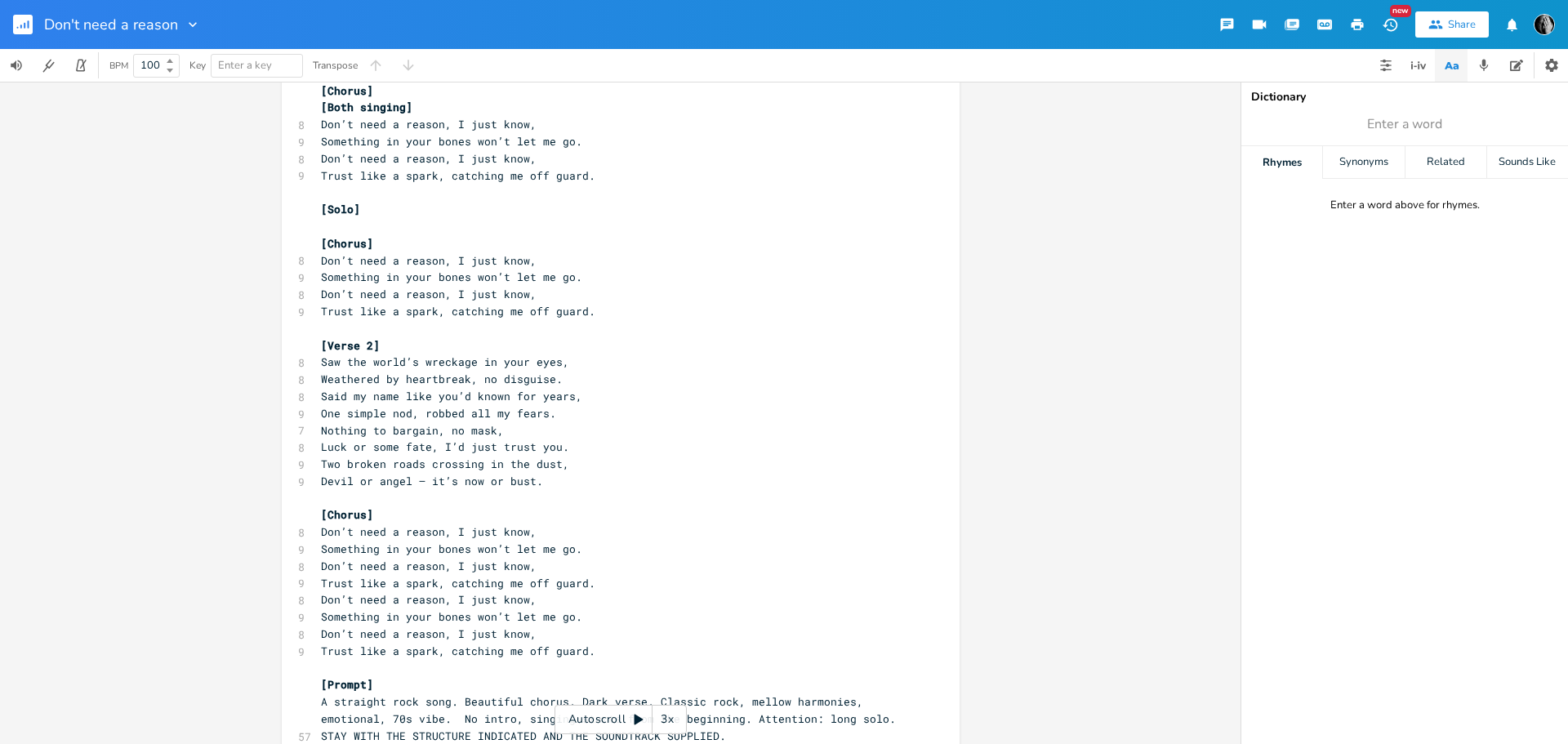
scroll to position [245, 0]
click at [318, 428] on pre "Nothing to bargain, no mask," at bounding box center [612, 428] width 589 height 17
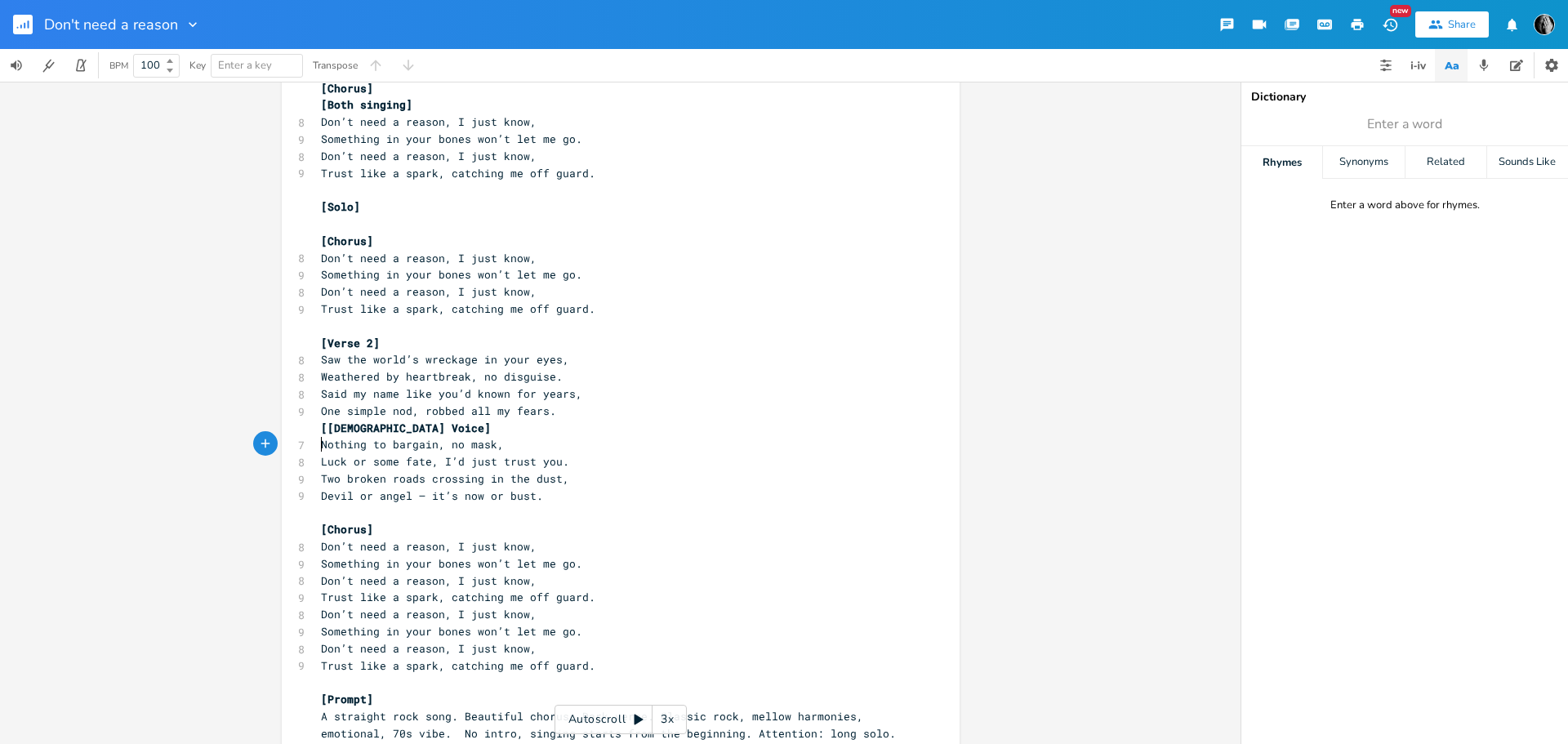
scroll to position [82, 0]
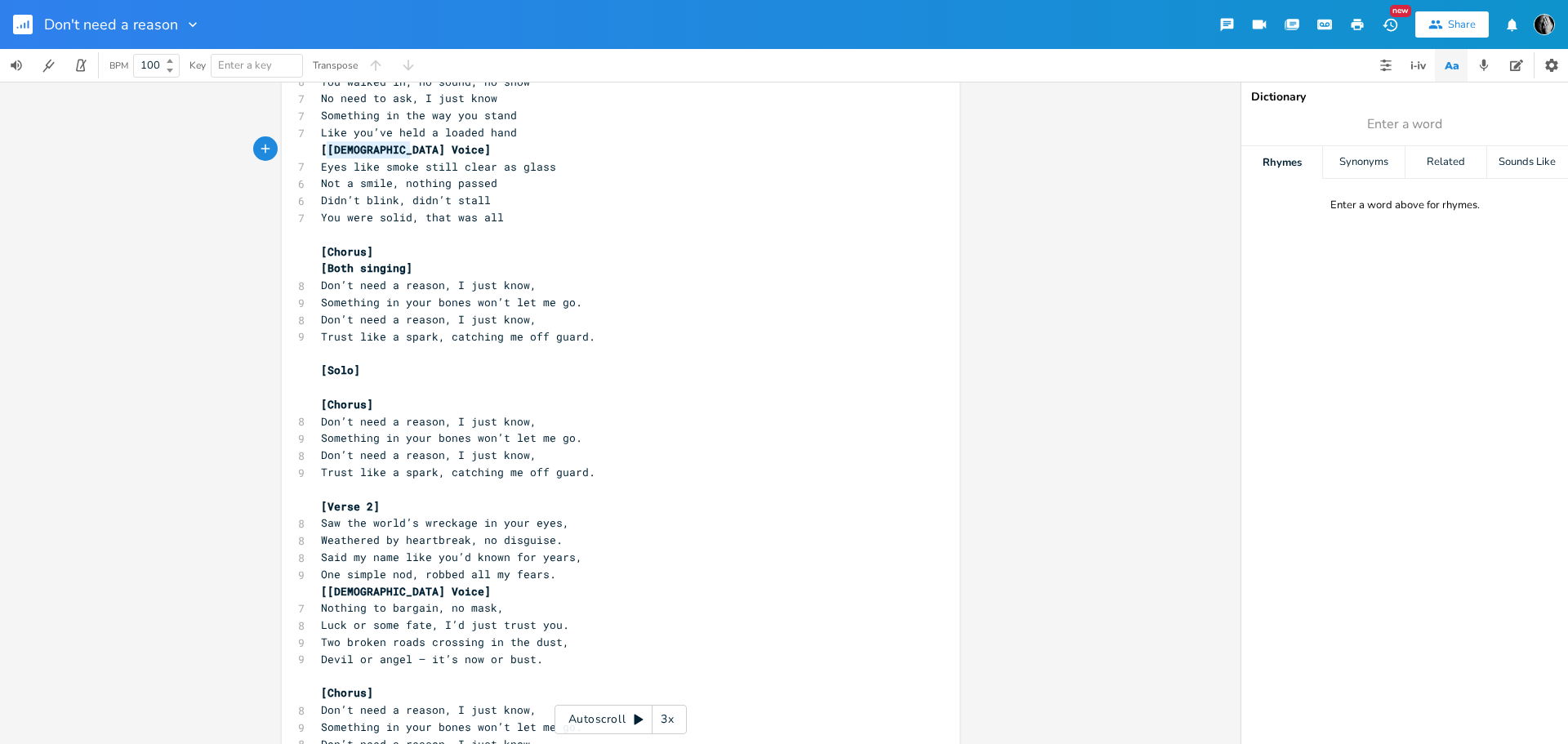
type textarea "[[DEMOGRAPHIC_DATA] Voice]"
drag, startPoint x: 407, startPoint y: 148, endPoint x: 315, endPoint y: 151, distance: 92.0
click at [318, 151] on pre "[[DEMOGRAPHIC_DATA] Voice]" at bounding box center [612, 150] width 589 height 17
click at [318, 523] on pre "Saw the world’s wreckage in your eyes," at bounding box center [612, 523] width 589 height 17
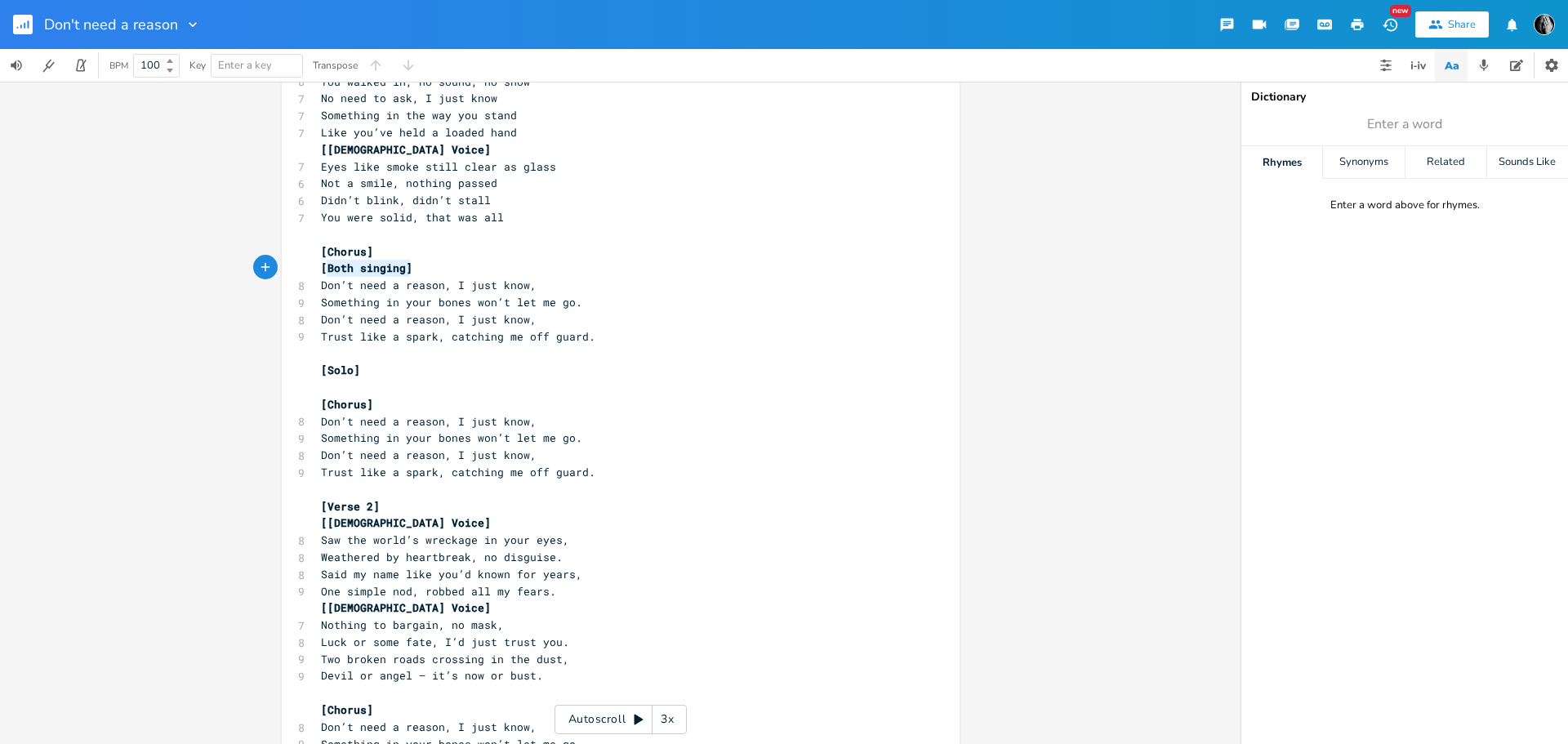
type textarea "[Both singing]"
drag, startPoint x: 411, startPoint y: 265, endPoint x: 316, endPoint y: 265, distance: 95.0
click at [318, 265] on pre "[Both singing]" at bounding box center [612, 268] width 589 height 17
click at [378, 402] on pre "[Chorus]" at bounding box center [612, 404] width 589 height 17
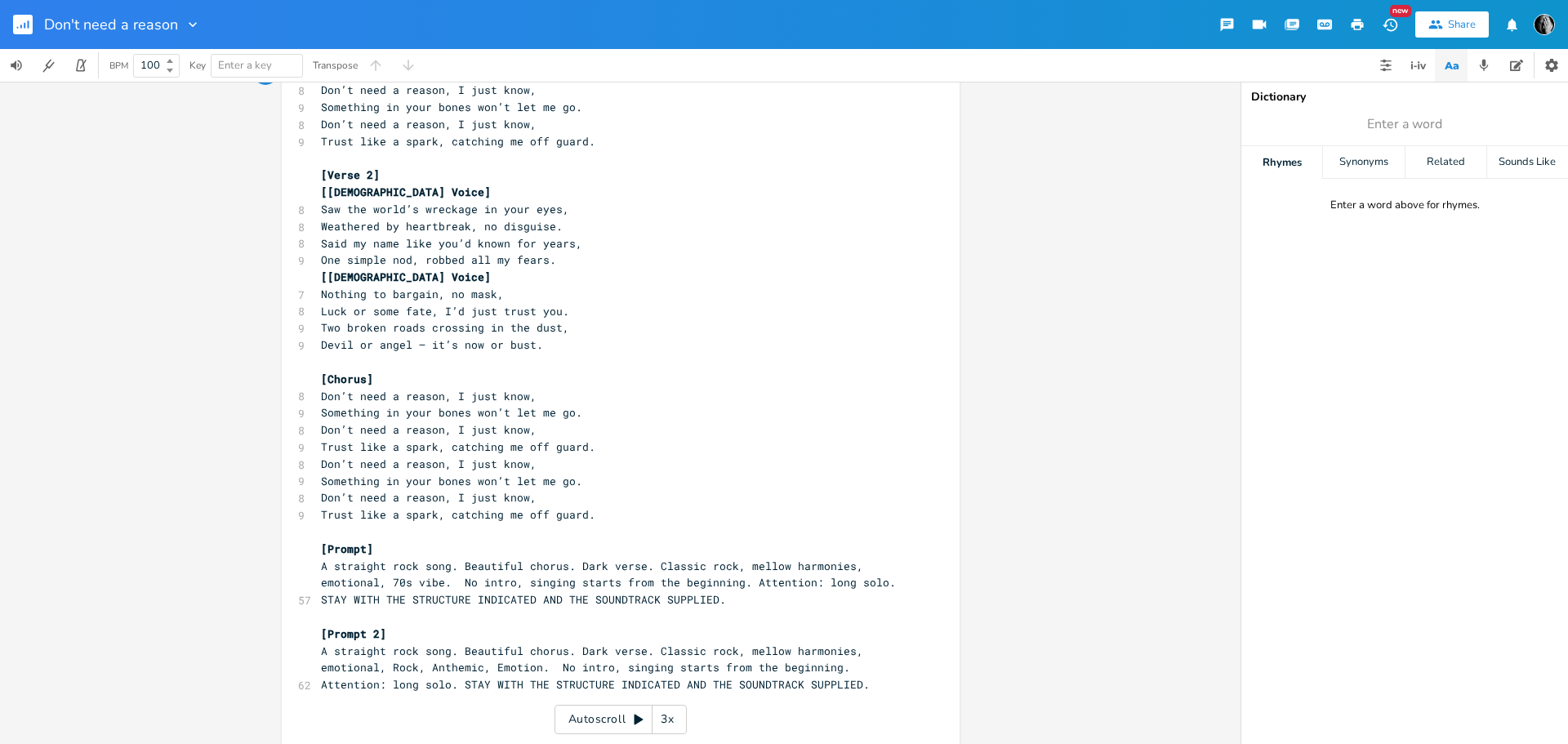
scroll to position [445, 0]
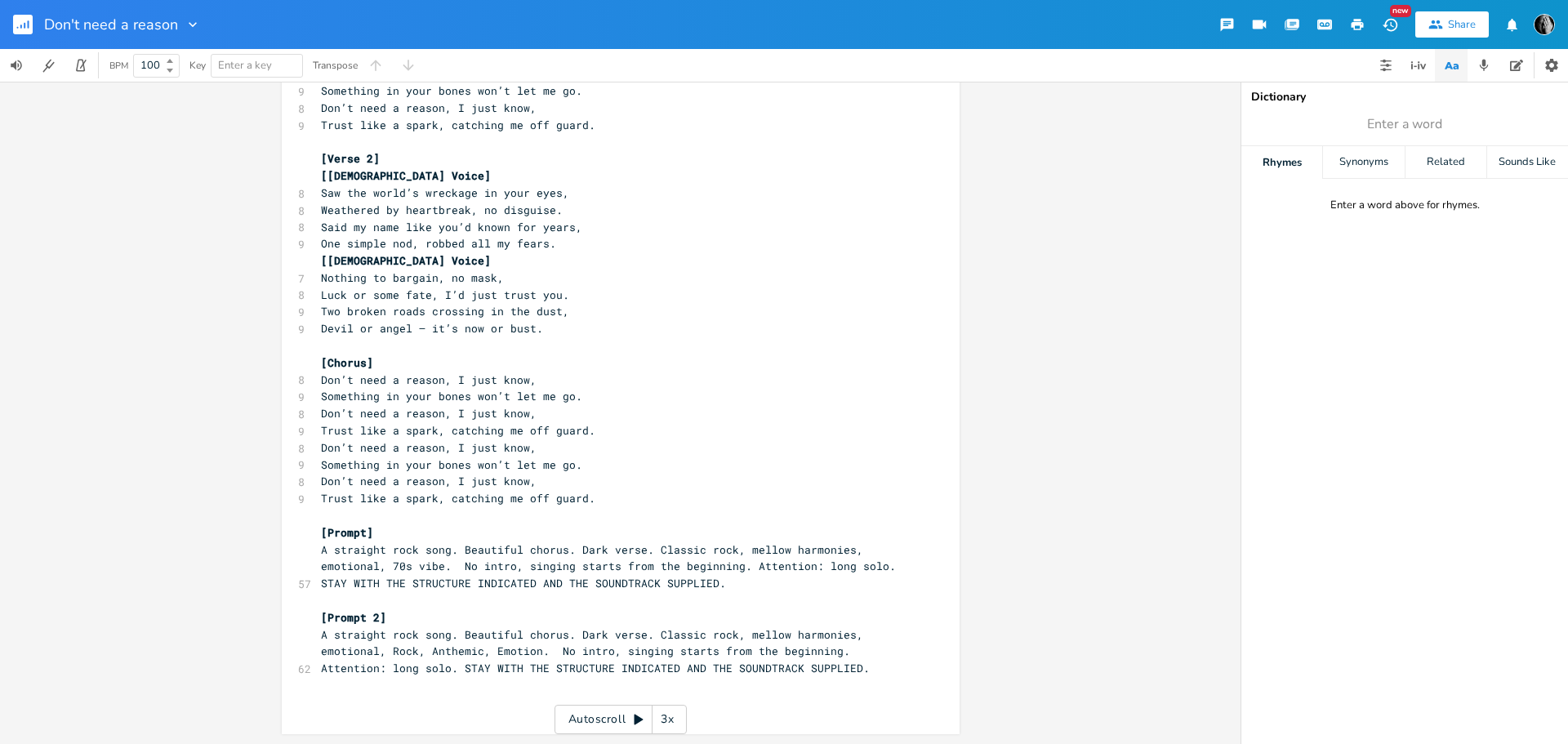
click at [377, 365] on pre "[Chorus]" at bounding box center [612, 363] width 589 height 17
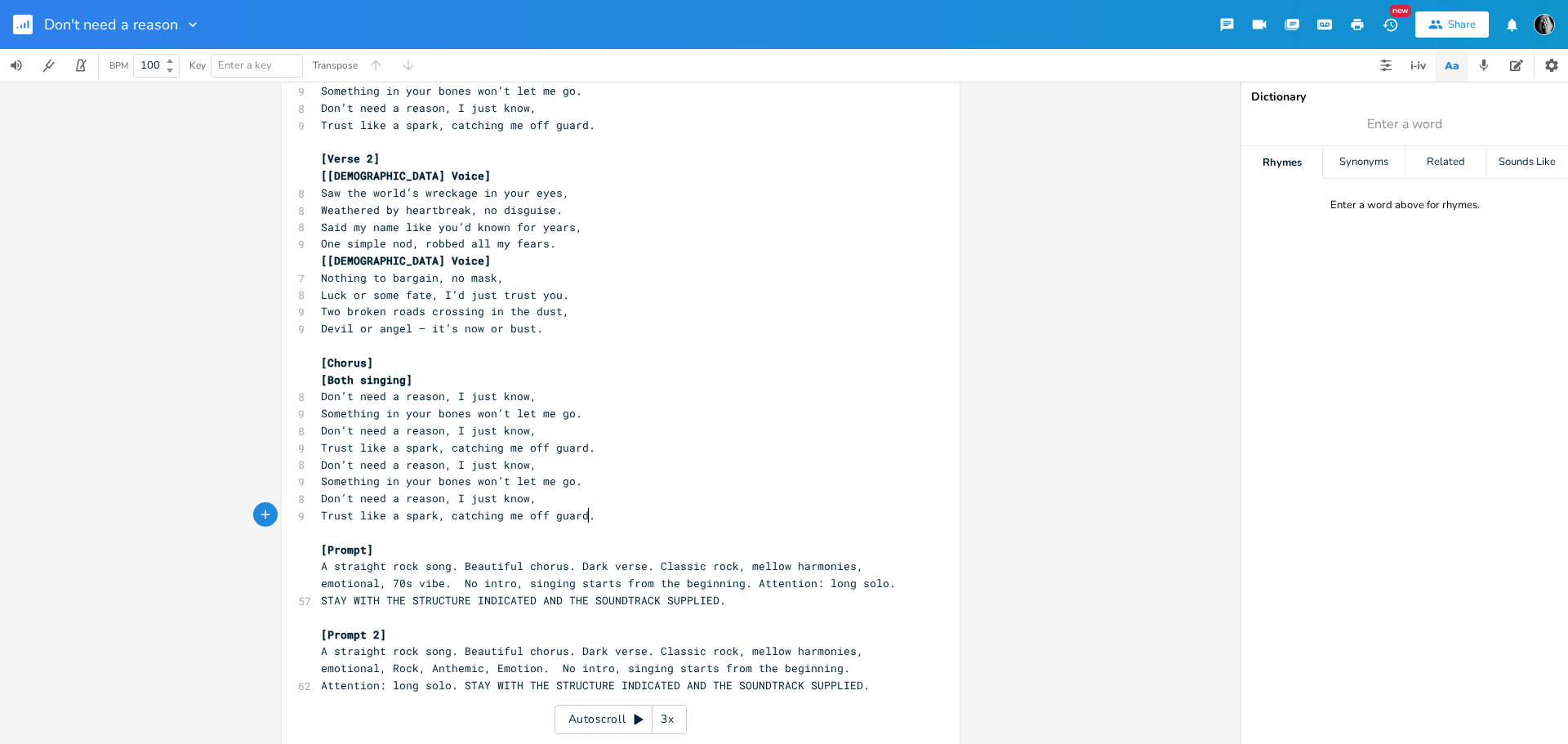
click at [589, 517] on pre "Trust like a spark, catching me off guard." at bounding box center [612, 516] width 589 height 17
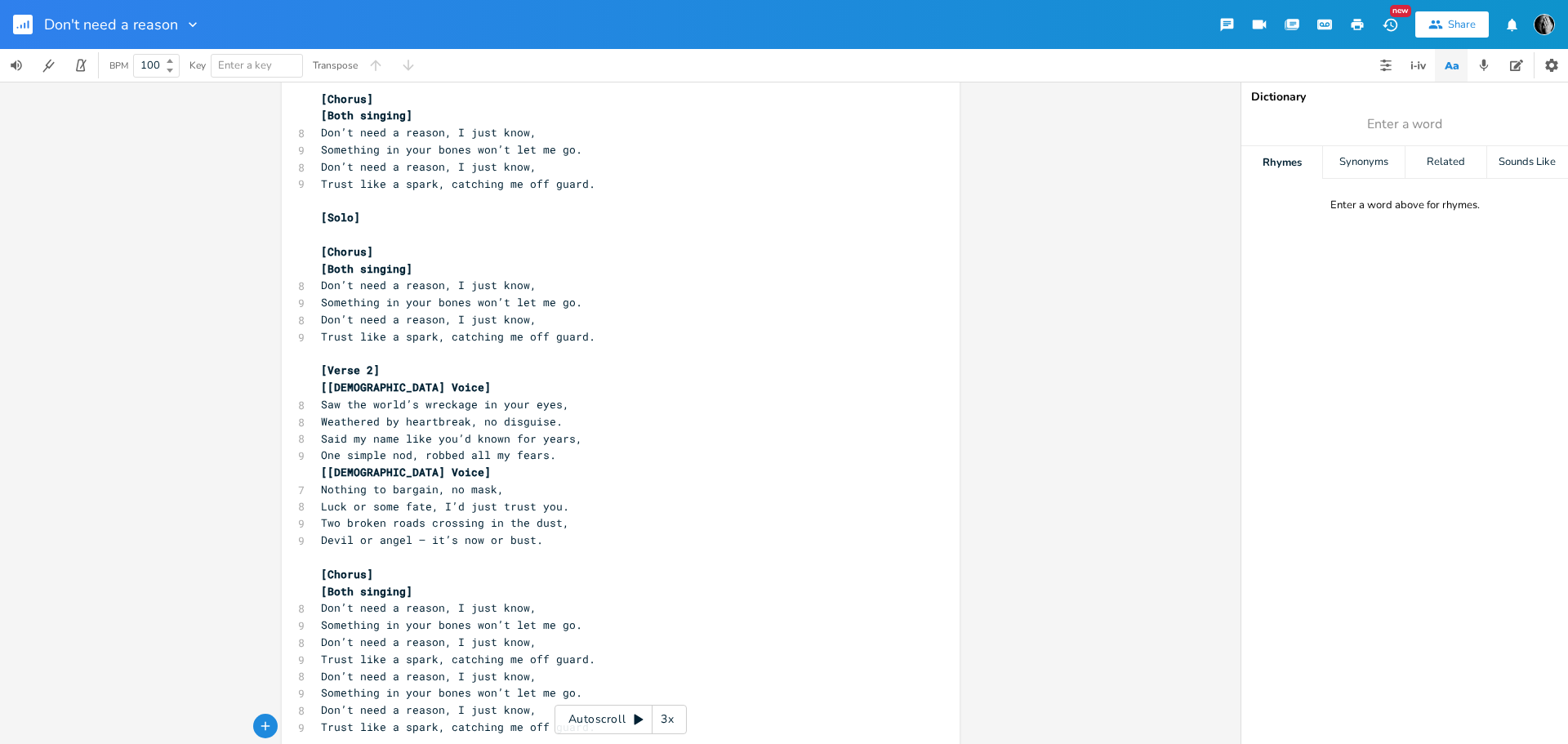
scroll to position [0, 0]
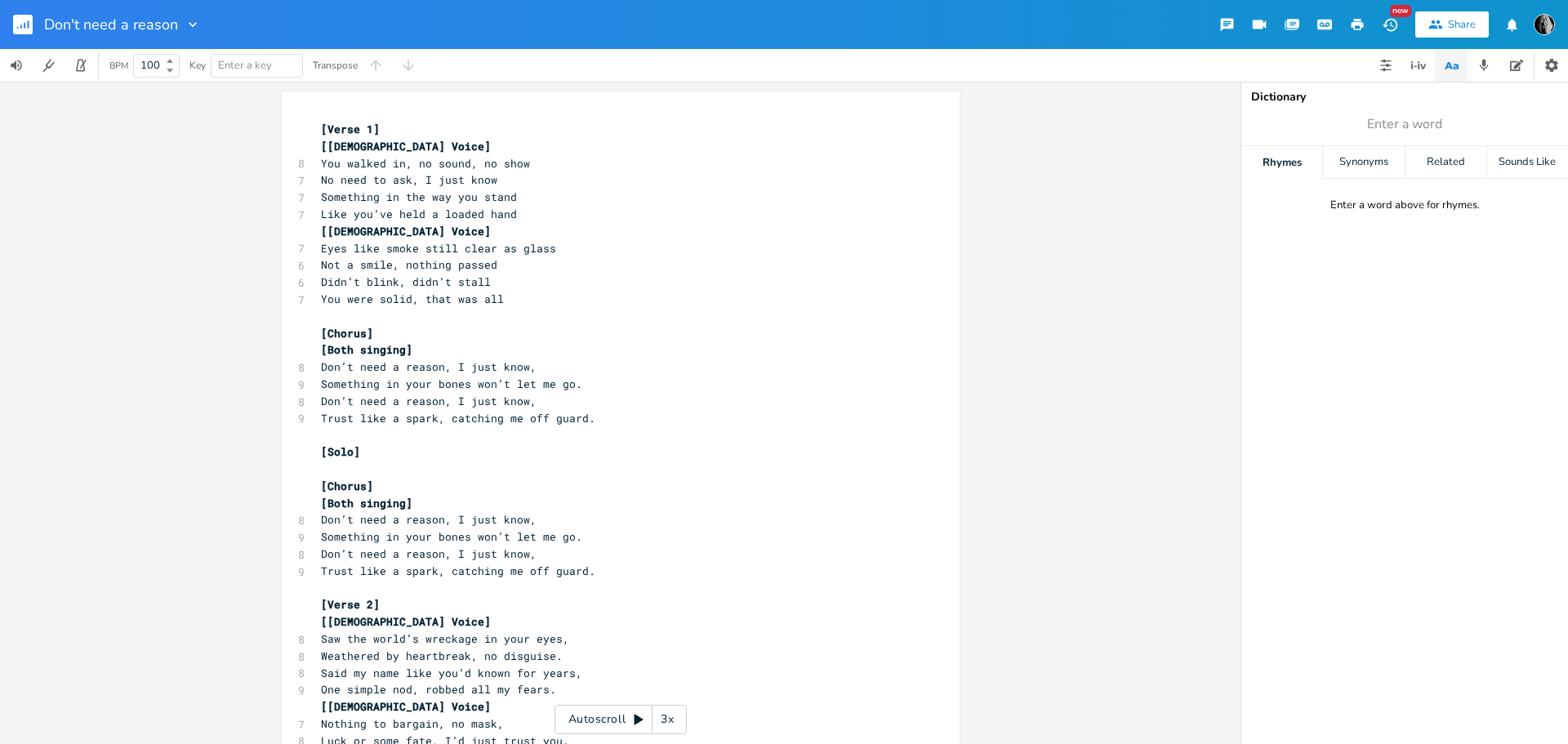
click at [320, 130] on span "[Verse 1]" at bounding box center [350, 129] width 59 height 14
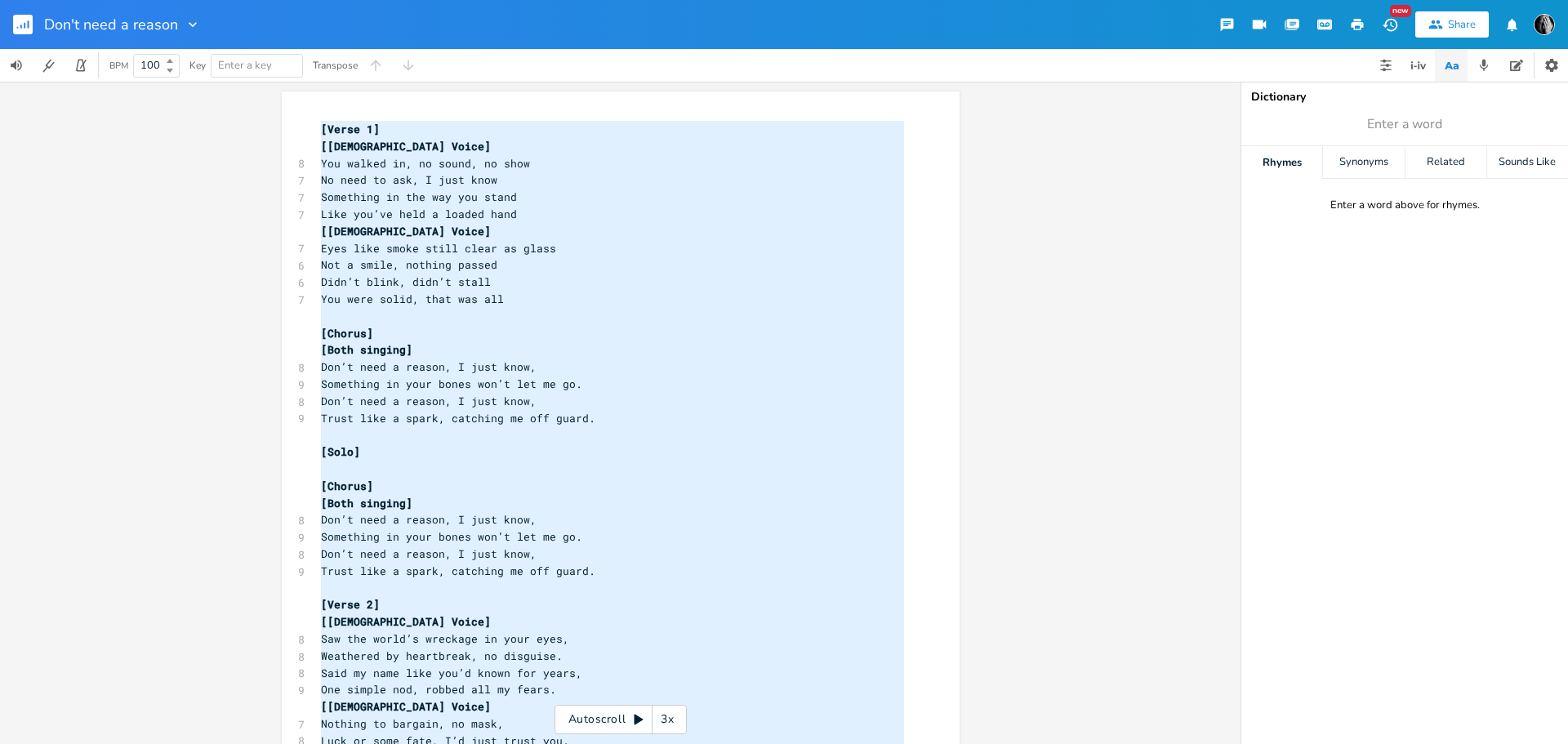
type textarea "[Lorem 9] [Ipsu Dolor] Sit ametco ad, el seddo, ei temp In utla et dol, M aliq …"
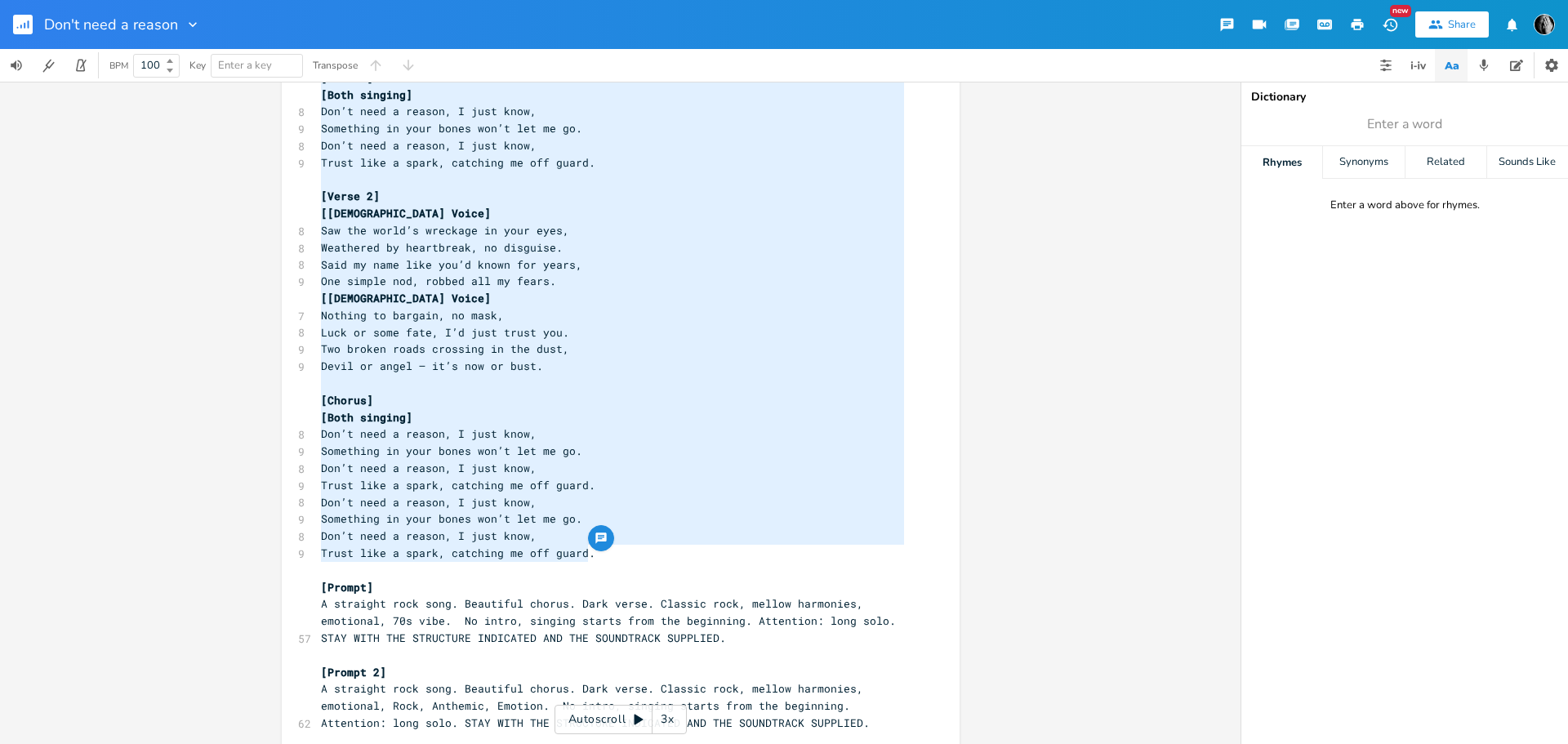
scroll to position [463, 0]
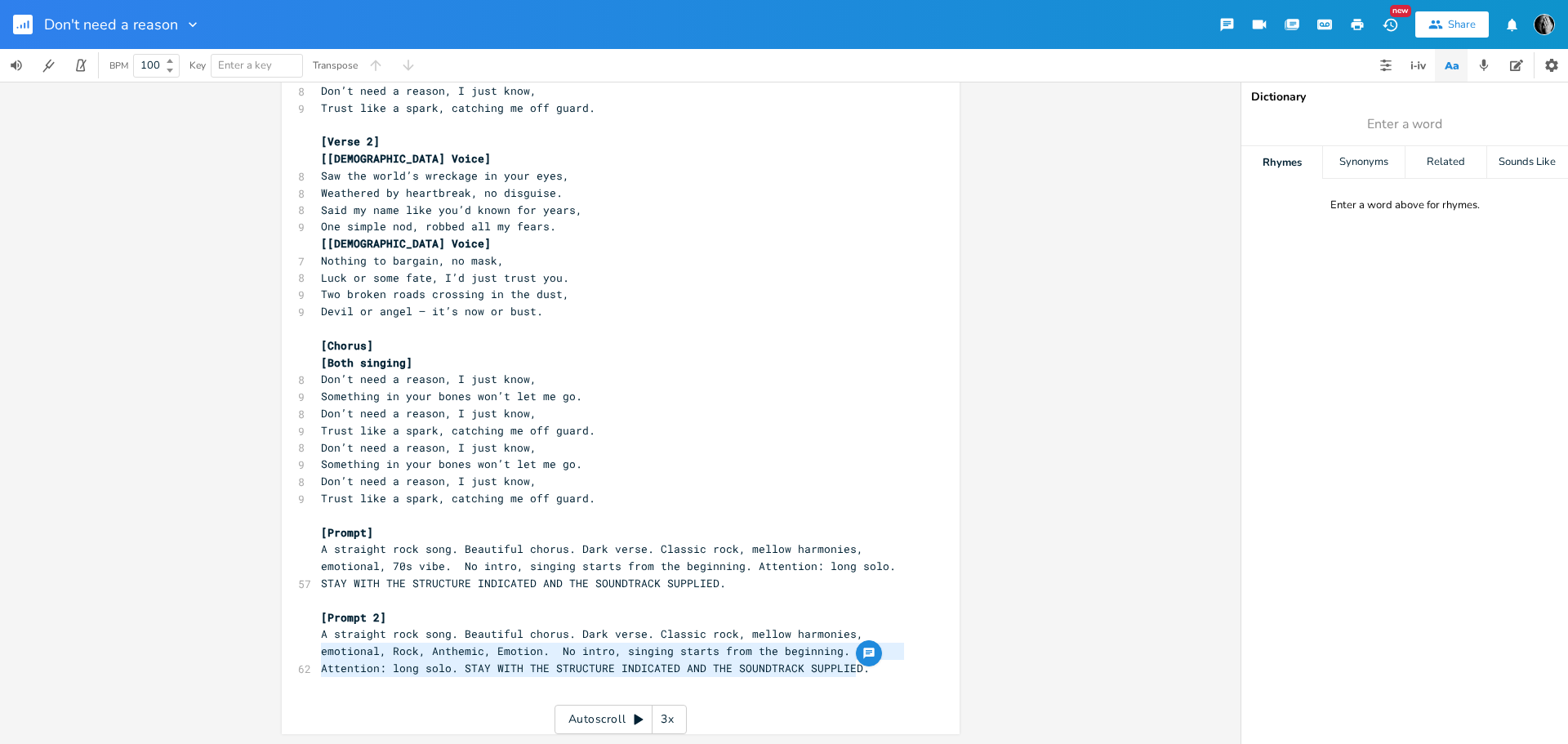
type textarea "A straight rock song. Beautiful chorus. Dark verse. Classic rock, mellow harmon…"
drag, startPoint x: 856, startPoint y: 667, endPoint x: 311, endPoint y: 640, distance: 545.7
click at [311, 640] on div "A straight rock song. Beautiful chorus. Dark verse. Classic rock, mellow harmon…" at bounding box center [620, 180] width 678 height 1106
click at [856, 684] on pre "​" at bounding box center [612, 686] width 589 height 17
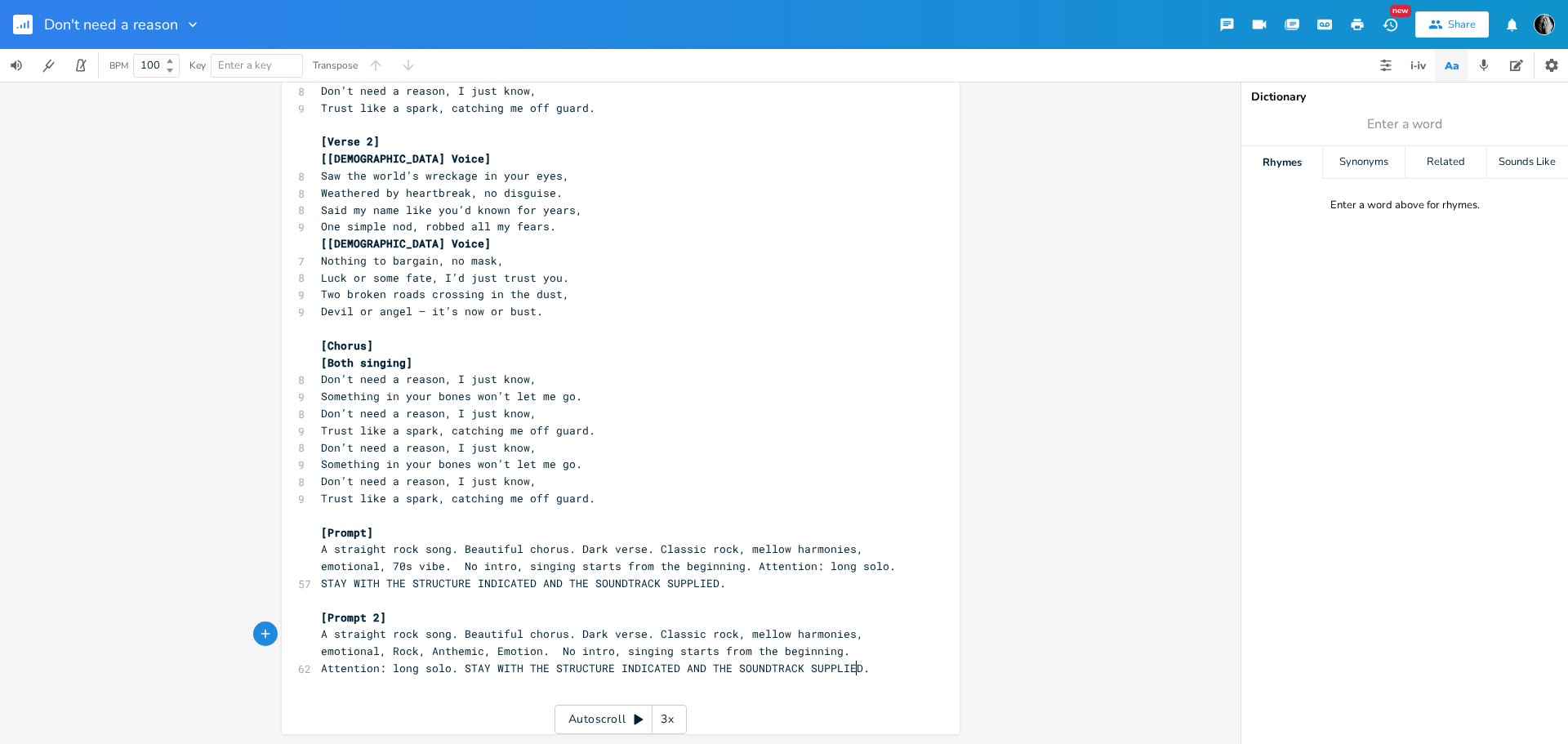
click at [860, 674] on pre "A straight rock song. Beautiful chorus. Dark verse. Classic rock, mellow harmon…" at bounding box center [612, 651] width 589 height 51
type textarea "[Prompt 3]"
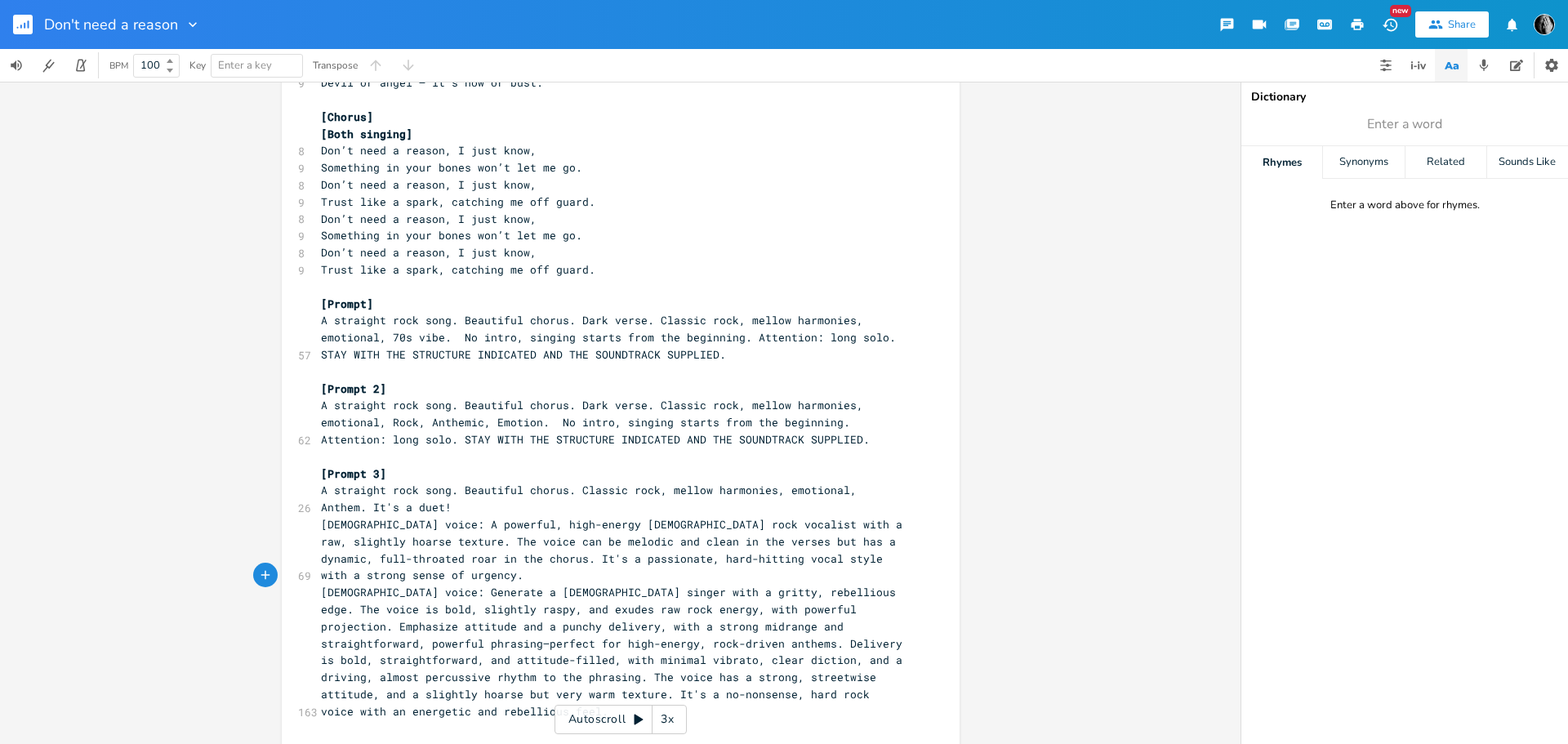
click at [474, 457] on pre "​" at bounding box center [612, 457] width 589 height 17
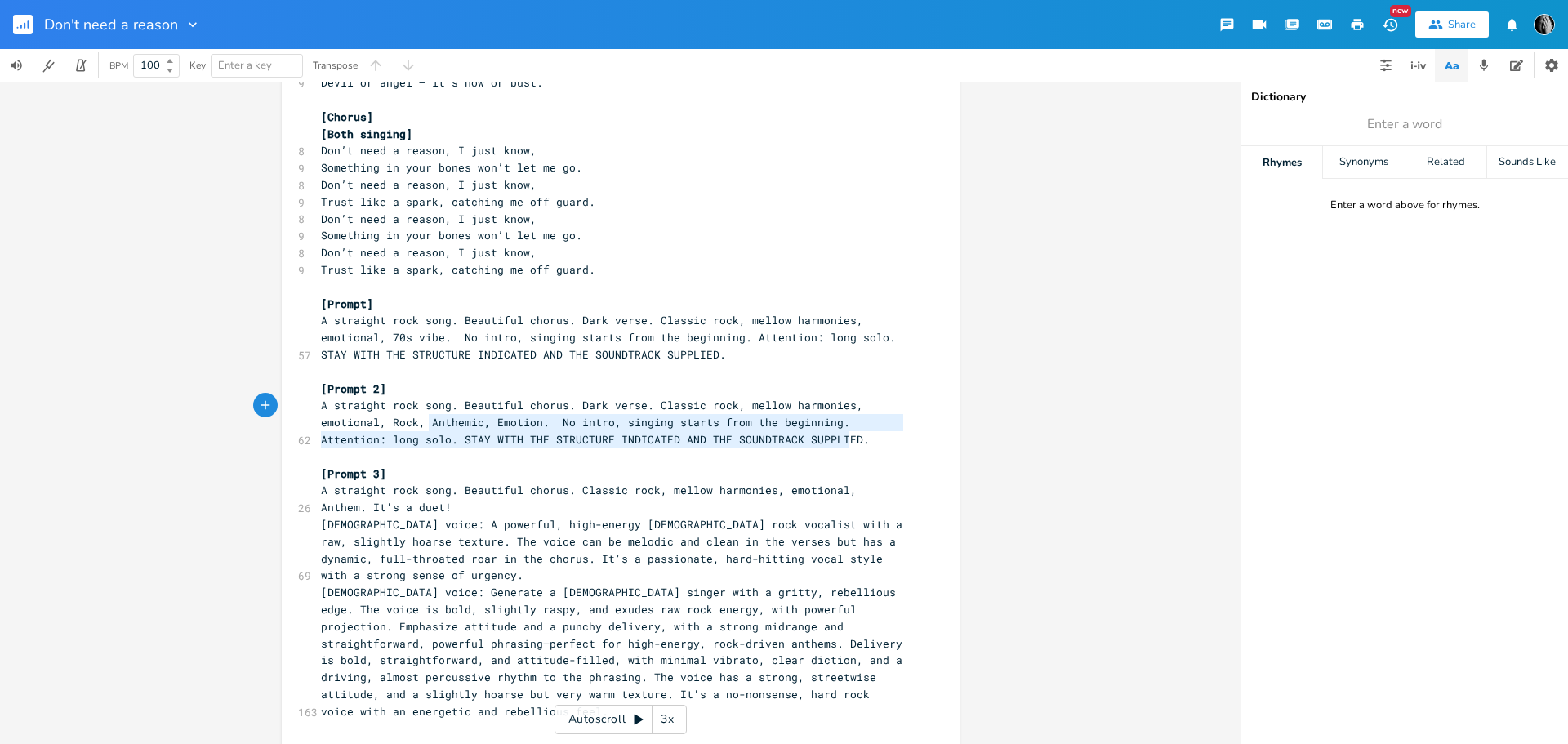
type textarea "Anthemic, Emotion. No intro, singing starts from the beginning. Attention: long…"
drag, startPoint x: 423, startPoint y: 423, endPoint x: 848, endPoint y: 441, distance: 425.4
click at [848, 441] on span "A straight rock song. Beautiful chorus. Dark verse. Classic rock, mellow harmon…" at bounding box center [594, 422] width 548 height 49
click at [698, 444] on span "A straight rock song. Beautiful chorus. Dark verse. Classic rock, mellow harmon…" at bounding box center [594, 422] width 548 height 49
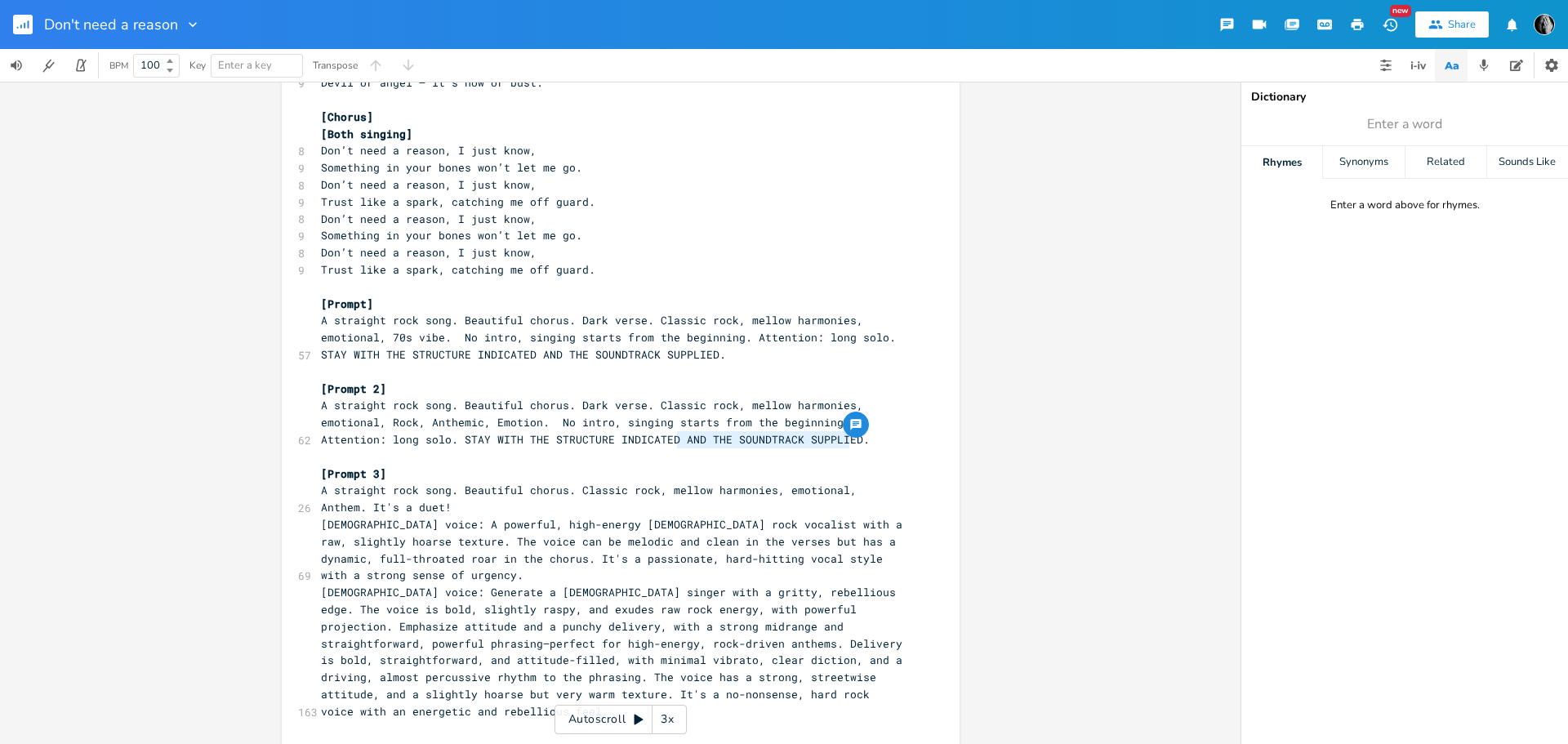
type textarea "AND THE SOUNDTRACK SUPPLIED."
drag, startPoint x: 674, startPoint y: 440, endPoint x: 848, endPoint y: 439, distance: 174.0
click at [848, 439] on span "A straight rock song. Beautiful chorus. Dark verse. Classic rock, mellow harmon…" at bounding box center [594, 422] width 548 height 49
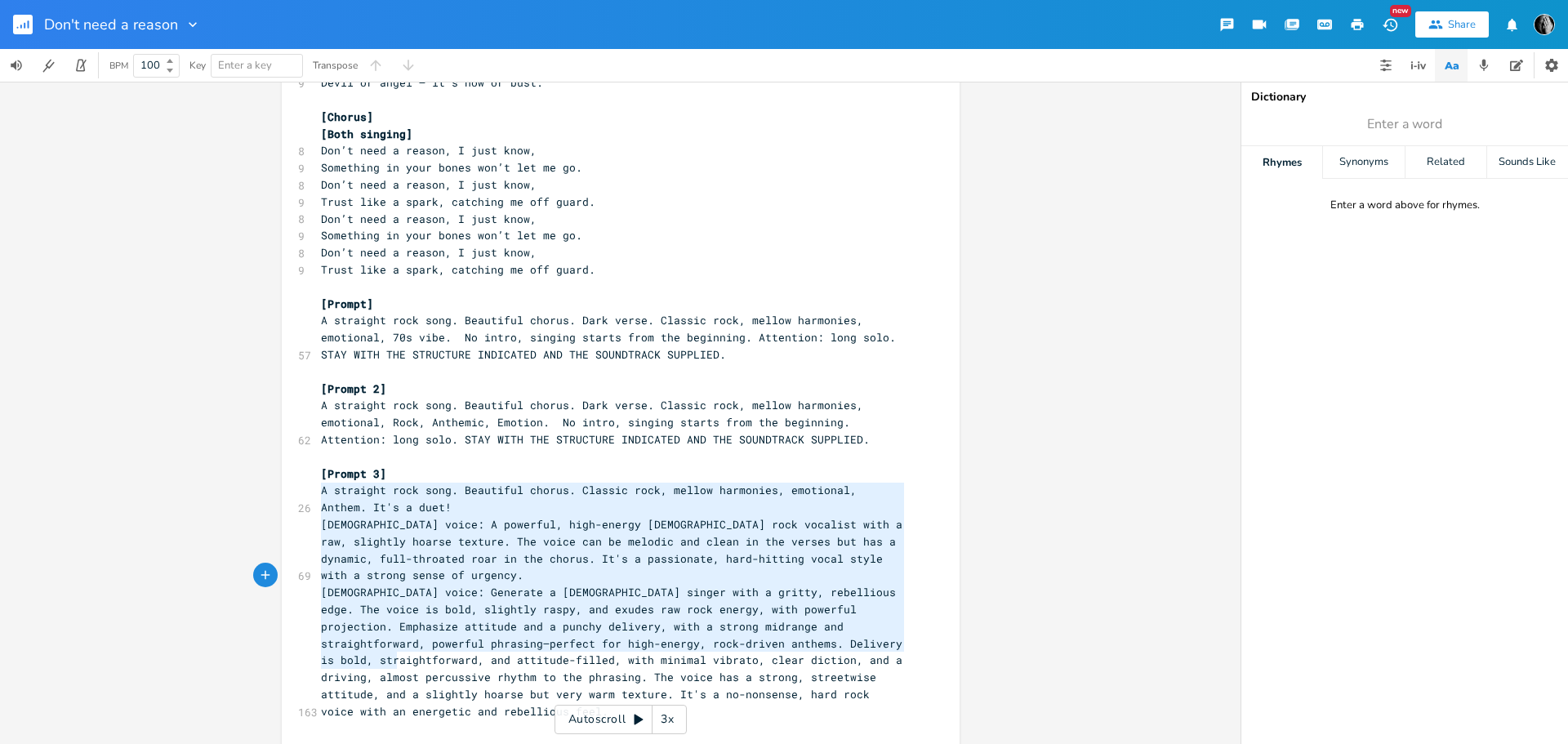
type textarea "A straight rock song. Beautiful chorus. Classic rock, mellow harmonies, emotion…"
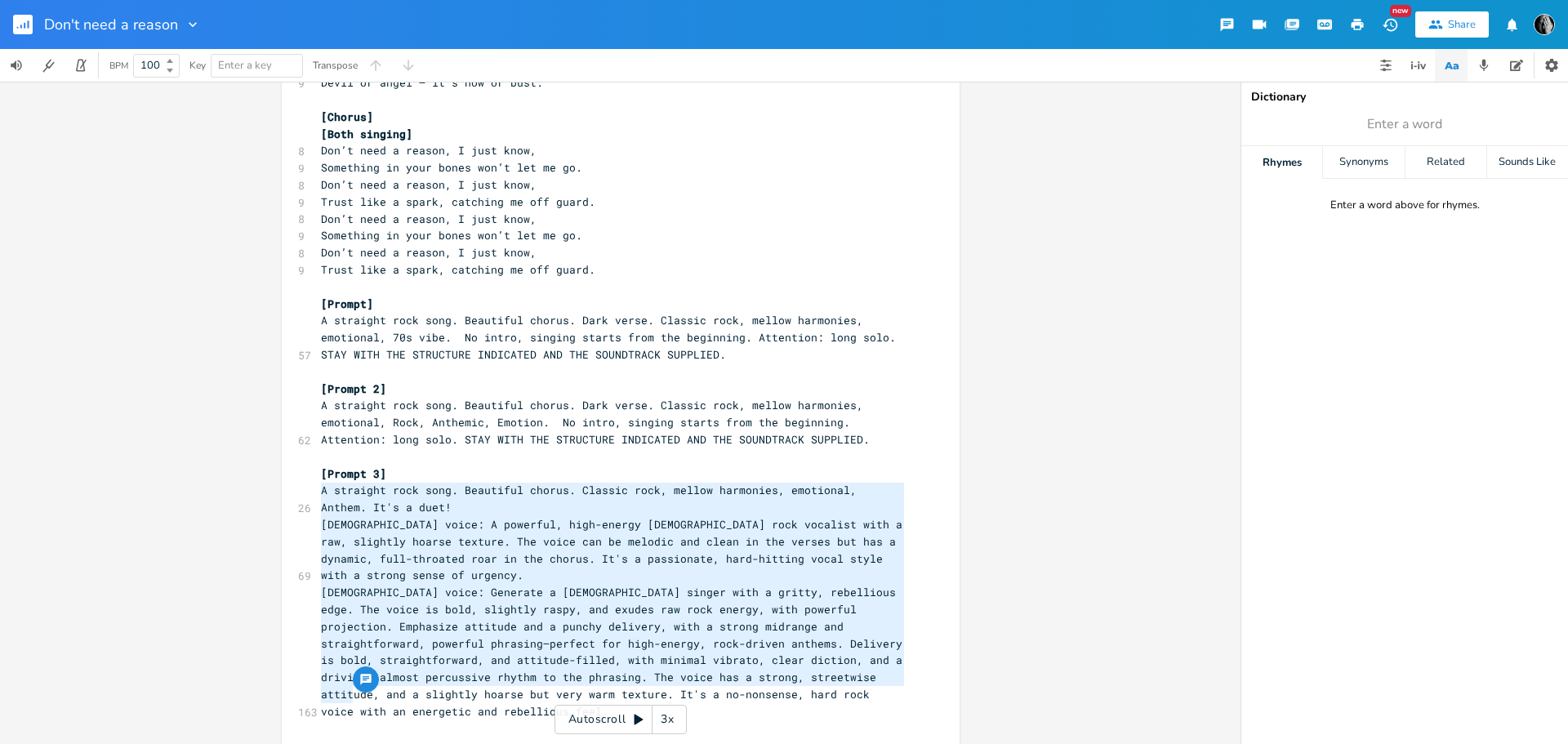
drag, startPoint x: 317, startPoint y: 491, endPoint x: 361, endPoint y: 693, distance: 206.7
click at [361, 693] on div "[Verse 1] [[DEMOGRAPHIC_DATA] Voice] 8 You walked in, no sound, no show 7 No ne…" at bounding box center [612, 92] width 589 height 1325
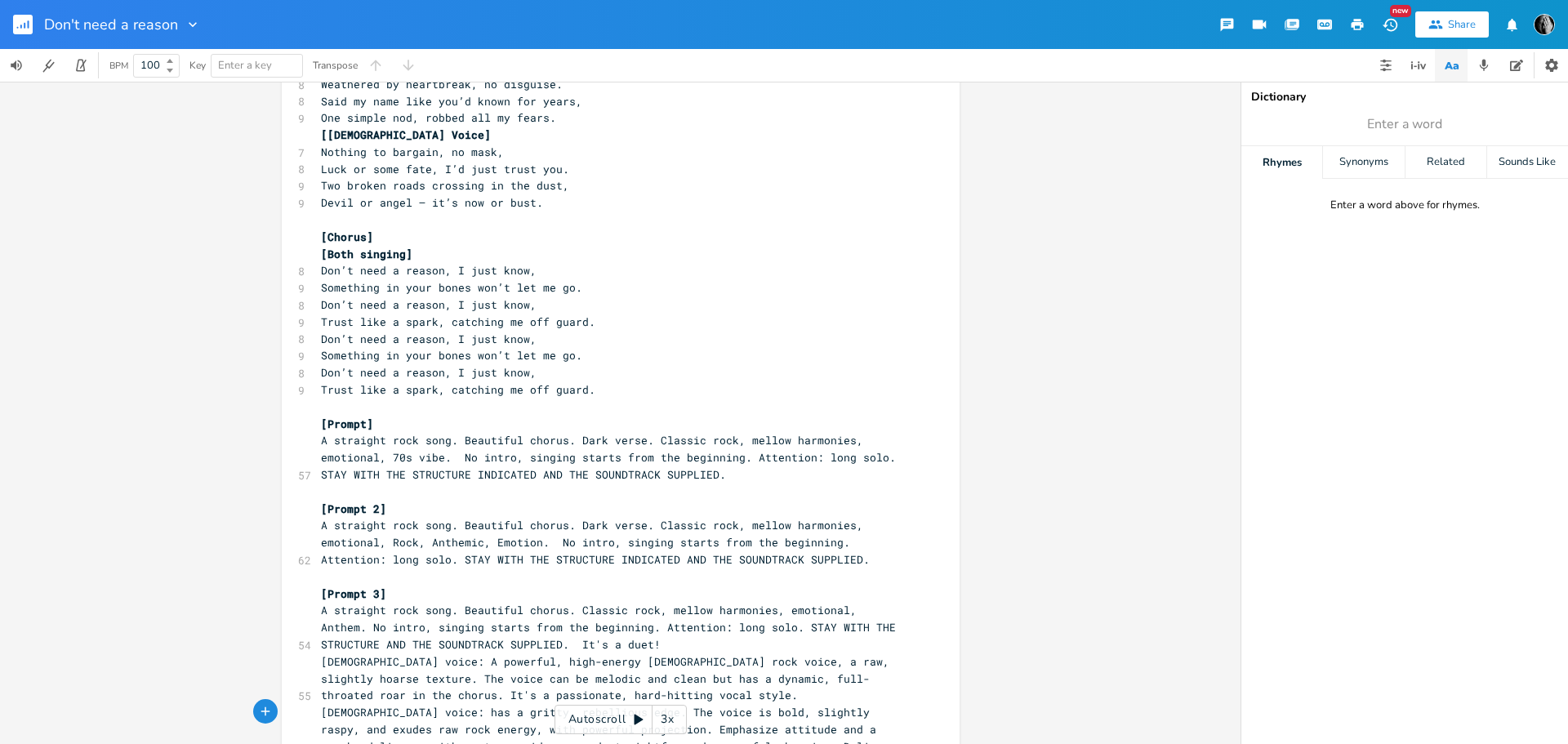
scroll to position [718, 0]
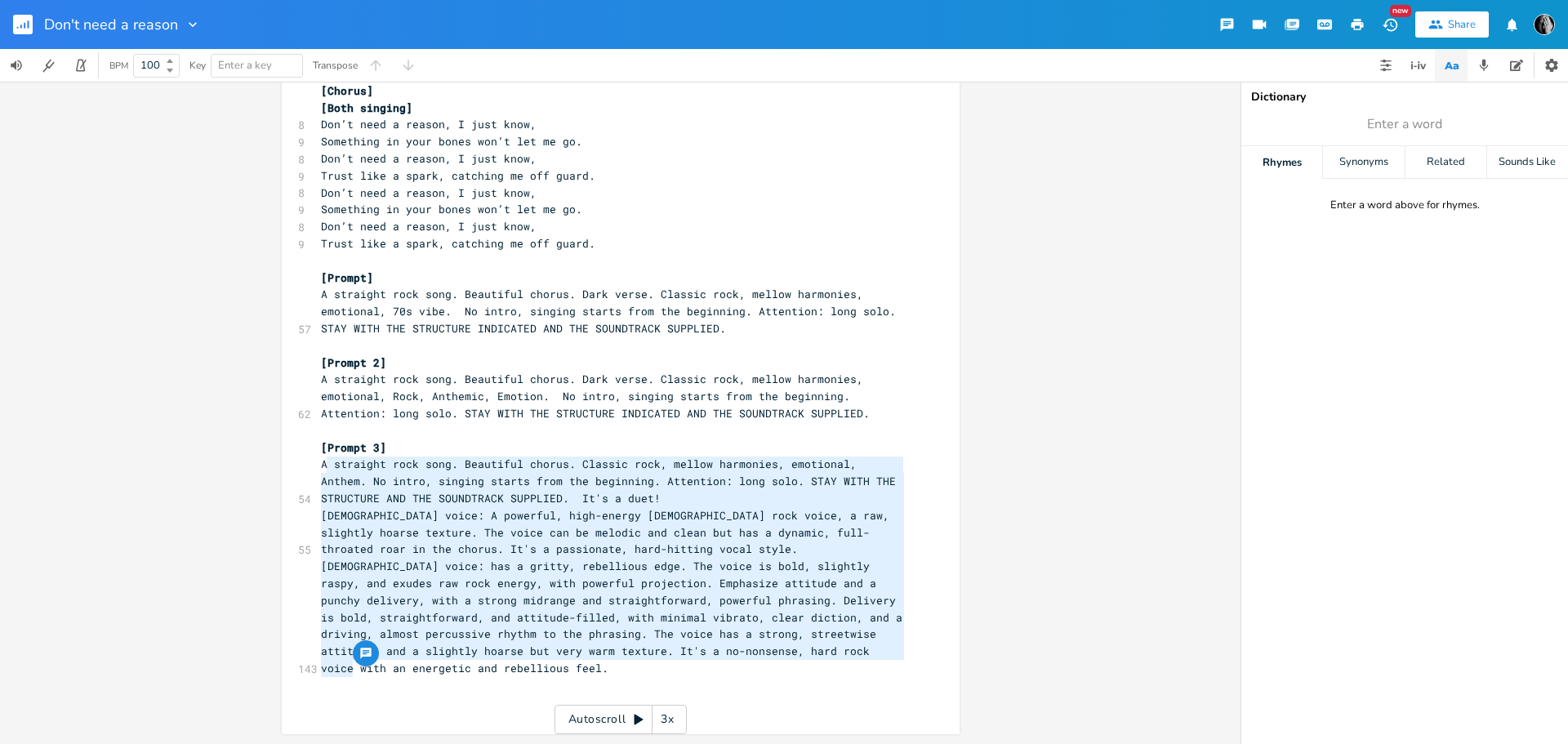
type textarea "A straight rock song. Beautiful chorus. Classic rock, mellow harmonies, emotion…"
drag, startPoint x: 367, startPoint y: 671, endPoint x: 316, endPoint y: 471, distance: 206.4
click at [318, 471] on div "[Verse 1] [[DEMOGRAPHIC_DATA] Voice] 8 You walked in, no sound, no show 7 No ne…" at bounding box center [612, 56] width 589 height 1308
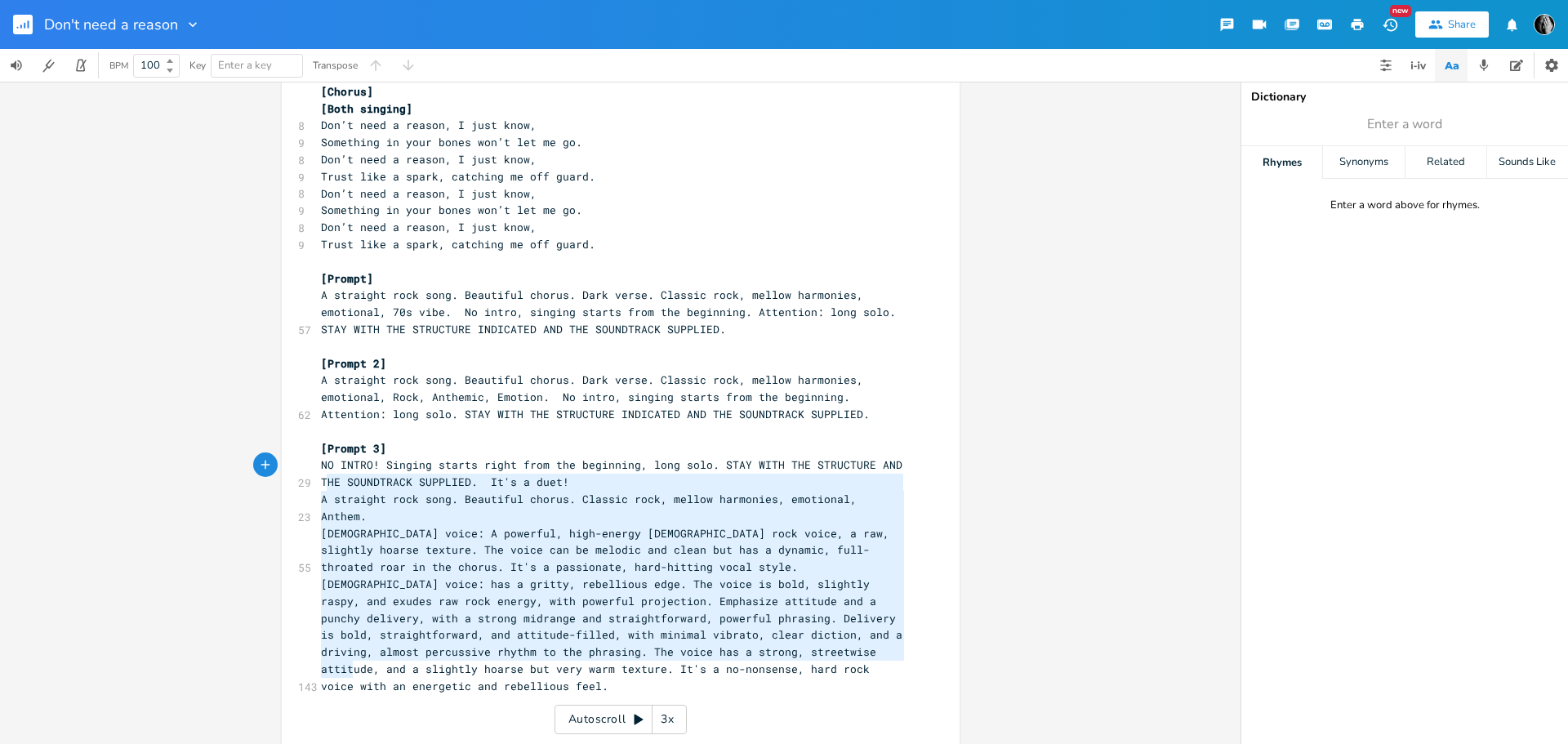
type textarea "NO INTRO! Singing starts right from the beginning, long solo. STAY WITH THE STR…"
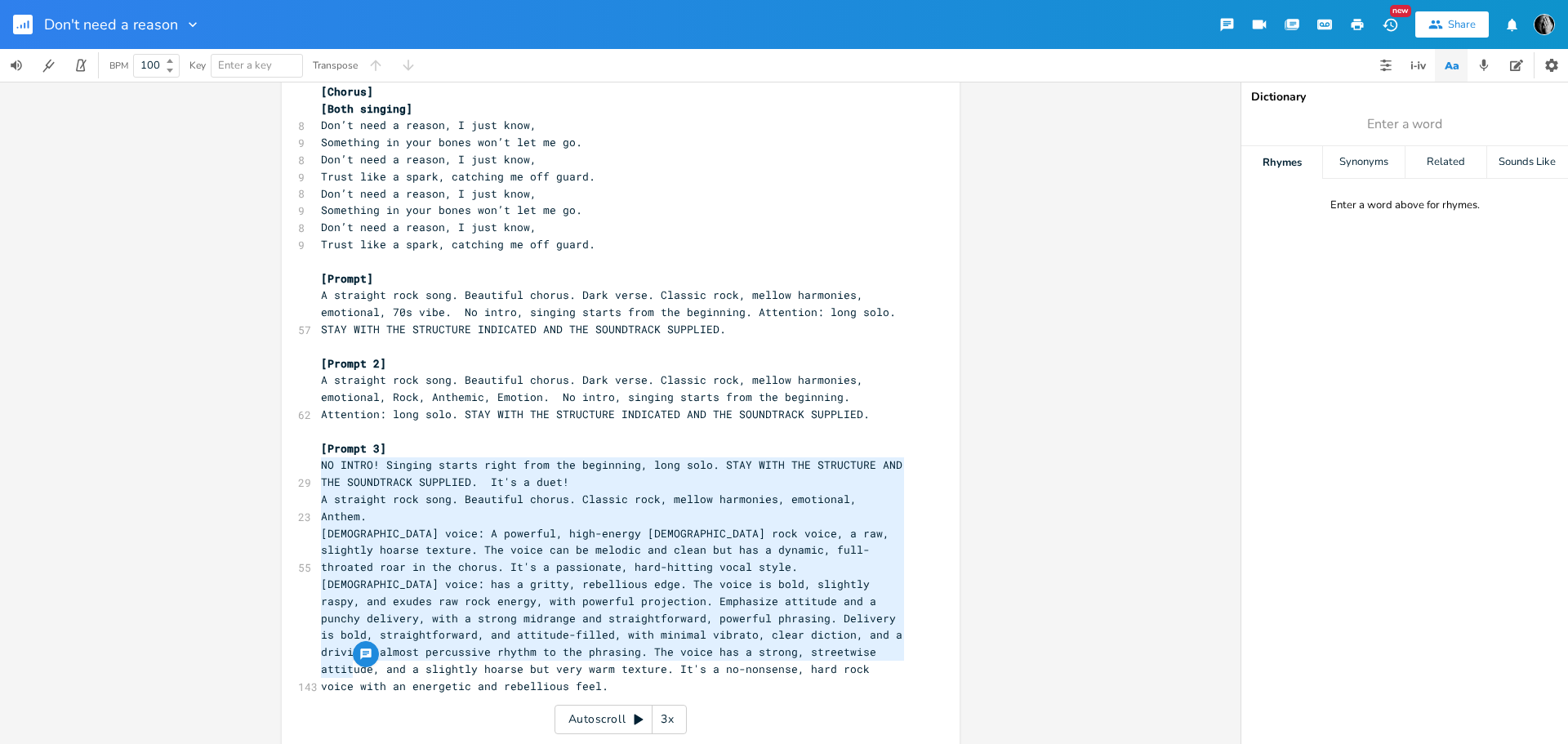
drag, startPoint x: 367, startPoint y: 664, endPoint x: 319, endPoint y: 469, distance: 200.8
click at [319, 469] on div "[Verse 1] [[DEMOGRAPHIC_DATA] Voice] 8 You walked in, no sound, no show 7 No ne…" at bounding box center [612, 66] width 589 height 1325
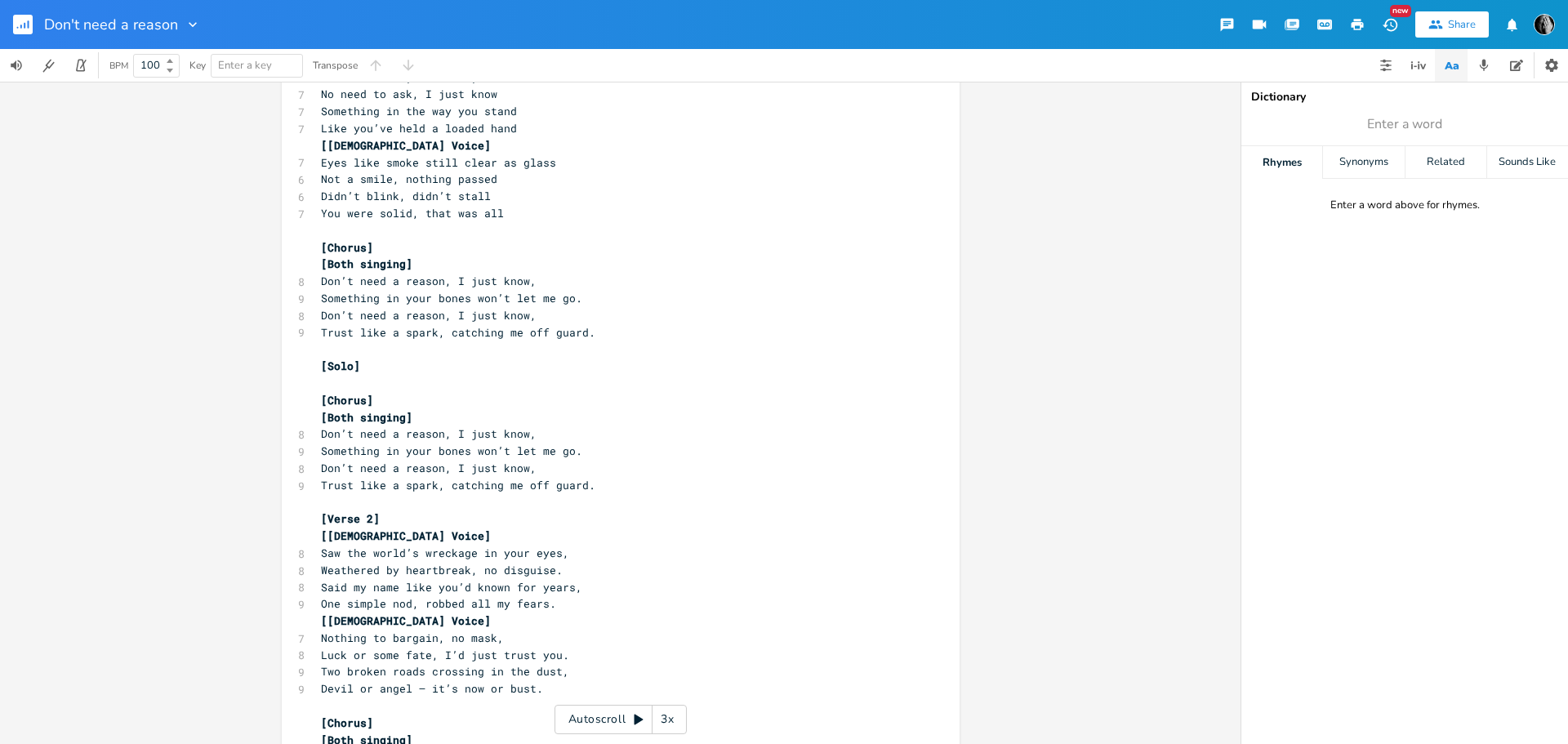
scroll to position [0, 0]
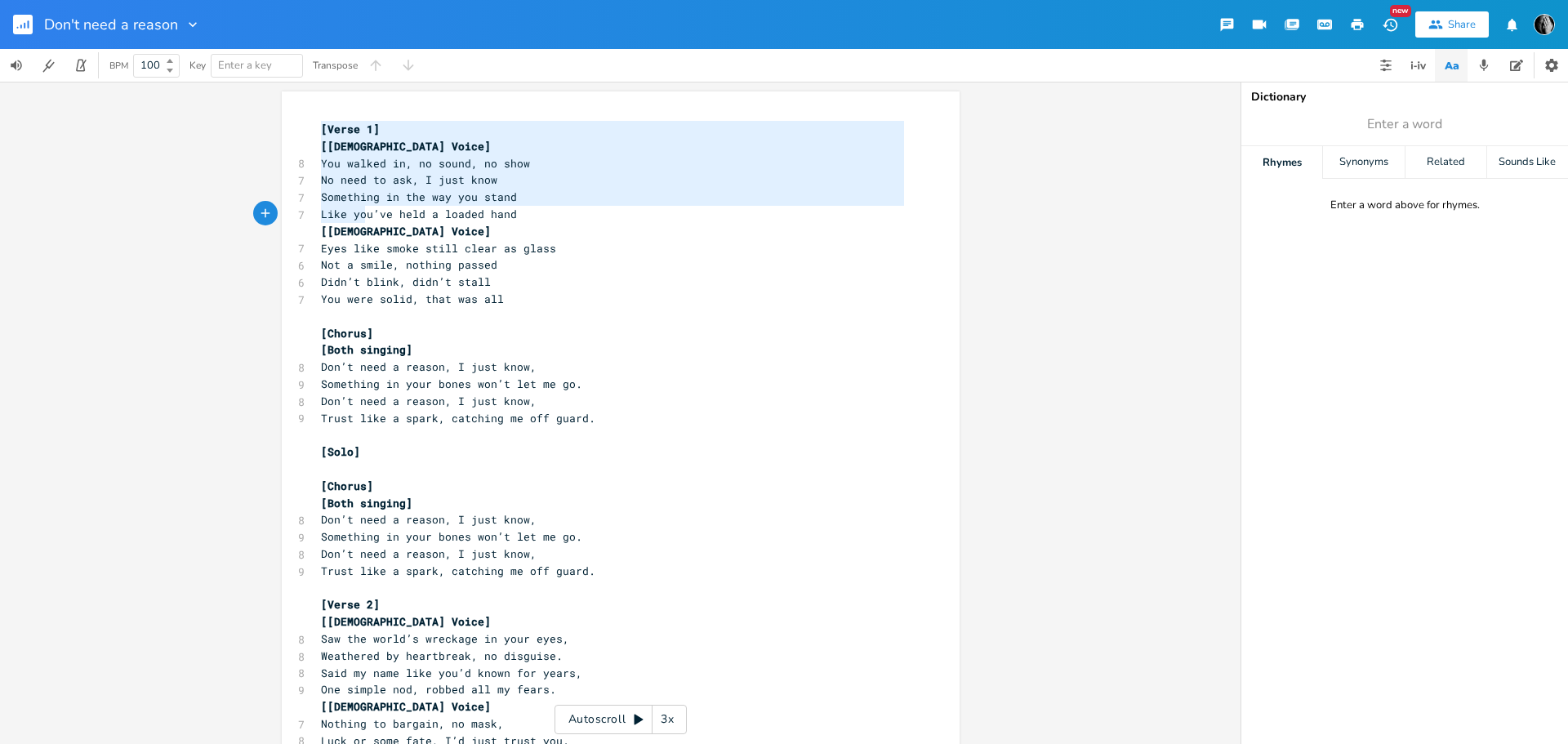
drag, startPoint x: 315, startPoint y: 128, endPoint x: 437, endPoint y: 281, distance: 195.7
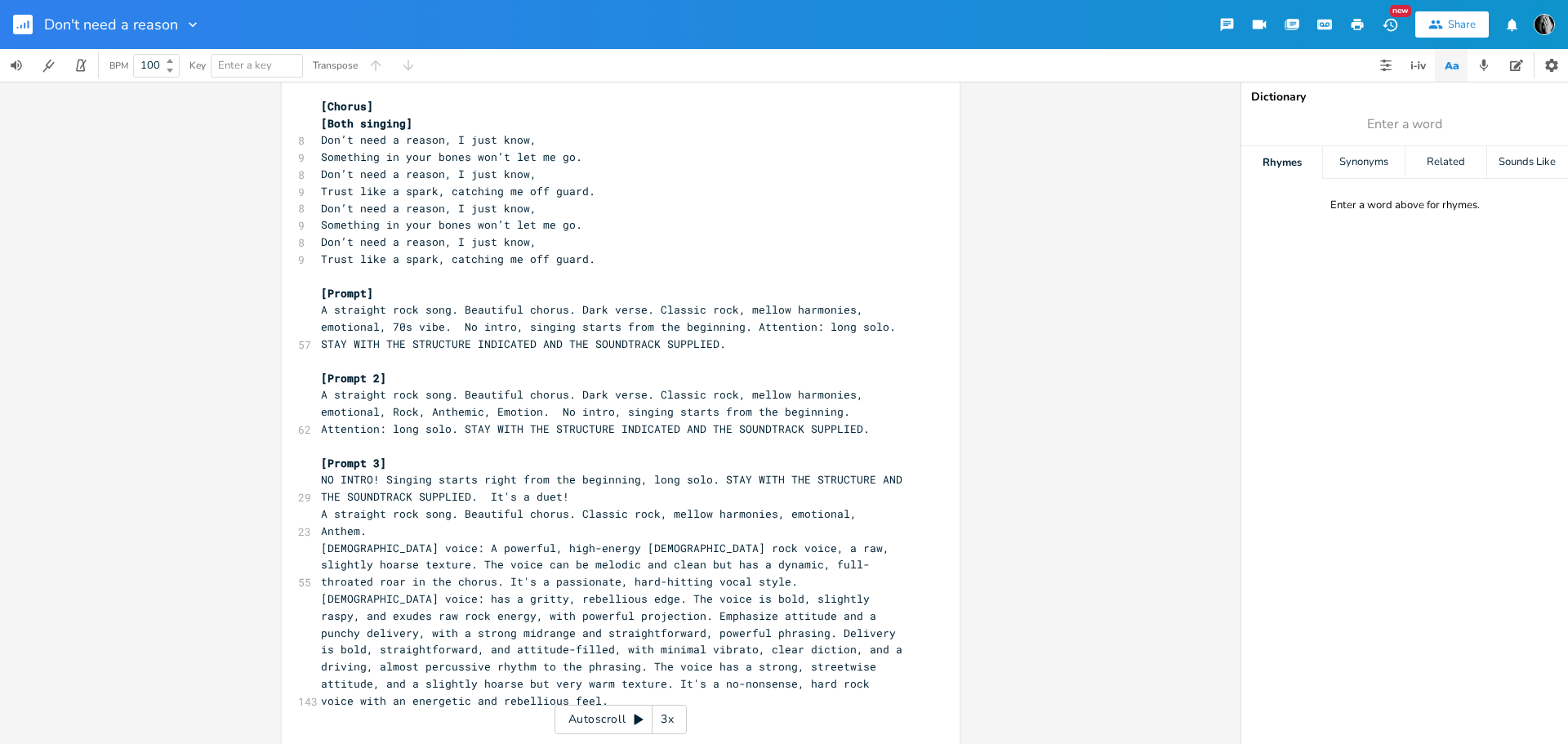
scroll to position [718, 0]
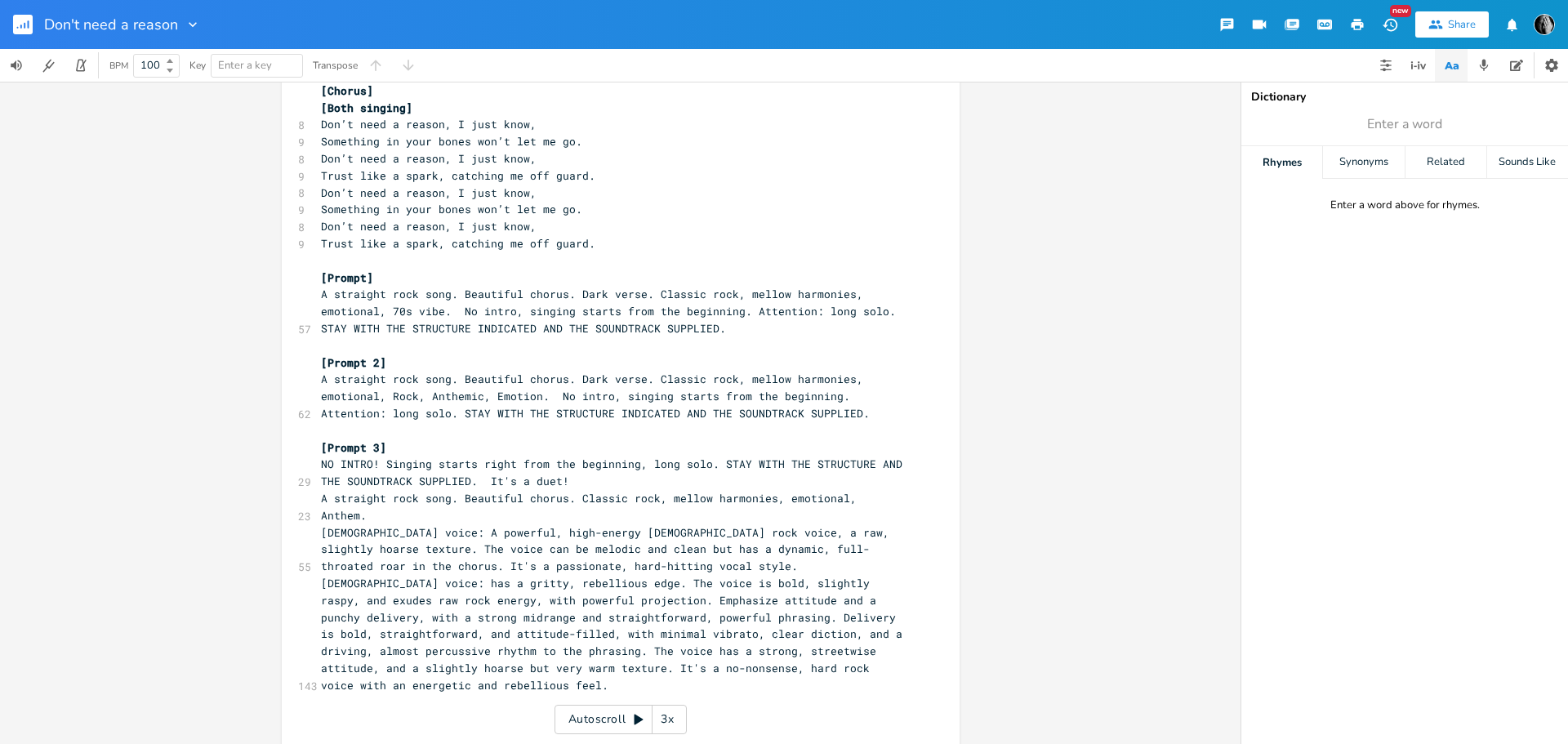
type textarea "[Lorem 9] [Ipsu Dolor] Sit ametco ad, el seddo, ei temp In utla et dol, M aliq …"
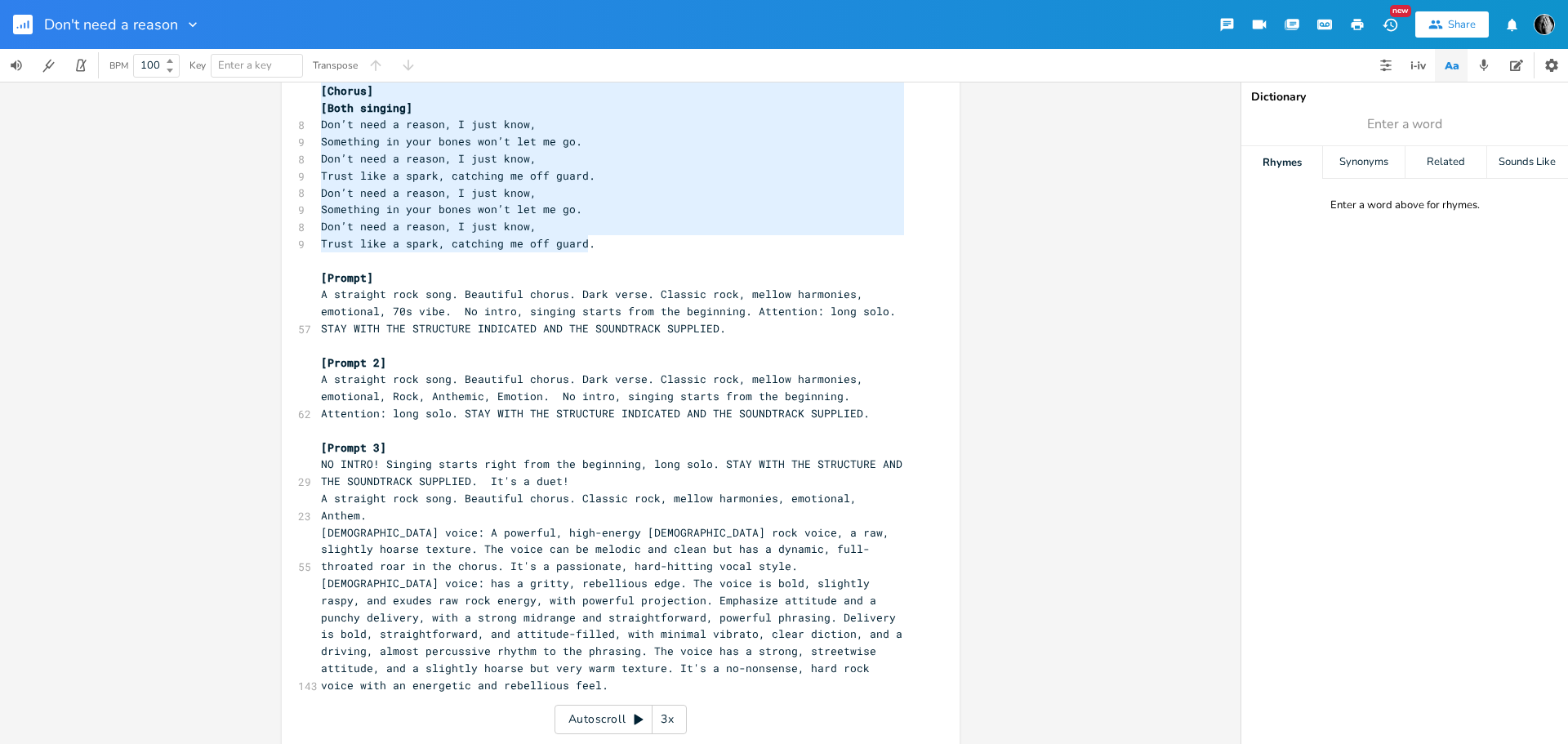
click at [586, 242] on pre "Trust like a spark, catching me off guard." at bounding box center [612, 244] width 589 height 17
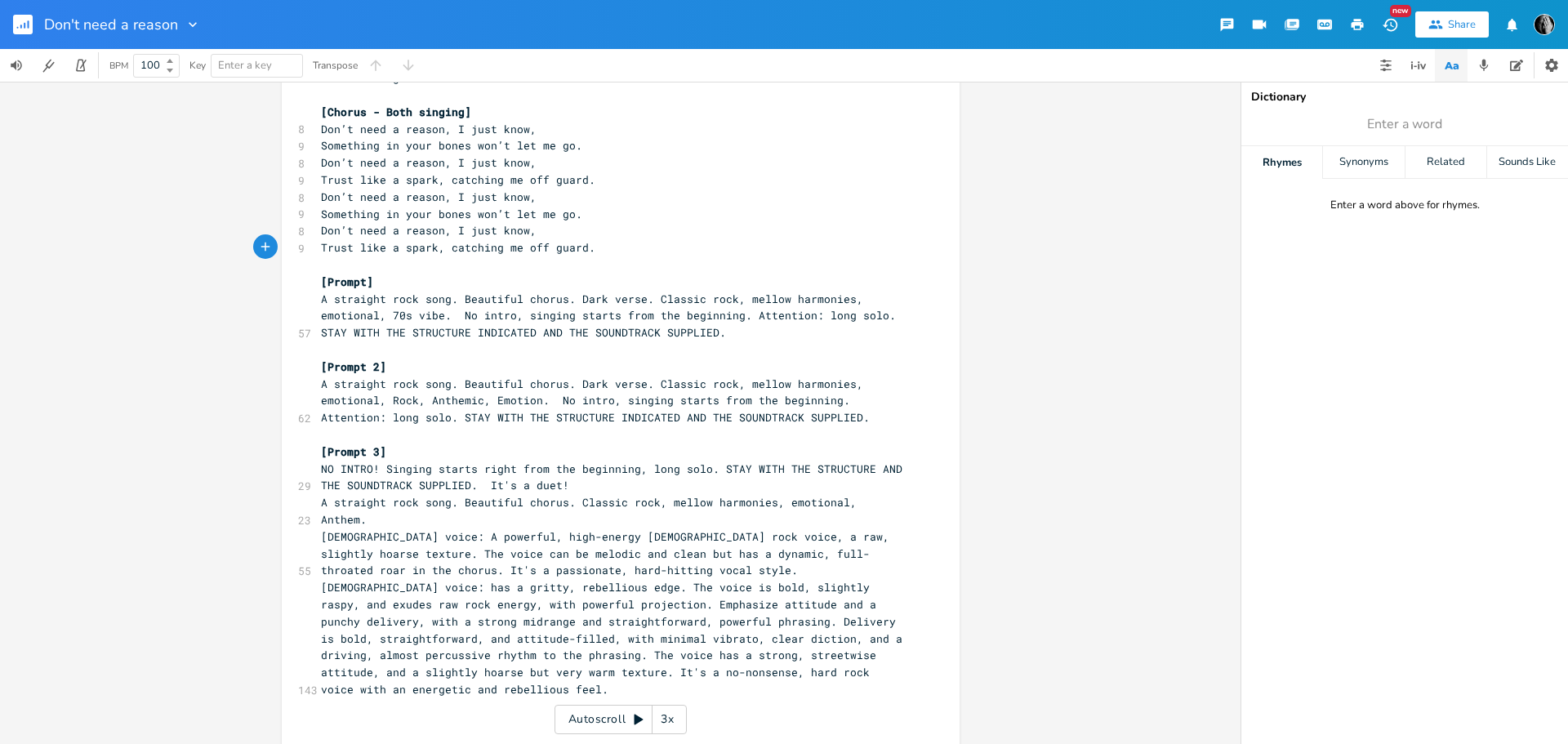
scroll to position [701, 0]
click at [426, 667] on pre "[DEMOGRAPHIC_DATA] voice: has a gritty, rebellious edge. The voice is bold, sli…" at bounding box center [612, 634] width 589 height 119
type textarea "[Prompt 4]"
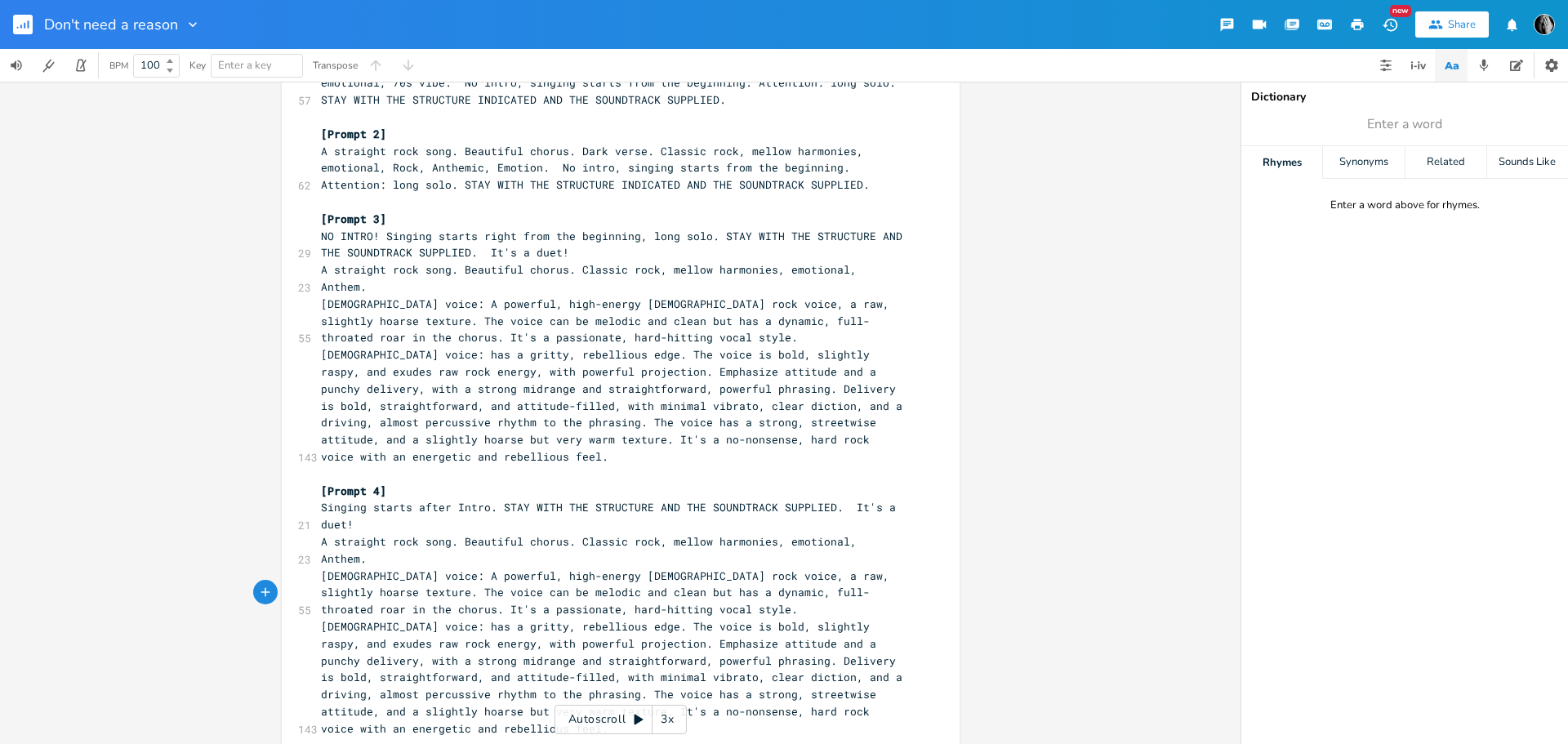
scroll to position [956, 0]
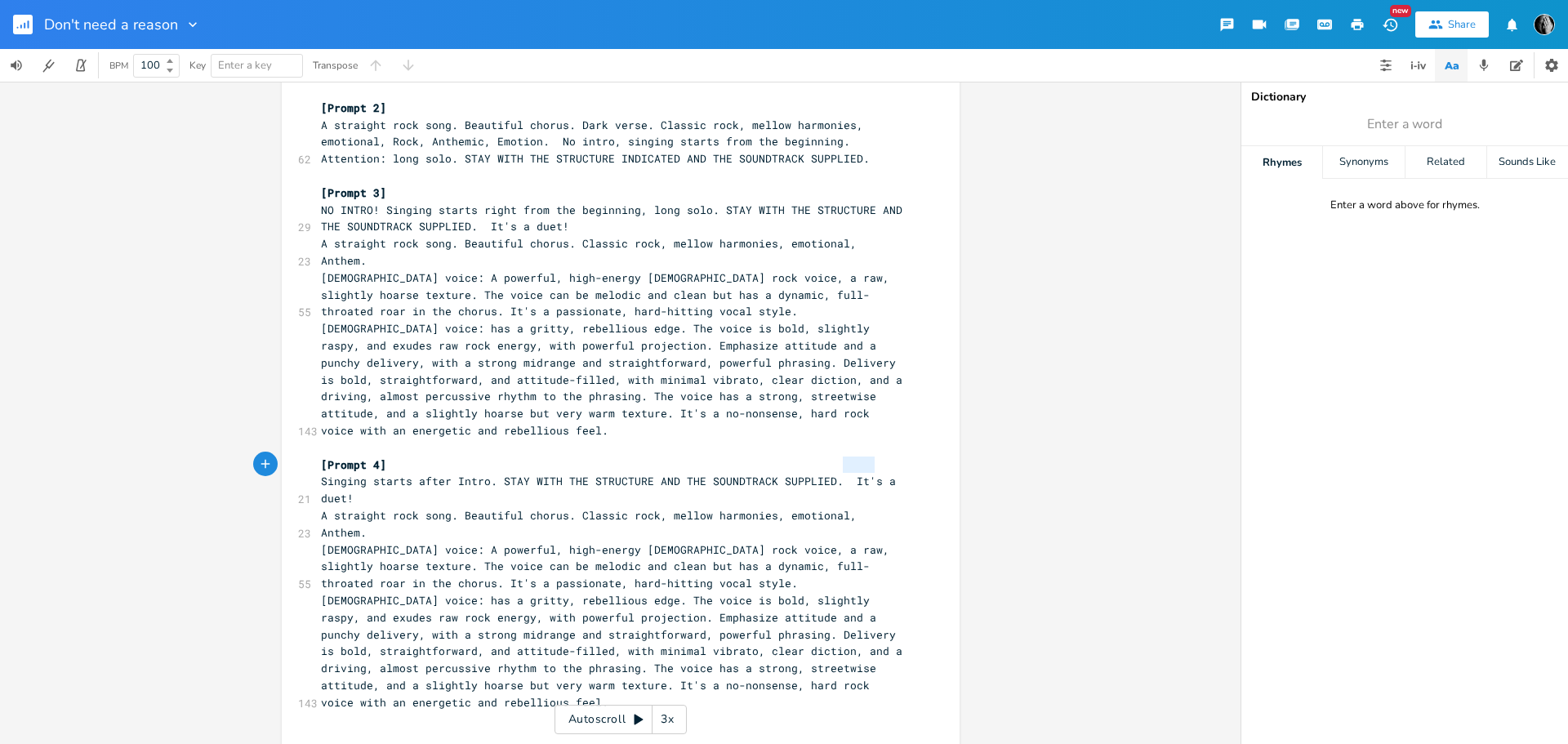
type textarea "It's a"
drag, startPoint x: 836, startPoint y: 465, endPoint x: 875, endPoint y: 465, distance: 39.0
click at [875, 474] on span "Singing starts after Intro. STAY WITH THE STRUCTURE AND THE SOUNDTRACK SUPPLIED…" at bounding box center [611, 489] width 582 height 31
click at [730, 651] on span "[DEMOGRAPHIC_DATA] voice: has a gritty, rebellious edge. The voice is bold, sli…" at bounding box center [614, 651] width 588 height 116
type textarea "an"
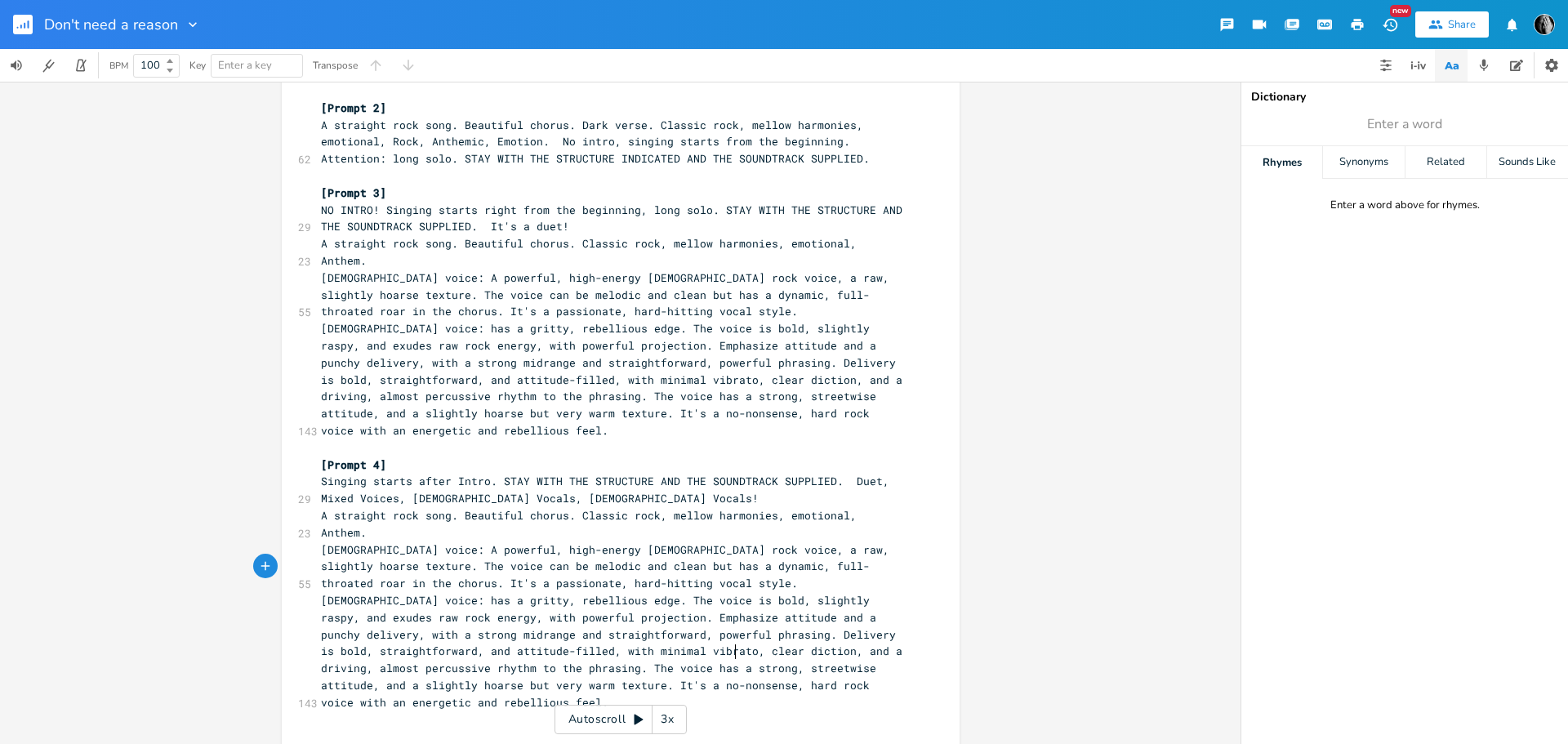
click at [730, 651] on span "[DEMOGRAPHIC_DATA] voice: has a gritty, rebellious edge. The voice is bold, sli…" at bounding box center [614, 651] width 588 height 116
type textarea ", streetwise"
drag, startPoint x: 607, startPoint y: 636, endPoint x: 691, endPoint y: 633, distance: 84.1
click at [691, 633] on span "[DEMOGRAPHIC_DATA] voice: has a gritty, rebellious edge. The voice is bold, sli…" at bounding box center [614, 651] width 588 height 116
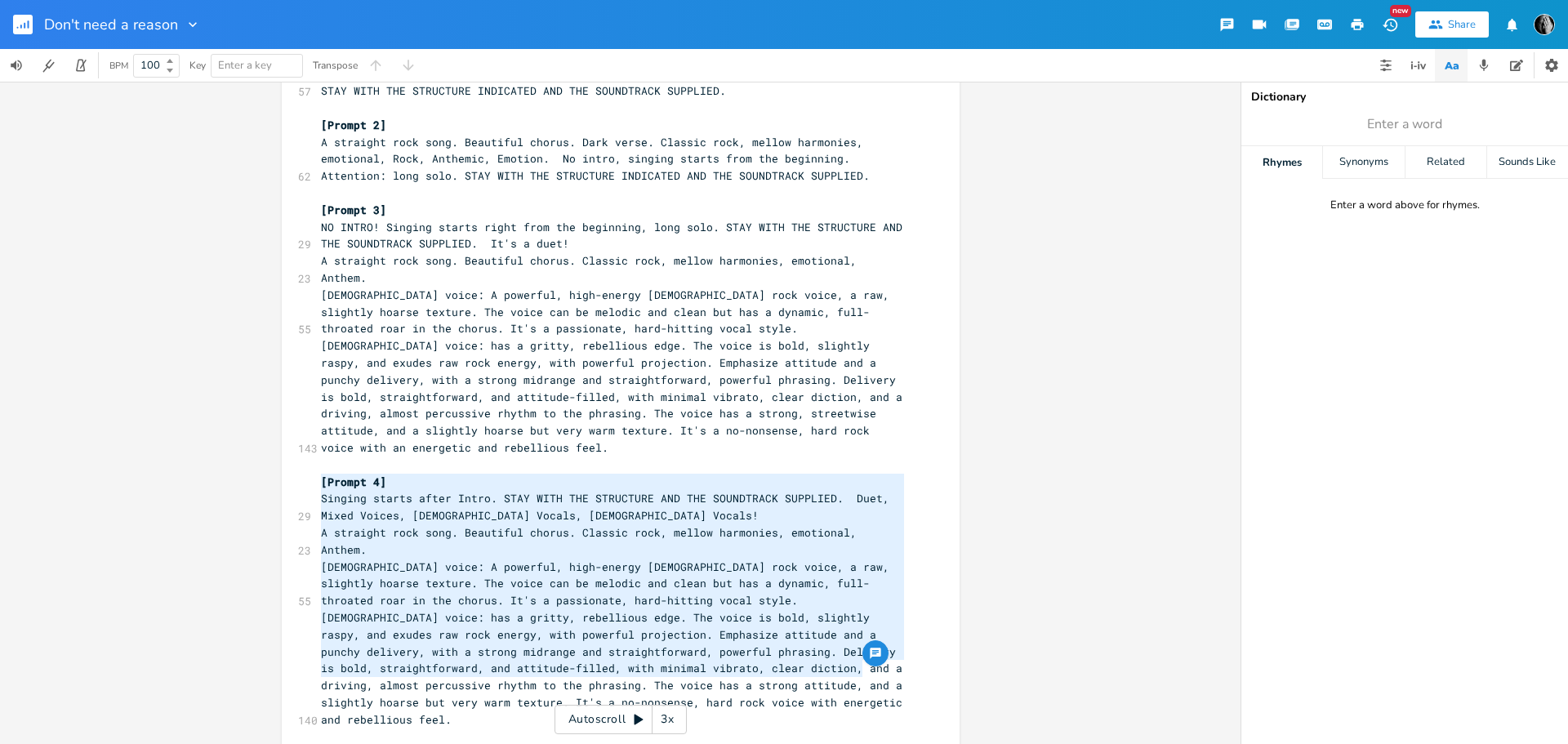
drag, startPoint x: 866, startPoint y: 670, endPoint x: 317, endPoint y: 486, distance: 579.0
type textarea "Singing starts after Intro. STAY WITH THE STRUCTURE AND THE SOUNDTRACK SUPPLIED…"
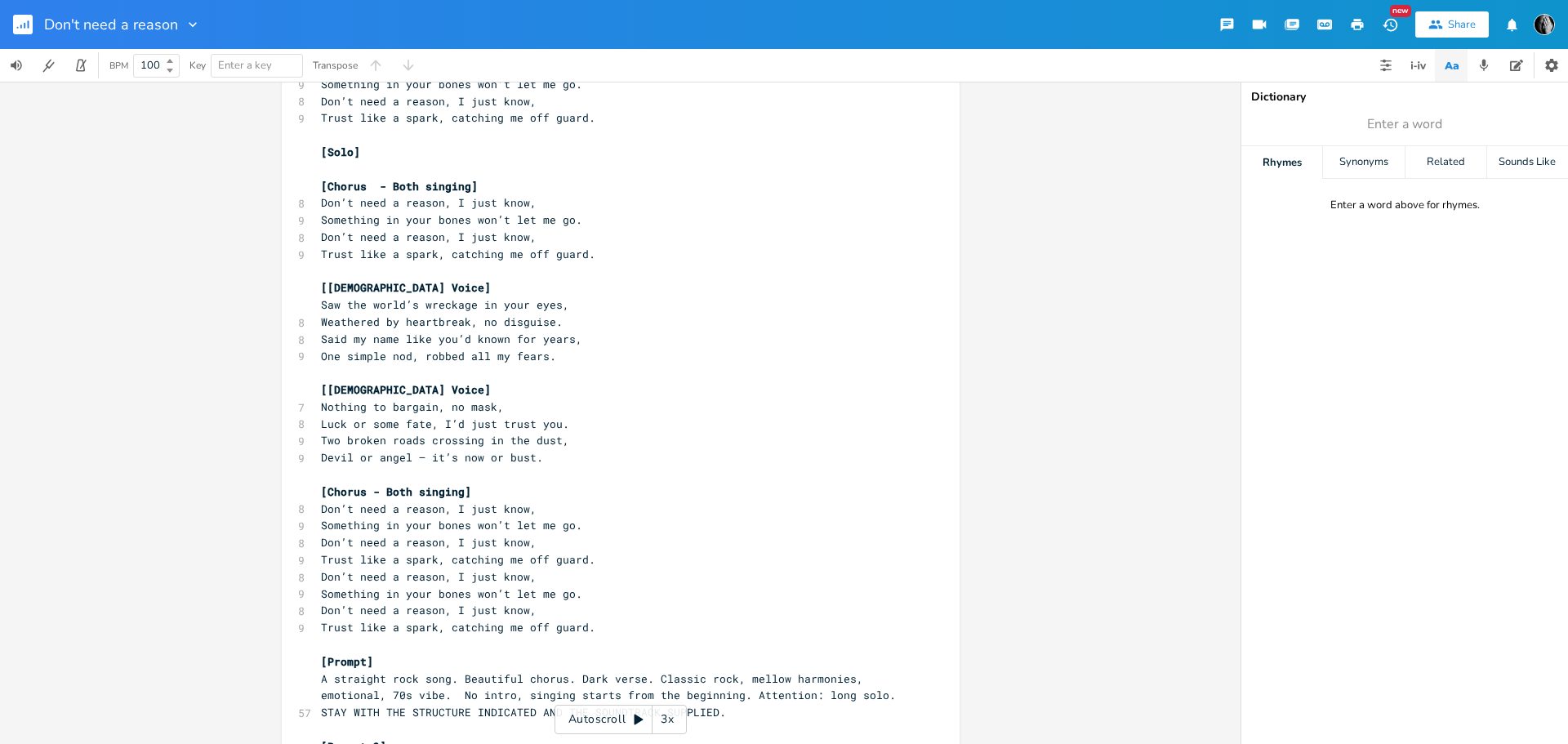
scroll to position [0, 0]
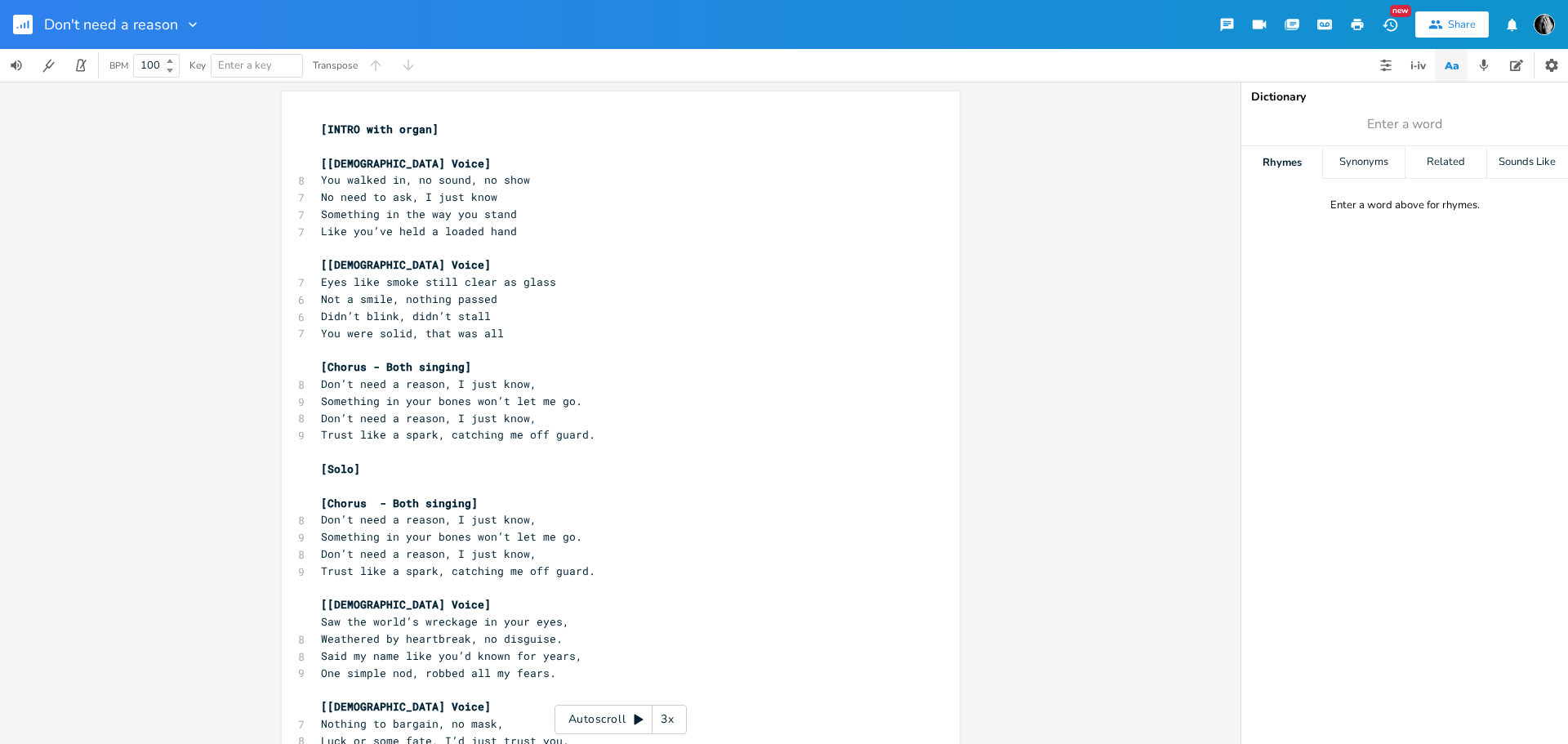
click at [495, 219] on span "Something in the way you stand" at bounding box center [418, 214] width 196 height 14
click at [403, 190] on span "No need to ask, I just know" at bounding box center [408, 196] width 176 height 14
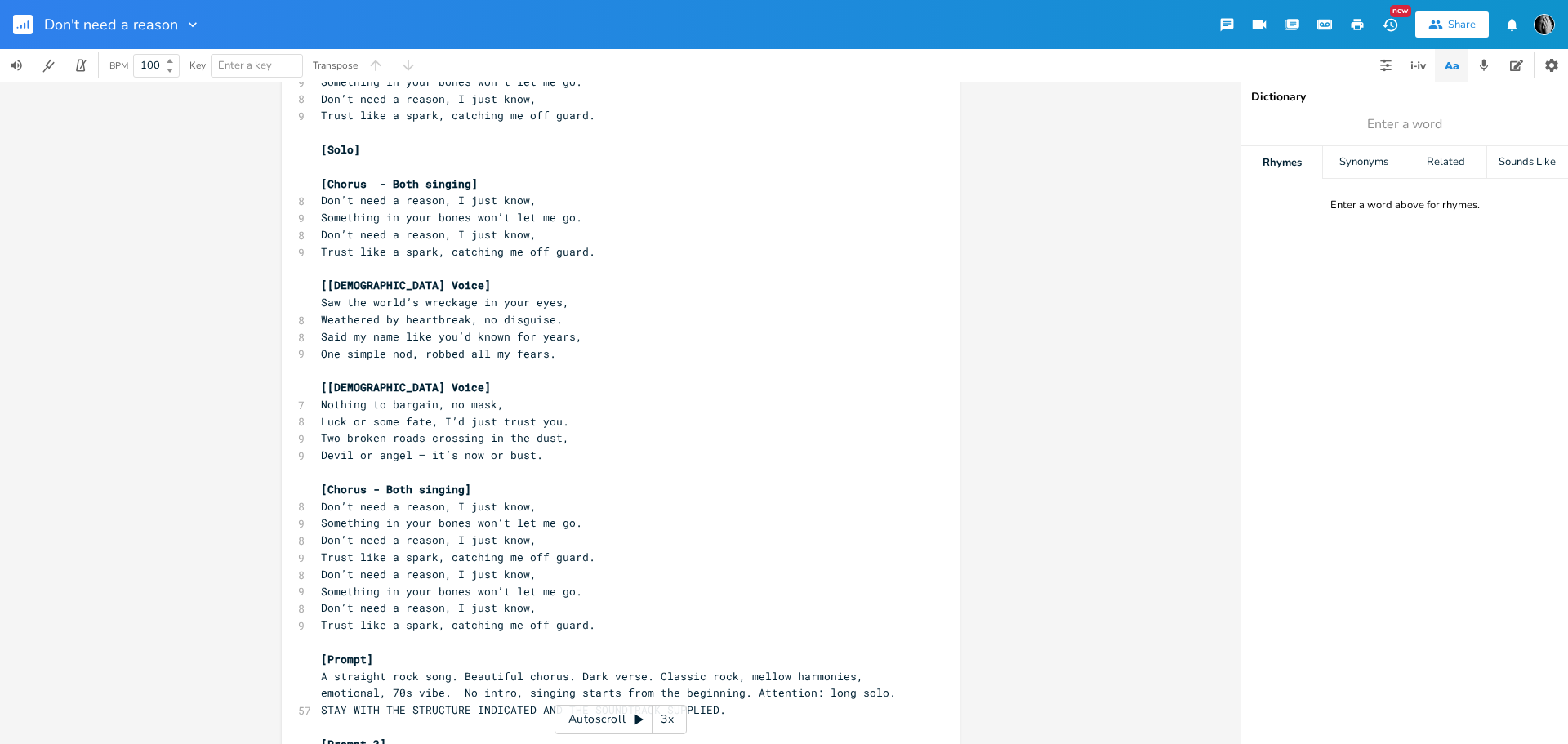
scroll to position [326, 0]
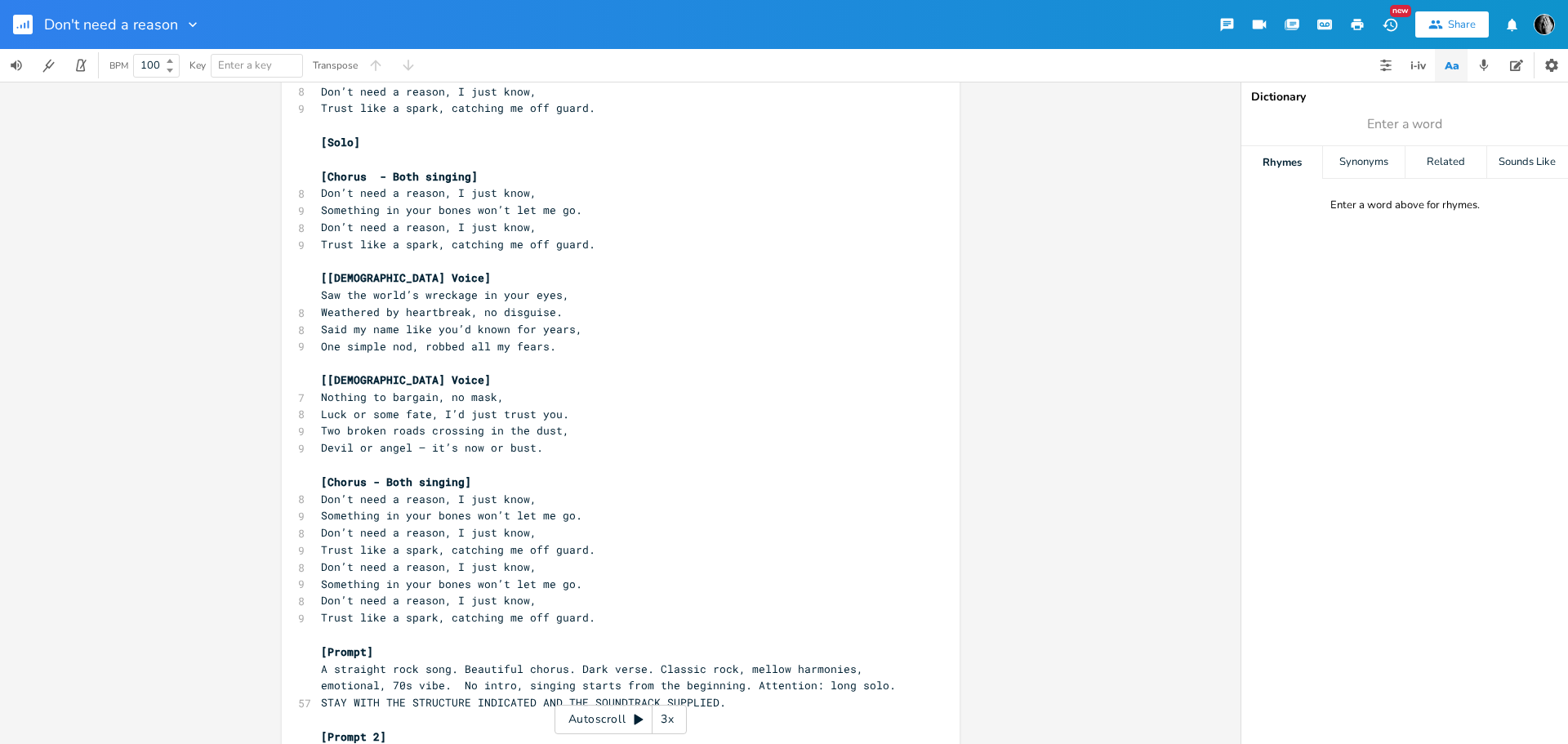
click at [436, 173] on span "[Chorus - Both singing]" at bounding box center [399, 176] width 156 height 14
